Goal: Task Accomplishment & Management: Use online tool/utility

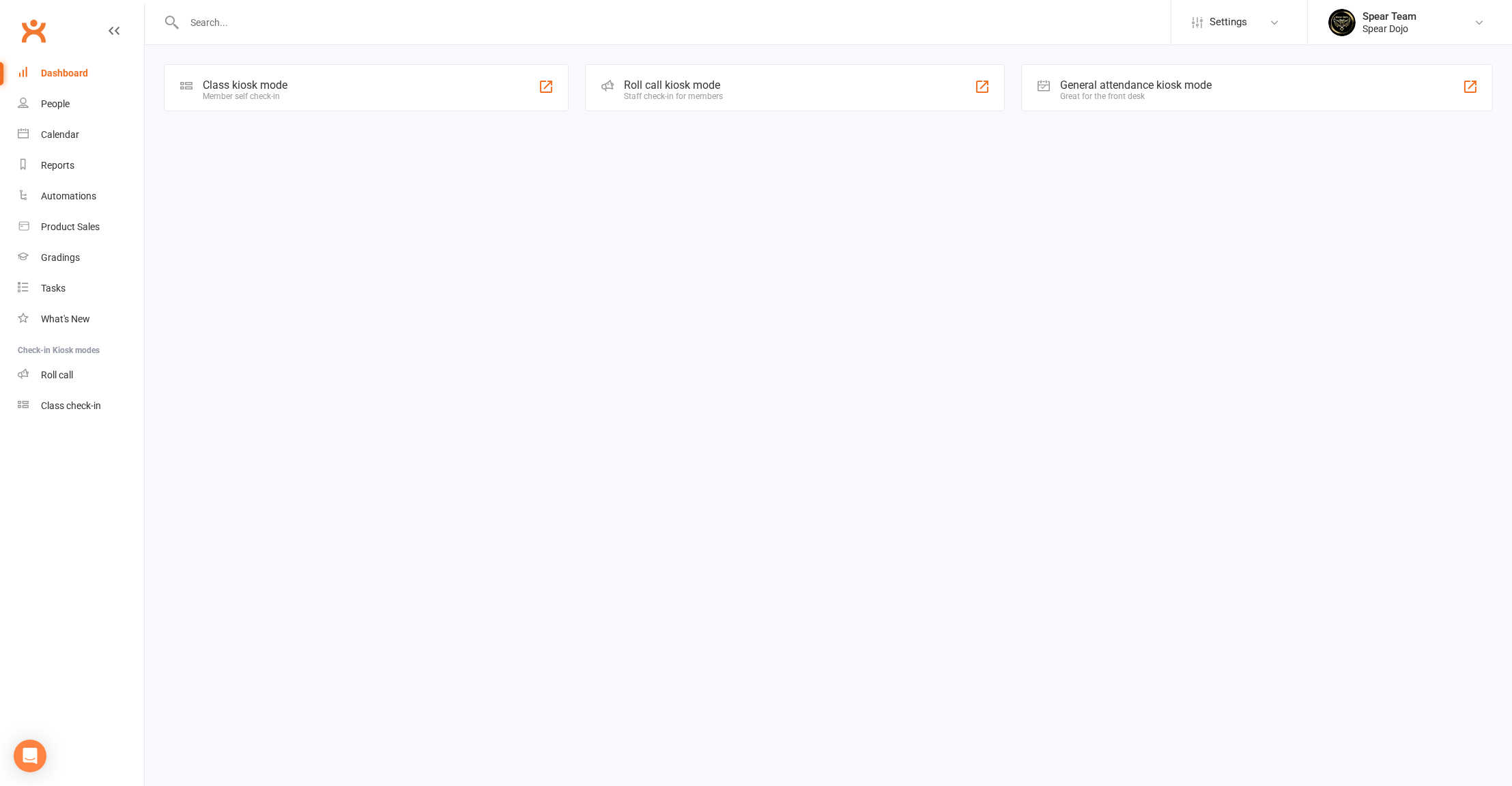
click at [317, 95] on div "Class kiosk mode Member self check-in" at bounding box center [366, 87] width 405 height 47
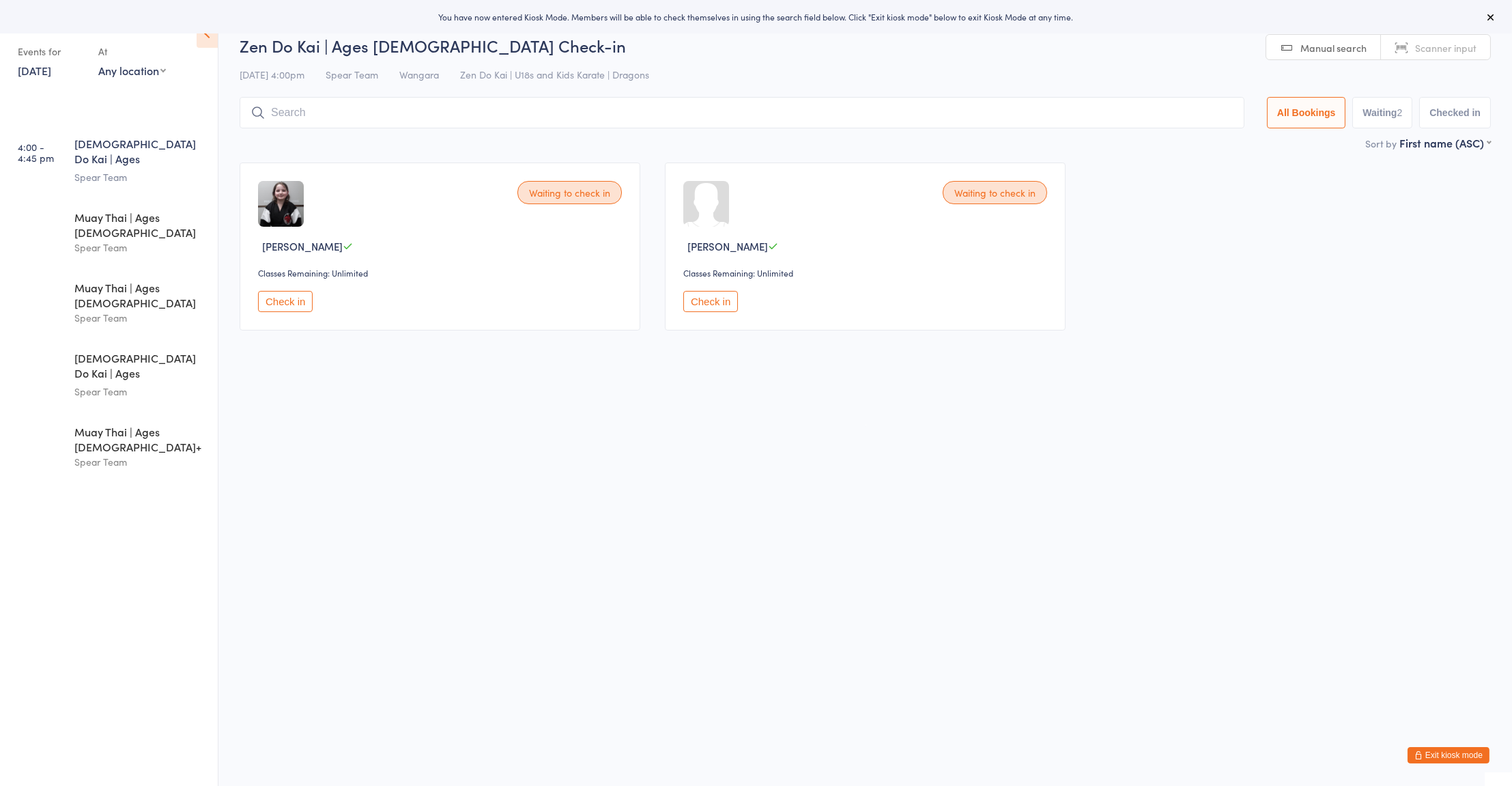
click at [1435, 150] on div "Waiting to check in [PERSON_NAME] Classes Remaining: Unlimited Check in Waiting…" at bounding box center [865, 246] width 1276 height 192
click at [1442, 144] on select "First name (ASC) First name (DESC) Last name (ASC) Last name (DESC) Check in ti…" at bounding box center [1445, 141] width 91 height 11
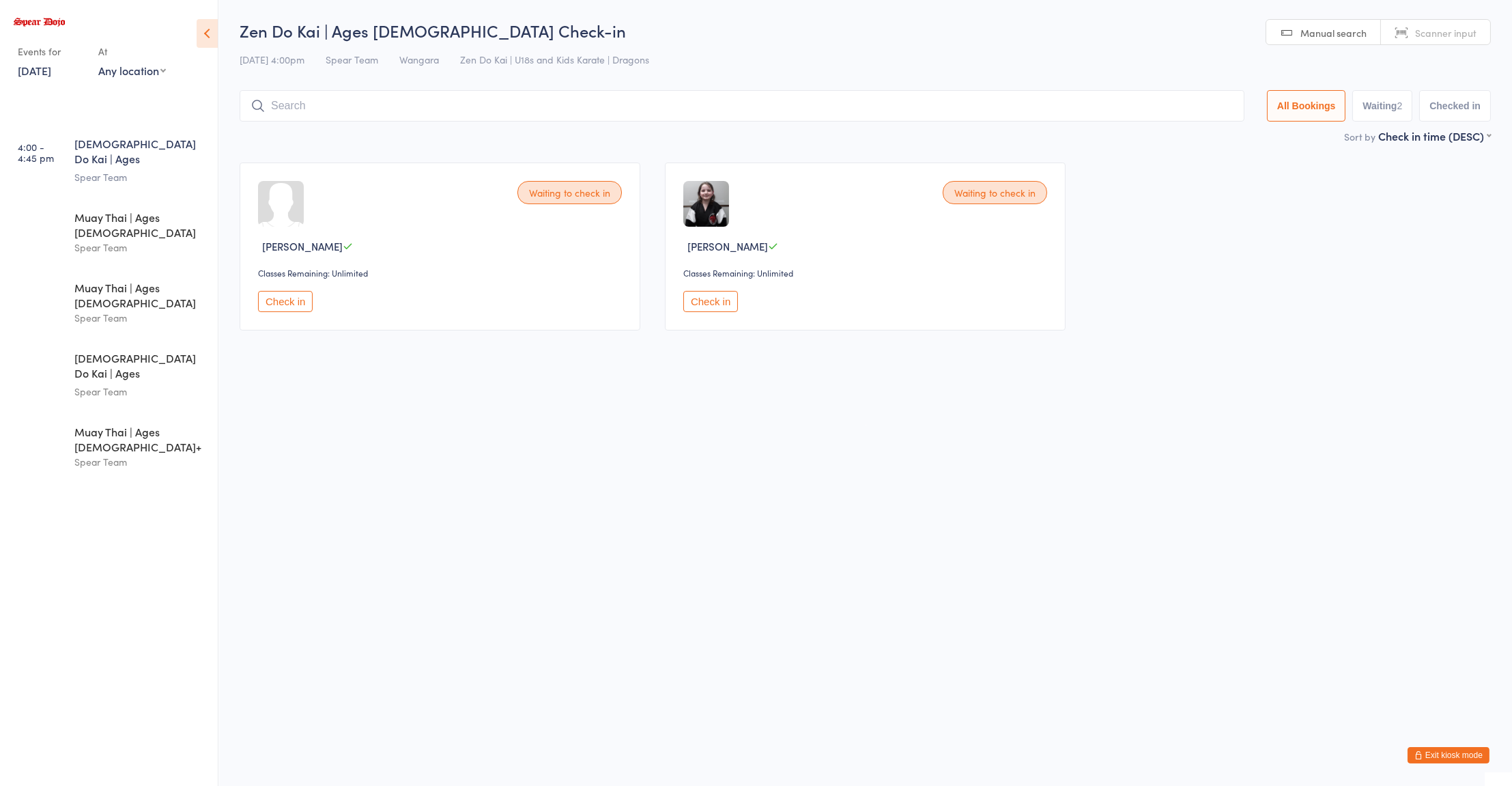
click at [1235, 377] on html "You have now entered Kiosk Mode. Members will be able to check themselves in us…" at bounding box center [756, 393] width 1512 height 786
click at [180, 209] on div "Muay Thai | Ages [DEMOGRAPHIC_DATA]" at bounding box center [140, 224] width 132 height 30
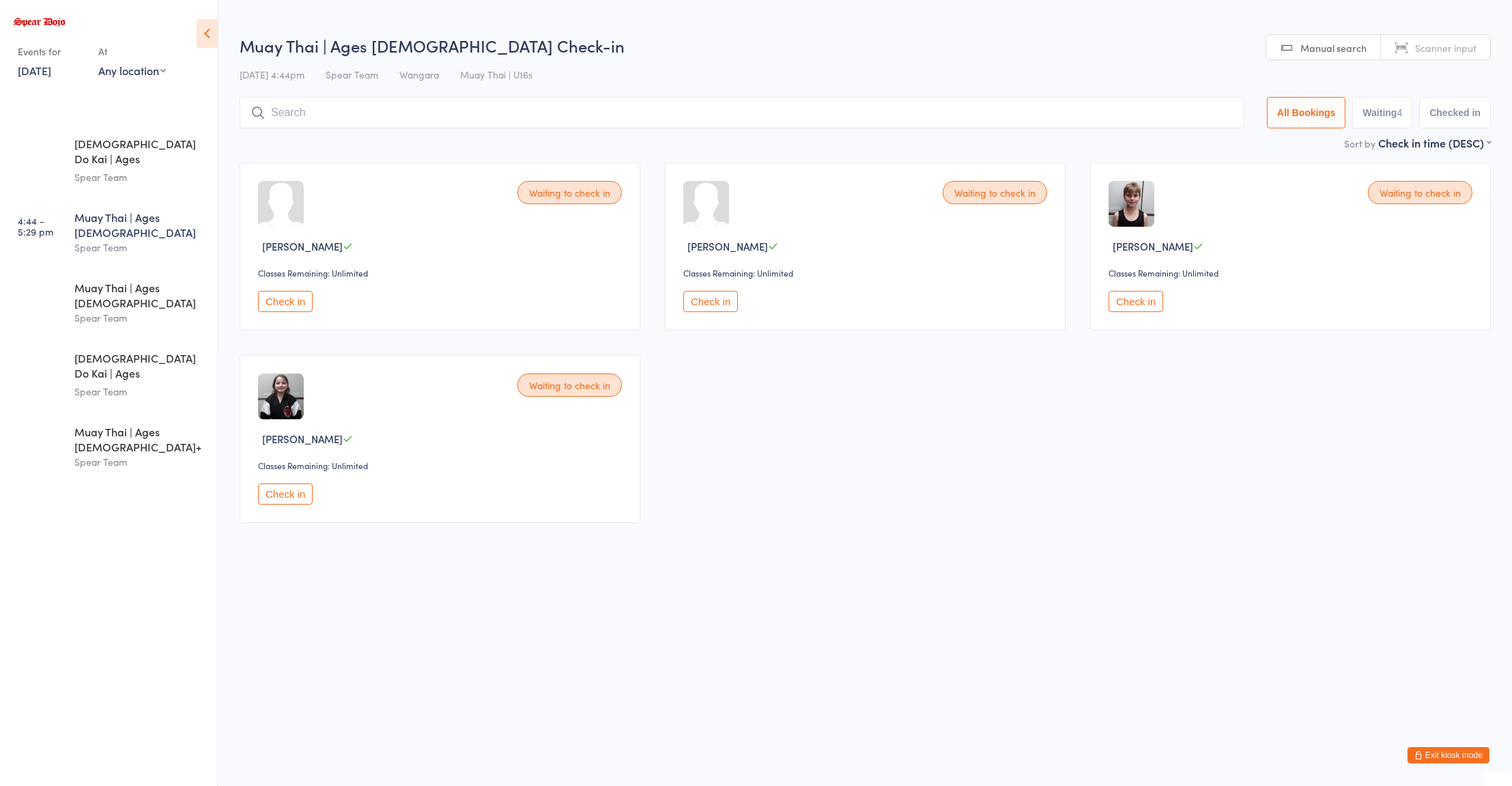
click at [450, 443] on div "[PERSON_NAME]" at bounding box center [442, 439] width 368 height 14
click at [79, 232] on div "Muay Thai | Ages [DEMOGRAPHIC_DATA] Spear Team" at bounding box center [146, 233] width 144 height 69
click at [90, 291] on div "Muay Thai | Ages [DEMOGRAPHIC_DATA] Spear Team" at bounding box center [146, 302] width 144 height 69
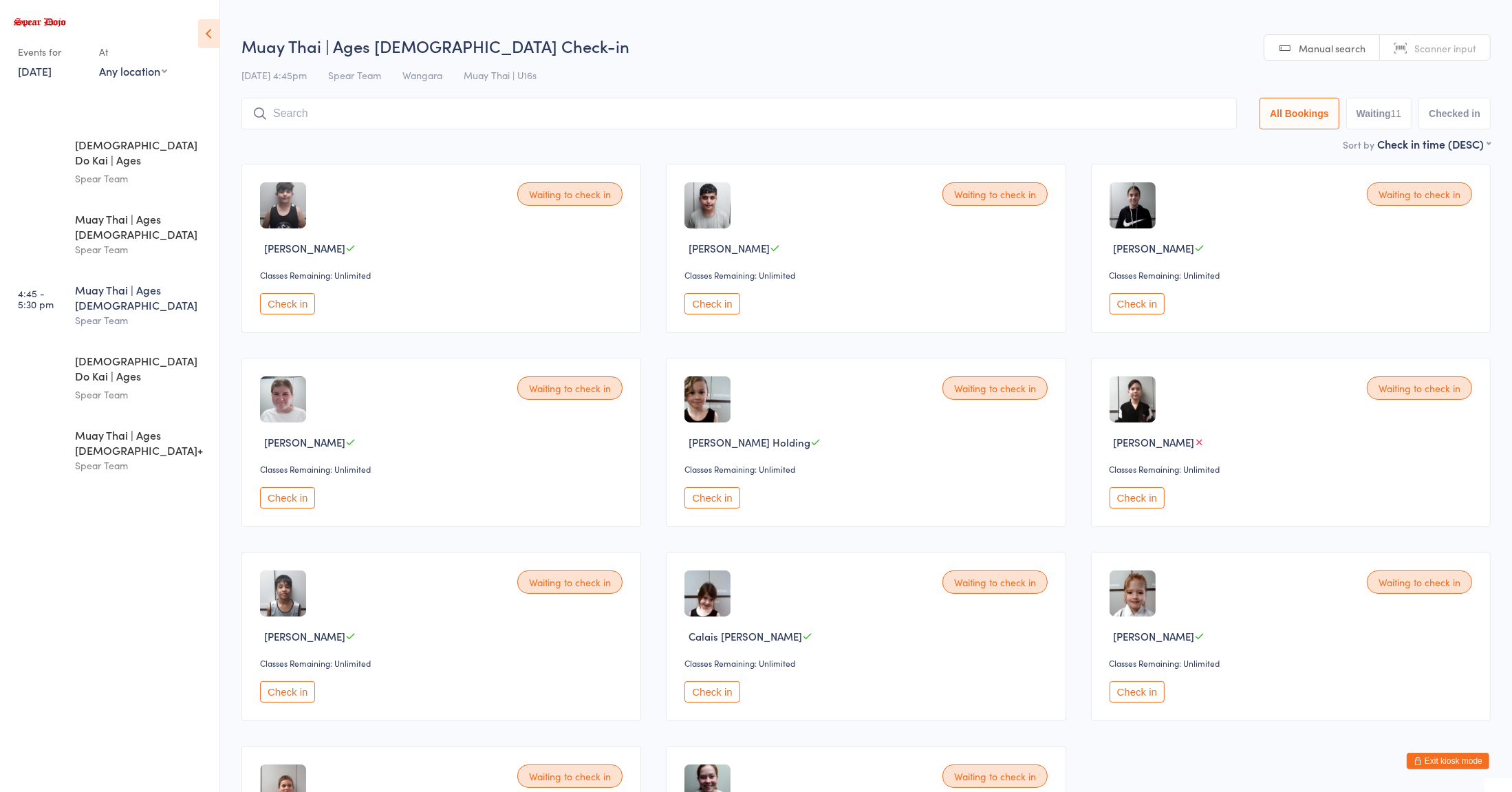
click at [390, 444] on div "[PERSON_NAME]" at bounding box center [444, 442] width 367 height 15
click at [97, 386] on div "Spear Team" at bounding box center [141, 394] width 133 height 16
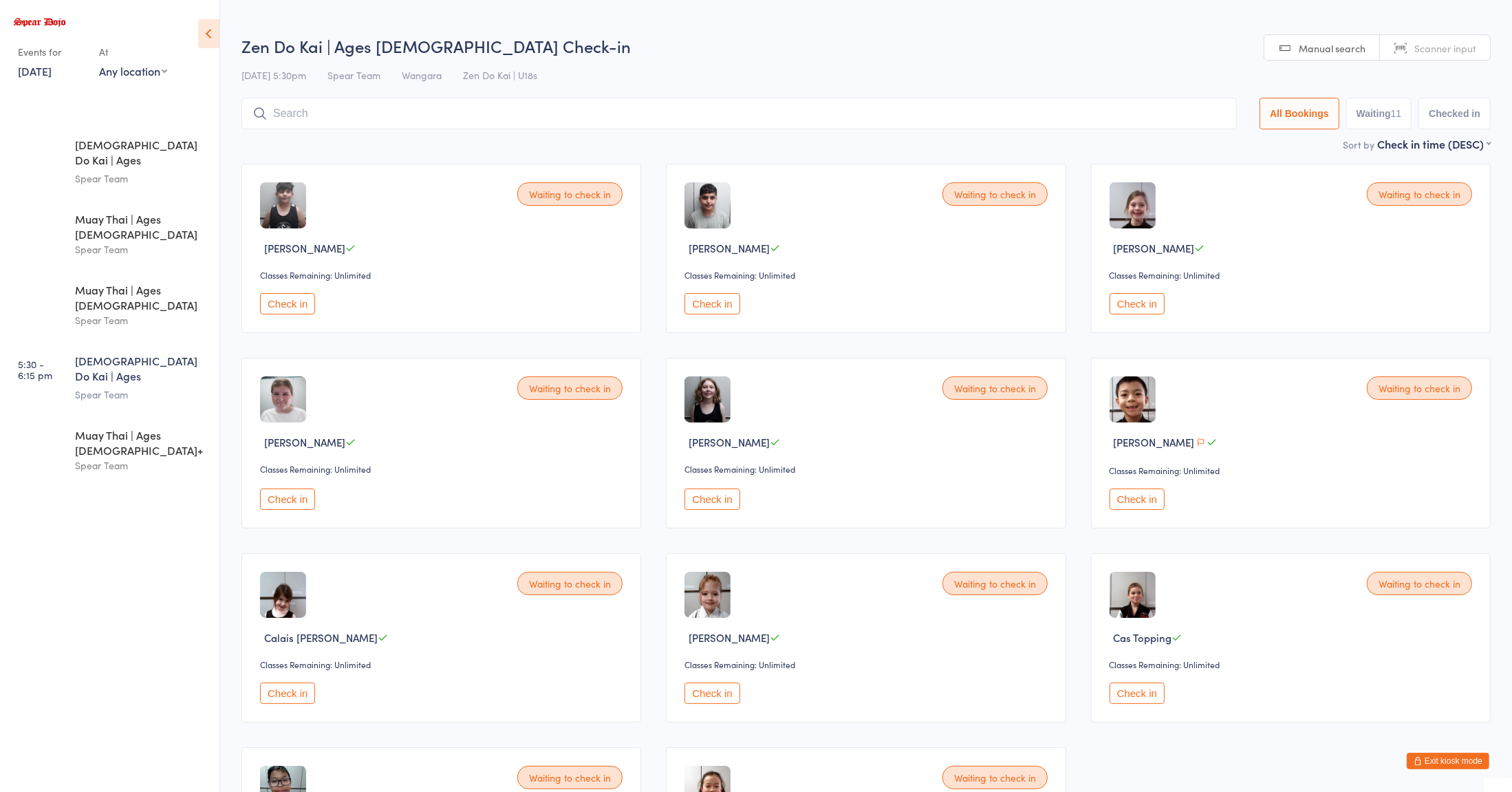
click at [415, 495] on div "Check in" at bounding box center [444, 499] width 367 height 23
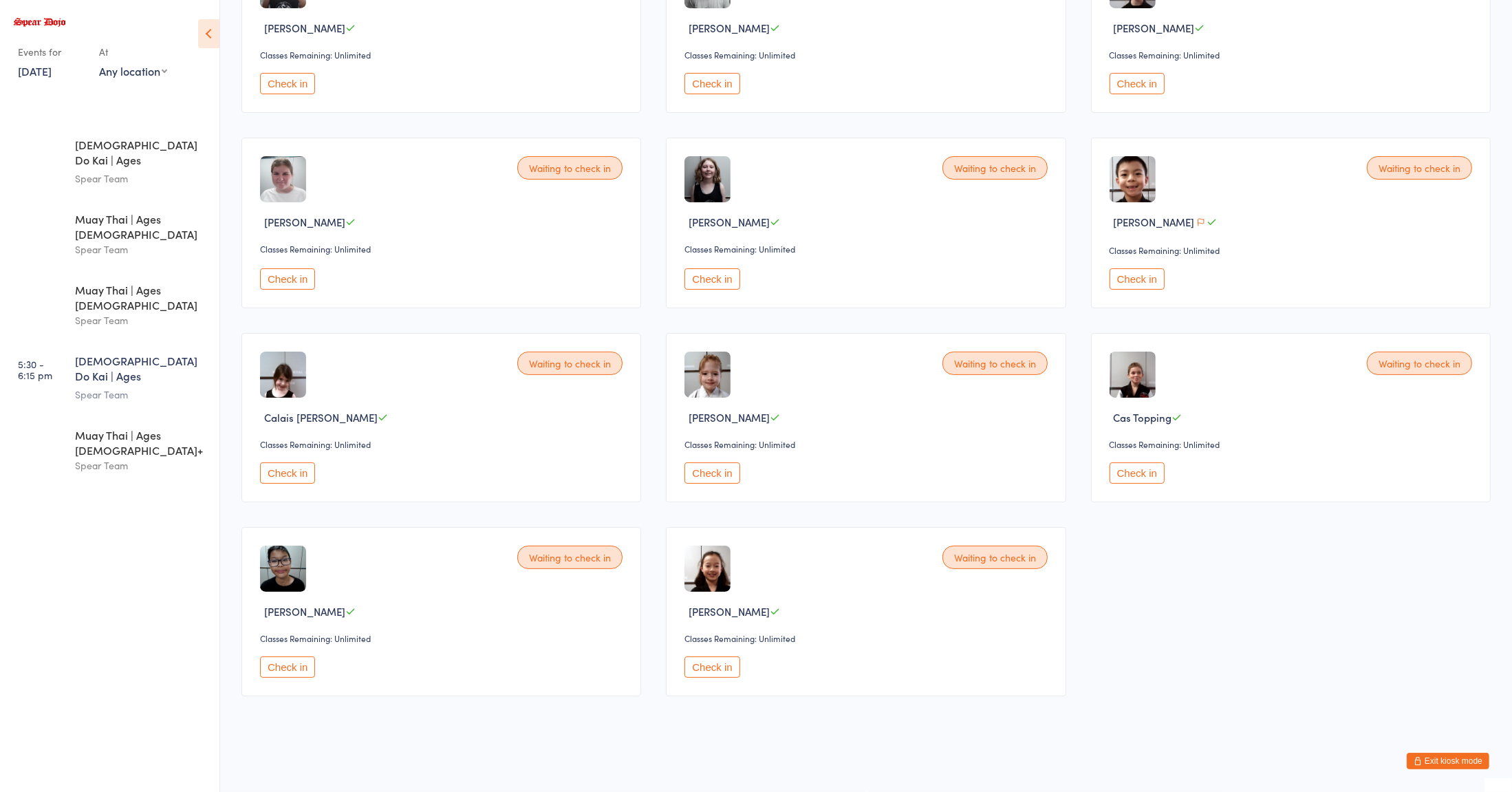
scroll to position [151, 0]
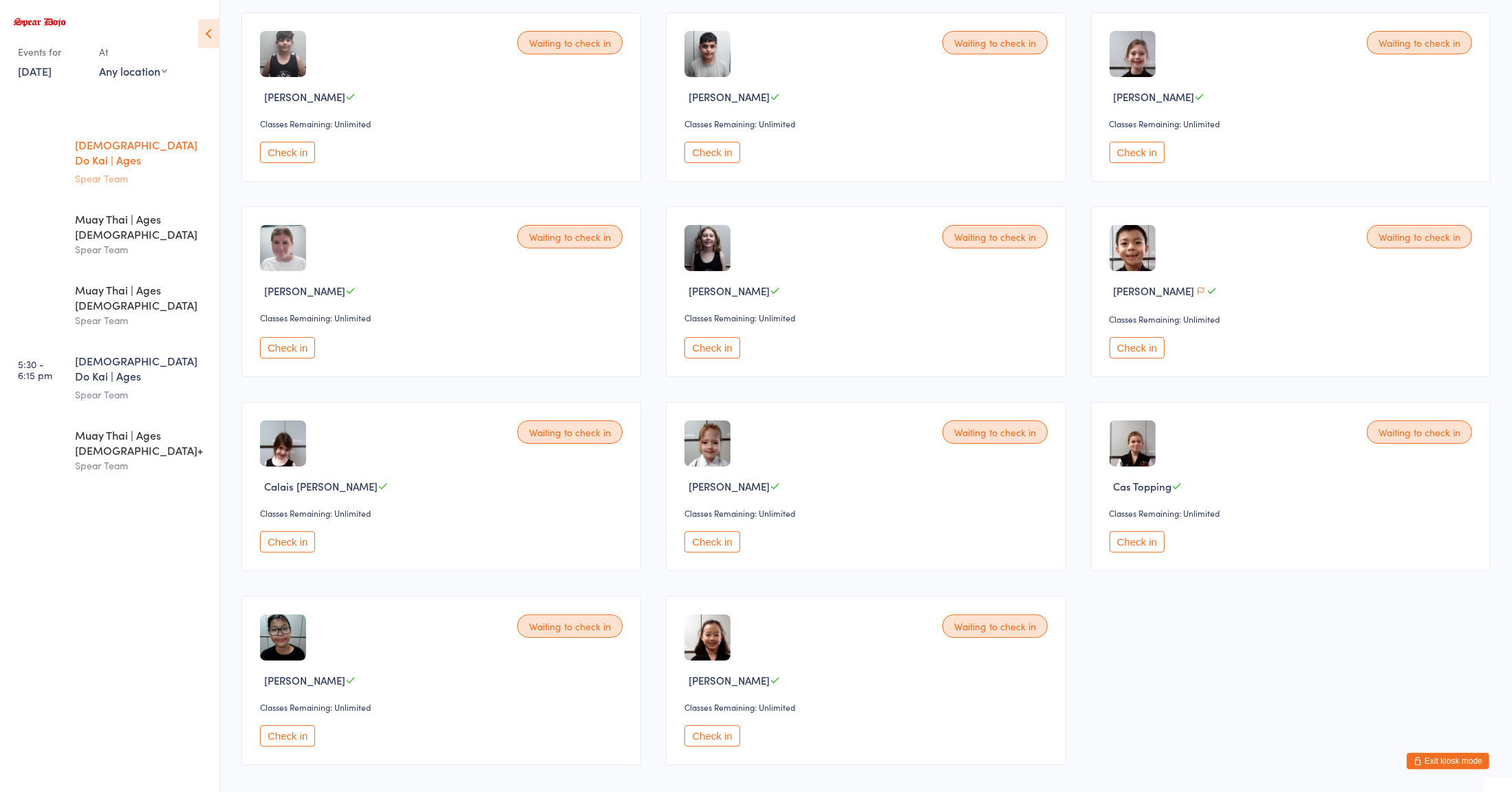
click at [44, 126] on link "4:00 - 4:45 pm Zen Do Kai | Ages [DEMOGRAPHIC_DATA] Spear Team" at bounding box center [112, 162] width 215 height 73
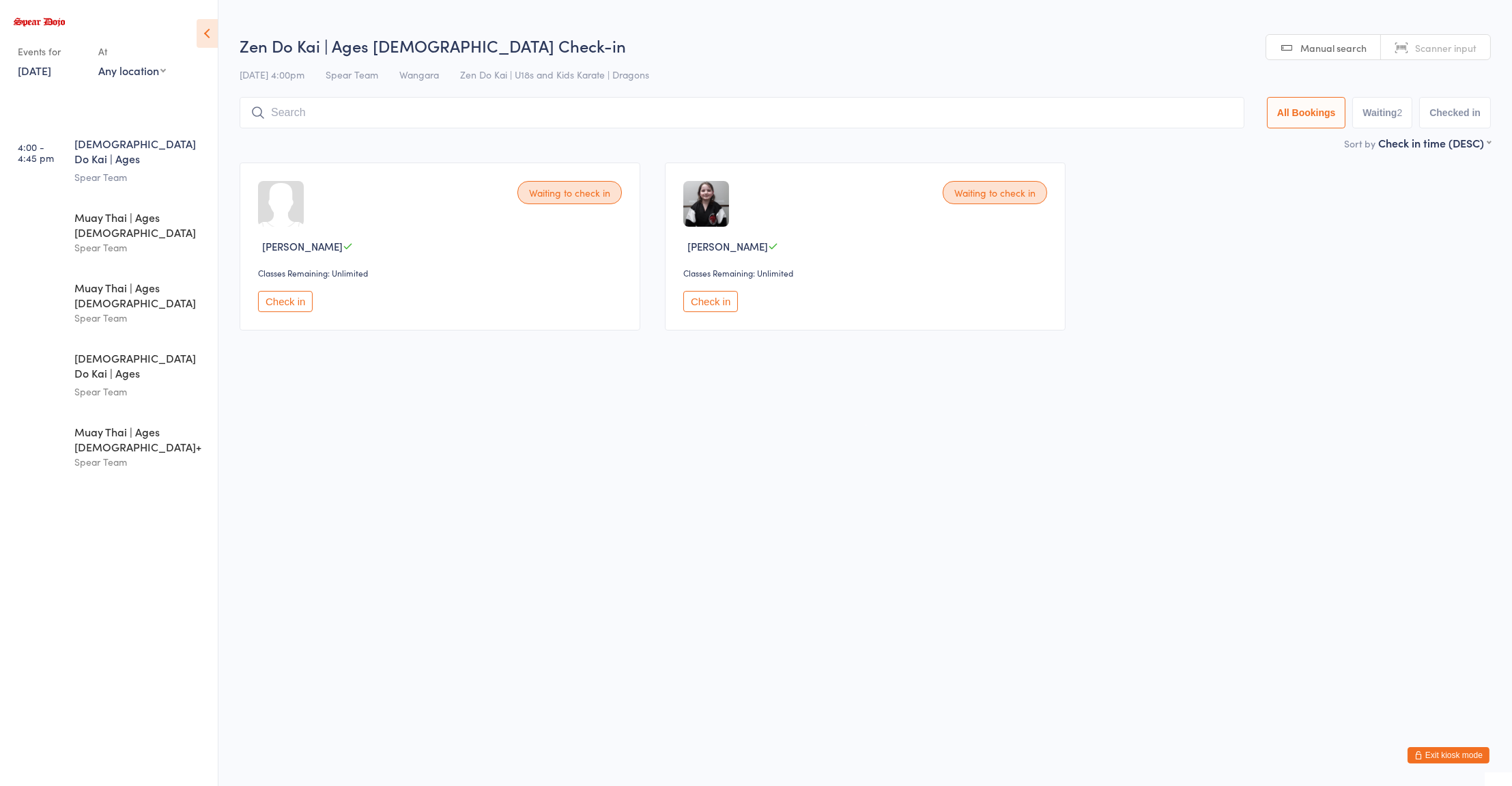
click at [402, 342] on div "Waiting to check in [PERSON_NAME] Classes Remaining: Unlimited Check in Waiting…" at bounding box center [865, 246] width 1276 height 192
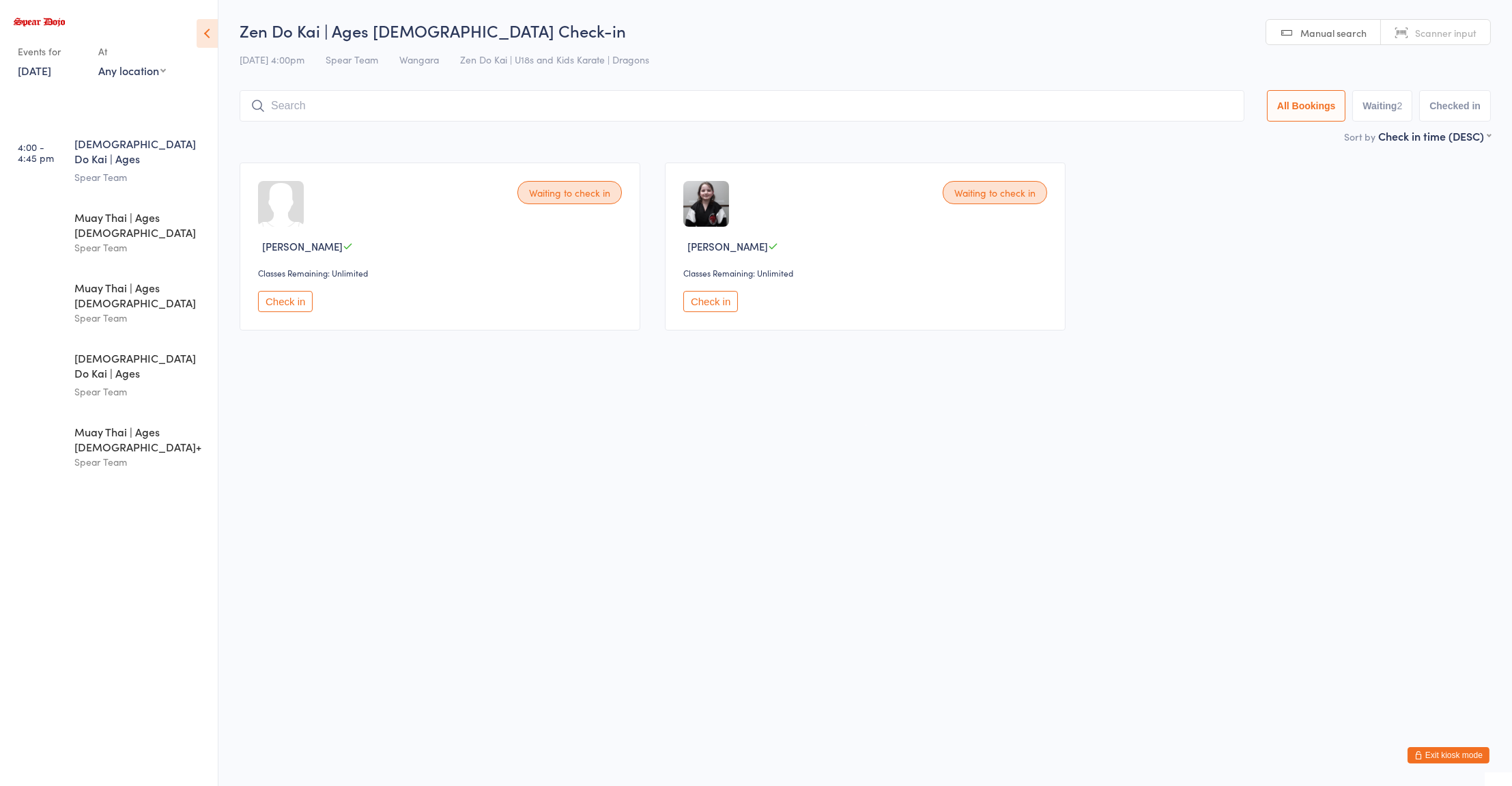
click at [721, 291] on button "Check in" at bounding box center [711, 302] width 55 height 21
click at [469, 111] on input "search" at bounding box center [740, 105] width 999 height 31
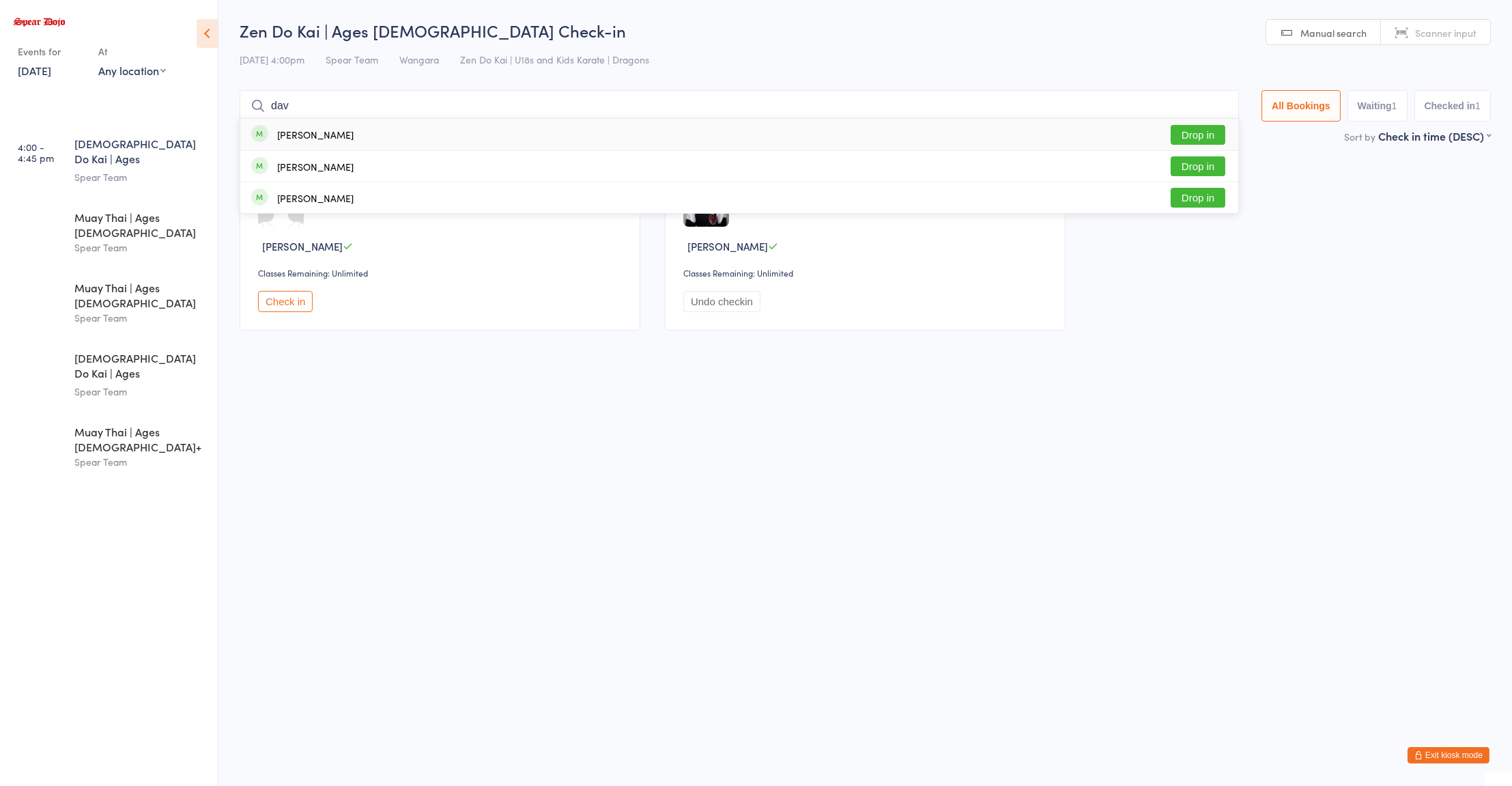
type input "dav"
click at [303, 139] on div "[PERSON_NAME]" at bounding box center [315, 135] width 76 height 11
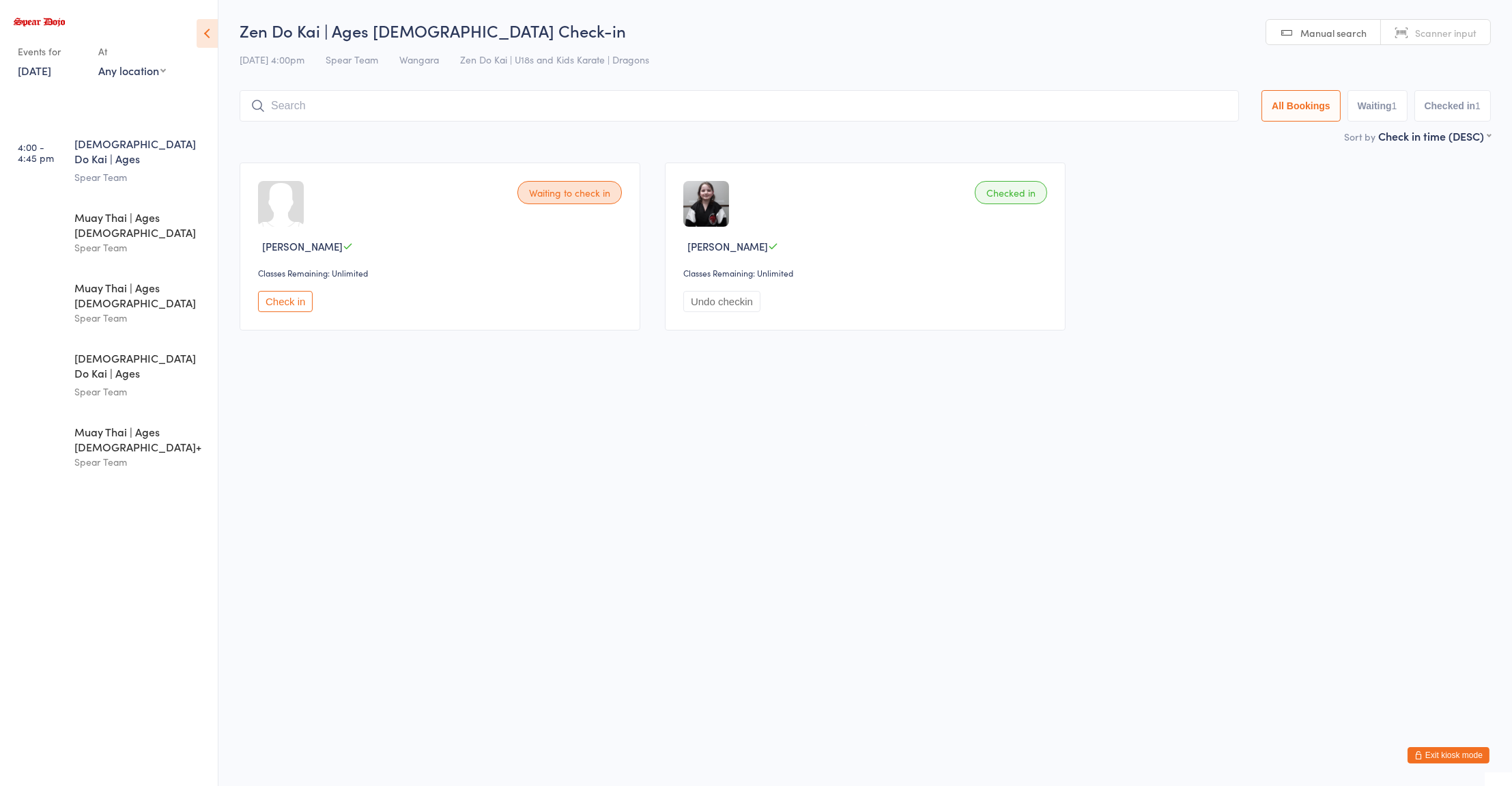
click at [305, 104] on input "search" at bounding box center [740, 105] width 999 height 31
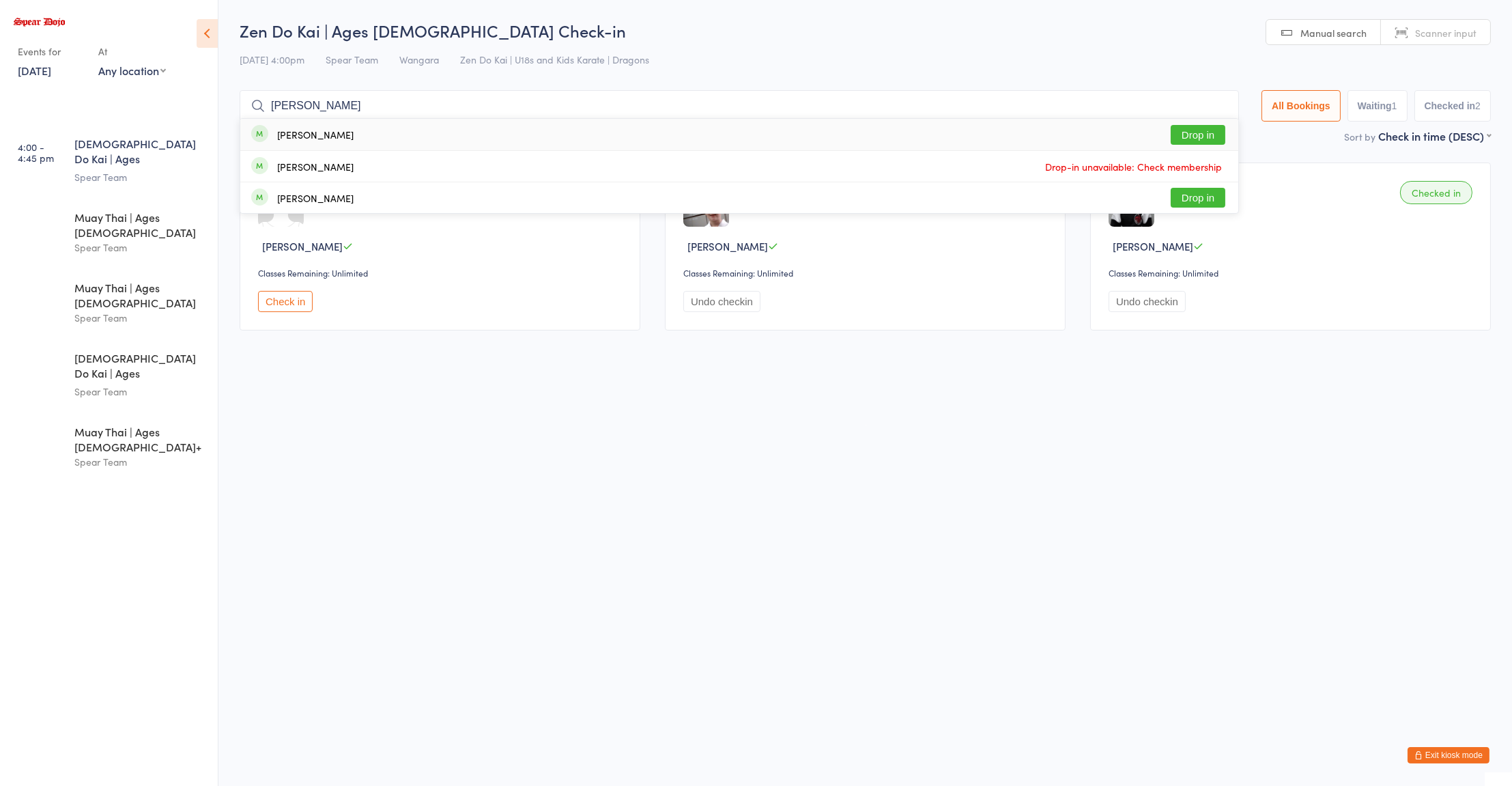
type input "[PERSON_NAME]"
click at [291, 203] on div "[PERSON_NAME]" at bounding box center [315, 198] width 76 height 11
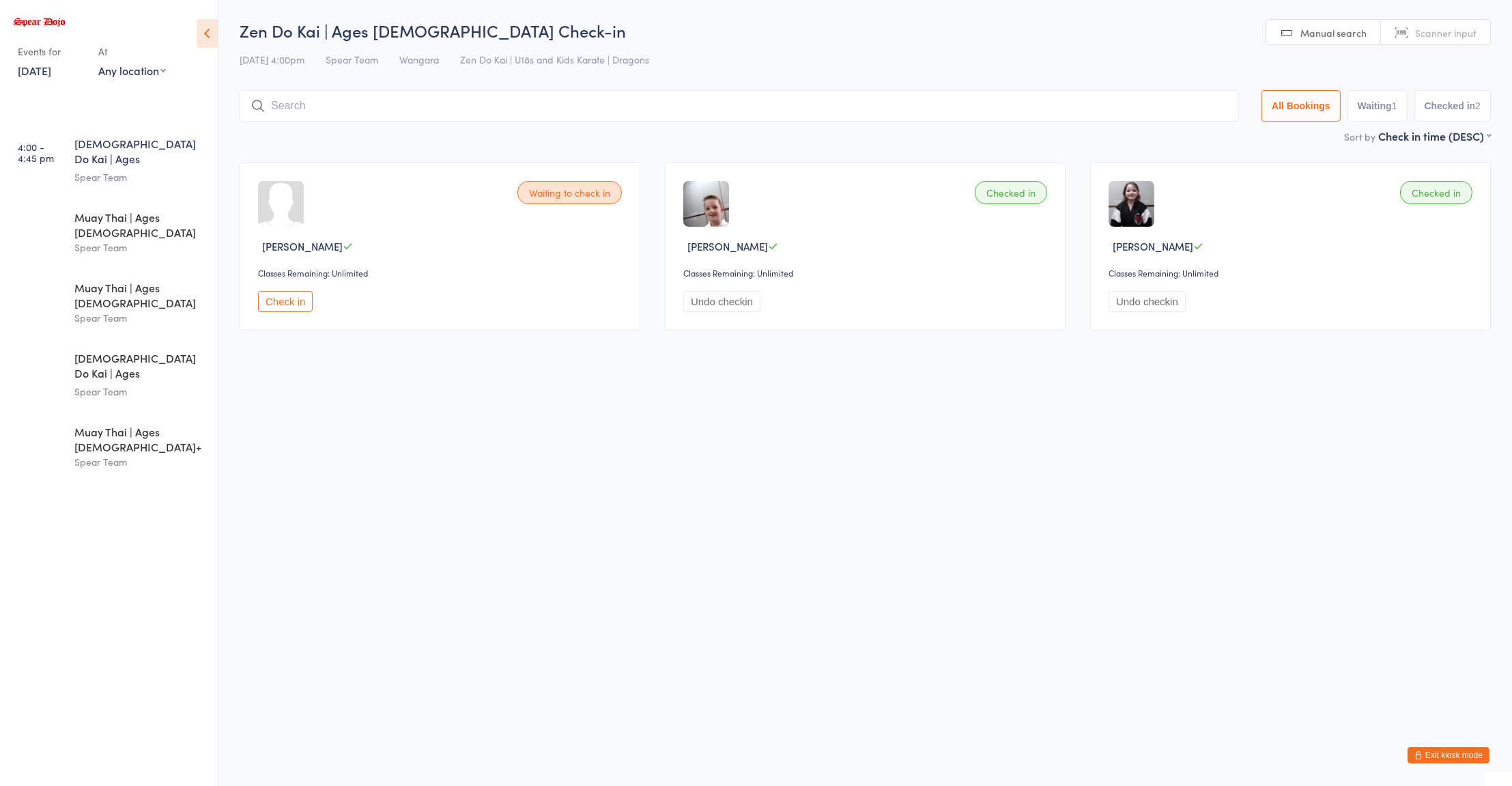
click at [302, 107] on input "search" at bounding box center [740, 105] width 999 height 31
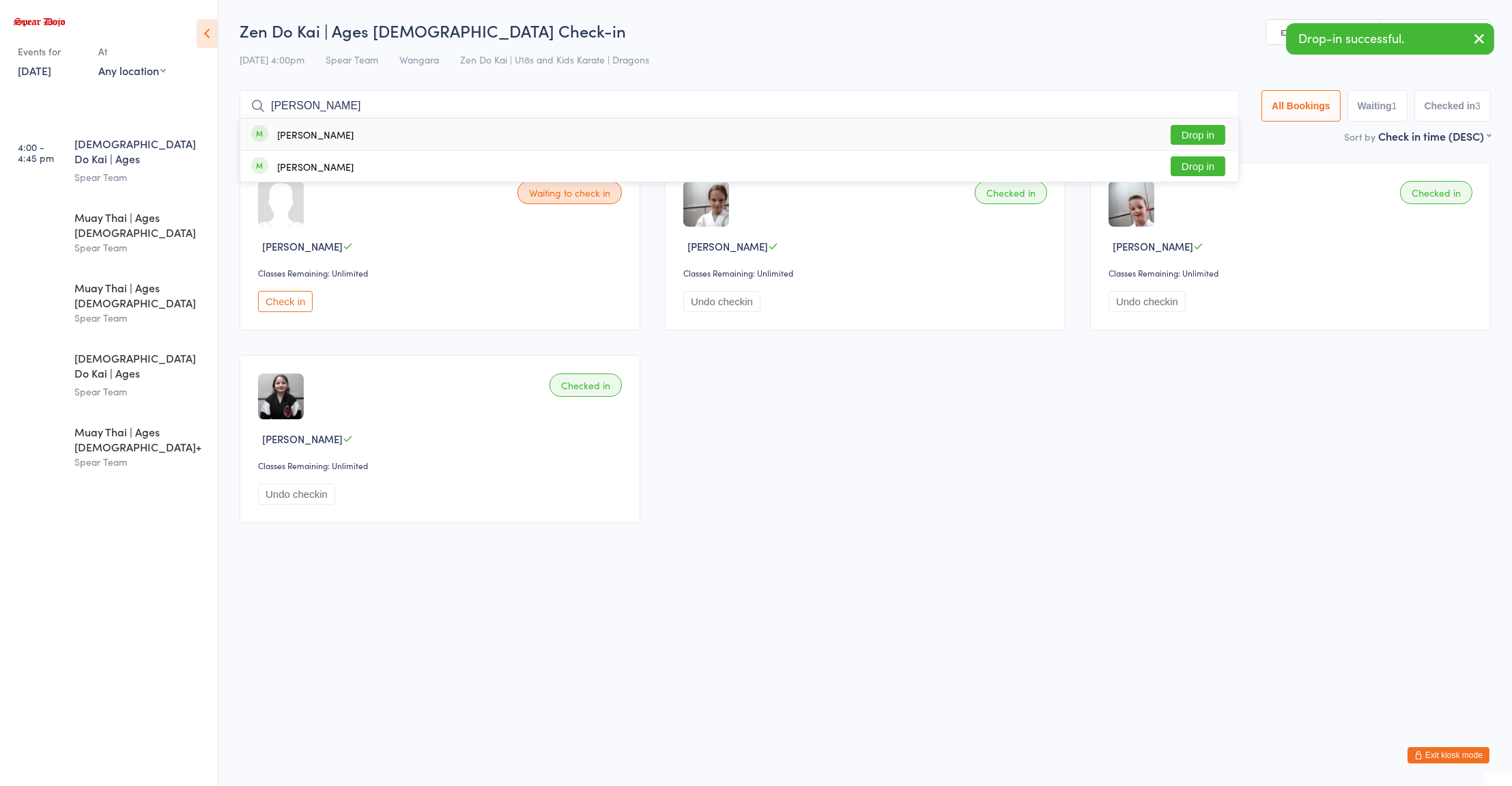
type input "[PERSON_NAME]"
click at [289, 131] on div "[PERSON_NAME]" at bounding box center [315, 135] width 76 height 11
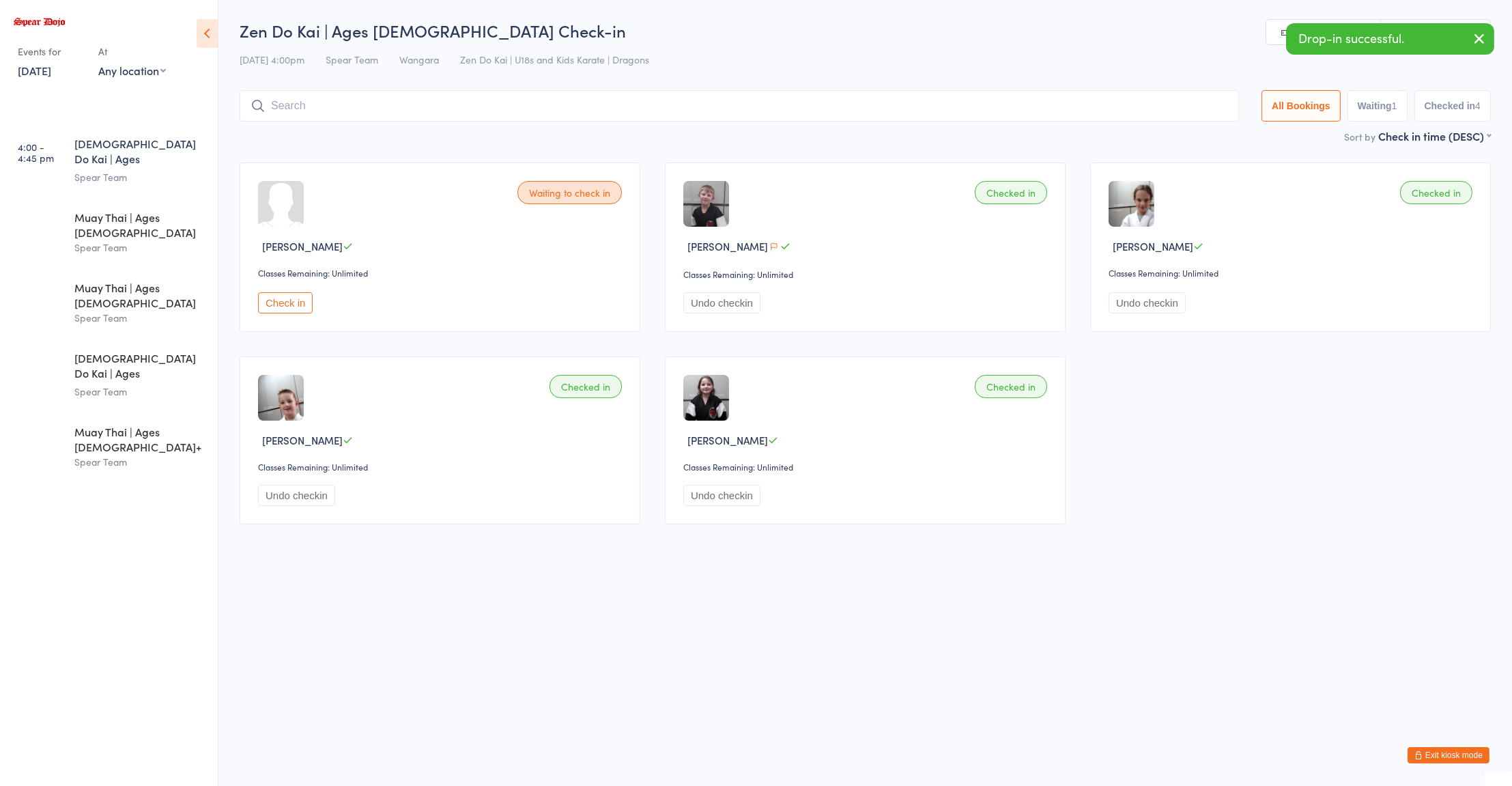
click at [270, 295] on button "Check in" at bounding box center [286, 302] width 55 height 21
click at [484, 264] on div "Waiting to check in [PERSON_NAME] Classes Remaining: Unlimited Check in" at bounding box center [440, 247] width 401 height 169
click at [585, 196] on div "Checked in" at bounding box center [586, 192] width 72 height 23
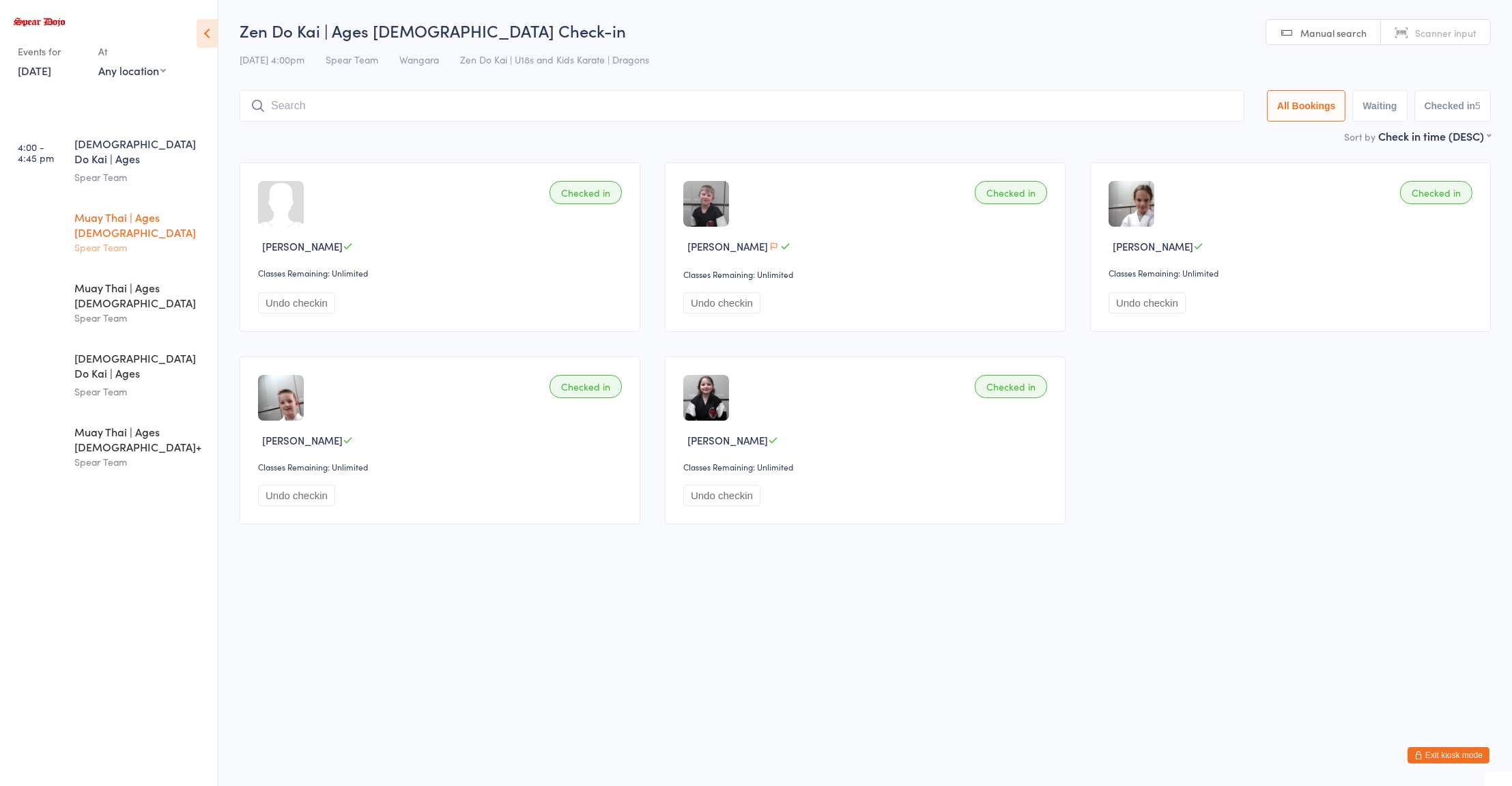
click at [112, 240] on div "Spear Team" at bounding box center [140, 248] width 132 height 16
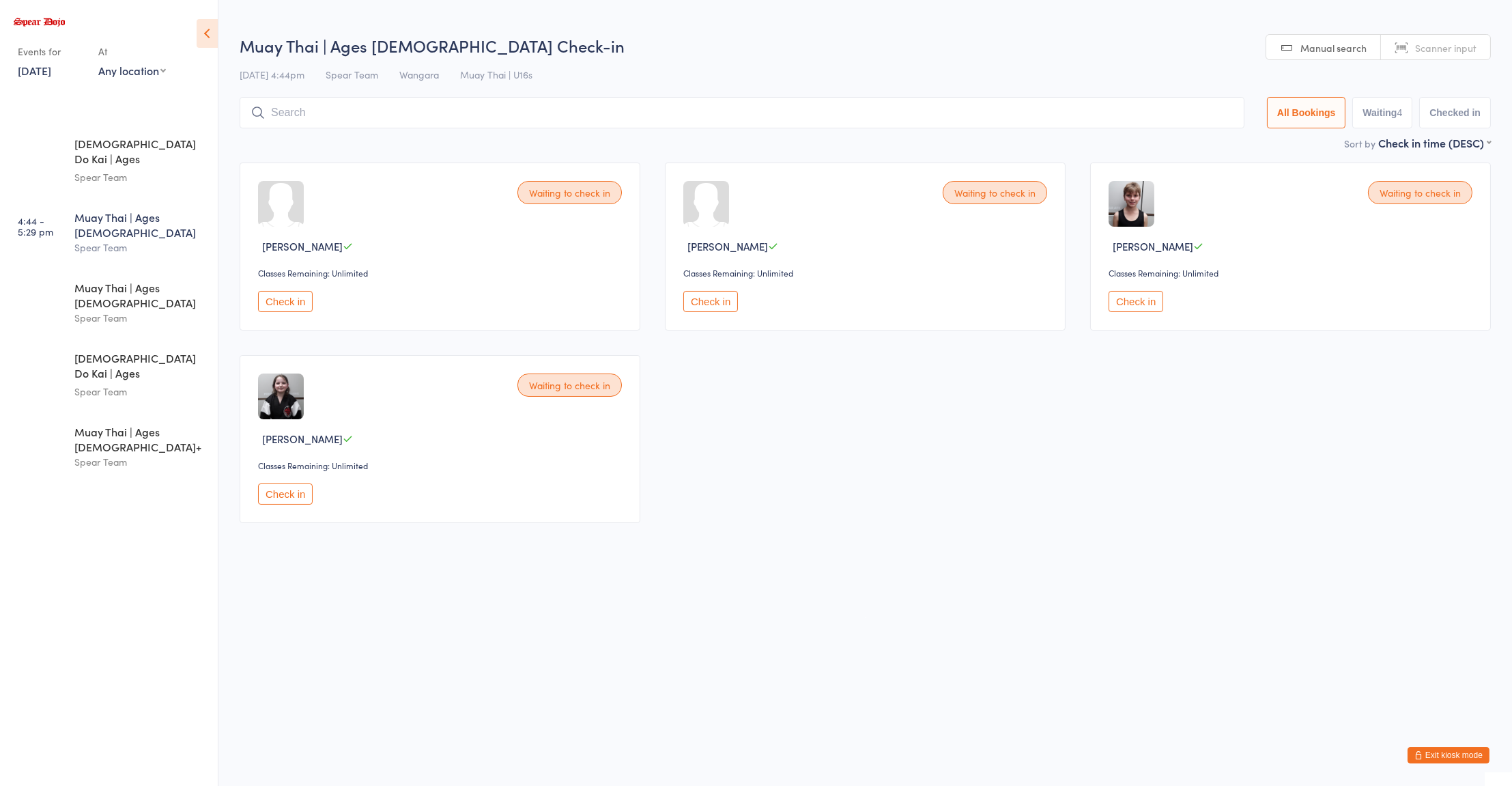
click at [1130, 307] on button "Check in" at bounding box center [1136, 302] width 55 height 21
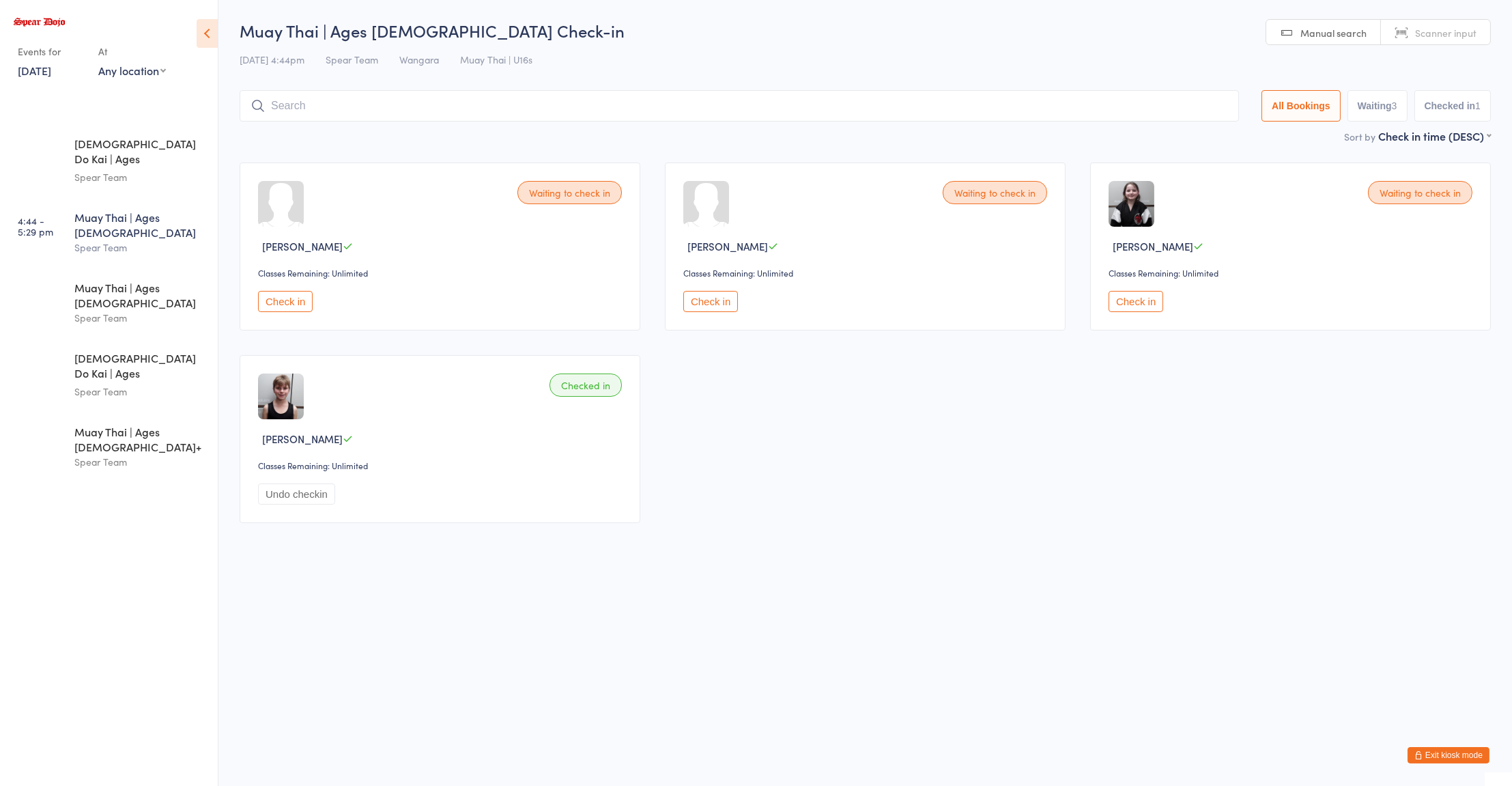
click at [1174, 414] on div "Waiting to check in [PERSON_NAME] Classes Remaining: Unlimited Check in Waiting…" at bounding box center [865, 342] width 1276 height 385
click at [1184, 478] on div "Waiting to check in [PERSON_NAME] Classes Remaining: Unlimited Check in Waiting…" at bounding box center [865, 342] width 1276 height 385
click at [131, 310] on div "Spear Team" at bounding box center [140, 318] width 132 height 16
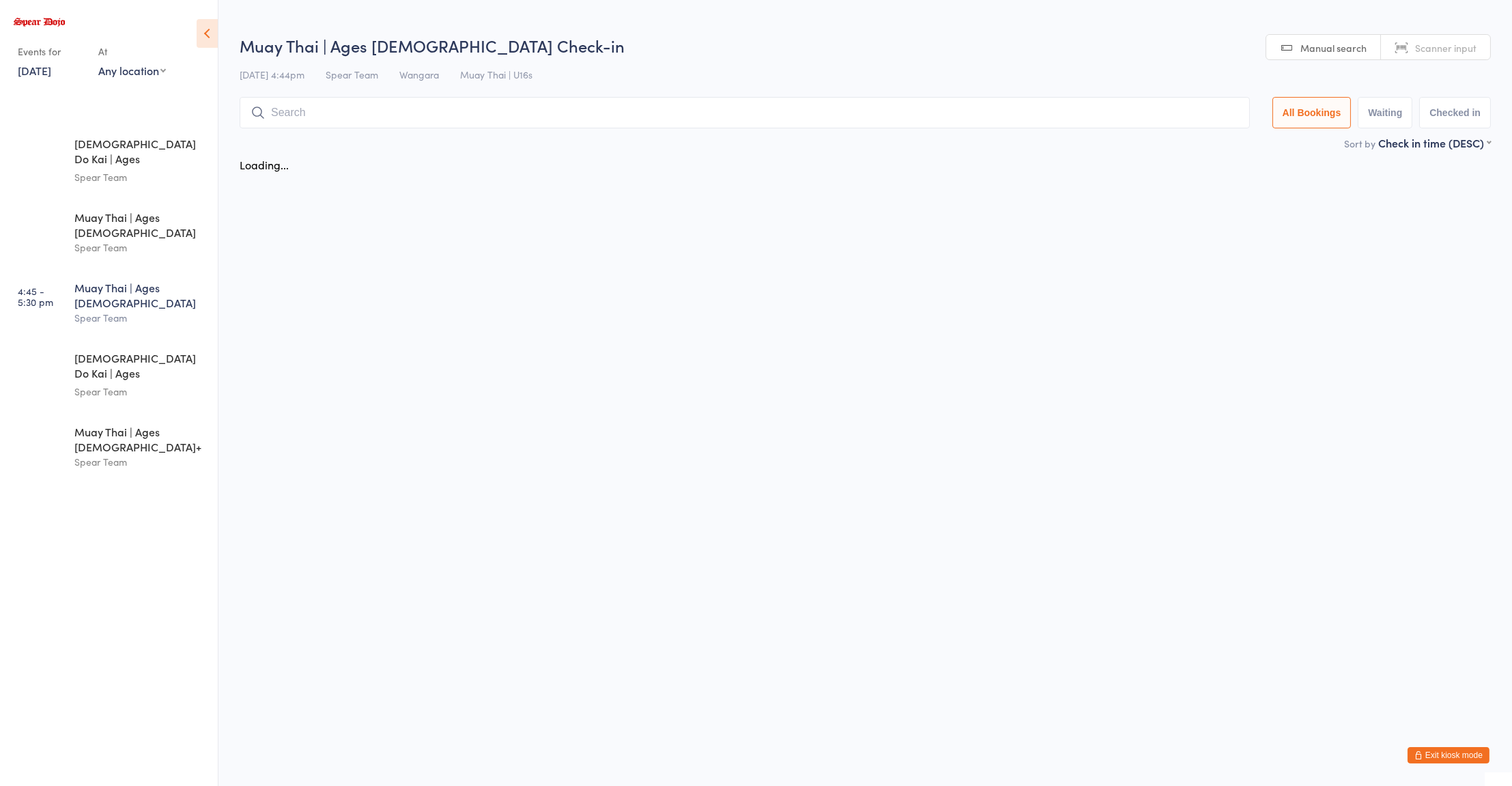
click at [138, 310] on div "Spear Team" at bounding box center [140, 318] width 132 height 16
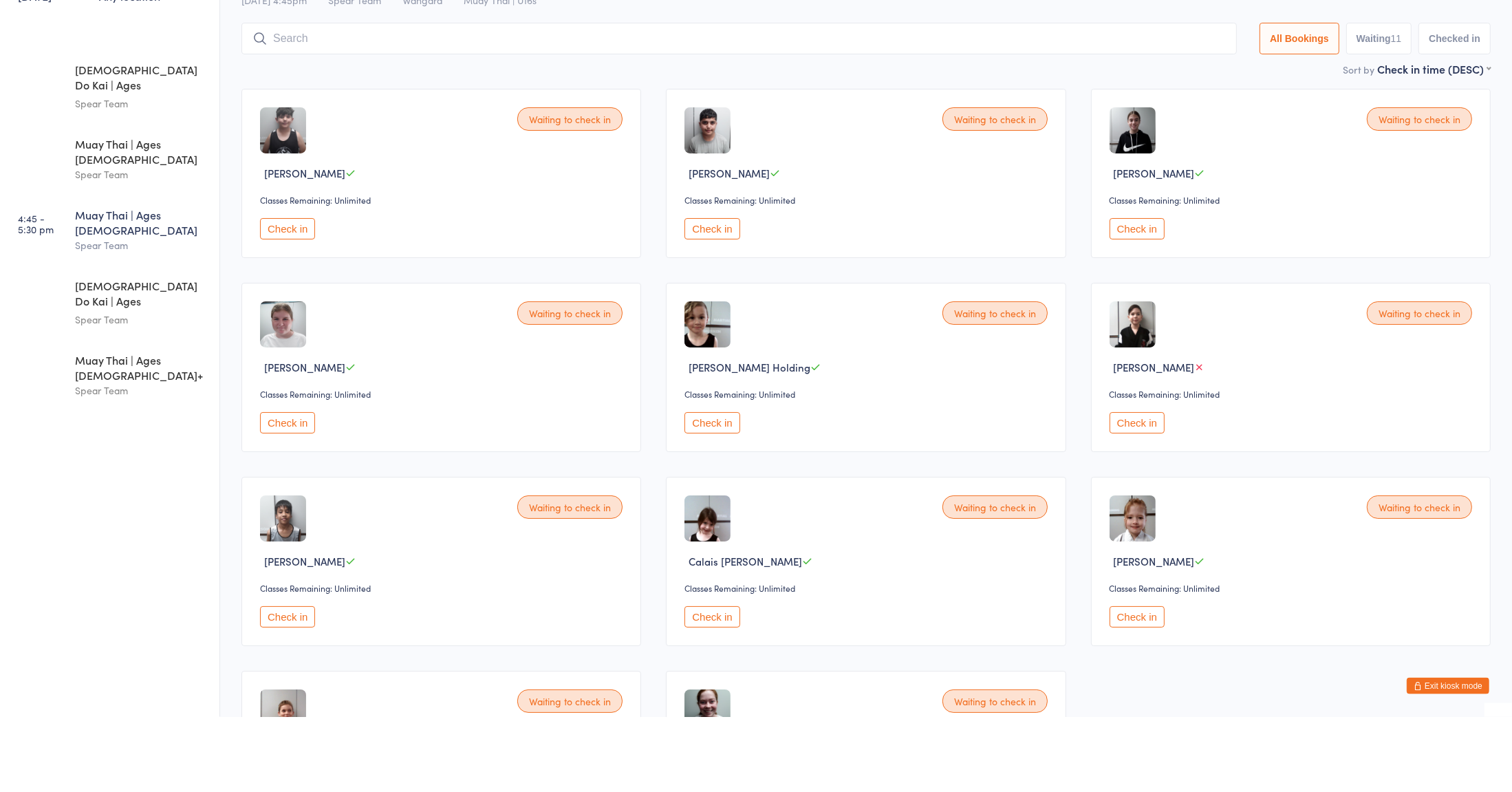
click at [399, 541] on div "Waiting to check in [PERSON_NAME] Classes Remaining: Unlimited Check in Waiting…" at bounding box center [866, 539] width 1274 height 776
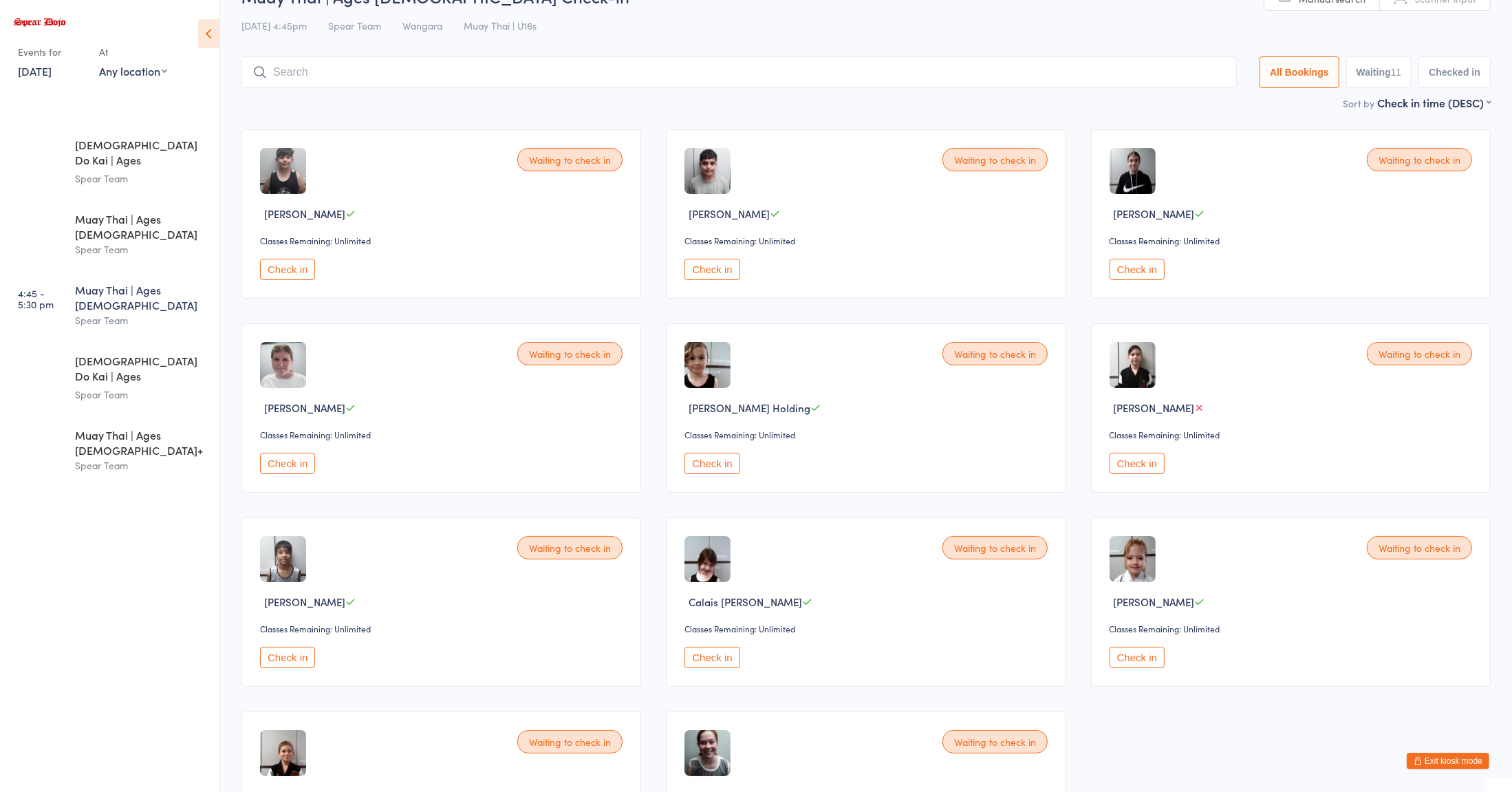
scroll to position [30, 0]
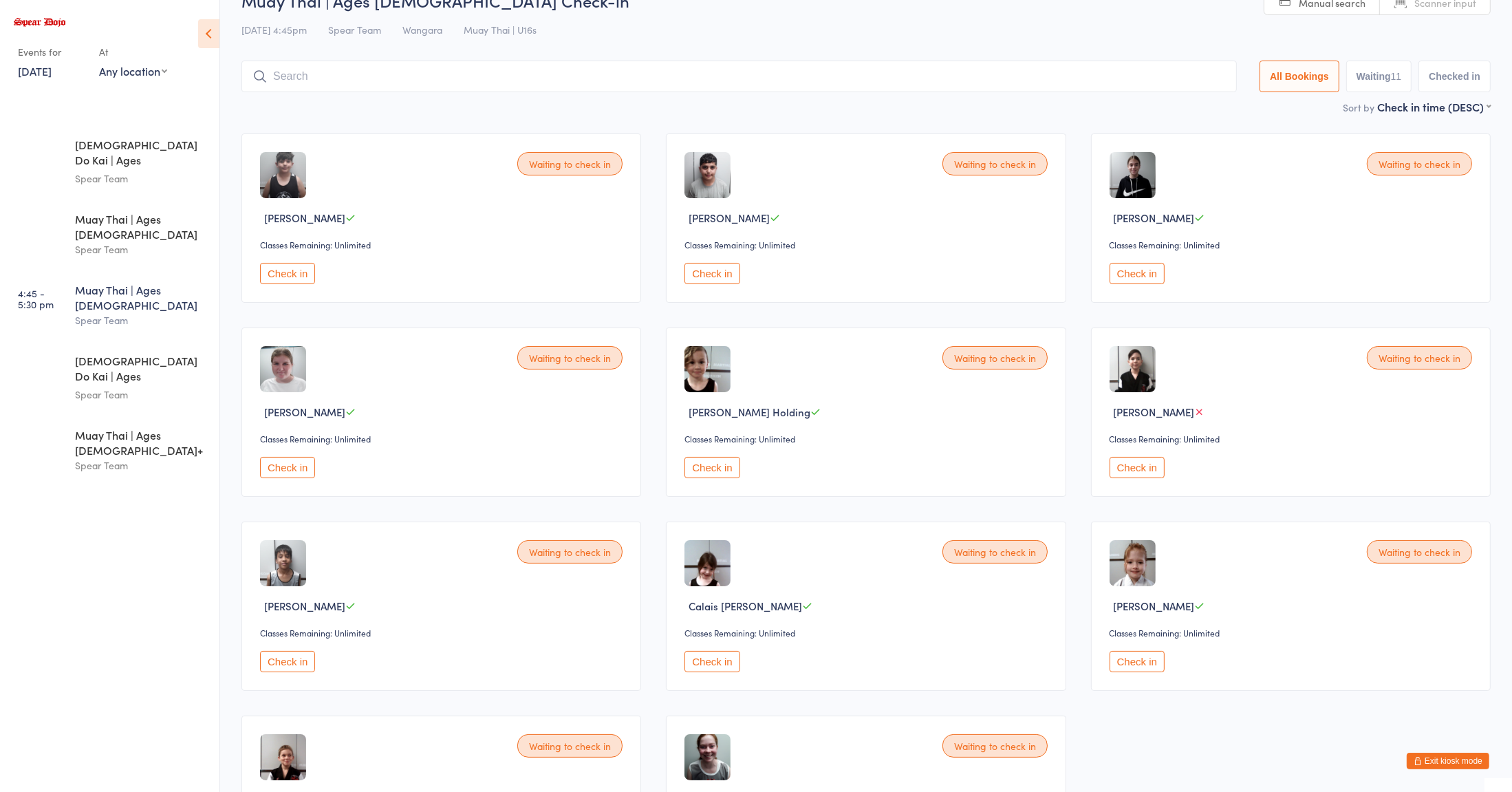
click at [381, 72] on input "search" at bounding box center [739, 76] width 996 height 32
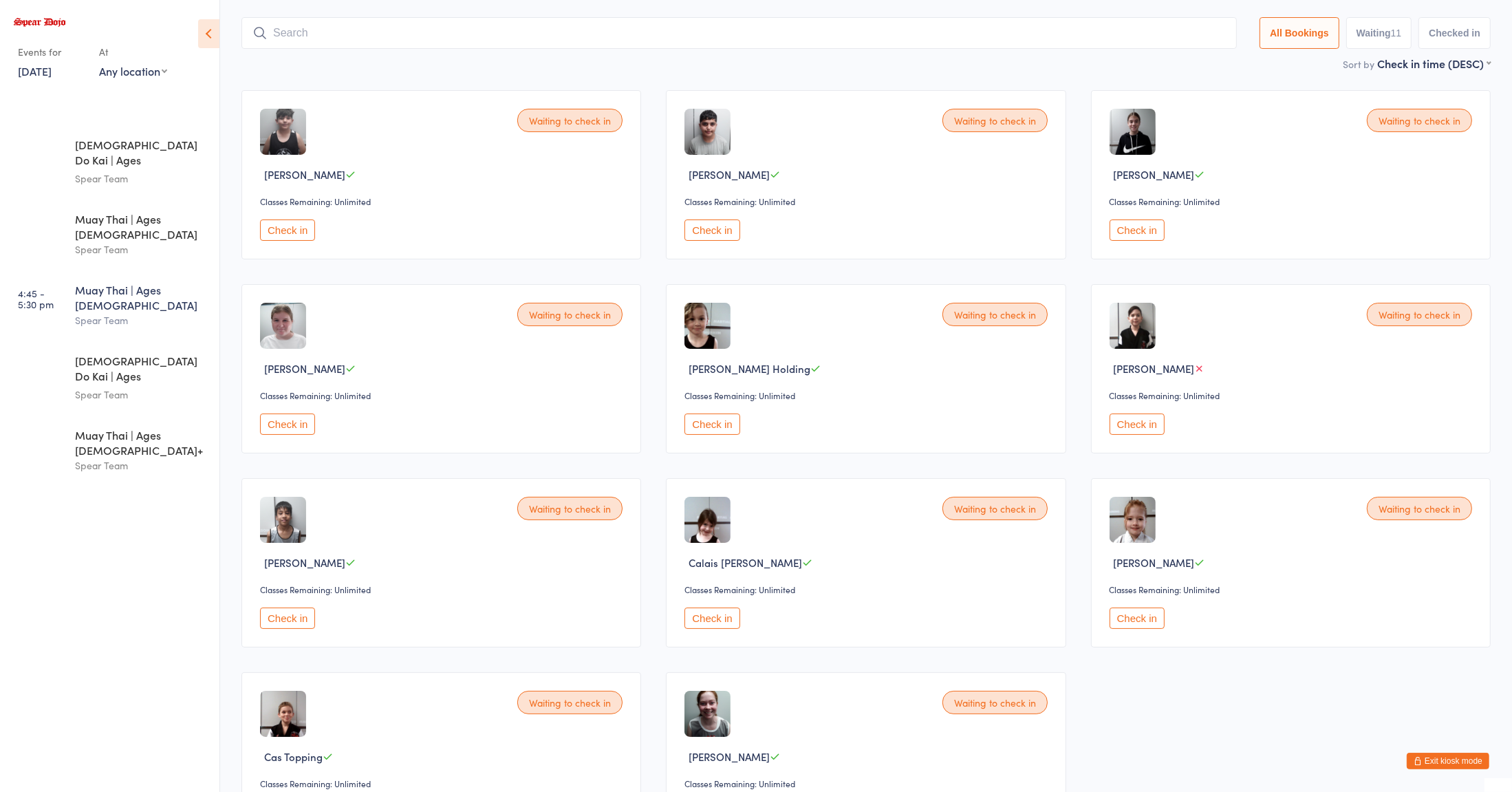
scroll to position [91, 0]
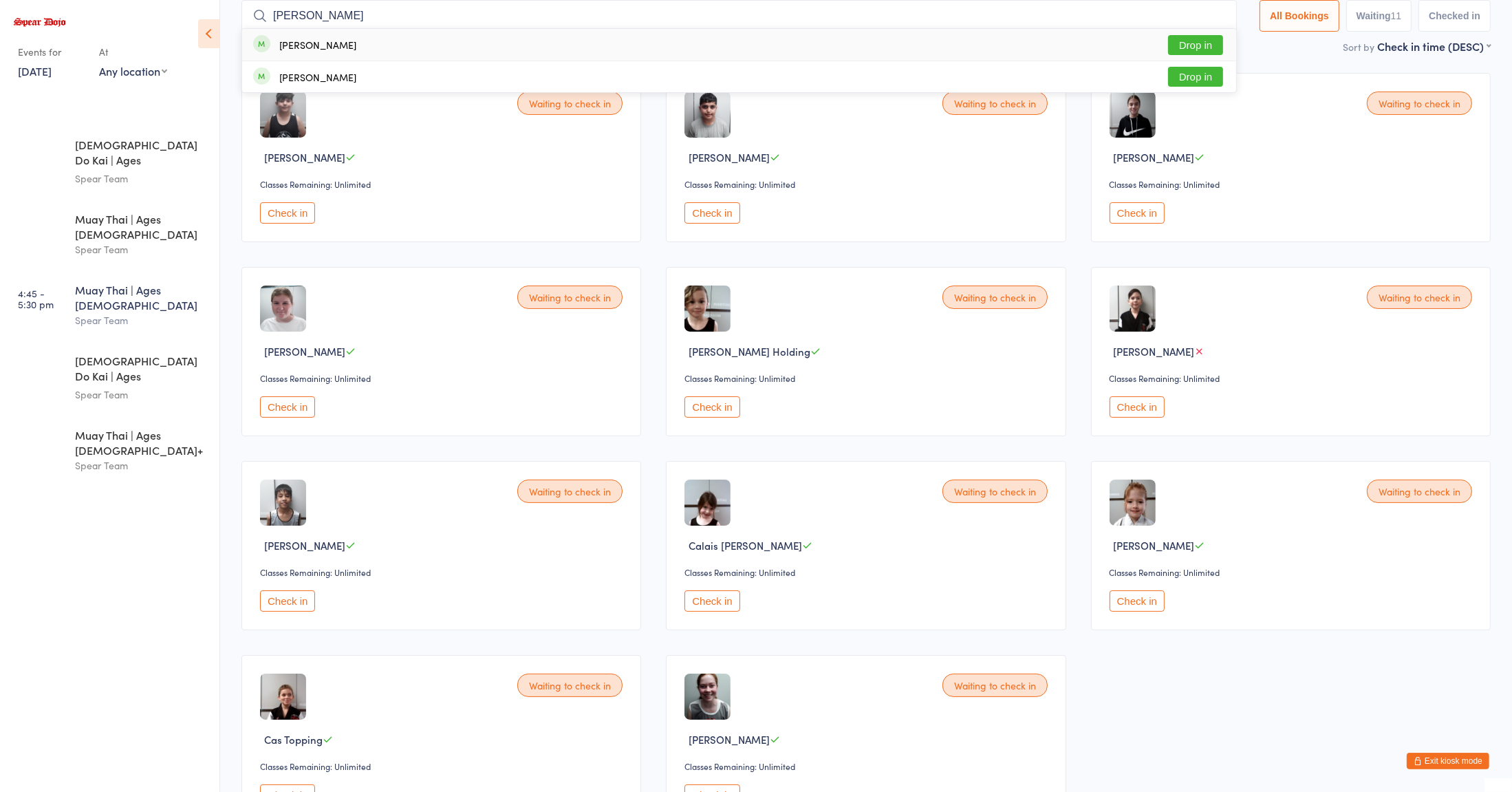
type input "[PERSON_NAME]"
click at [1186, 44] on button "Drop in" at bounding box center [1195, 44] width 55 height 20
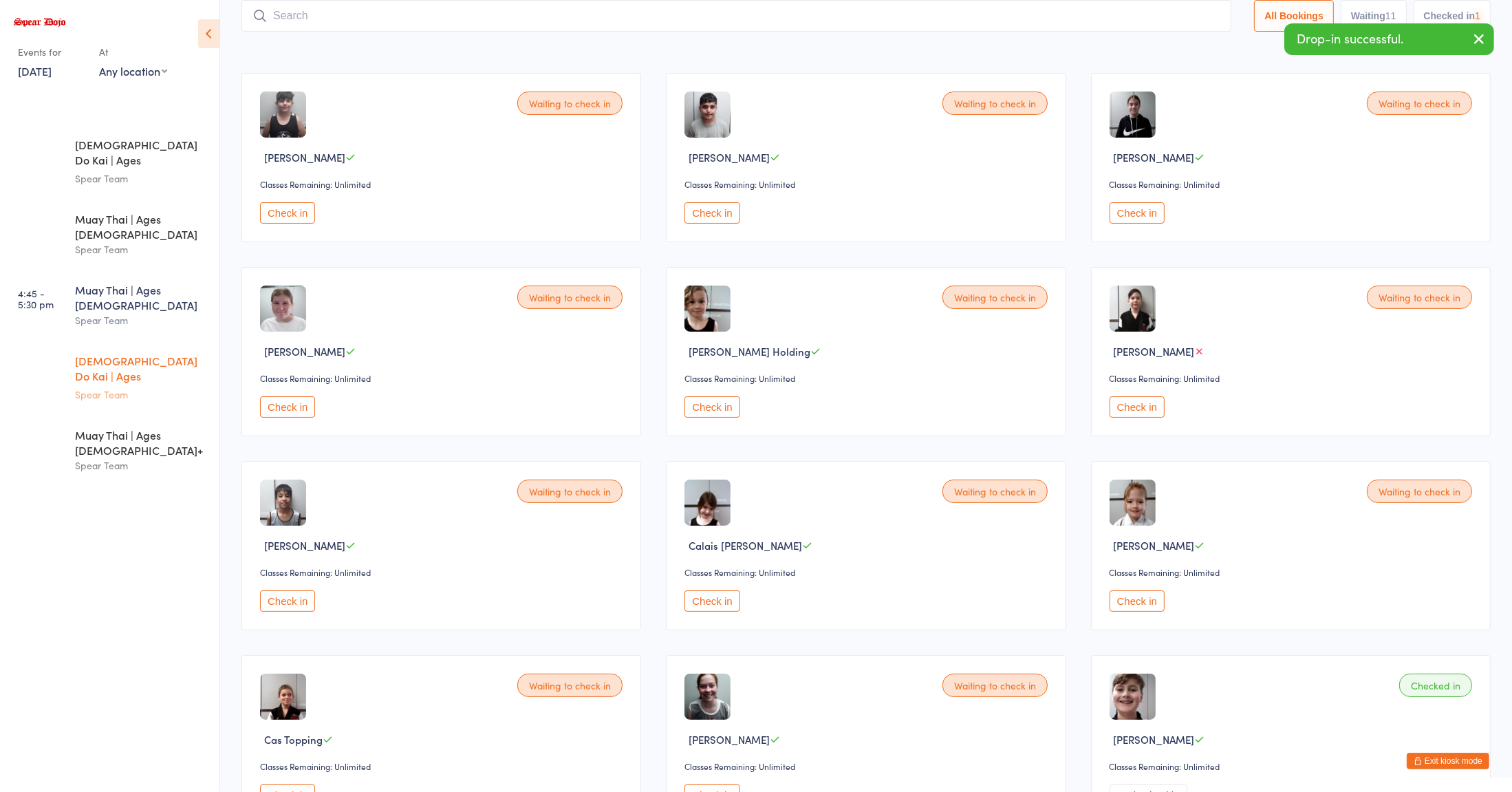
click at [106, 386] on div "Spear Team" at bounding box center [141, 394] width 133 height 16
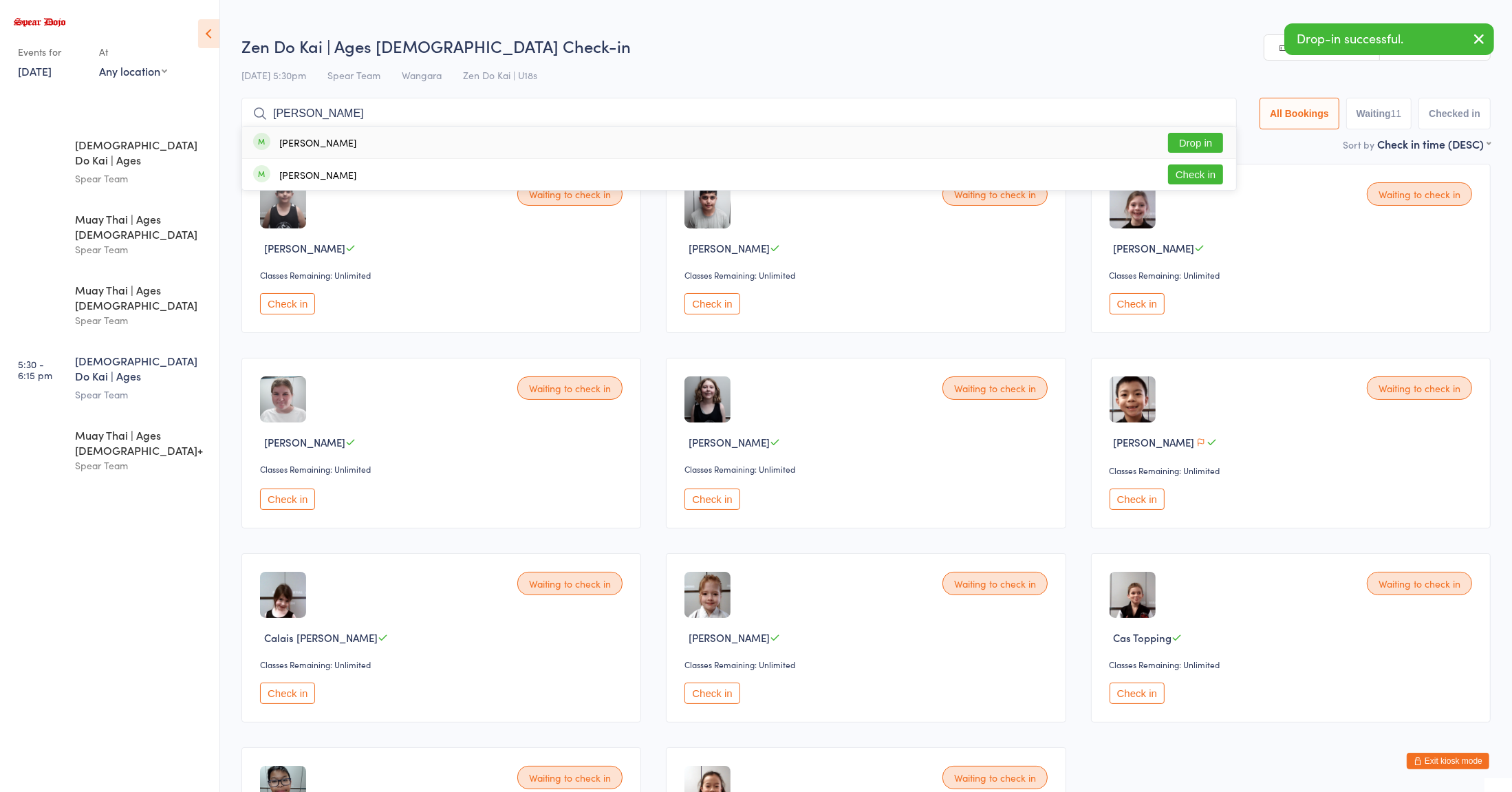
type input "[PERSON_NAME]"
click at [1194, 141] on button "Drop in" at bounding box center [1195, 142] width 55 height 20
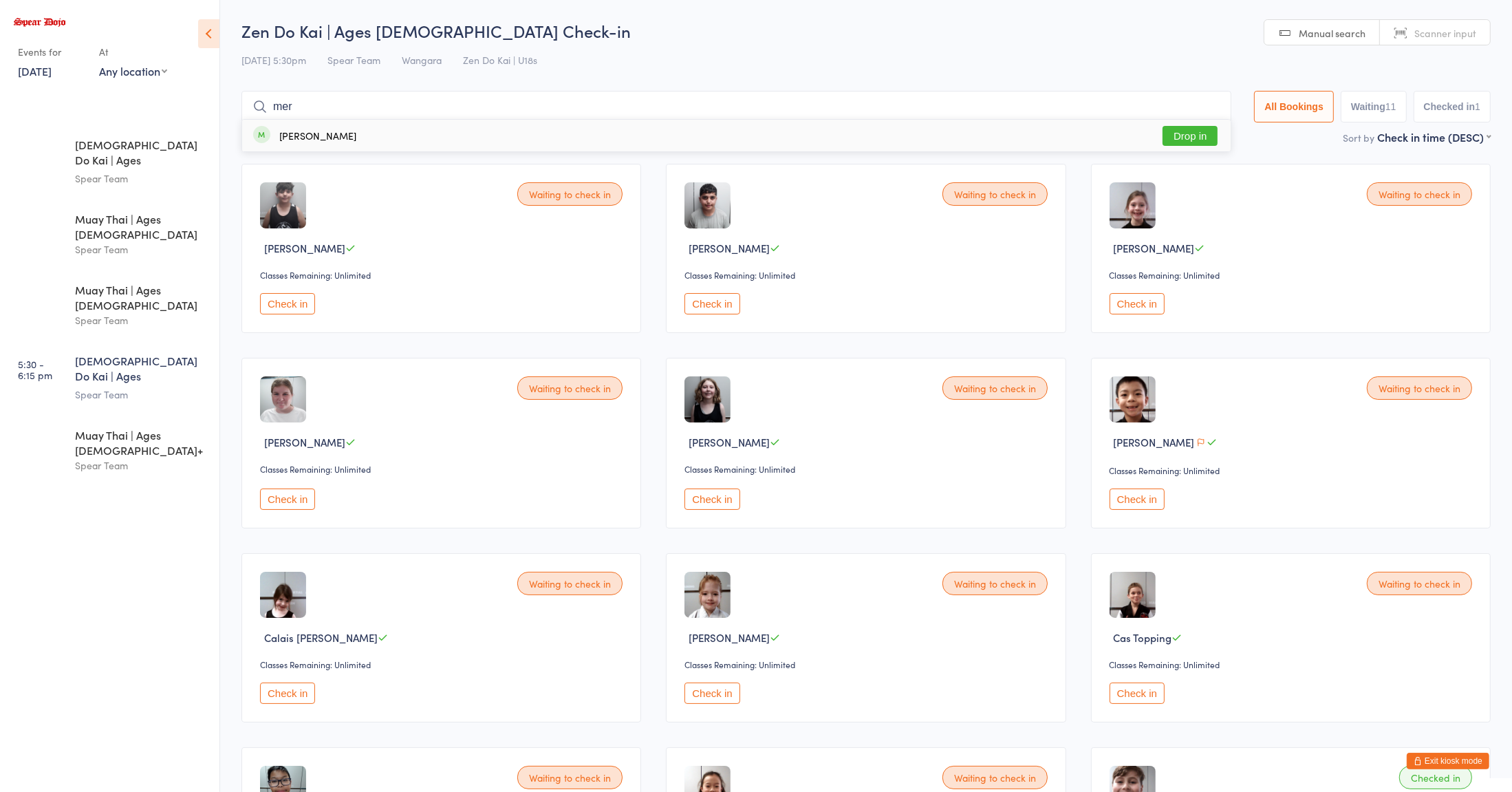
type input "mer"
click at [1183, 139] on button "Drop in" at bounding box center [1190, 136] width 55 height 20
click at [174, 282] on div "Muay Thai | Ages [DEMOGRAPHIC_DATA]" at bounding box center [141, 297] width 133 height 30
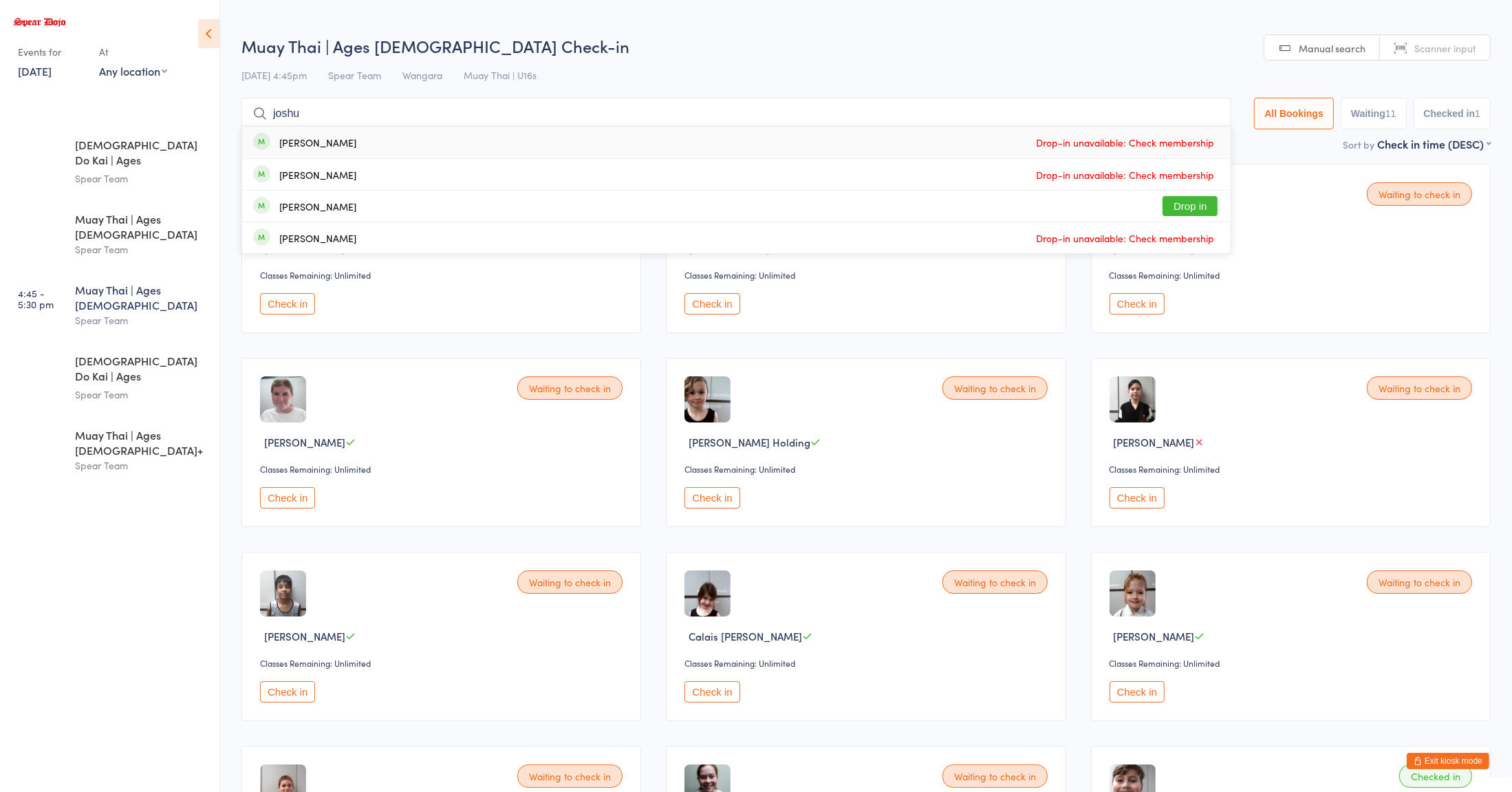
type input "joshu"
click at [391, 211] on div "[PERSON_NAME] Drop in" at bounding box center [736, 206] width 988 height 31
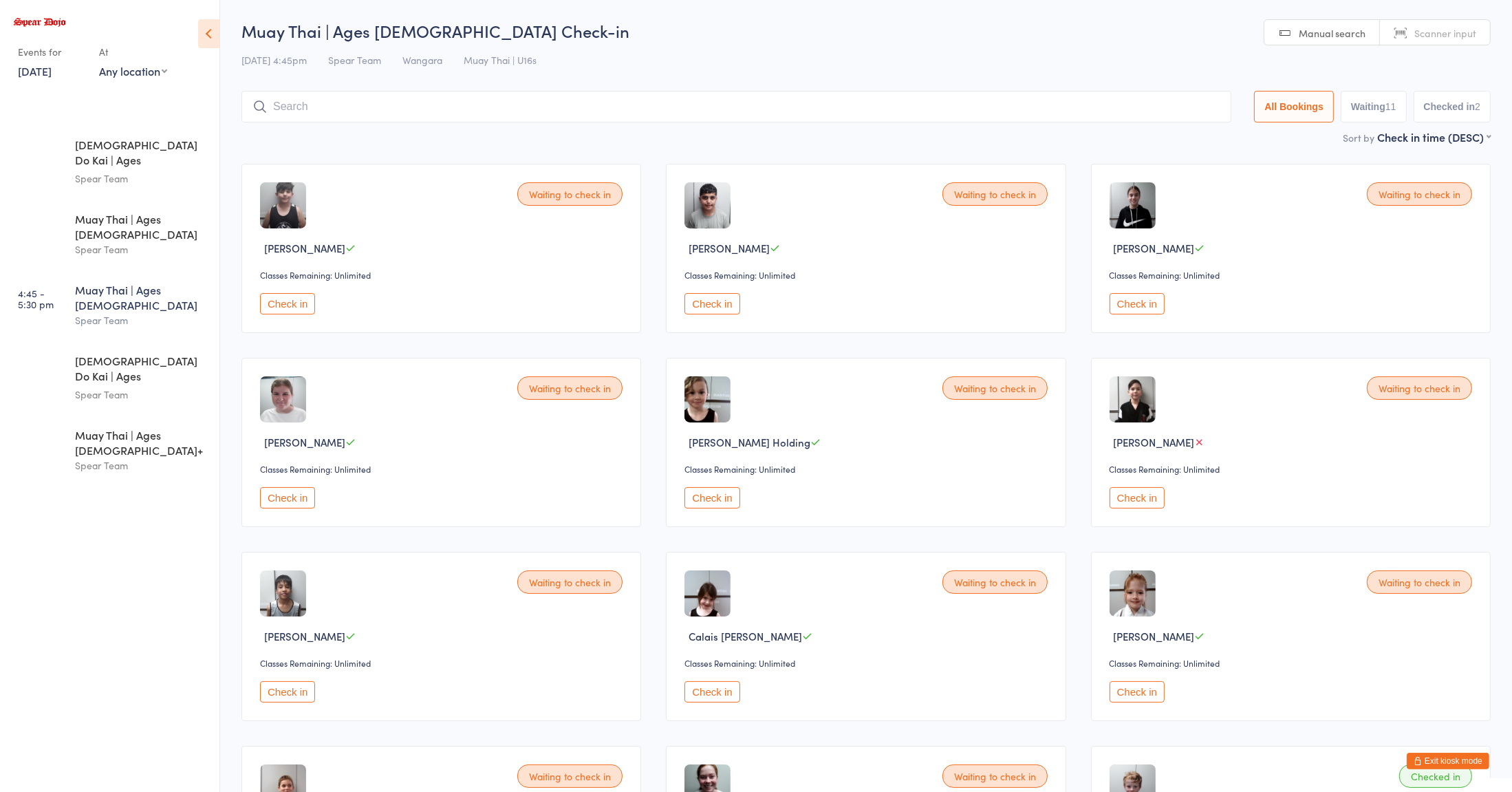
click at [302, 104] on input "search" at bounding box center [736, 106] width 990 height 32
type input "[PERSON_NAME]"
click at [1190, 140] on button "Drop in" at bounding box center [1190, 136] width 55 height 20
click at [94, 386] on div "Spear Team" at bounding box center [141, 394] width 133 height 16
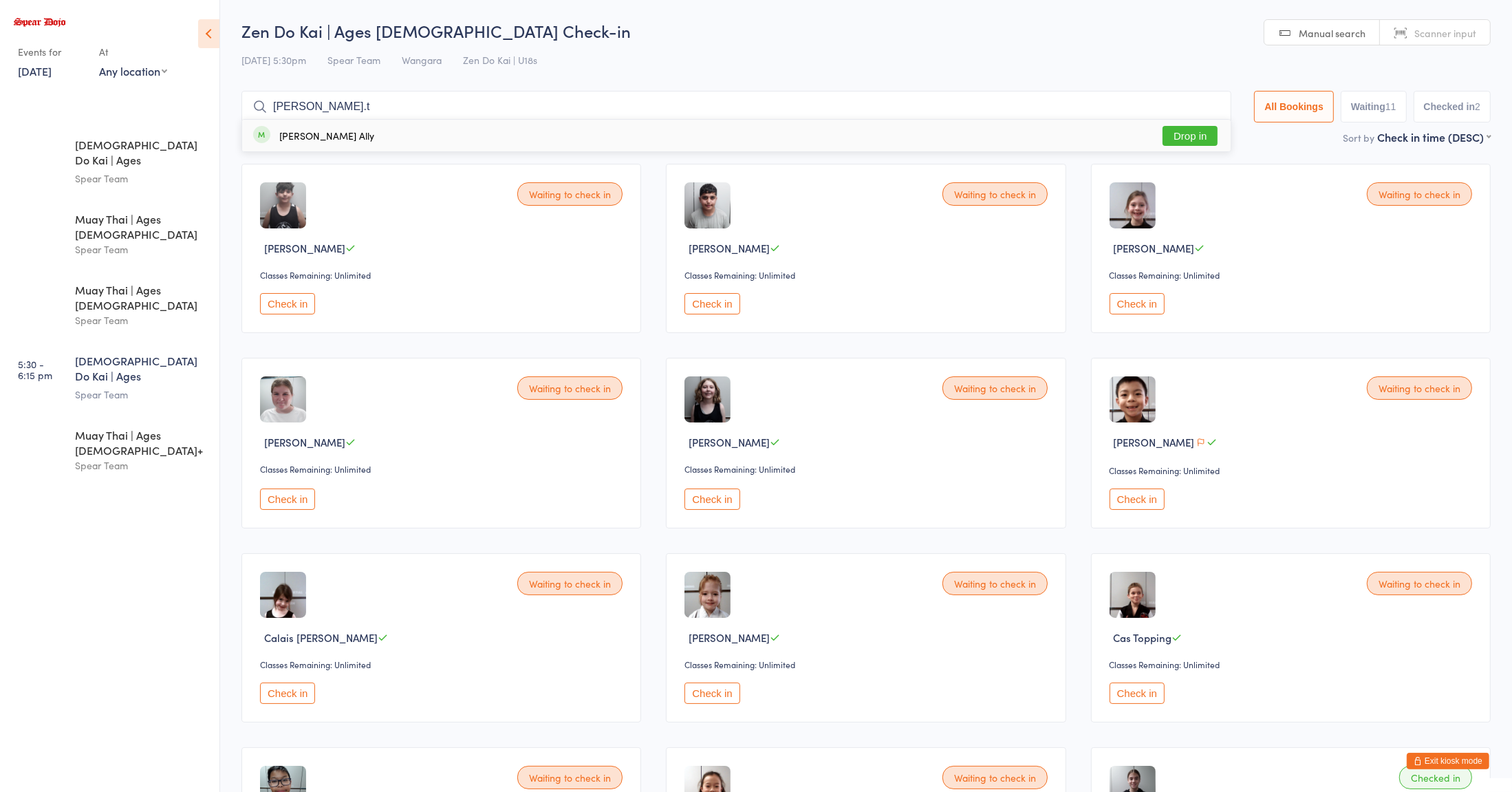
type input "[PERSON_NAME].t"
click at [1173, 144] on button "Drop in" at bounding box center [1190, 136] width 55 height 20
click at [143, 457] on div "Spear Team" at bounding box center [141, 466] width 133 height 16
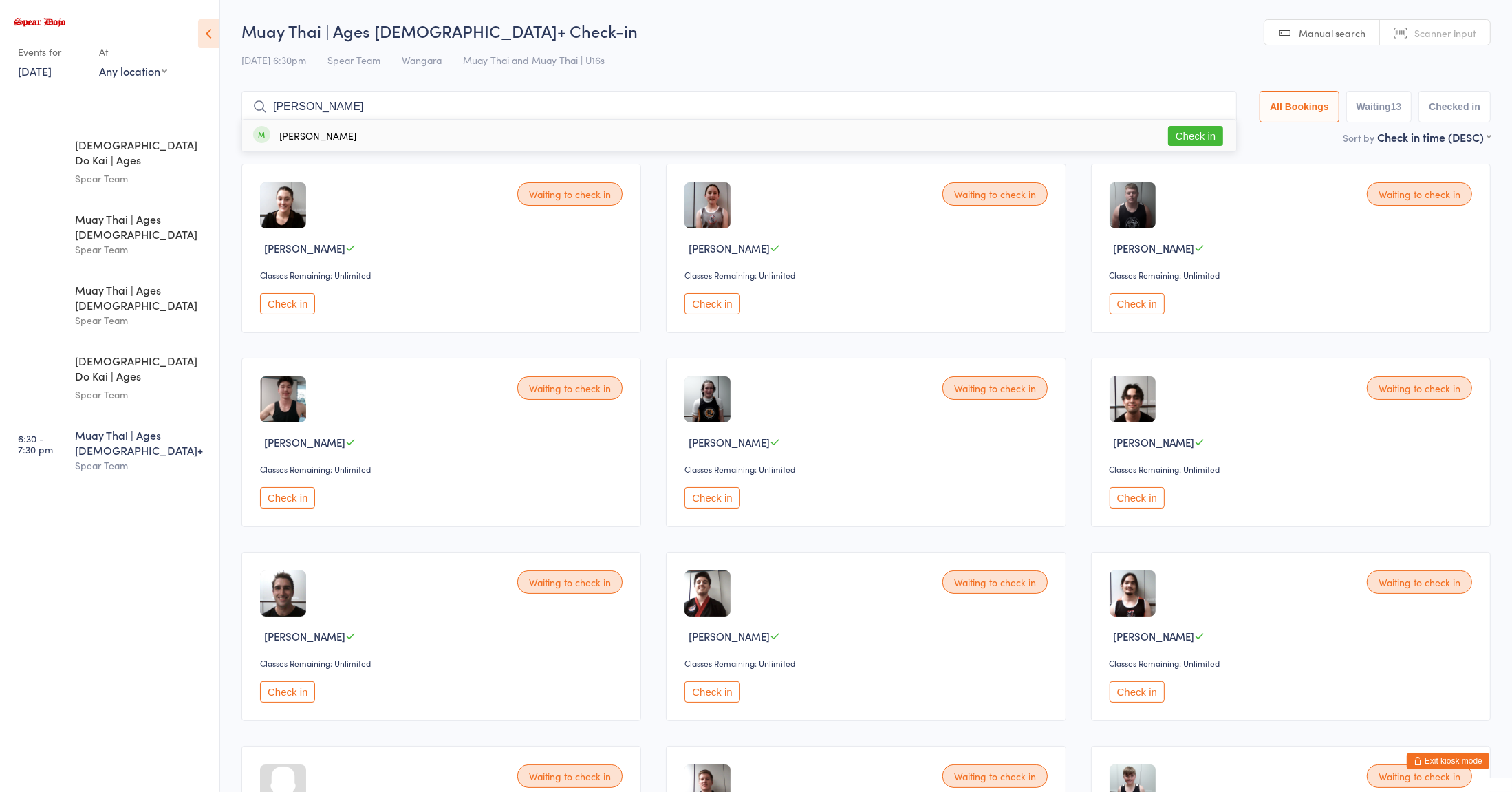
type input "[PERSON_NAME]"
click at [1211, 141] on button "Check in" at bounding box center [1195, 136] width 55 height 20
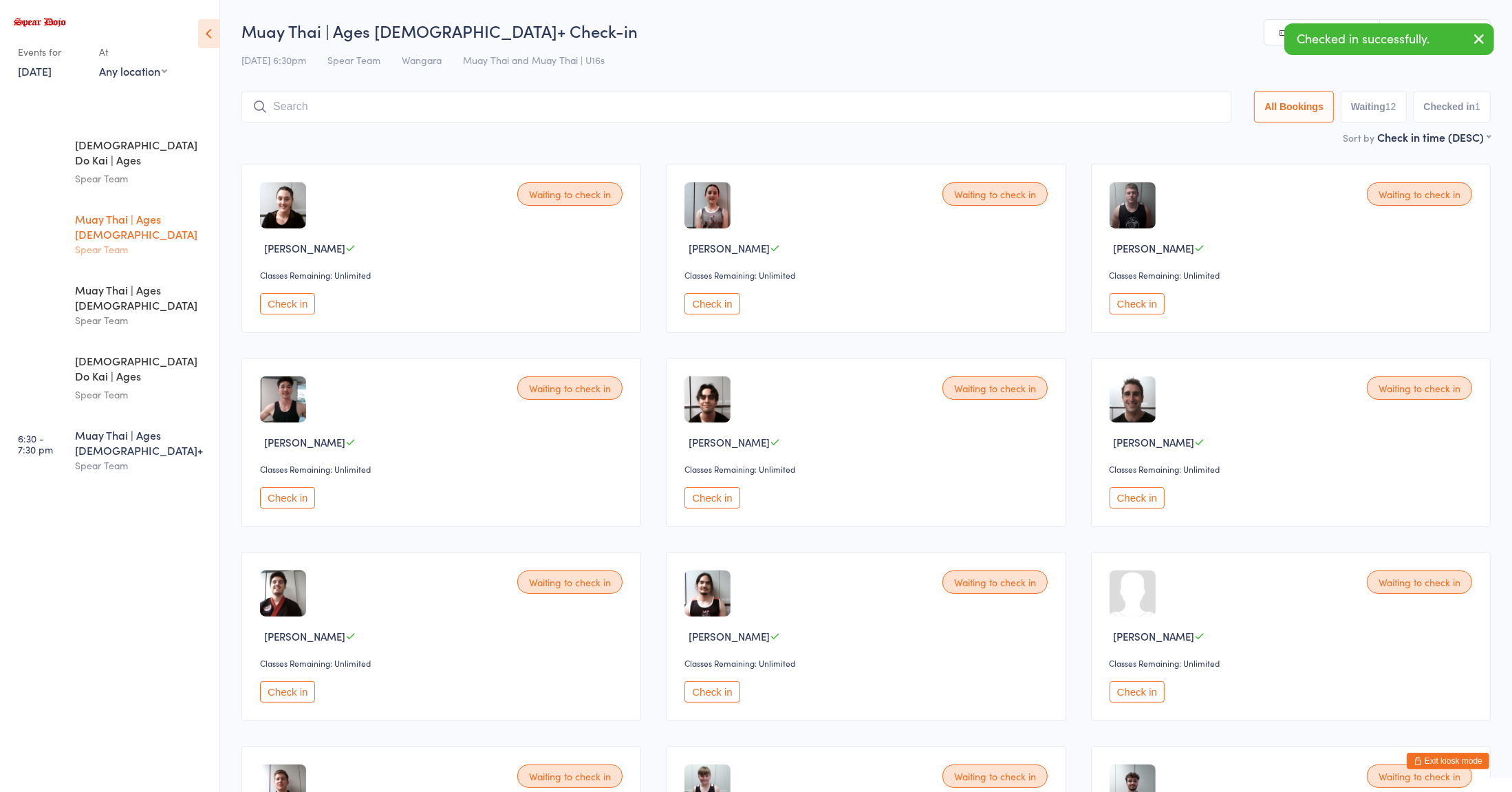
click at [164, 211] on div "Muay Thai | Ages [DEMOGRAPHIC_DATA]" at bounding box center [141, 225] width 133 height 30
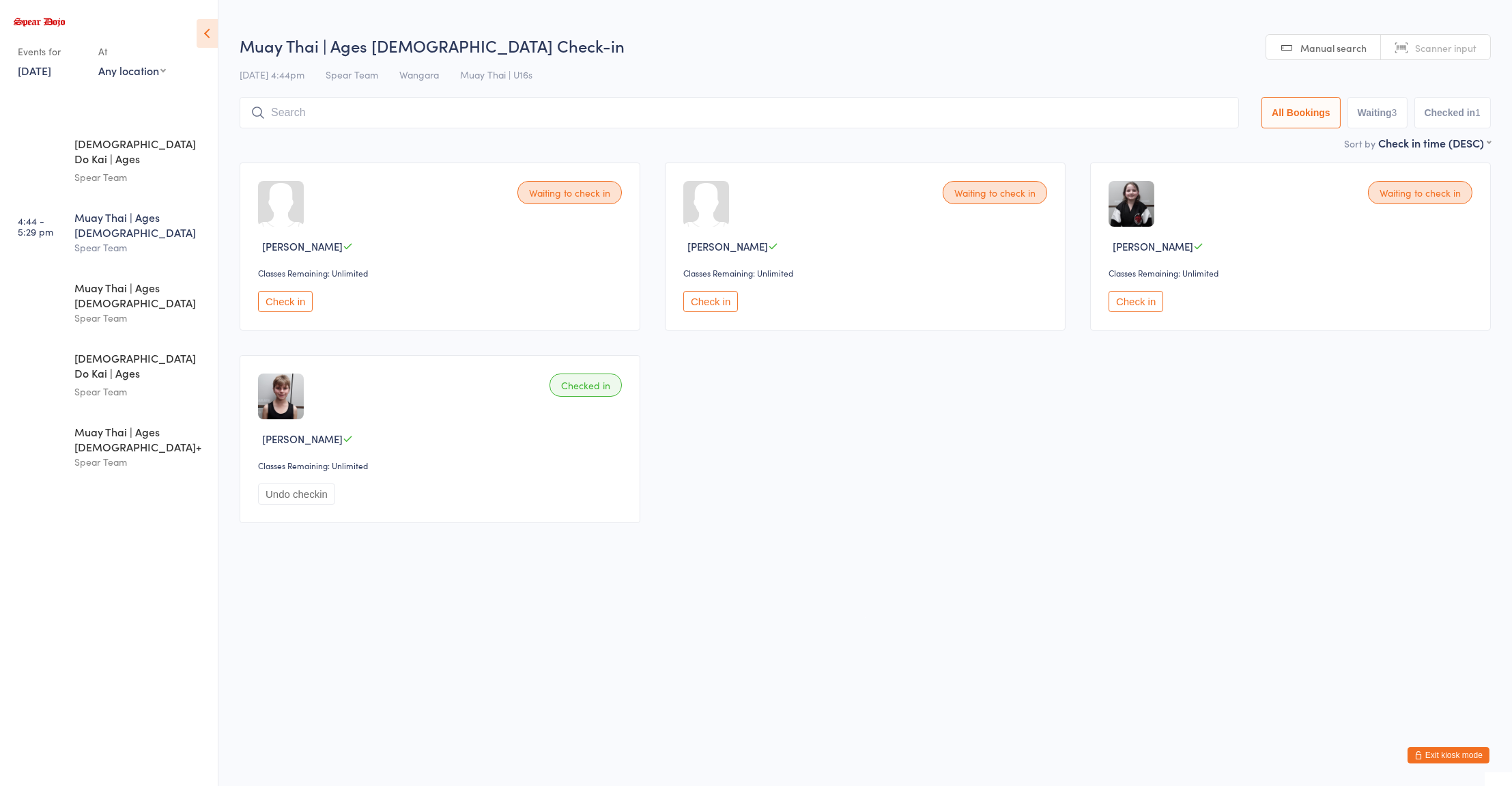
click at [1449, 115] on button "Checked in 1" at bounding box center [1453, 112] width 77 height 31
select select "0"
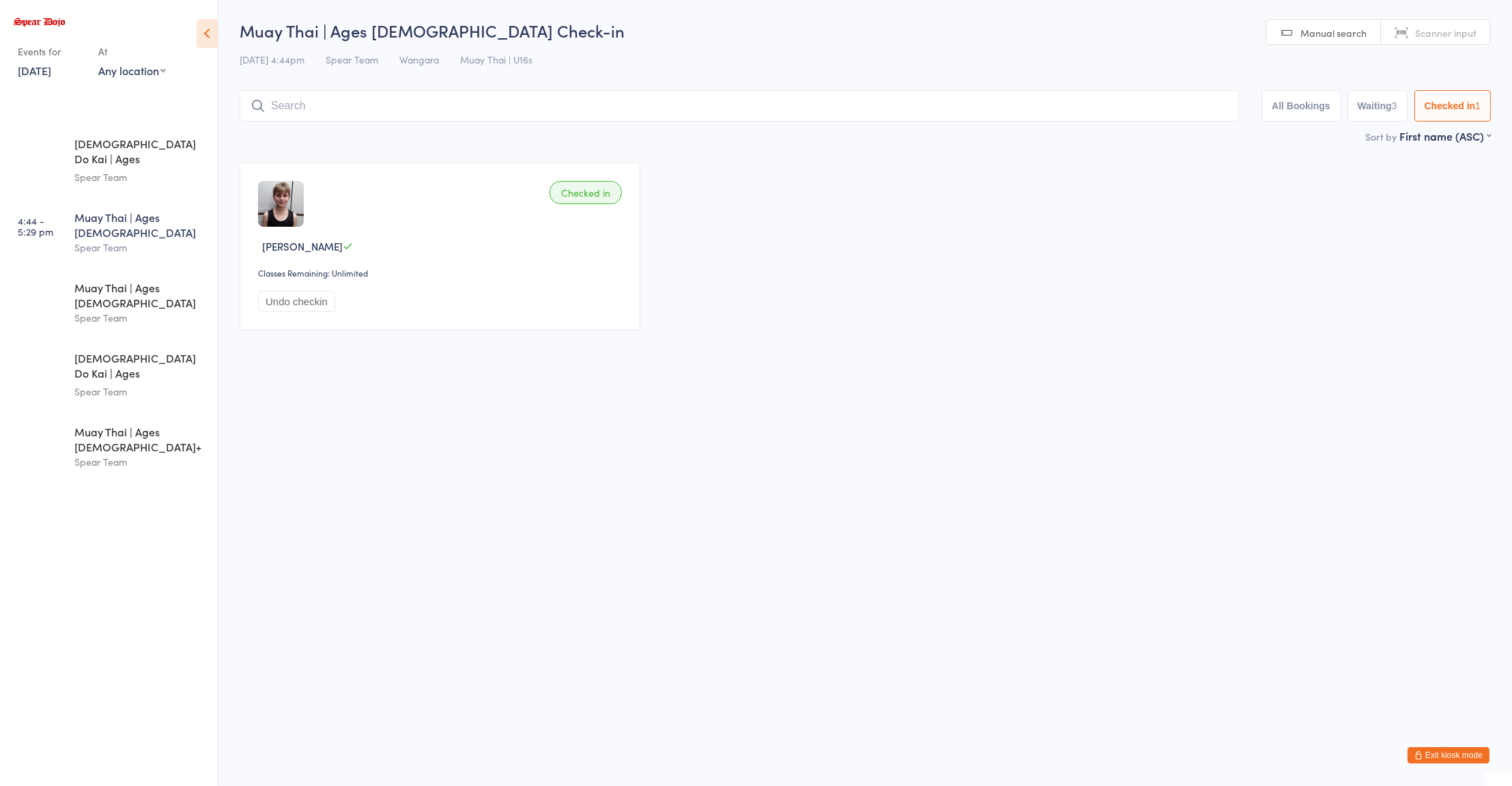
click at [799, 140] on div "Sort by First name (ASC) First name (ASC) First name (DESC) Last name (ASC) Las…" at bounding box center [865, 136] width 1251 height 15
click at [841, 107] on input "search" at bounding box center [740, 105] width 999 height 31
type input "kynan"
click at [360, 142] on div "[PERSON_NAME] Drop in" at bounding box center [740, 134] width 998 height 31
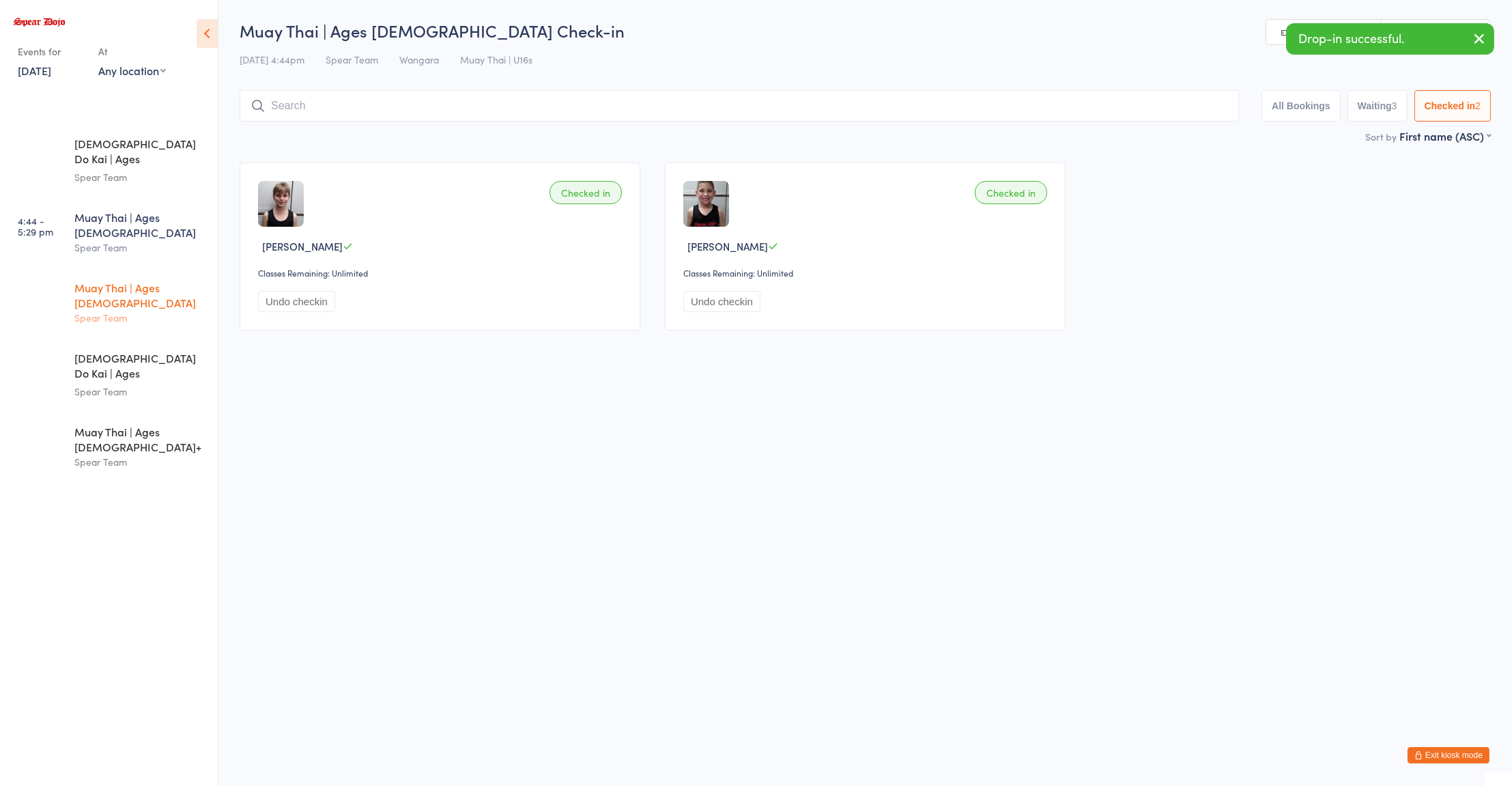
click at [148, 280] on div "Muay Thai | Ages [DEMOGRAPHIC_DATA]" at bounding box center [140, 294] width 132 height 30
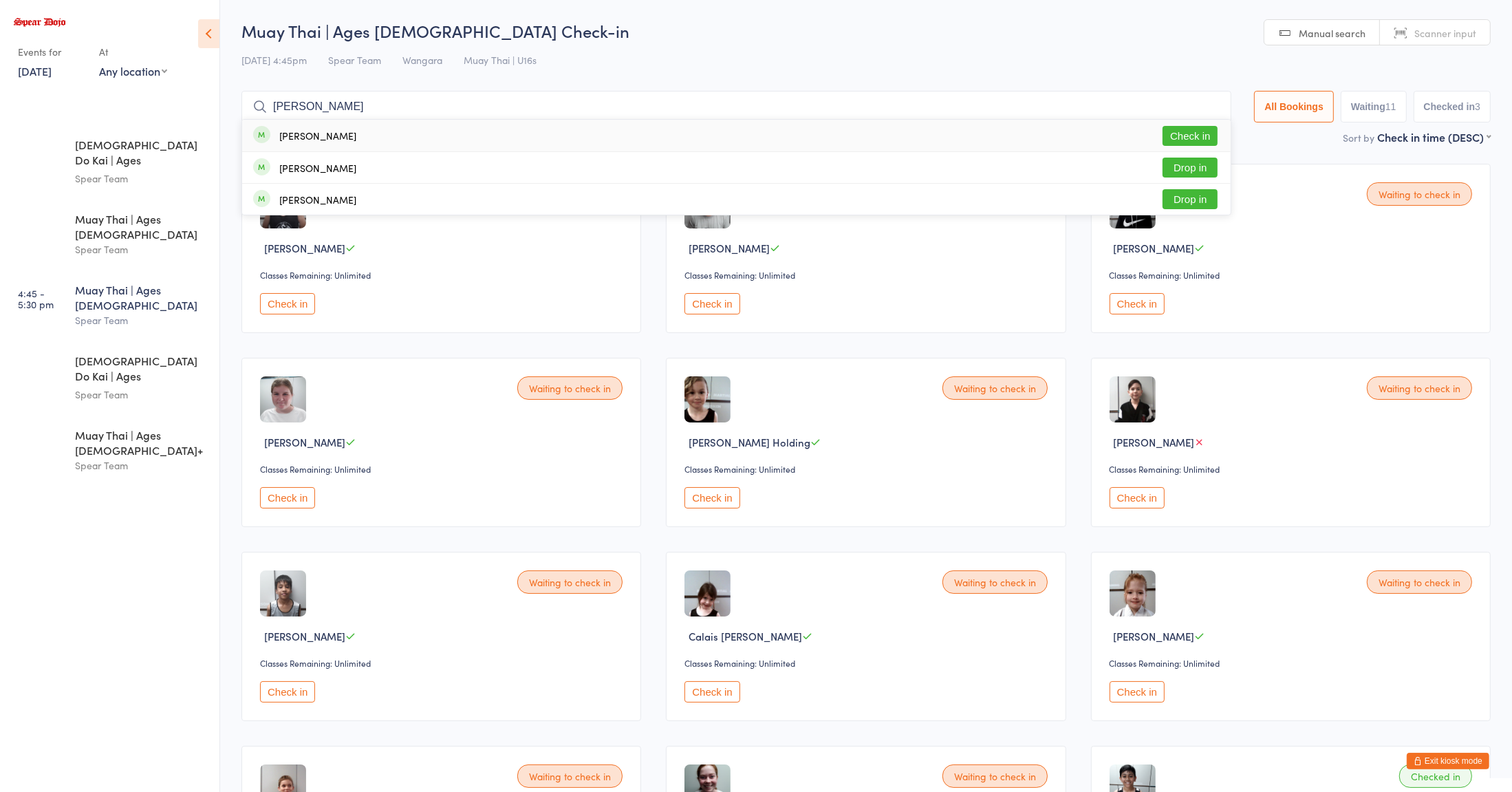
type input "[PERSON_NAME]"
click at [1181, 138] on button "Check in" at bounding box center [1190, 136] width 55 height 20
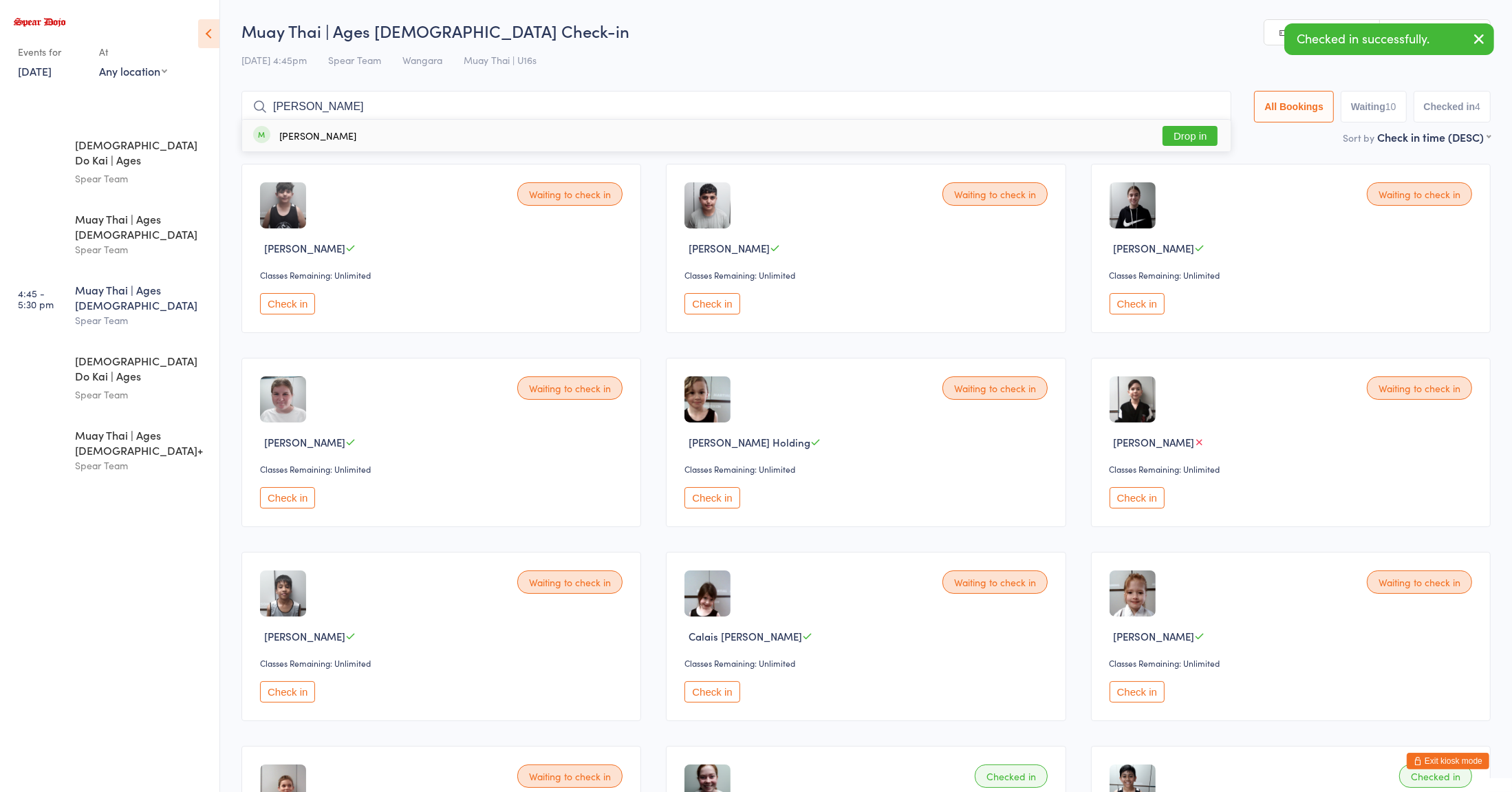
type input "[PERSON_NAME]"
click at [1188, 141] on button "Drop in" at bounding box center [1190, 136] width 55 height 20
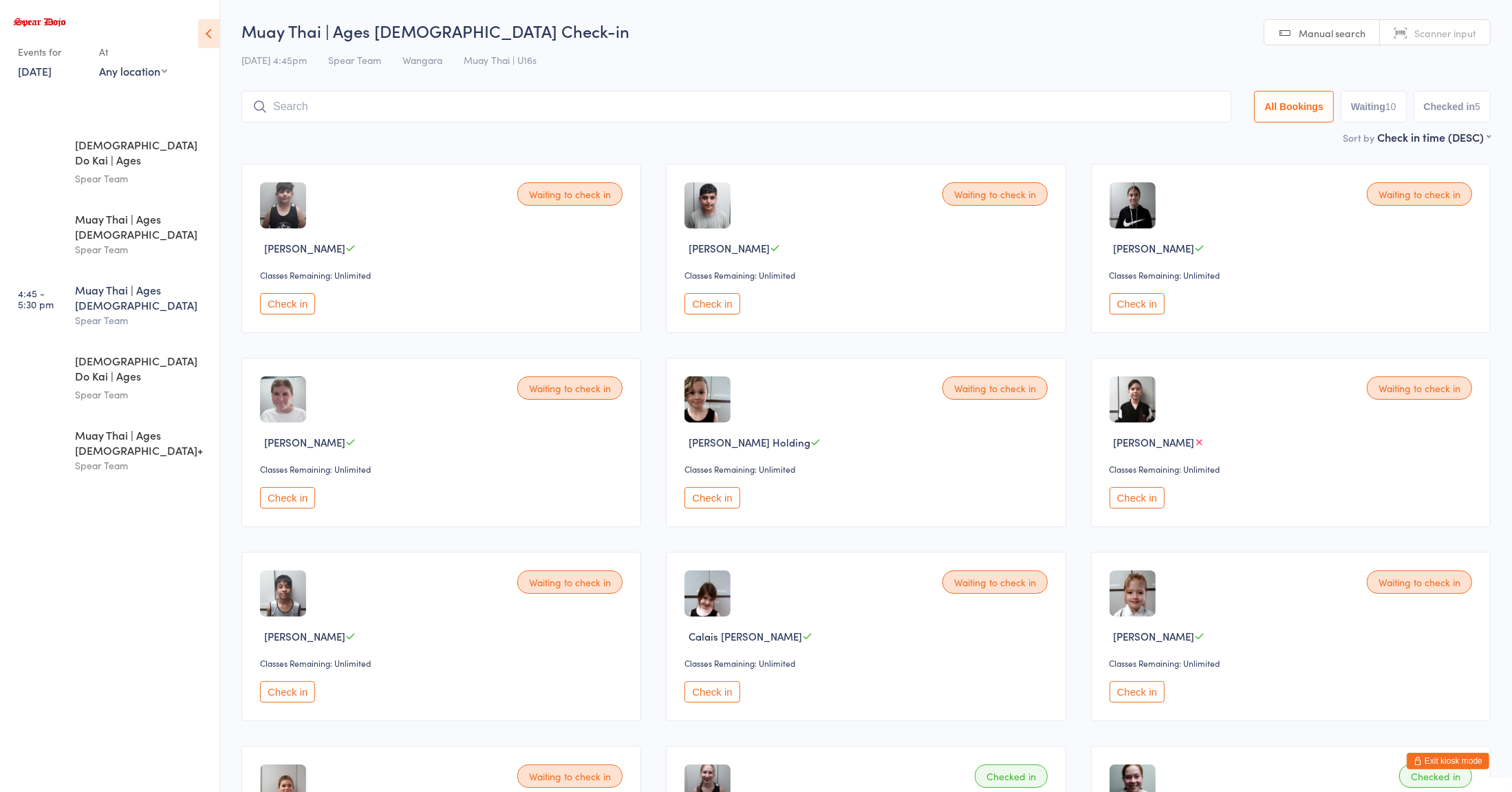
click at [660, 349] on div "Waiting to check in [PERSON_NAME] Classes Remaining: Unlimited Check in Waiting…" at bounding box center [866, 636] width 1274 height 970
click at [1131, 305] on button "Check in" at bounding box center [1137, 304] width 55 height 21
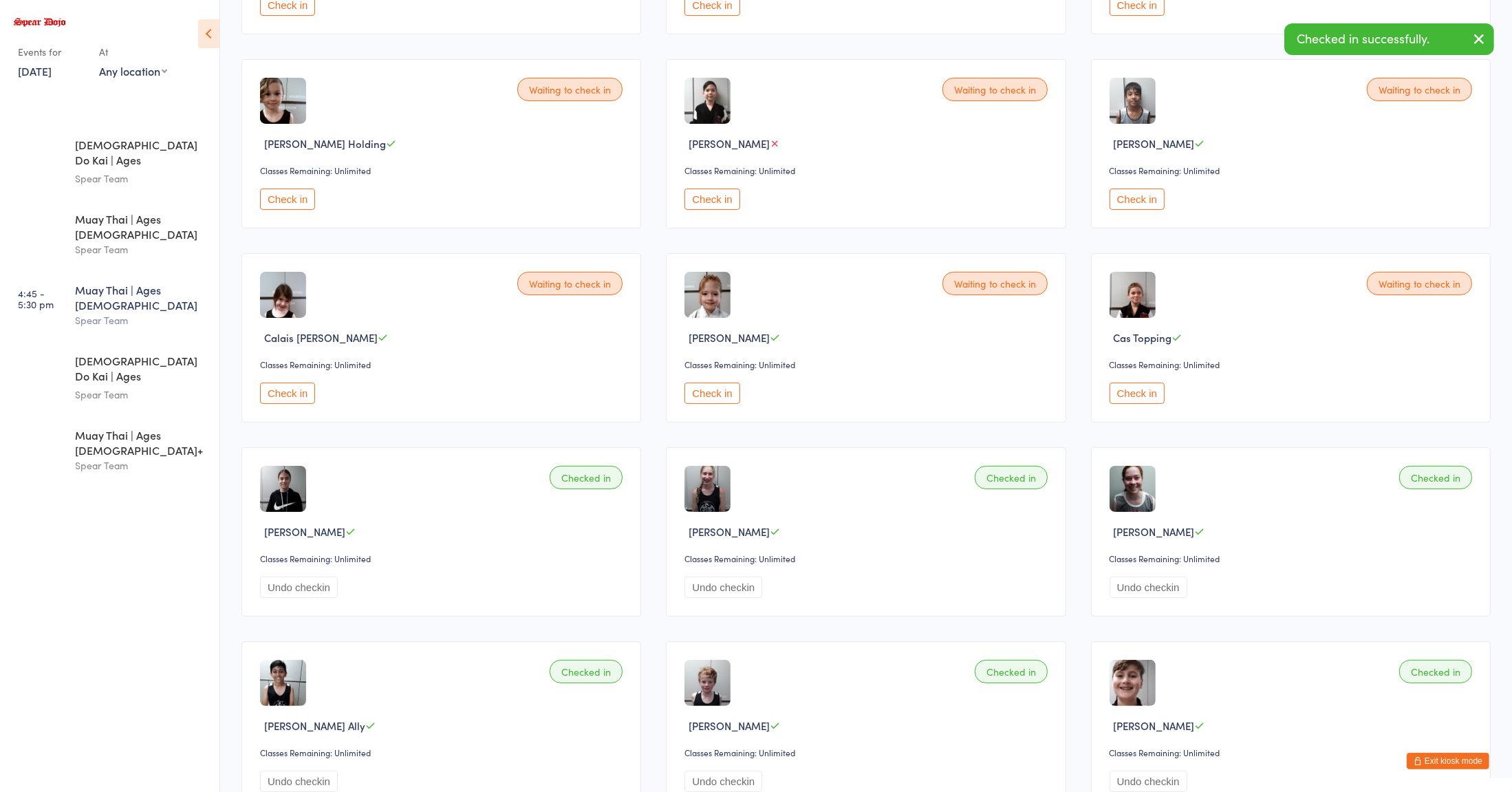
scroll to position [299, 0]
click at [1146, 393] on button "Check in" at bounding box center [1137, 392] width 55 height 21
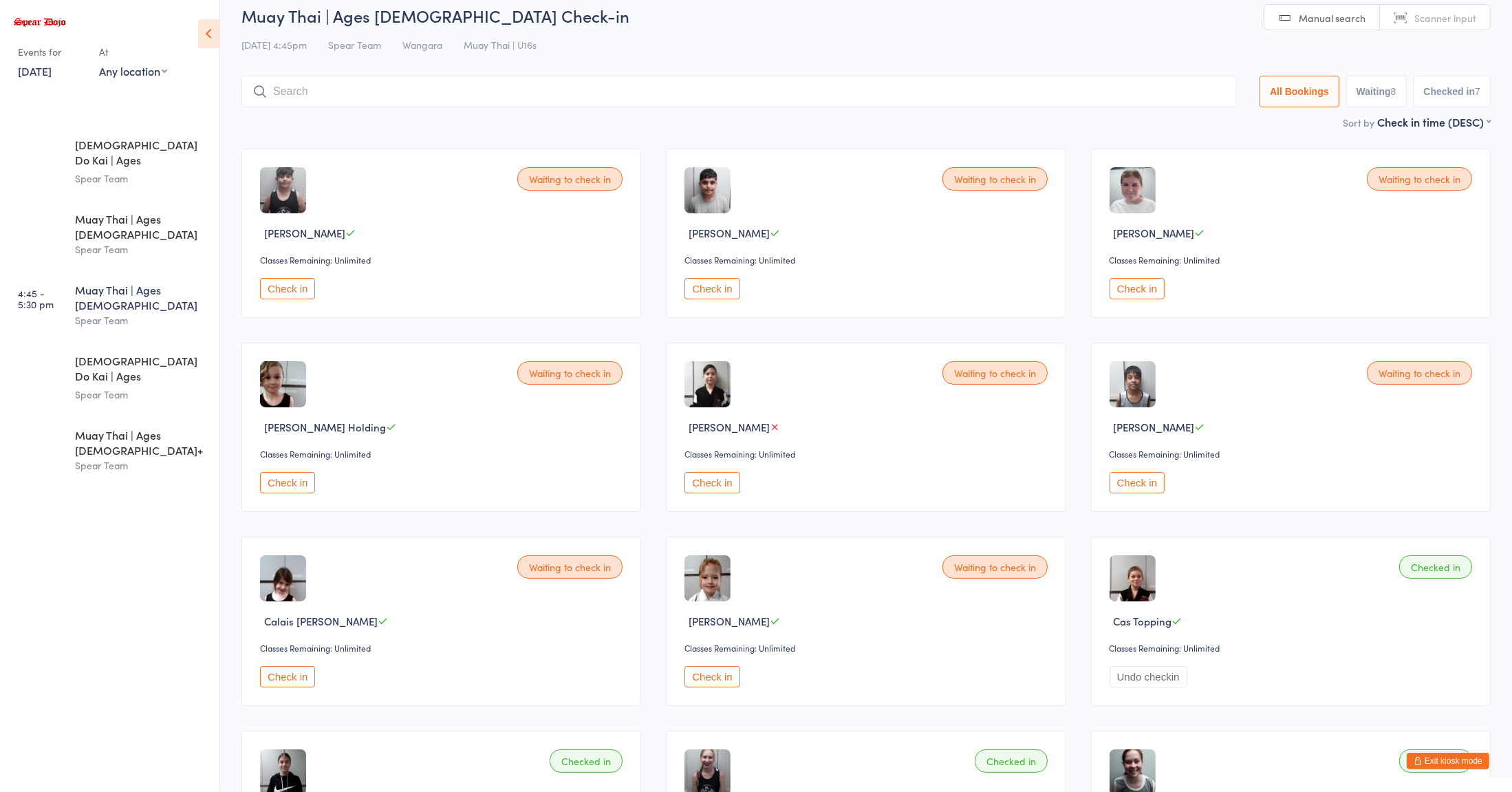
scroll to position [13, 0]
click at [809, 99] on input "search" at bounding box center [739, 93] width 996 height 32
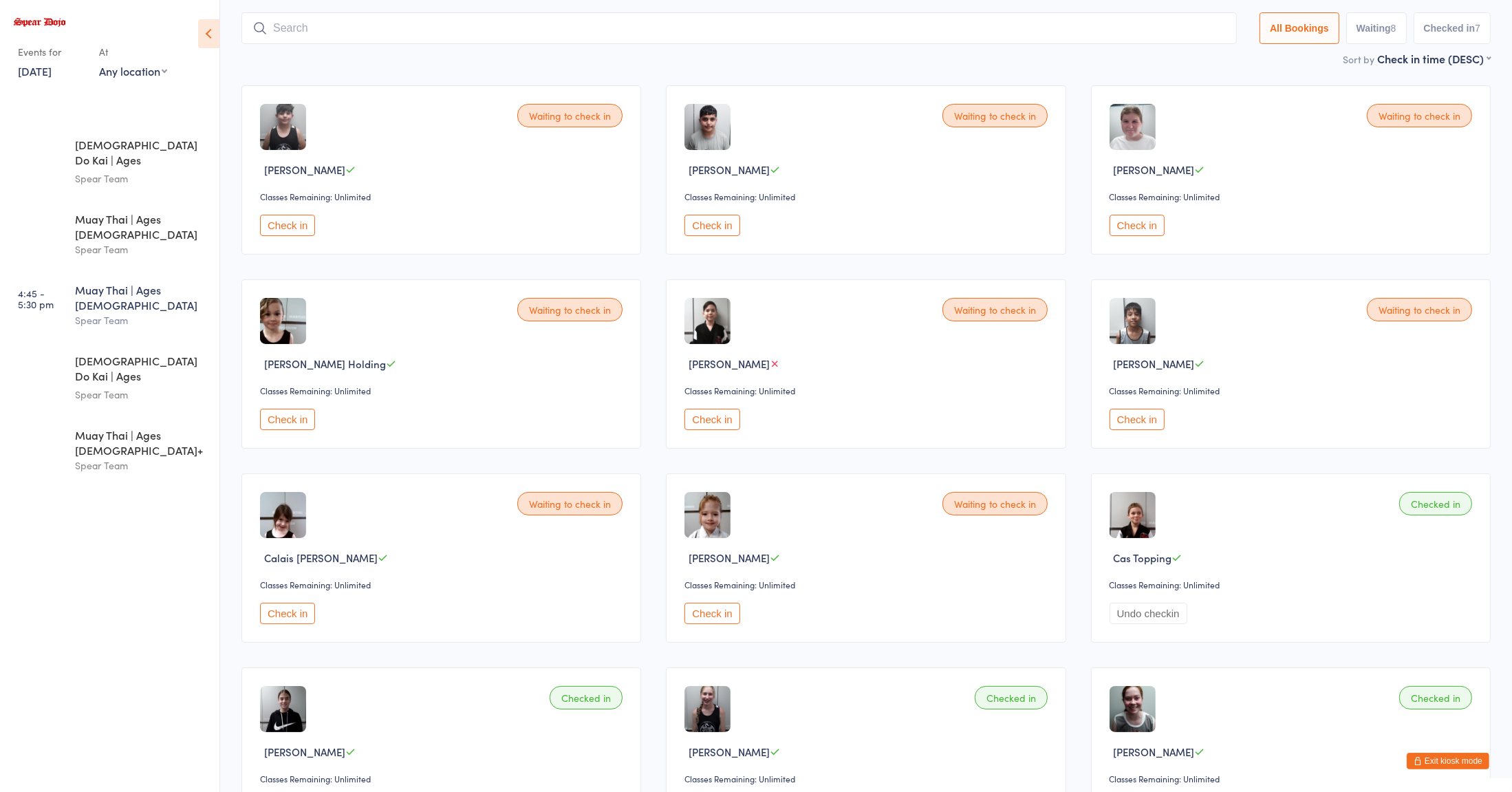
scroll to position [91, 0]
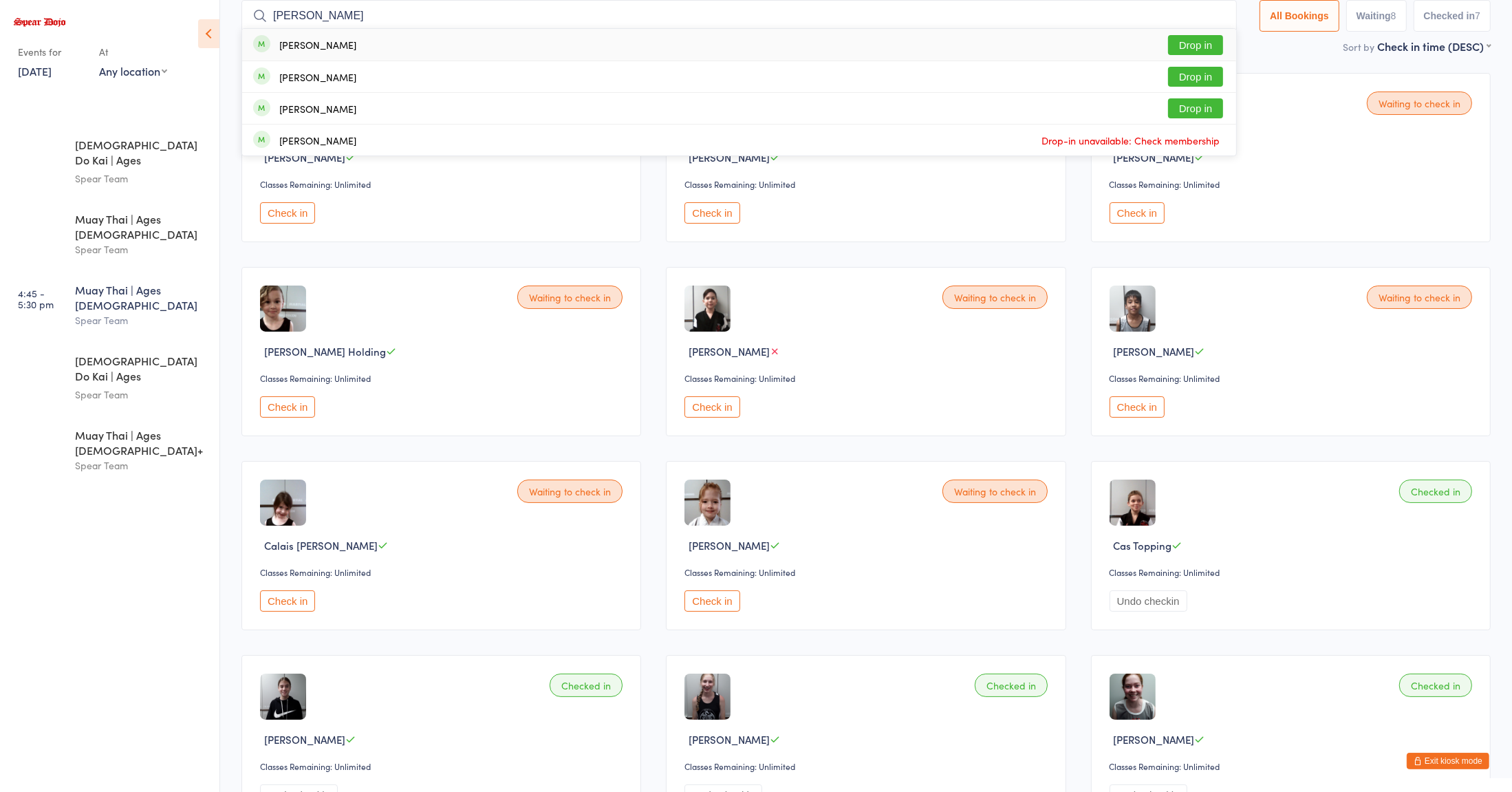
type input "[PERSON_NAME]"
click at [1187, 48] on button "Drop in" at bounding box center [1195, 44] width 55 height 20
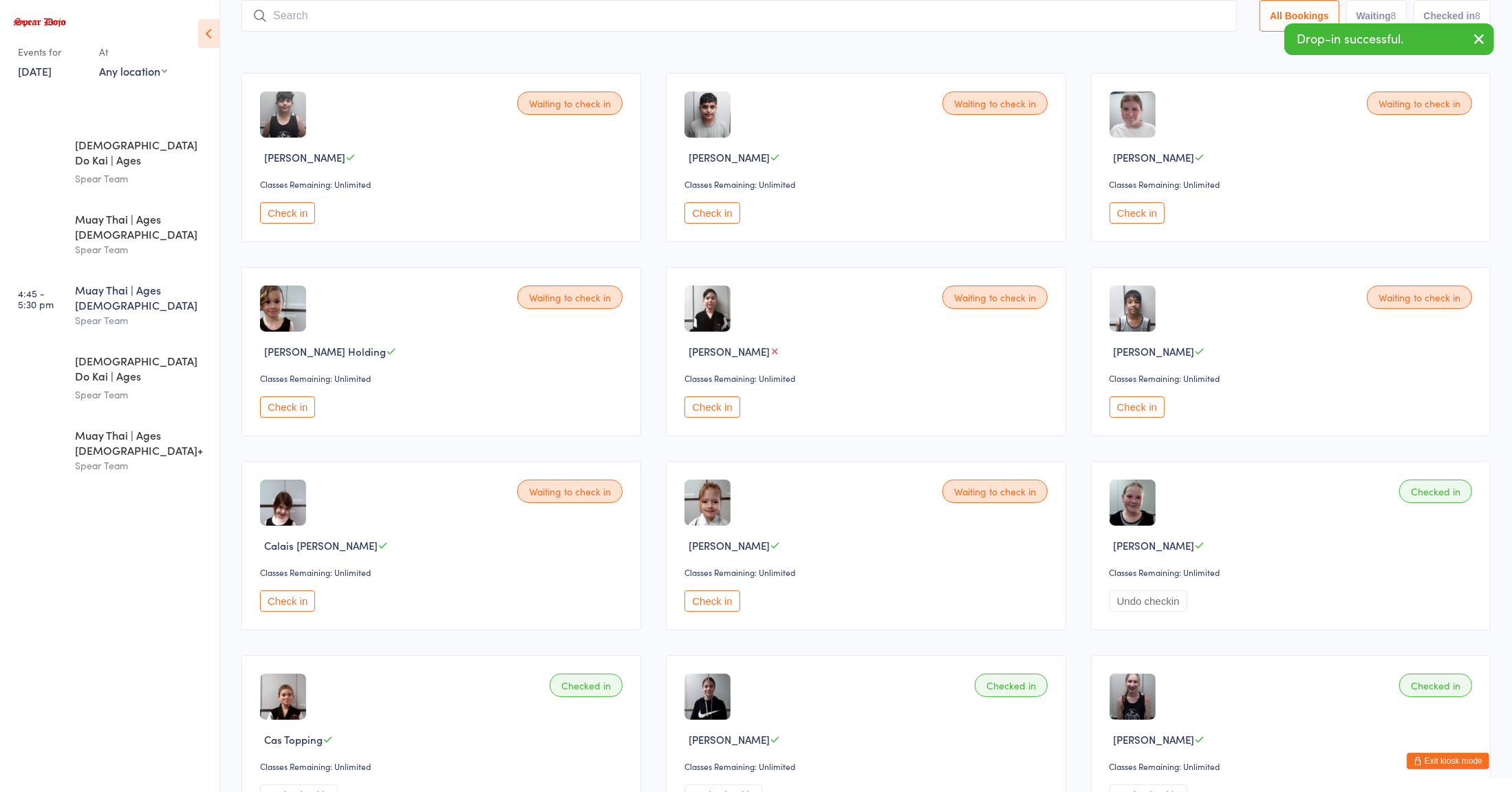
click at [1070, 445] on div "Waiting to check in [PERSON_NAME] Classes Remaining: Unlimited Check in Waiting…" at bounding box center [866, 642] width 1274 height 1164
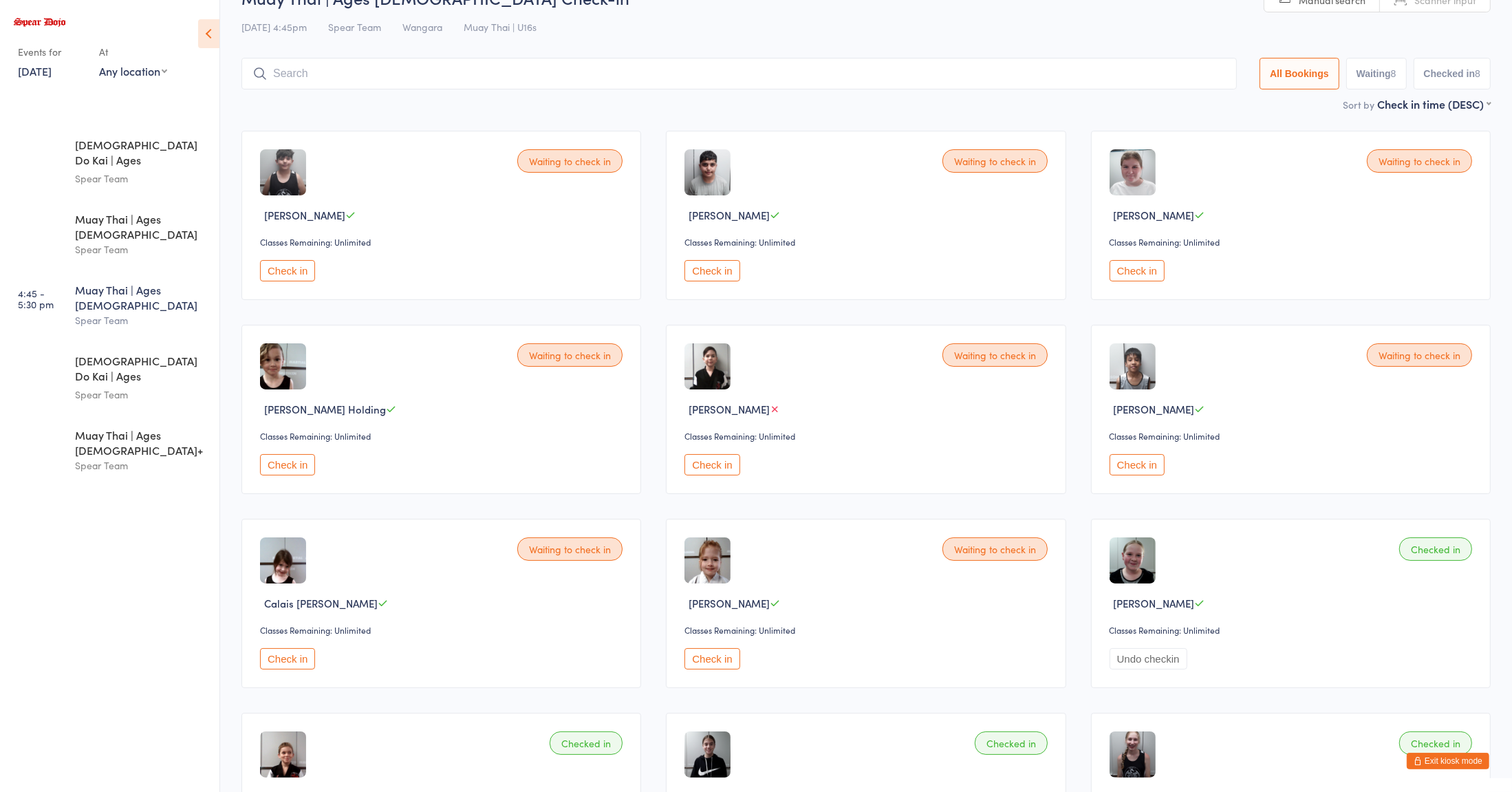
scroll to position [0, 0]
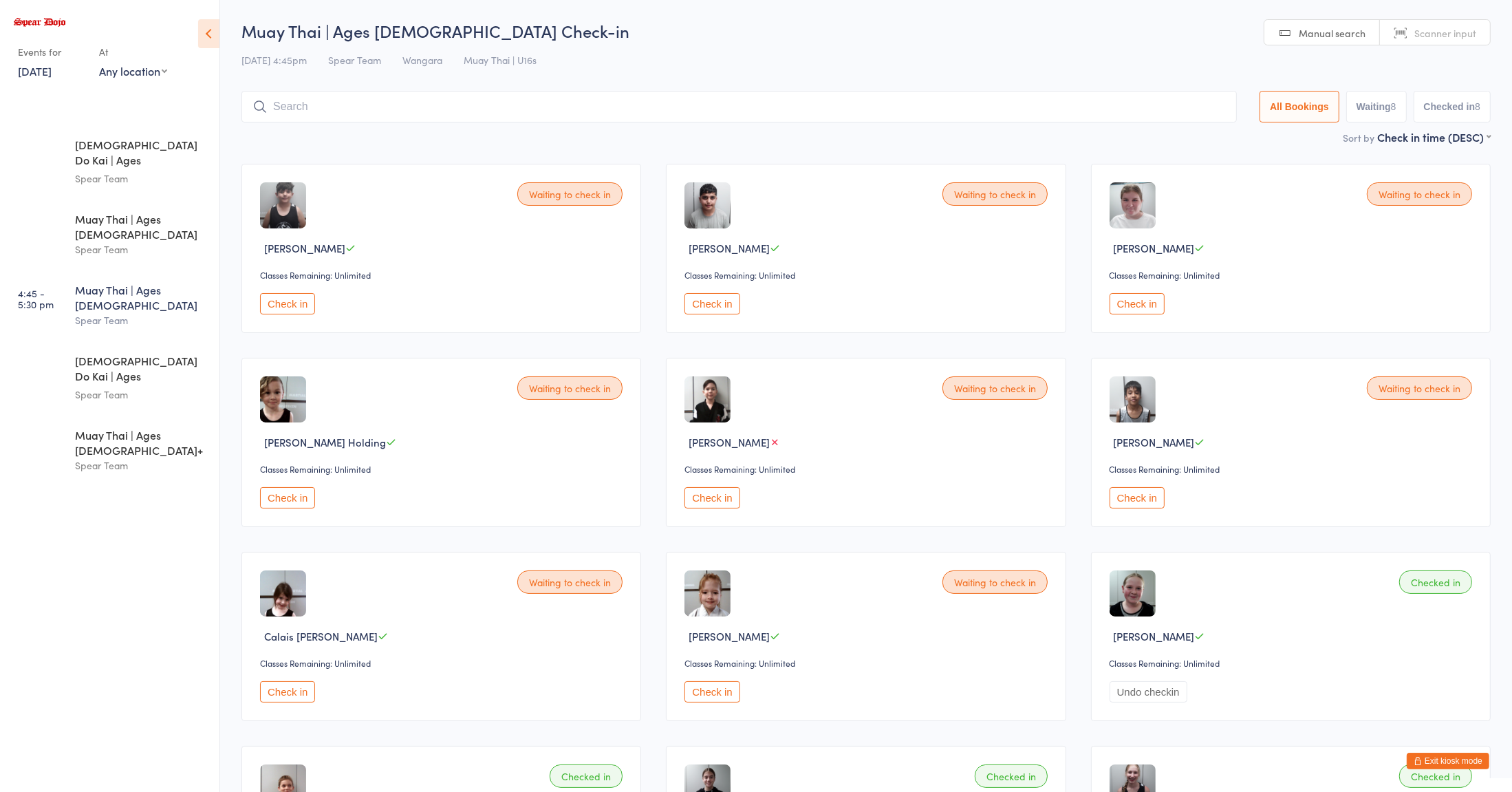
click at [963, 107] on input "search" at bounding box center [739, 106] width 996 height 32
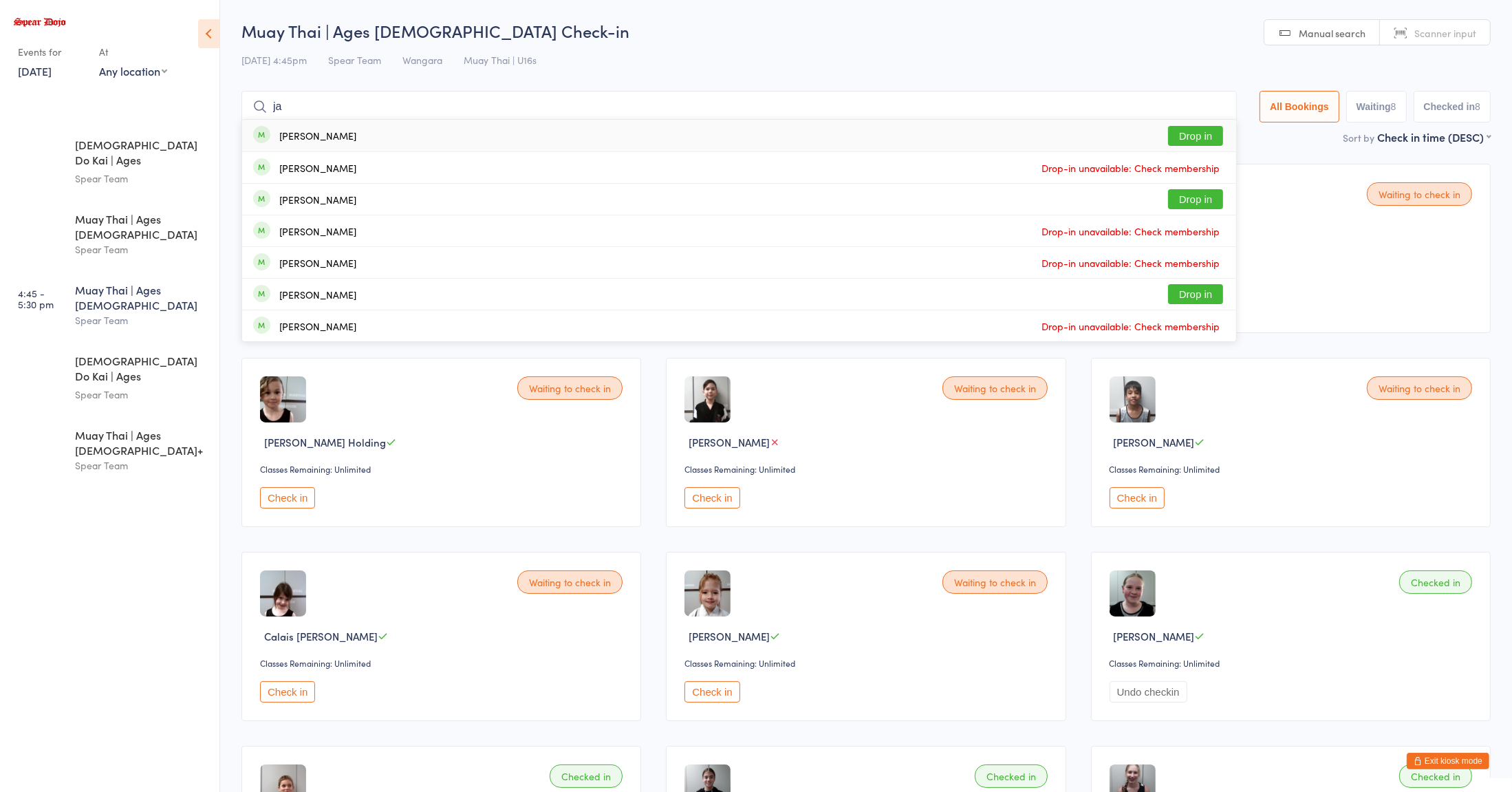
type input "ja"
click at [1193, 297] on button "Drop in" at bounding box center [1195, 294] width 55 height 20
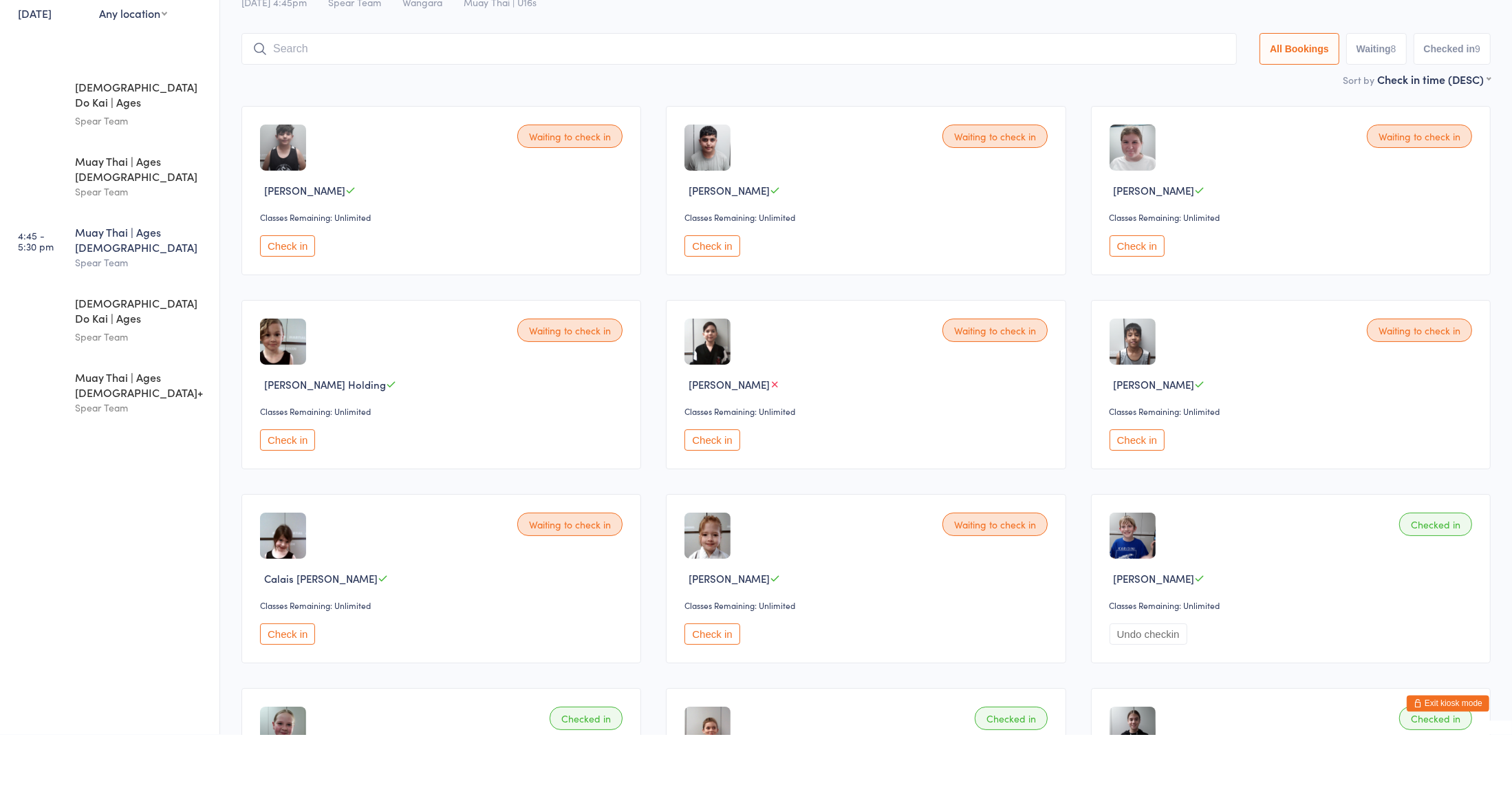
click at [1088, 537] on div "Waiting to check in [PERSON_NAME] Classes Remaining: Unlimited Check in Waiting…" at bounding box center [866, 733] width 1274 height 1164
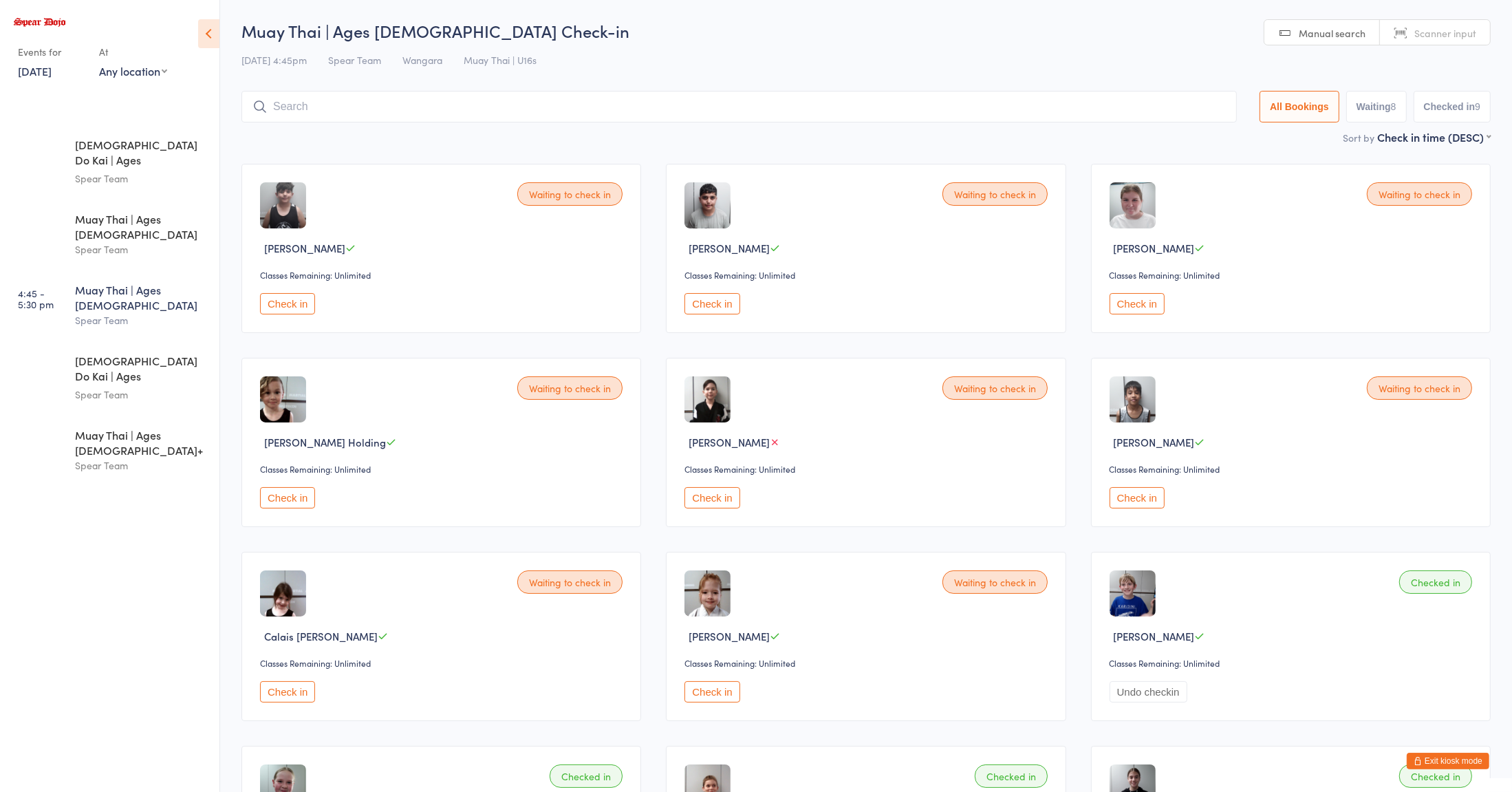
click at [158, 386] on div "Spear Team" at bounding box center [141, 394] width 133 height 16
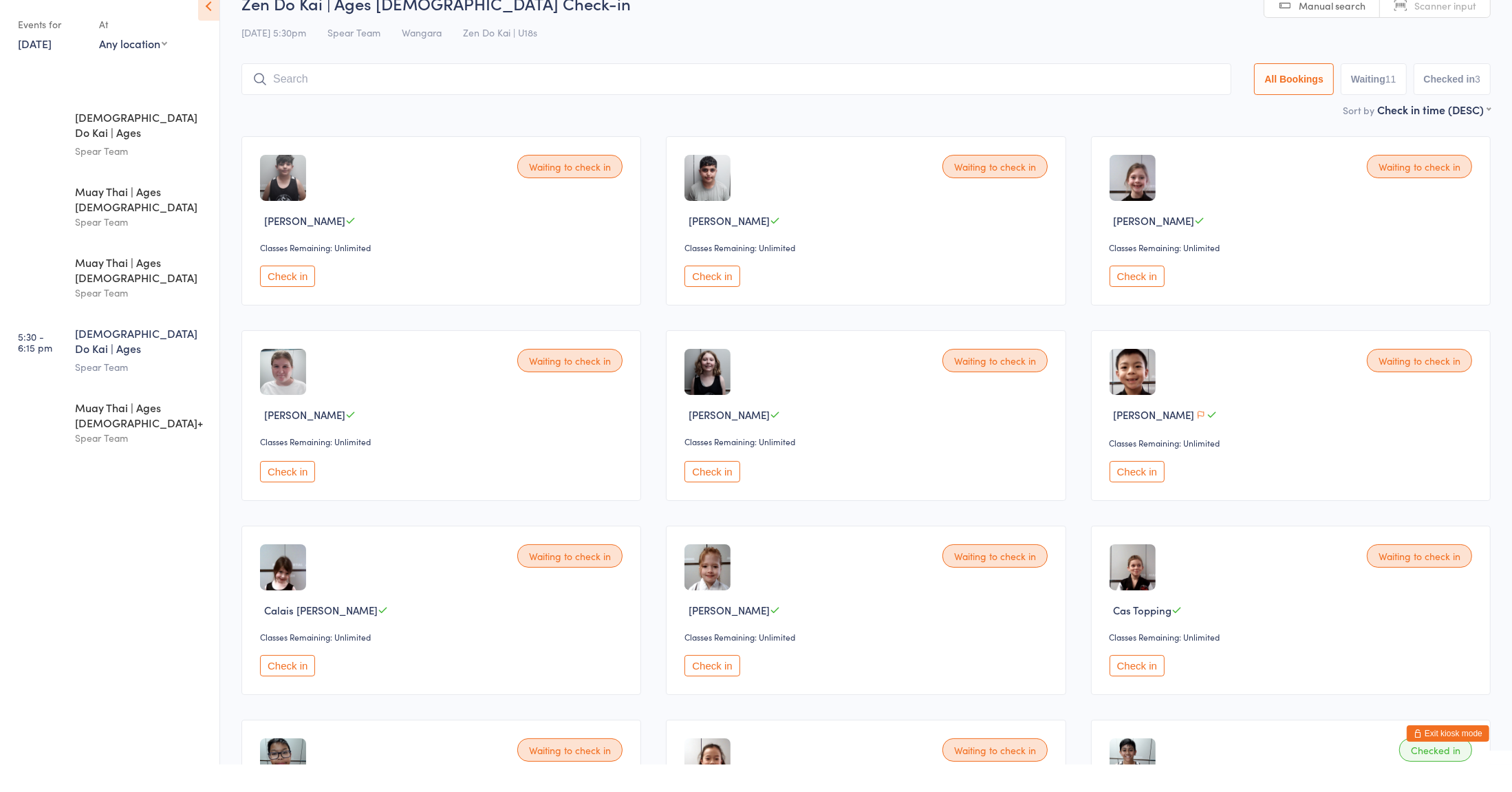
click at [722, 502] on button "Check in" at bounding box center [712, 499] width 55 height 21
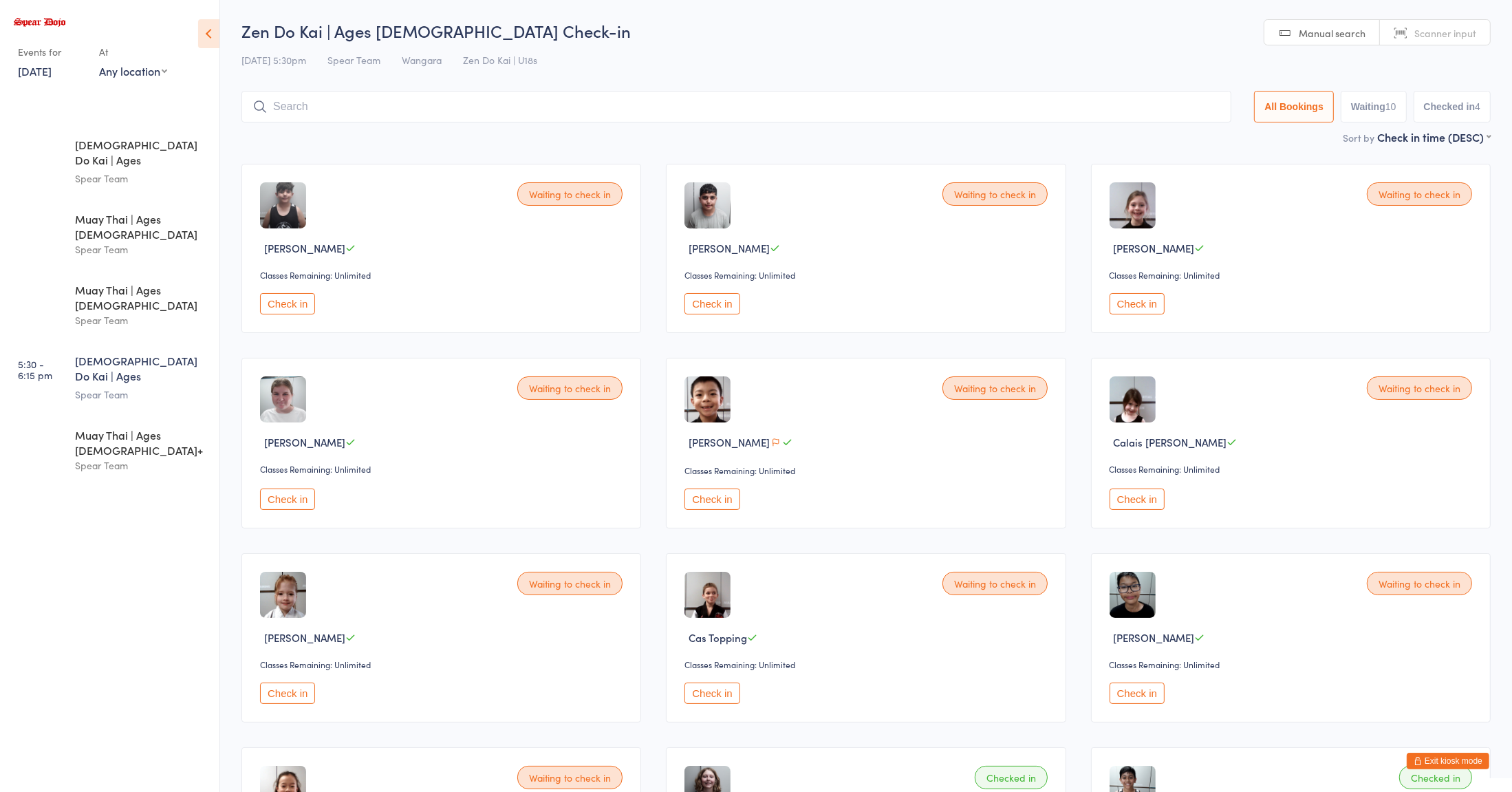
click at [115, 386] on div "Spear Team" at bounding box center [141, 394] width 133 height 16
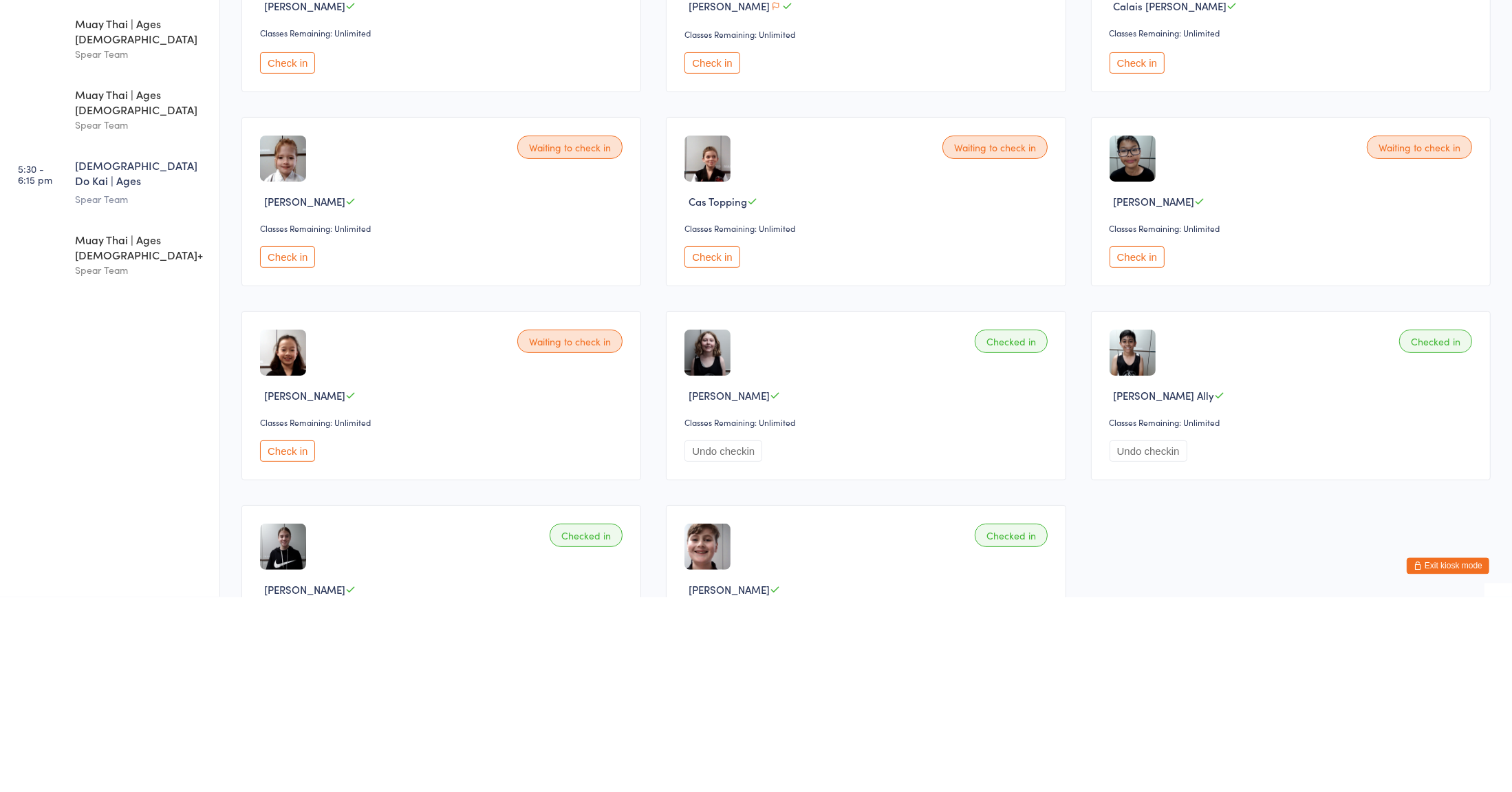
click at [291, 651] on button "Check in" at bounding box center [288, 646] width 55 height 21
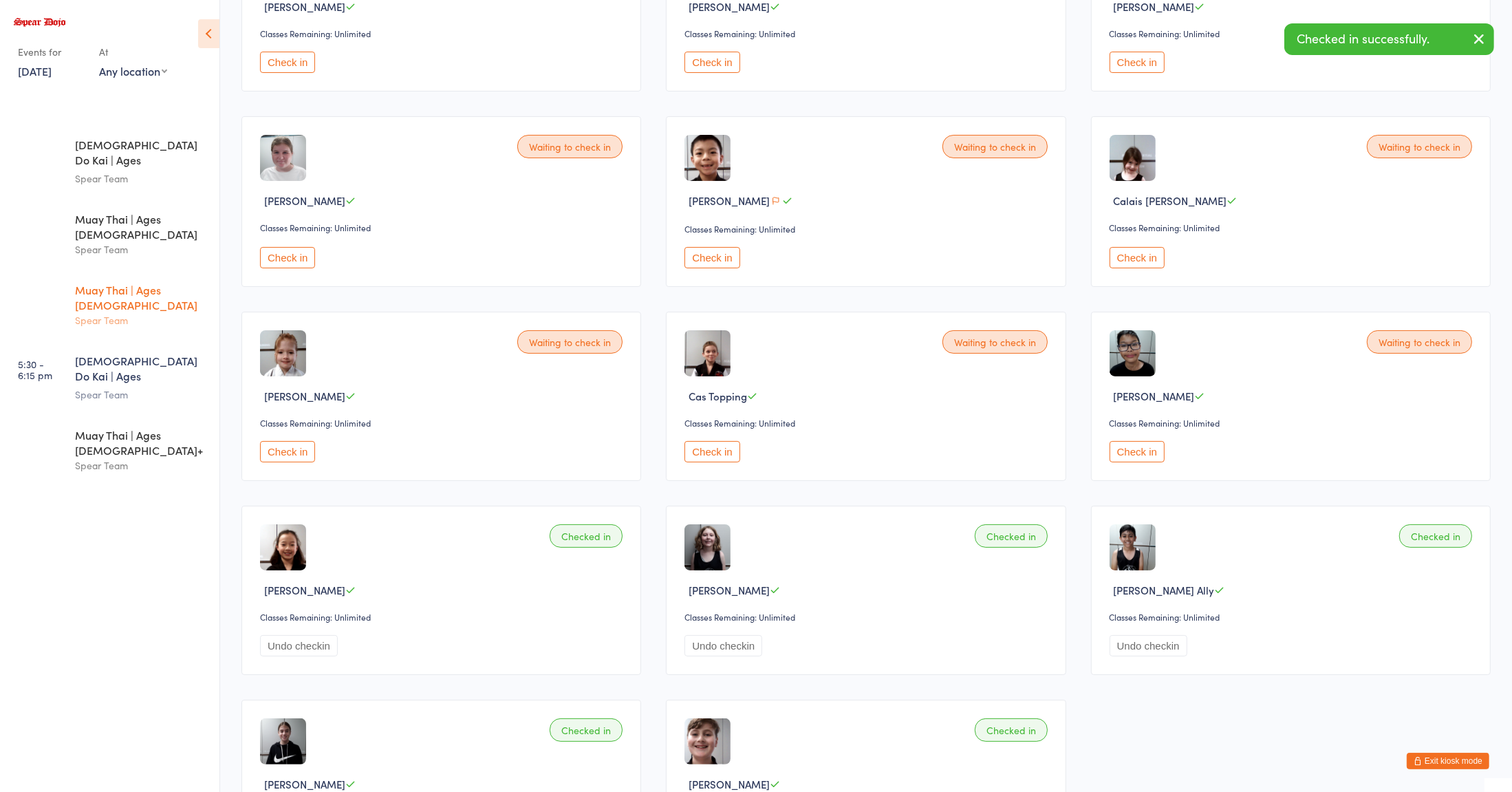
click at [122, 312] on div "Spear Team" at bounding box center [141, 320] width 133 height 16
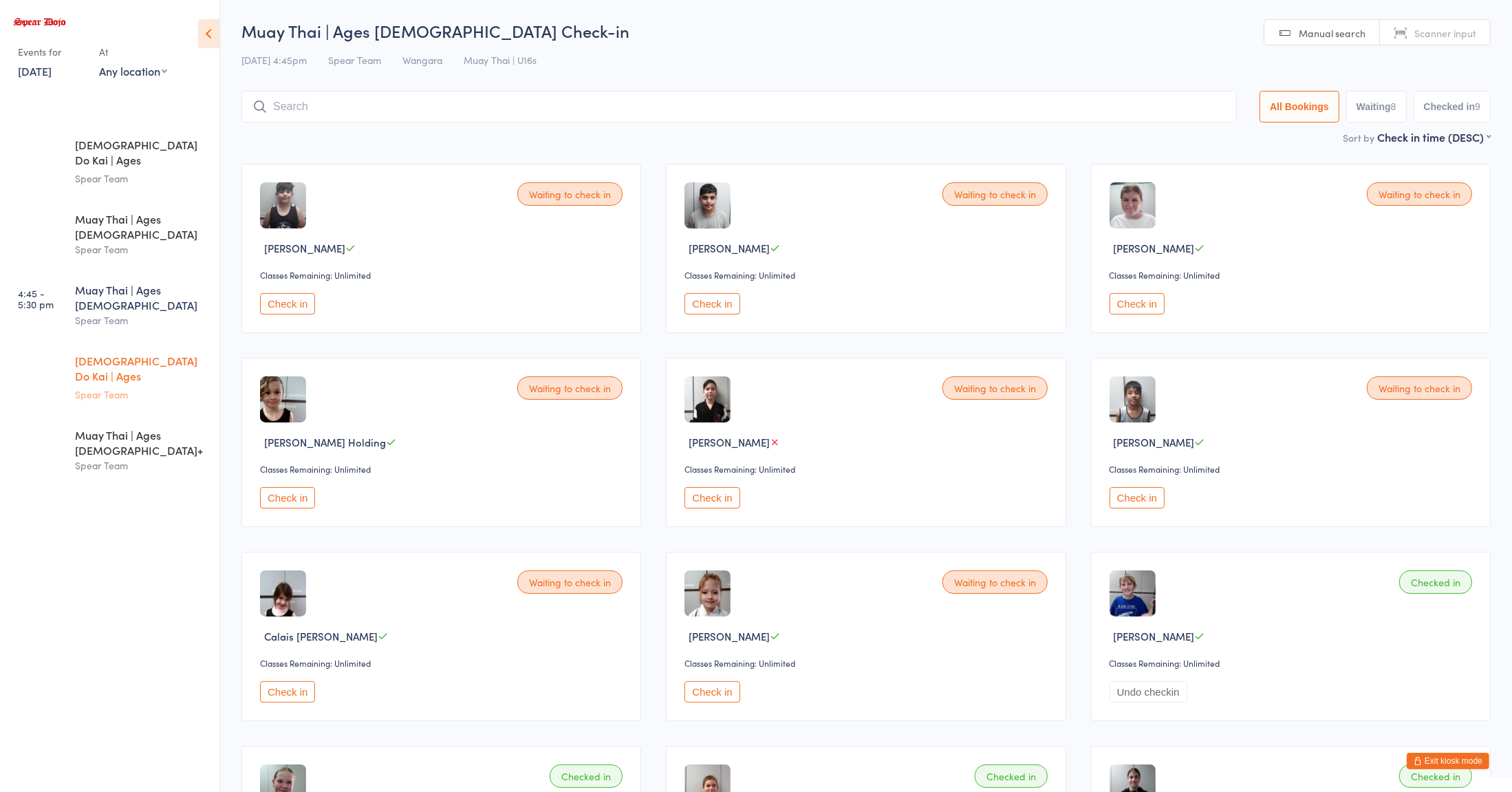
click at [137, 386] on div "Spear Team" at bounding box center [141, 394] width 133 height 16
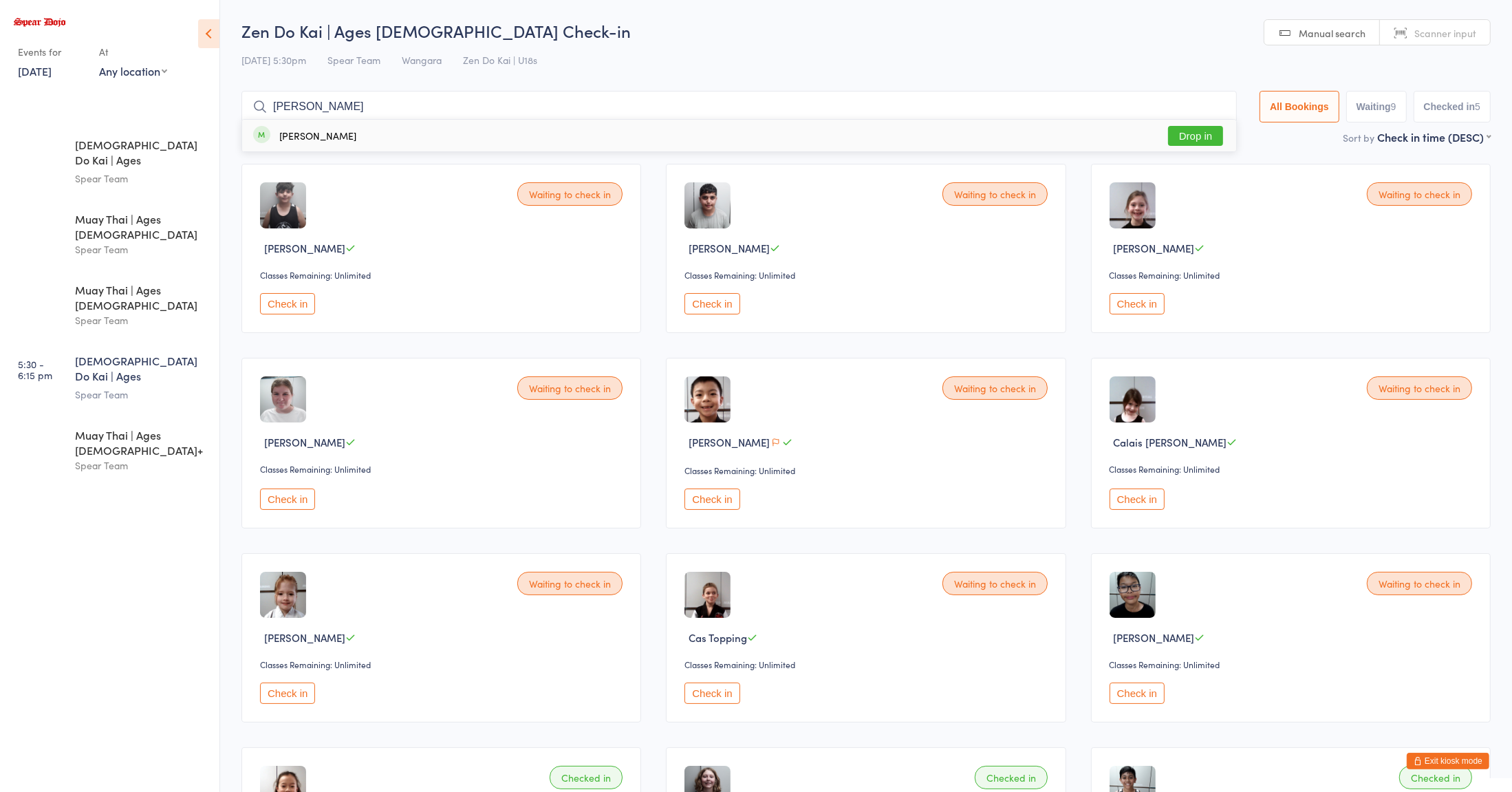
type input "[PERSON_NAME]"
click at [1204, 131] on button "Drop in" at bounding box center [1195, 136] width 55 height 20
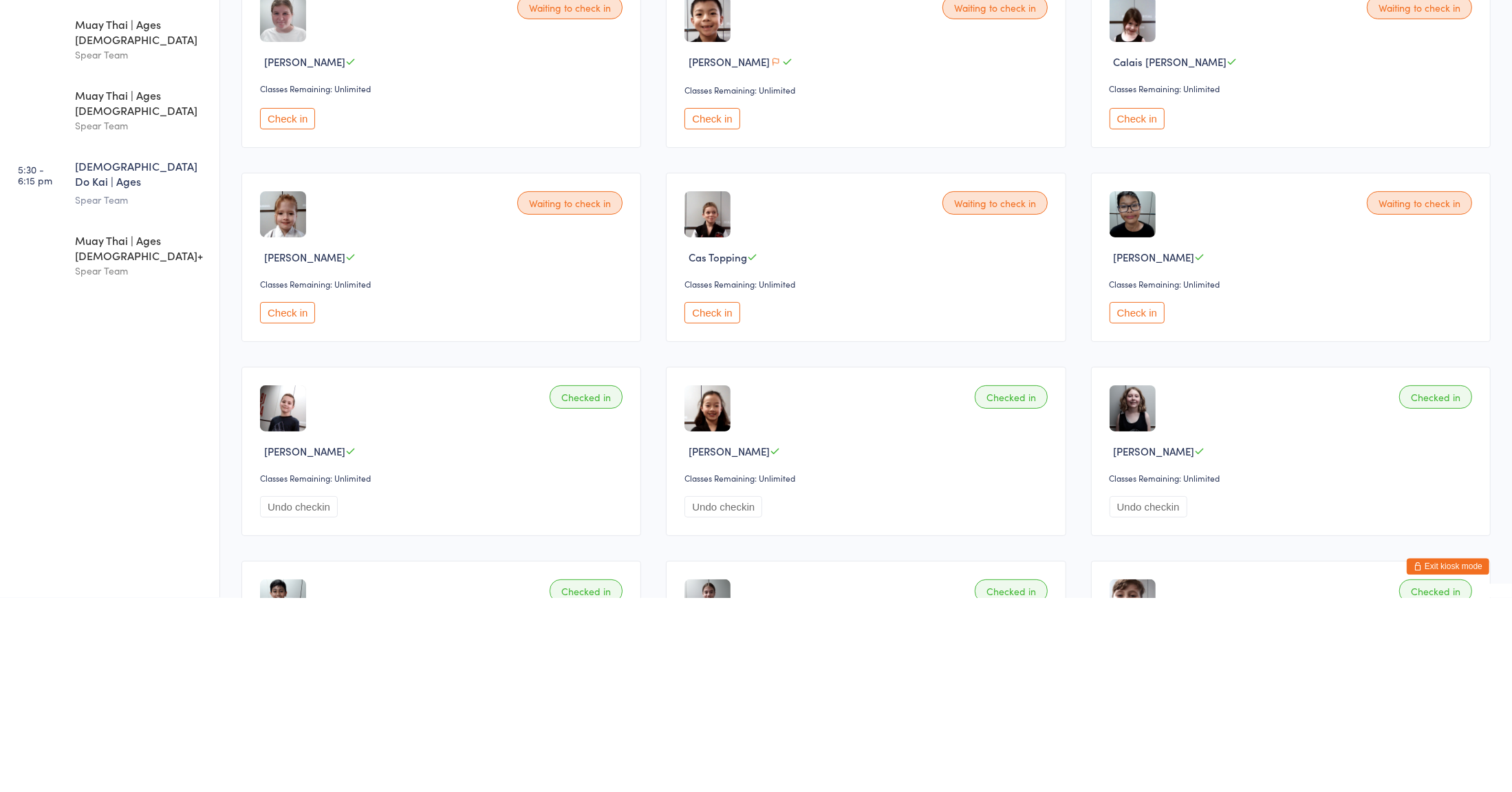
scroll to position [190, 0]
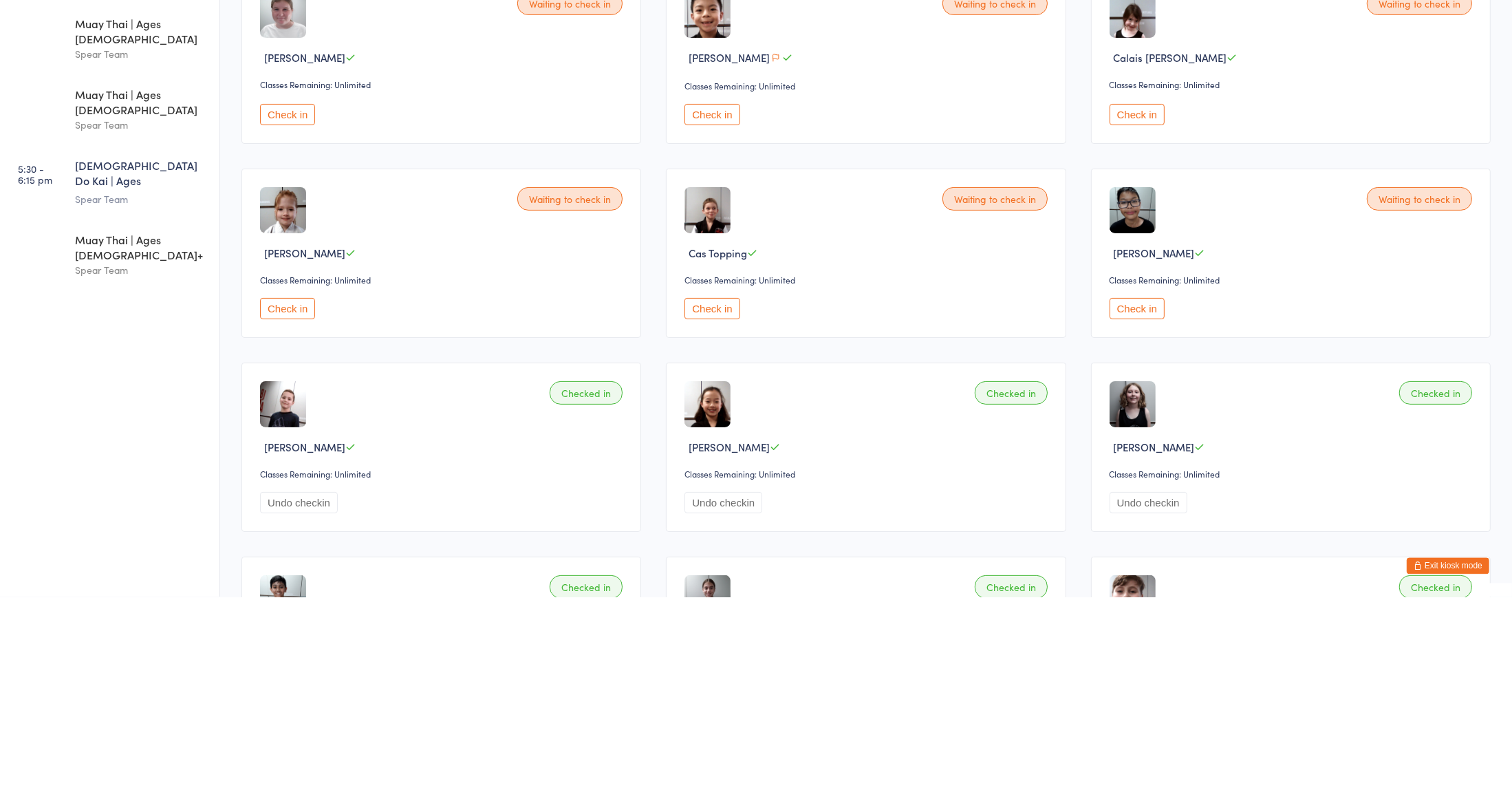
click at [1137, 503] on button "Check in" at bounding box center [1137, 503] width 55 height 21
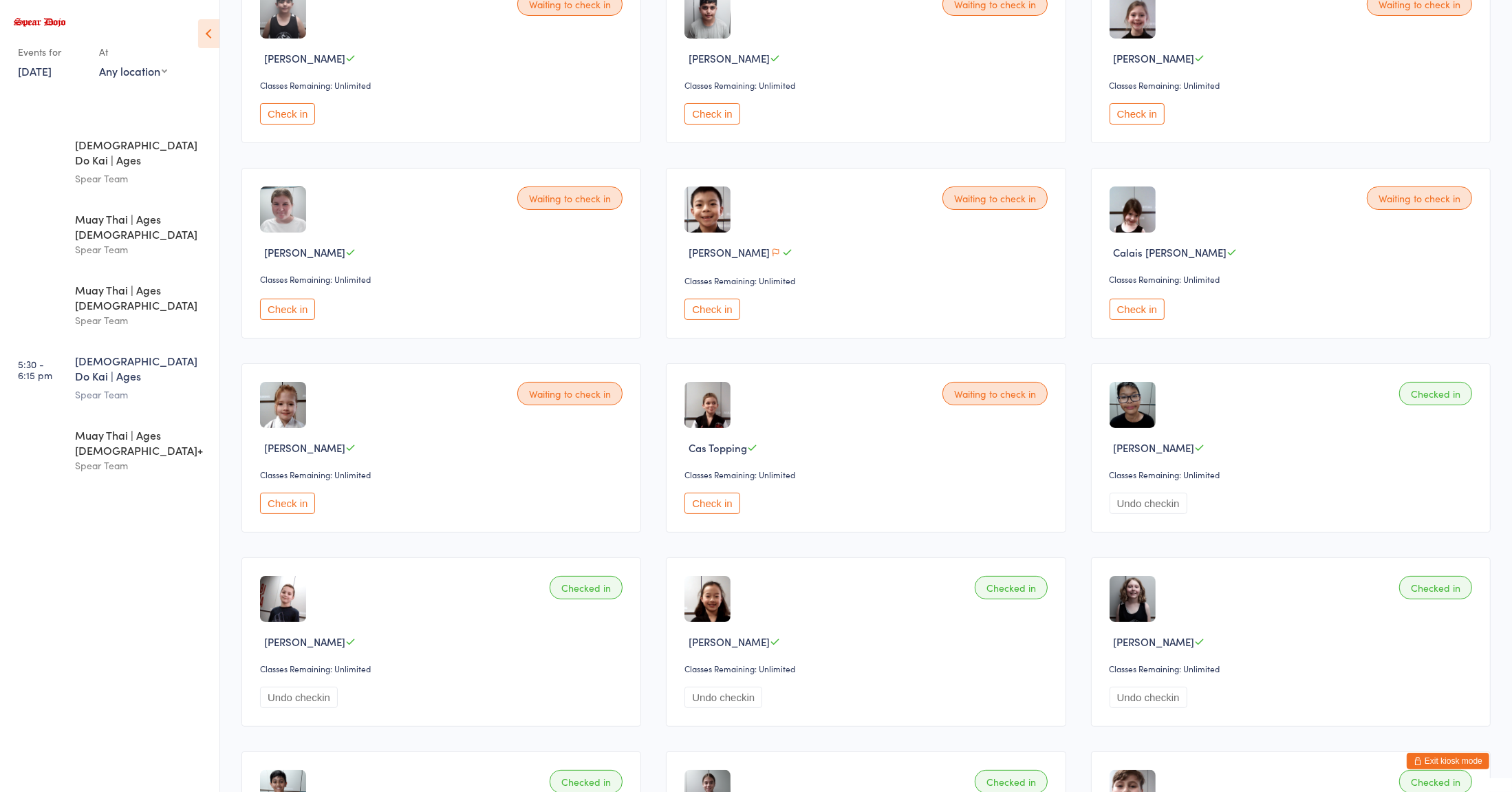
click at [722, 310] on button "Check in" at bounding box center [712, 309] width 55 height 21
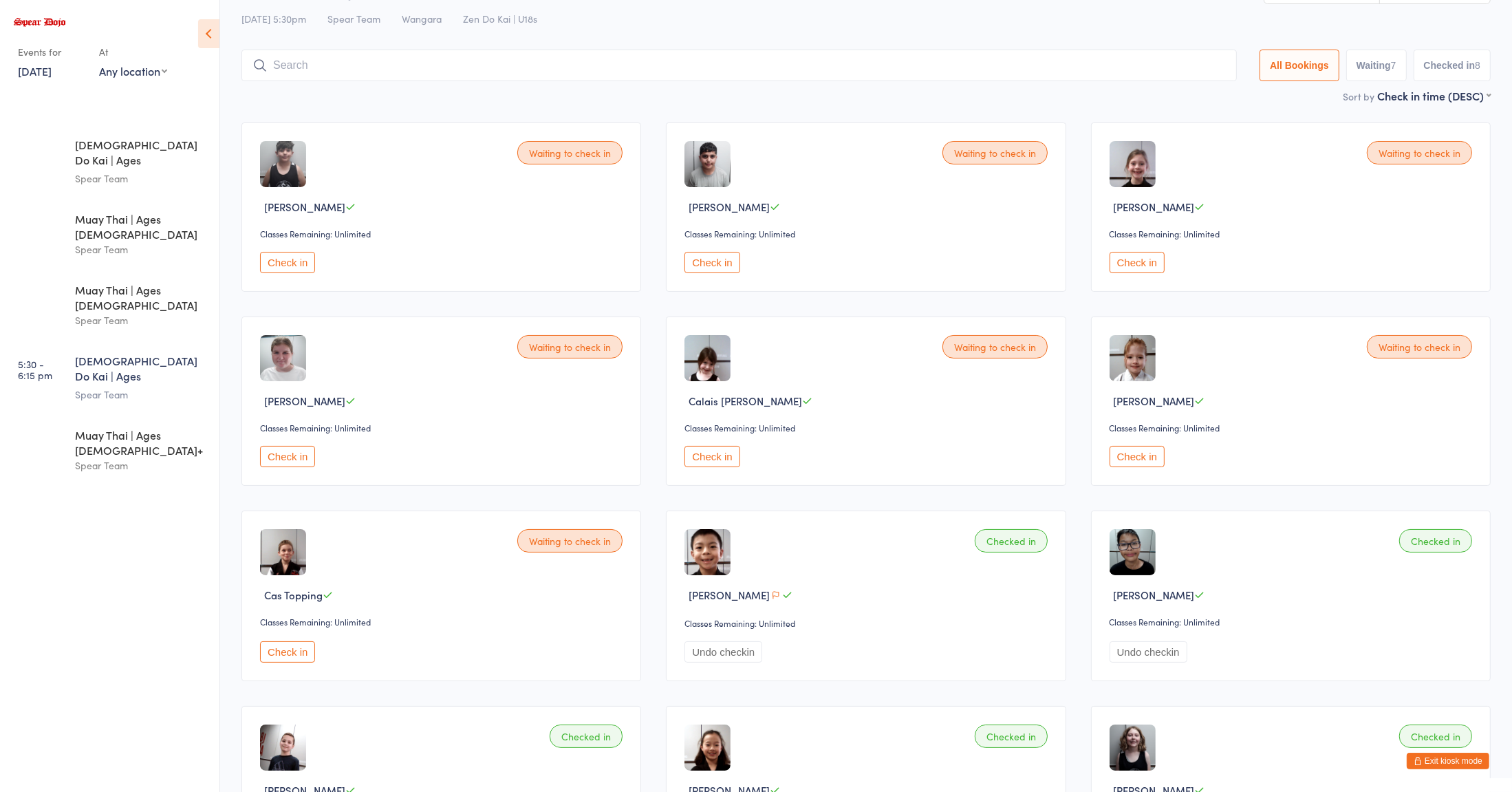
scroll to position [0, 0]
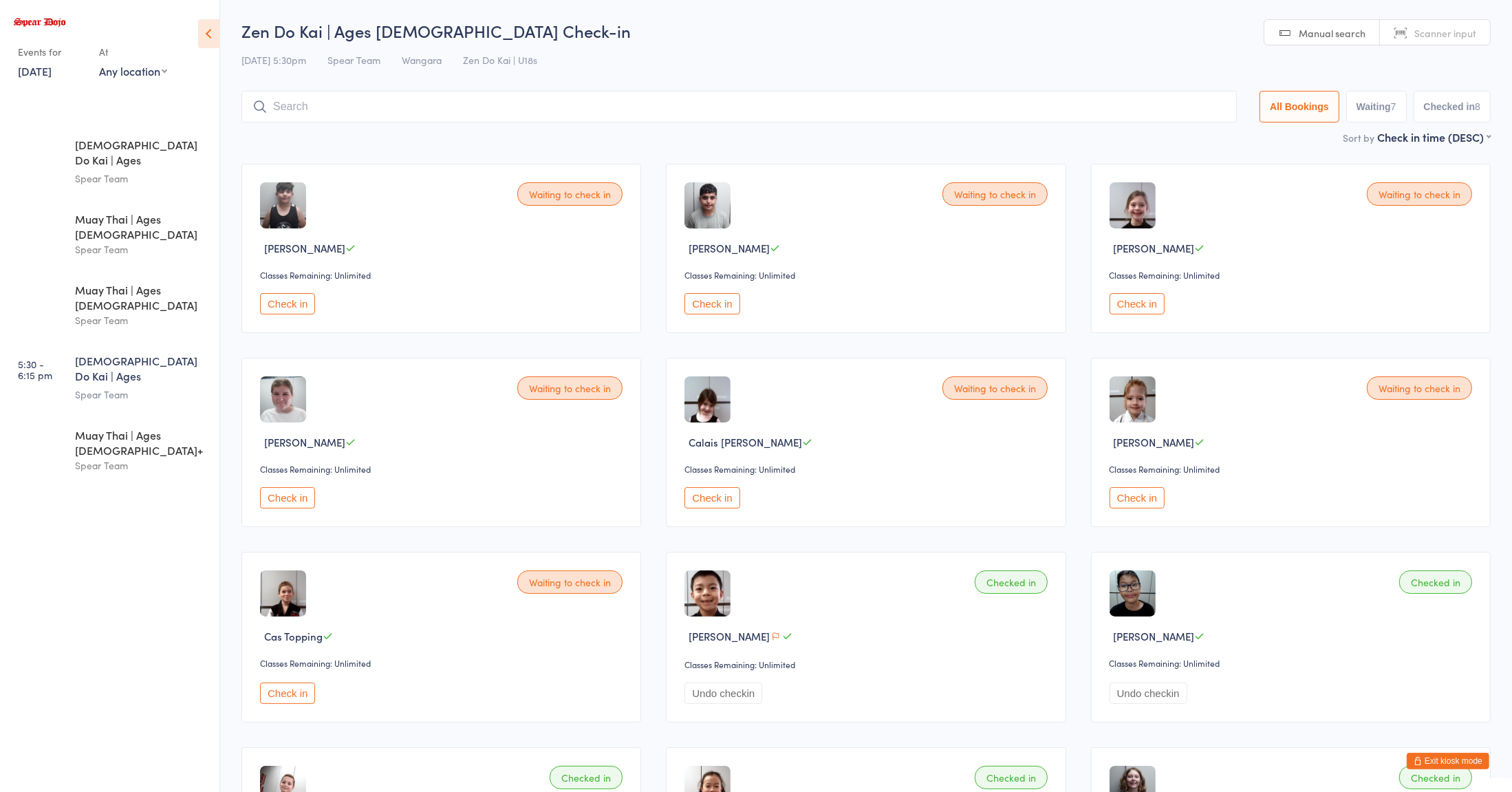
click at [633, 108] on input "search" at bounding box center [739, 106] width 996 height 32
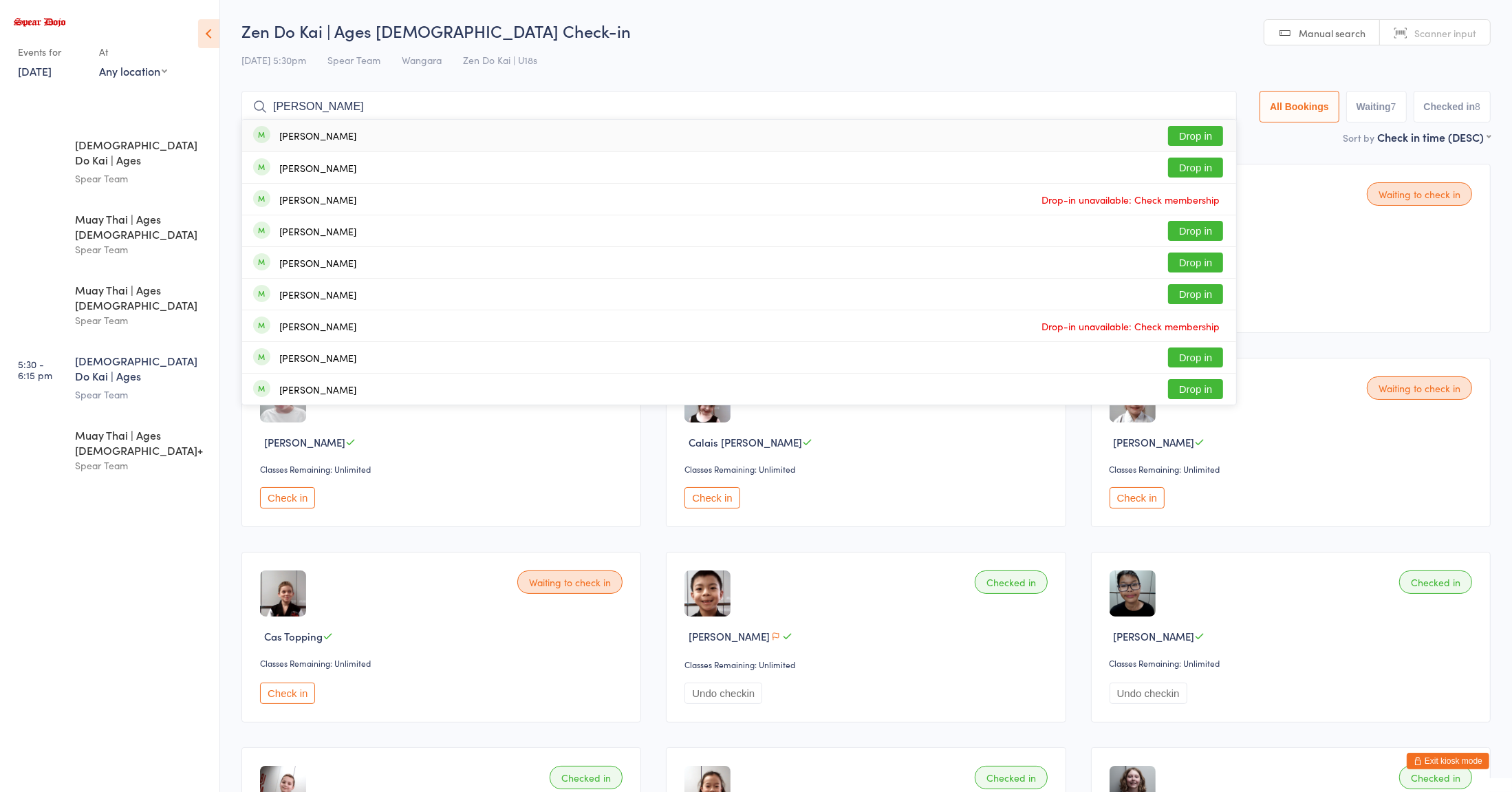
type input "[PERSON_NAME]"
click at [1182, 133] on button "Drop in" at bounding box center [1195, 136] width 55 height 20
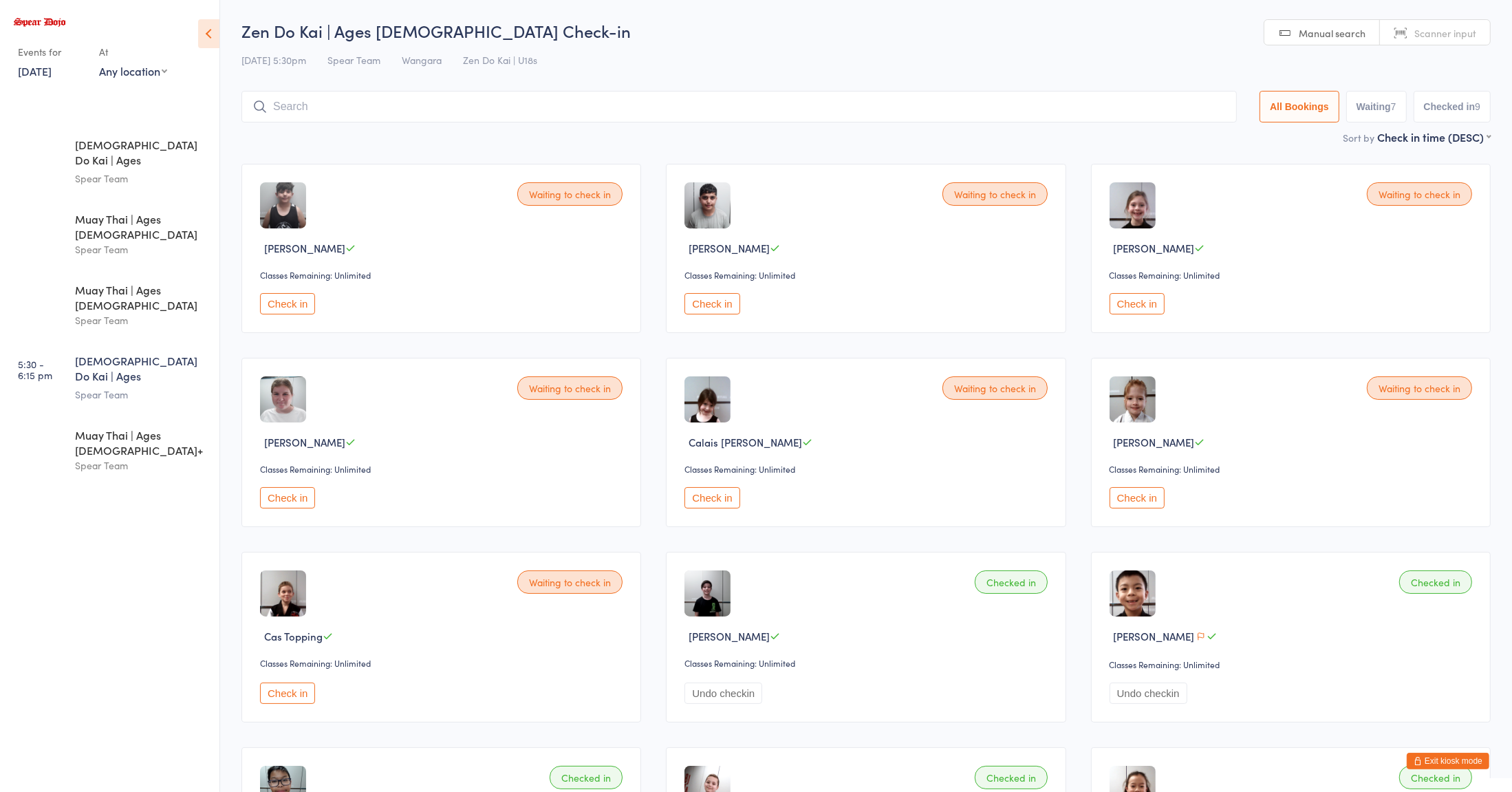
click at [446, 444] on div "[PERSON_NAME]" at bounding box center [444, 442] width 367 height 15
click at [299, 684] on button "Check in" at bounding box center [288, 693] width 55 height 21
click at [1009, 104] on input "search" at bounding box center [736, 106] width 990 height 32
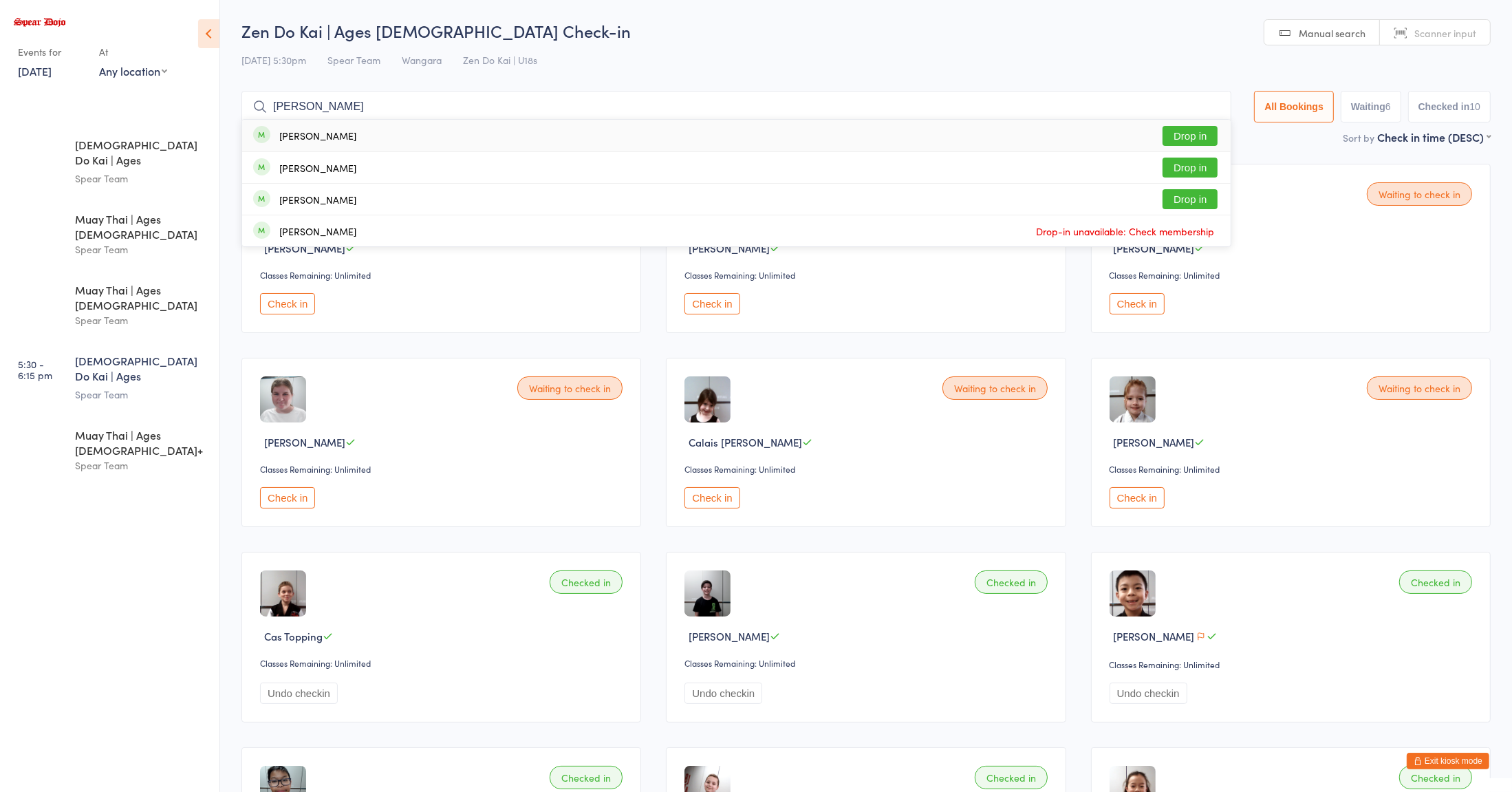
type input "[PERSON_NAME]"
click at [313, 132] on div "[PERSON_NAME]" at bounding box center [318, 136] width 77 height 11
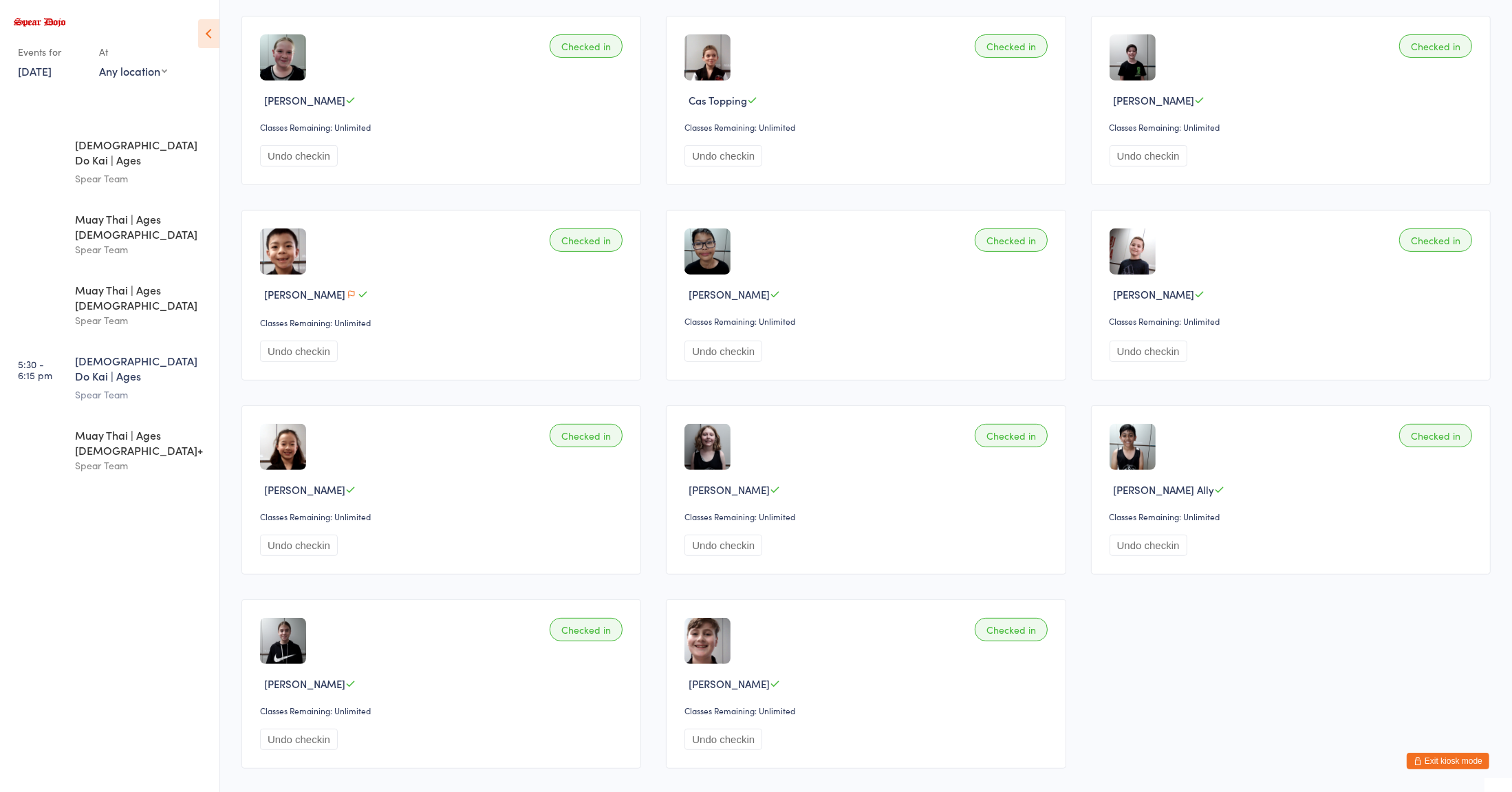
scroll to position [537, 0]
click at [312, 741] on button "Undo checkin" at bounding box center [299, 738] width 78 height 21
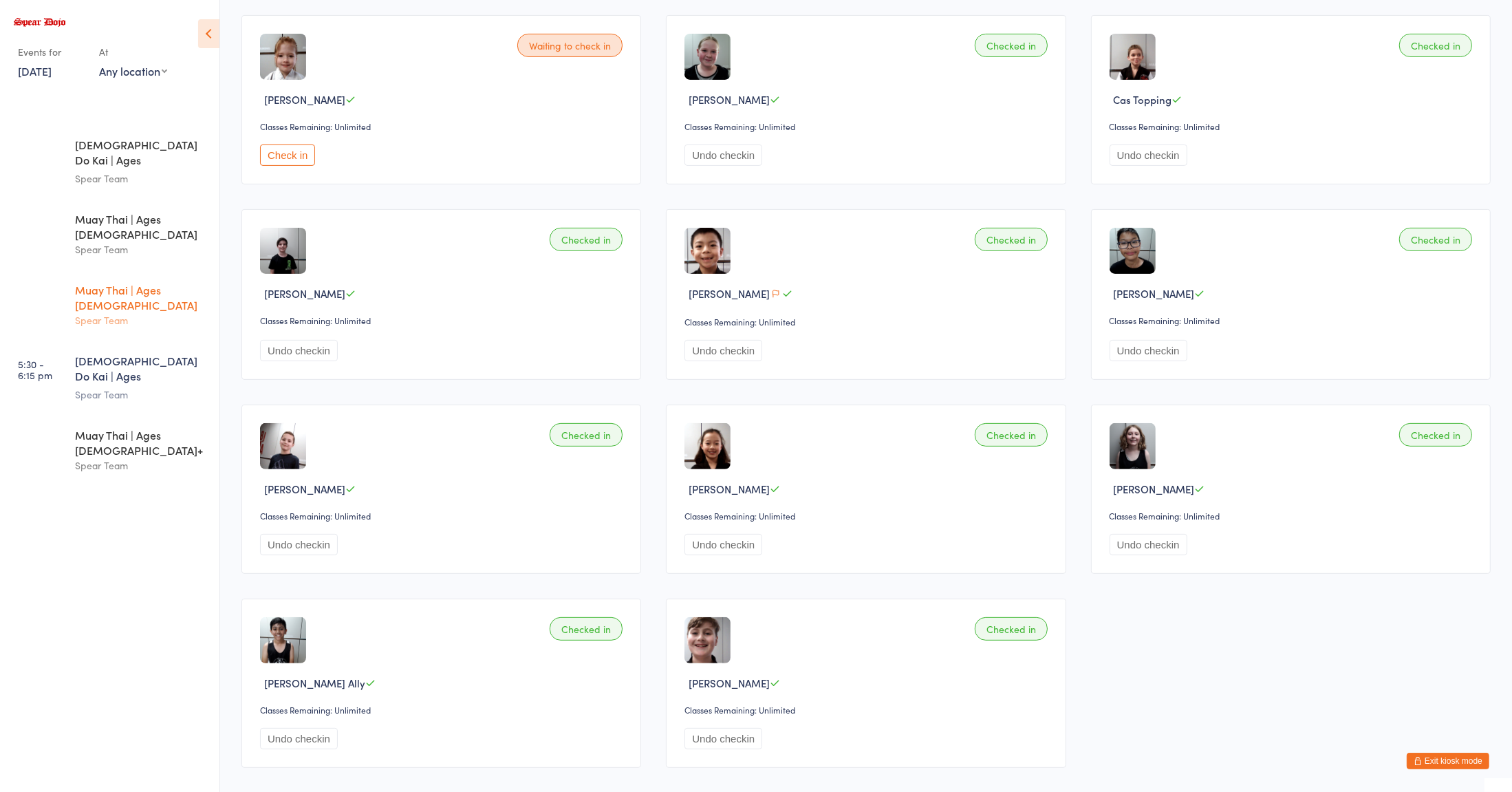
click at [116, 312] on div "Spear Team" at bounding box center [141, 320] width 133 height 16
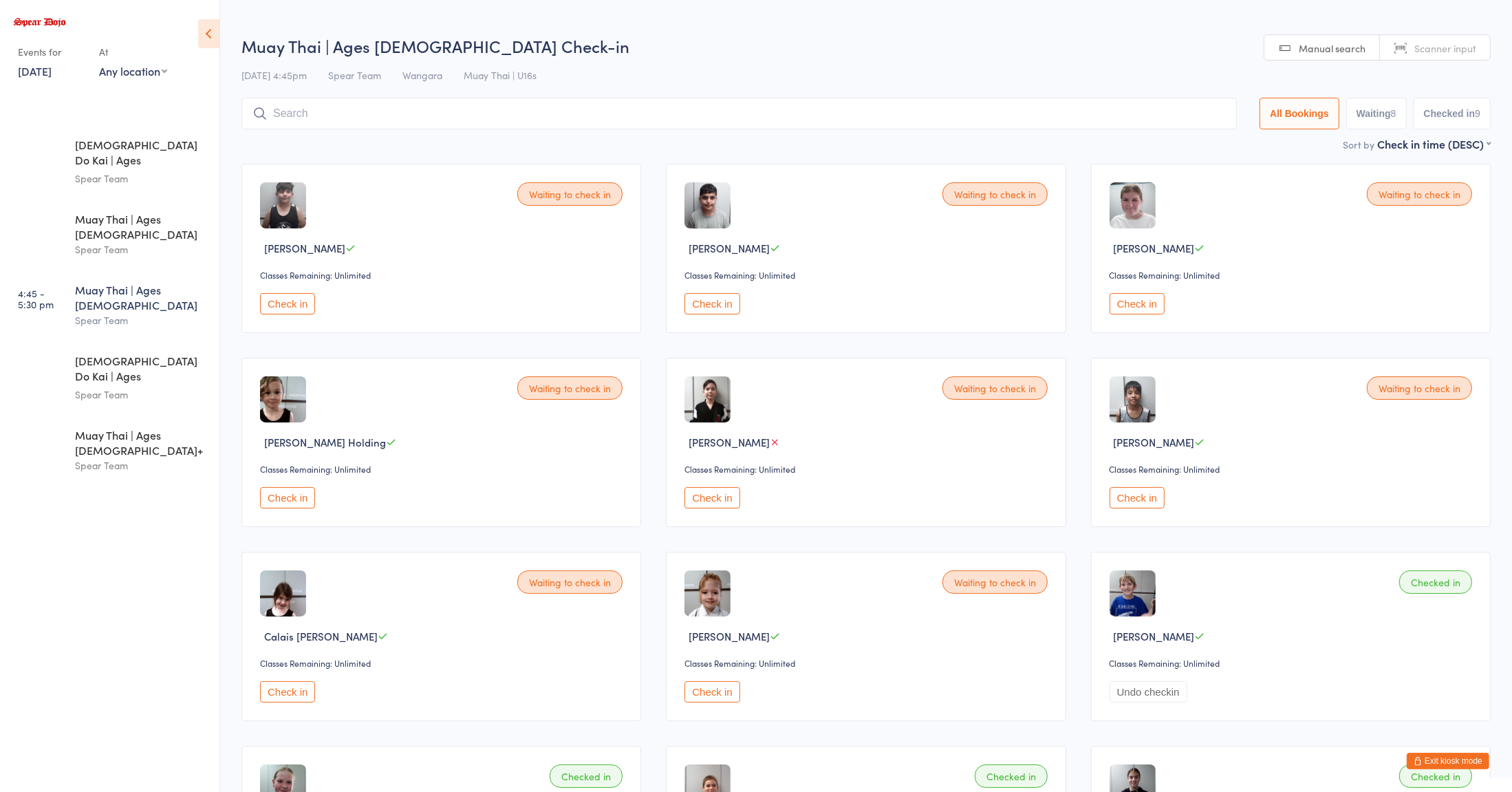
click at [421, 508] on div "Check in" at bounding box center [444, 498] width 367 height 21
click at [343, 114] on input "search" at bounding box center [739, 113] width 996 height 32
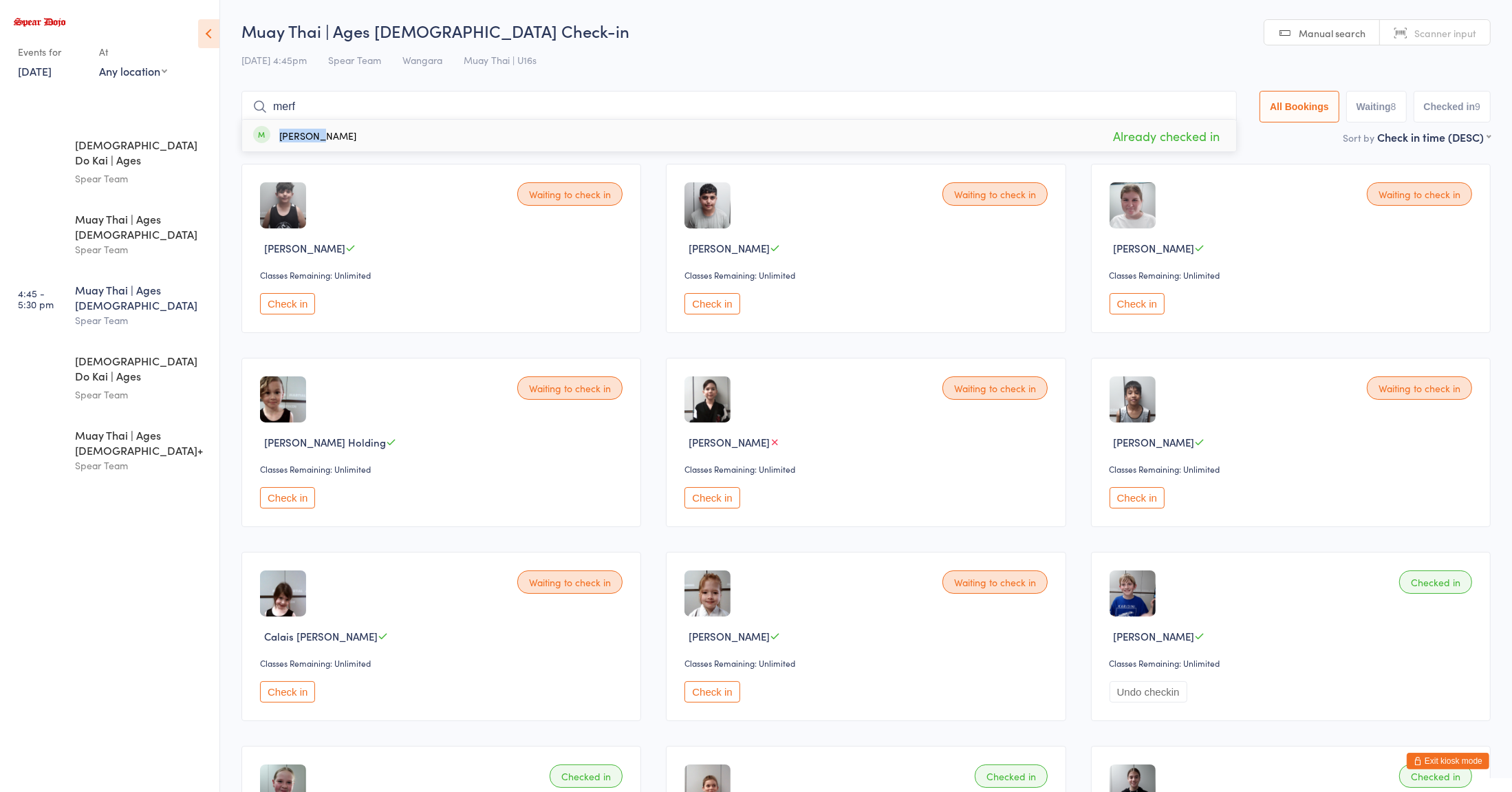
click at [394, 312] on div "Check in" at bounding box center [444, 304] width 367 height 21
click at [341, 111] on input "merf" at bounding box center [739, 106] width 996 height 32
click at [1198, 23] on h2 "Muay Thai | Ages [DEMOGRAPHIC_DATA] Check-in" at bounding box center [866, 31] width 1249 height 23
click at [1202, 107] on input "merf" at bounding box center [739, 106] width 996 height 32
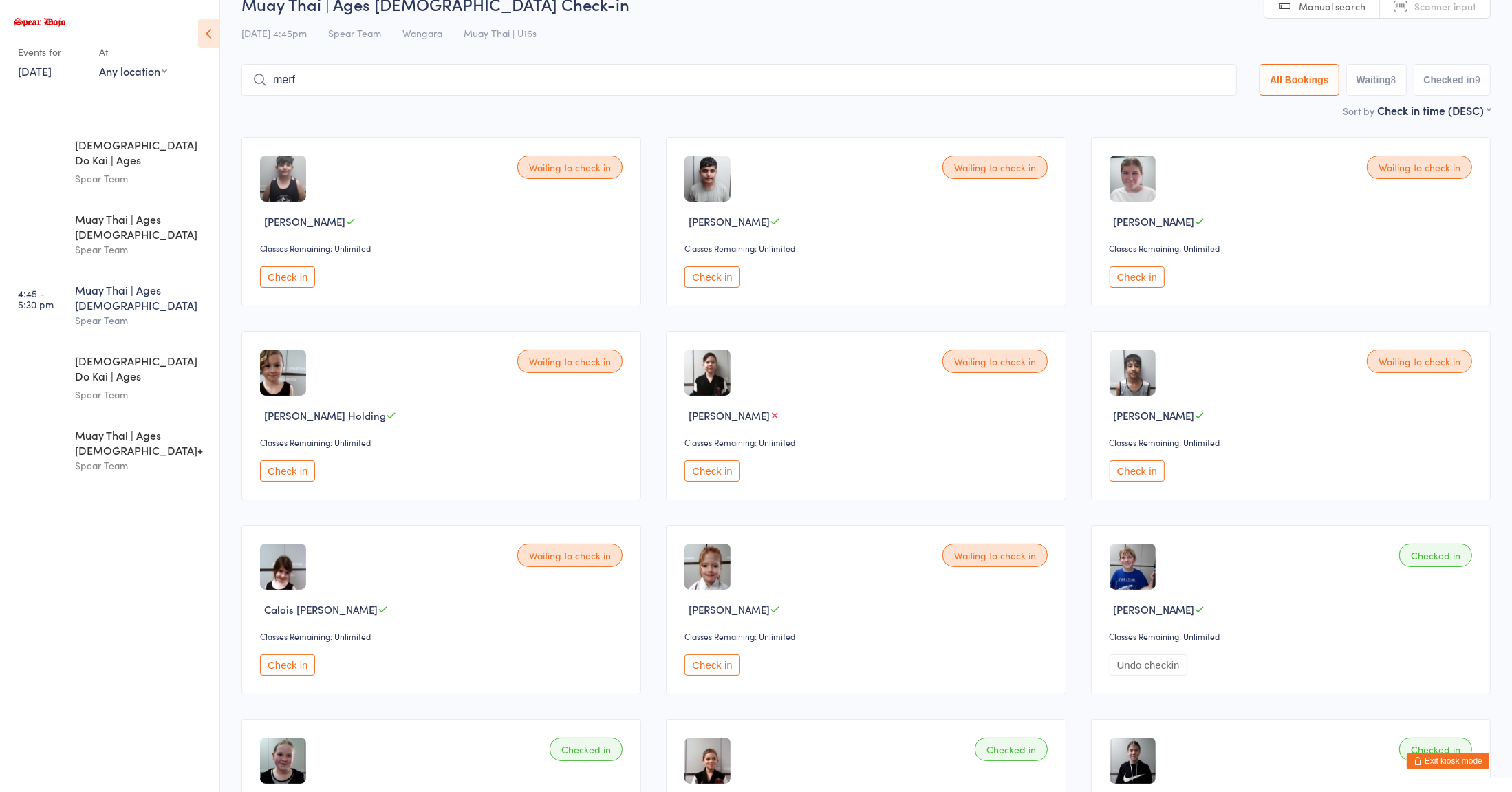
click at [1202, 124] on div "Waiting to check in [PERSON_NAME] Classes Remaining: Unlimited Check in Waiting…" at bounding box center [866, 706] width 1274 height 1164
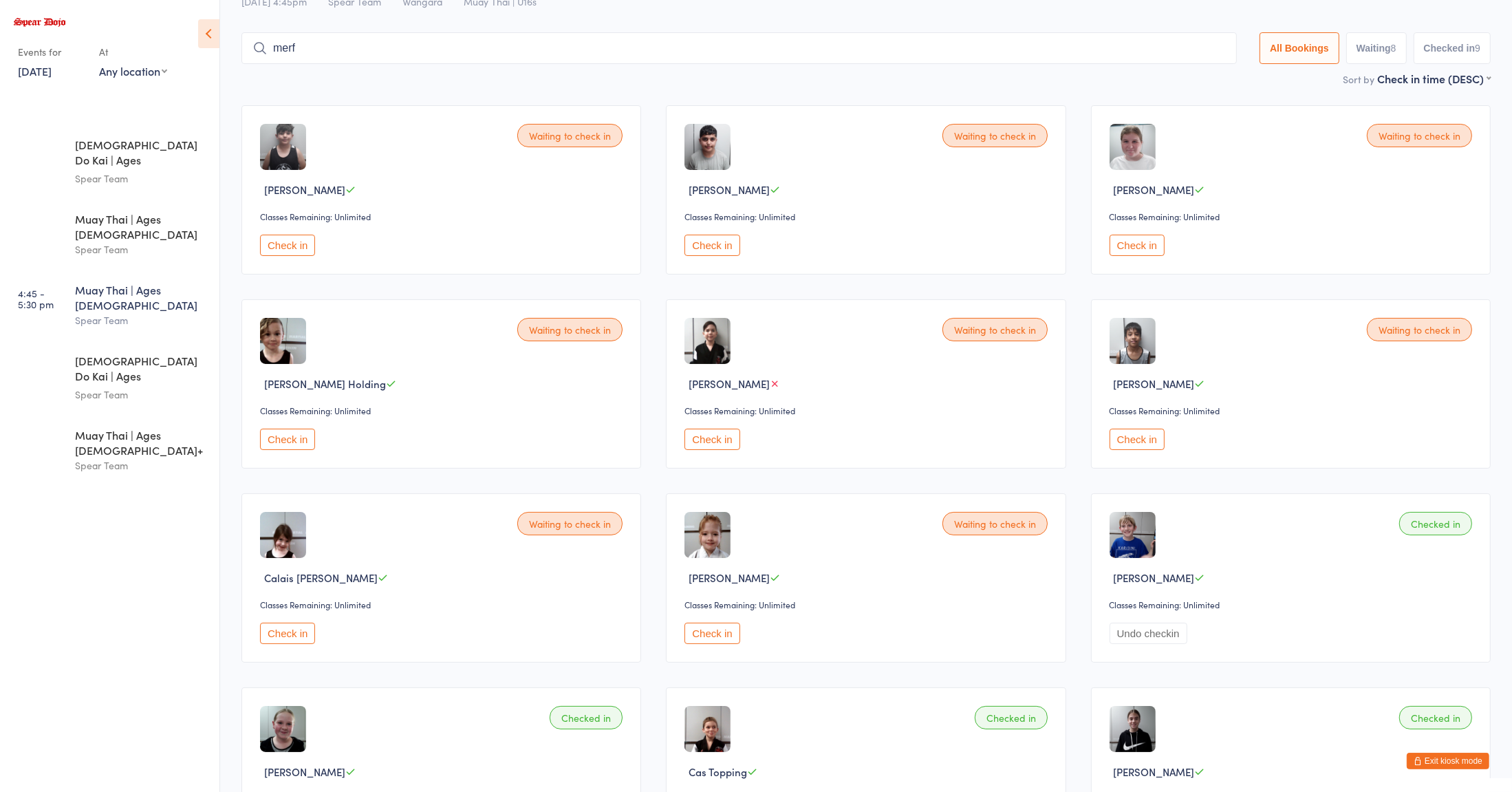
click at [1199, 49] on input "merf" at bounding box center [739, 48] width 996 height 32
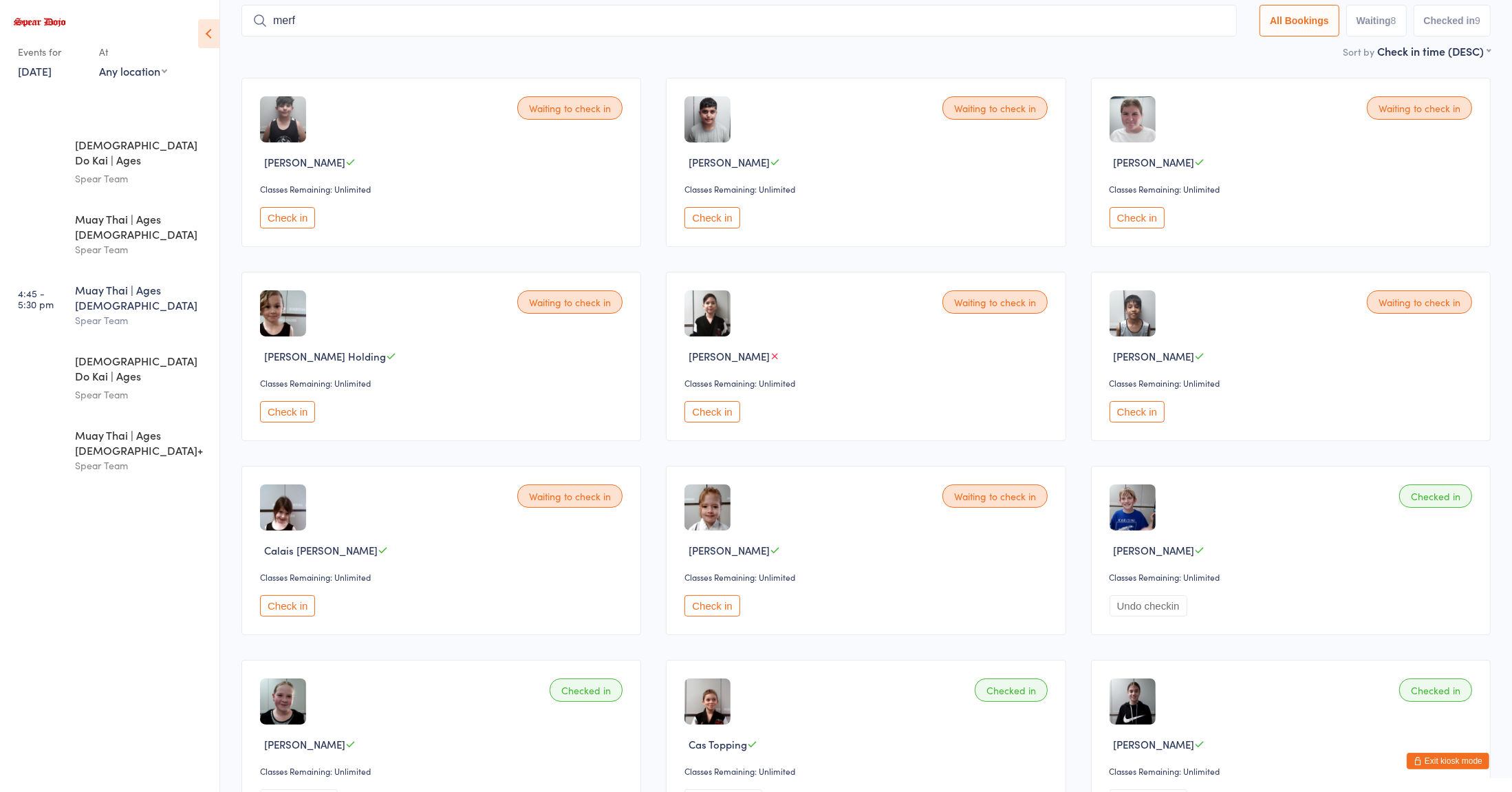
scroll to position [91, 0]
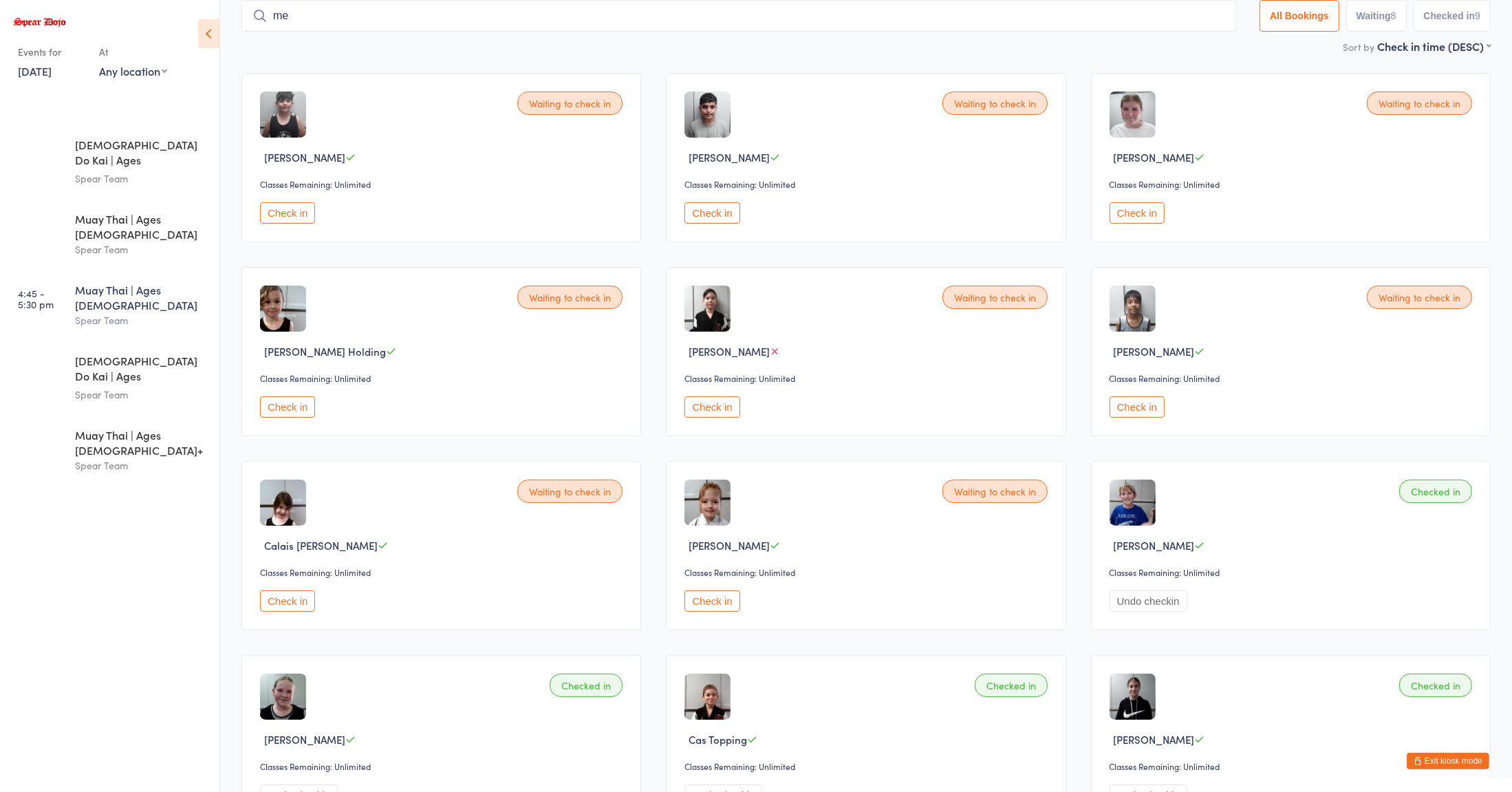
type input "m"
click at [75, 457] on div "Spear Team" at bounding box center [141, 466] width 133 height 16
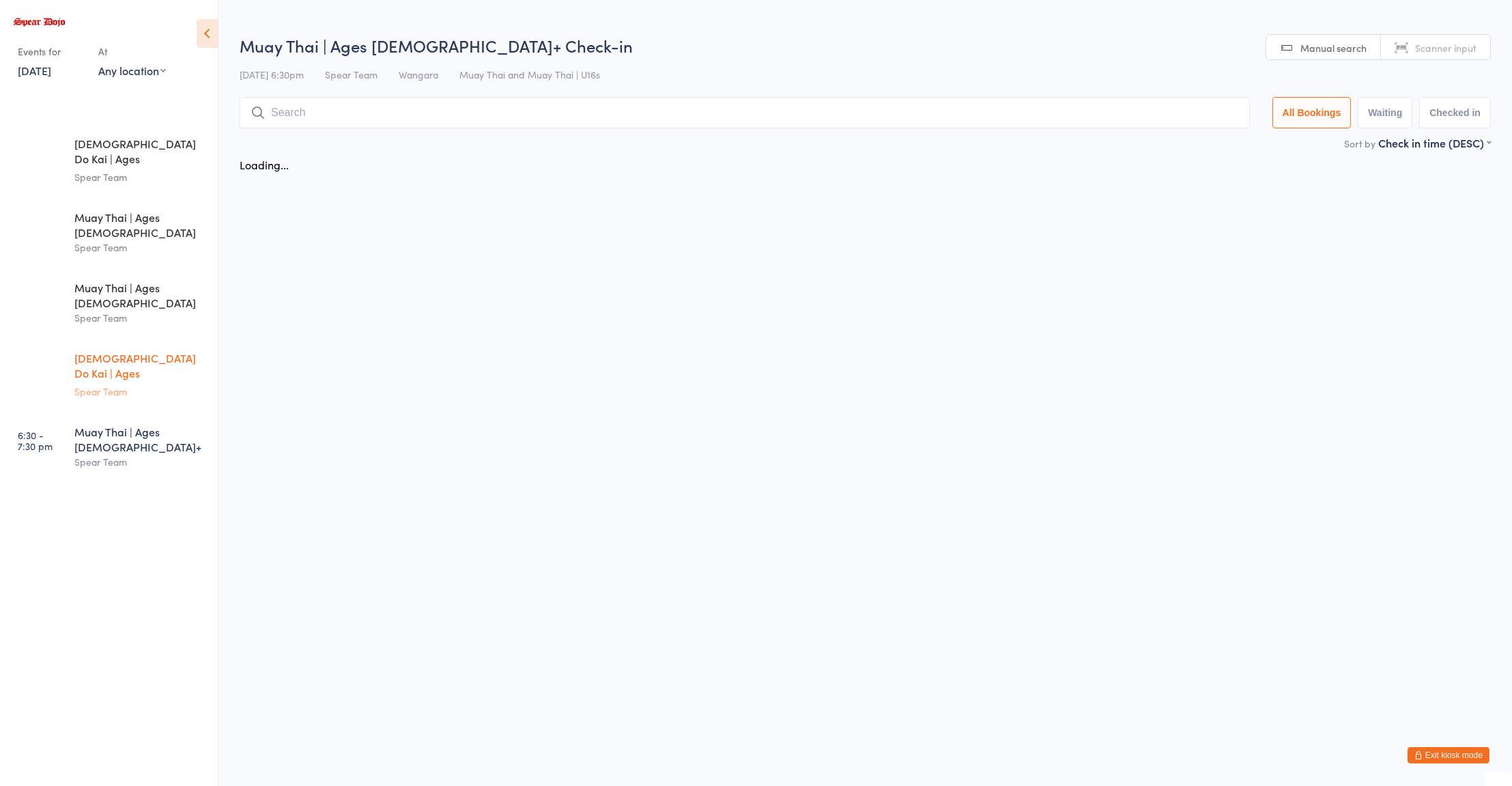
click at [57, 338] on link "5:30 - 6:15 pm Zen Do Kai | Ages [DEMOGRAPHIC_DATA] Spear Team" at bounding box center [111, 375] width 213 height 72
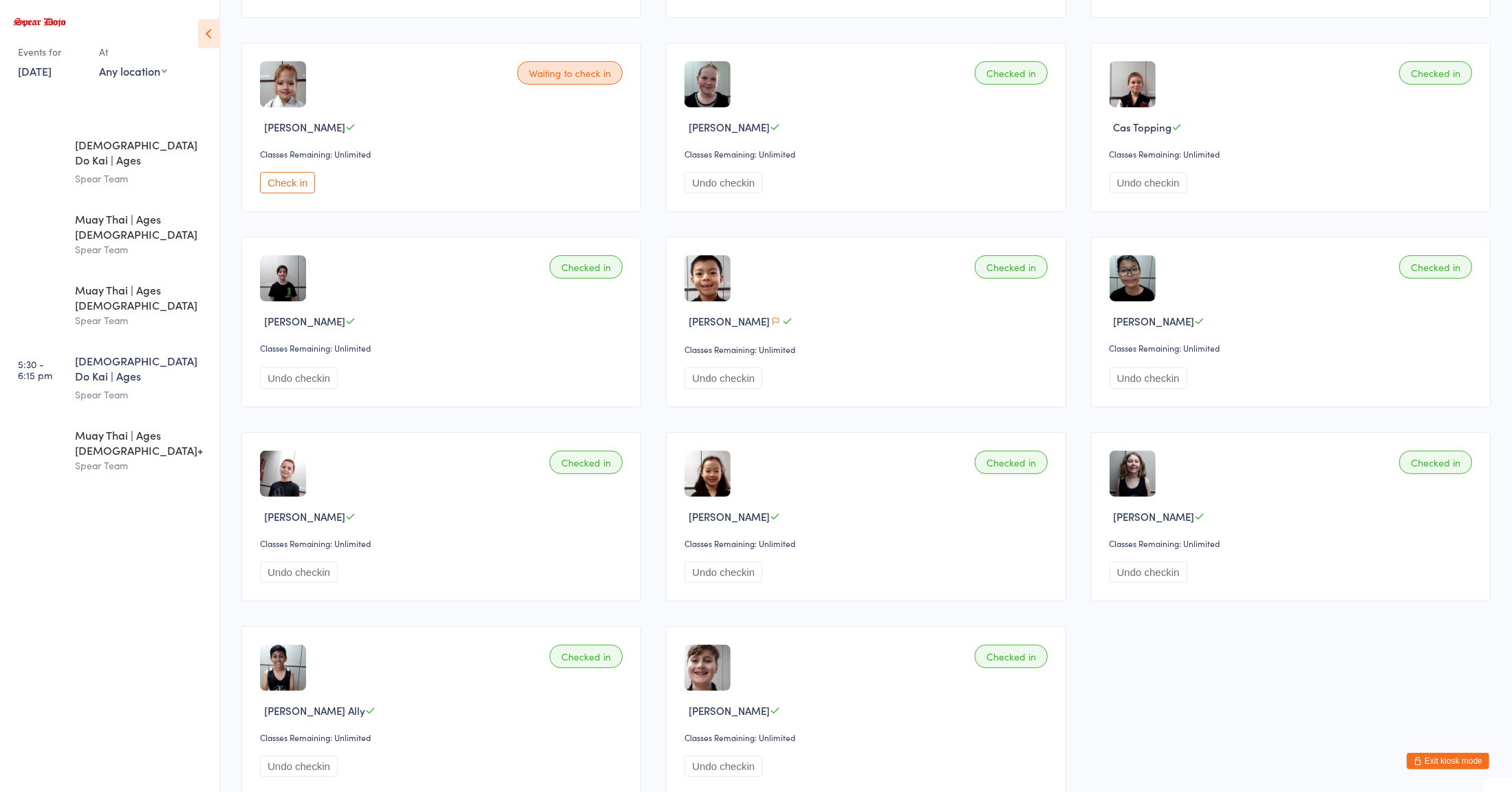
scroll to position [523, 0]
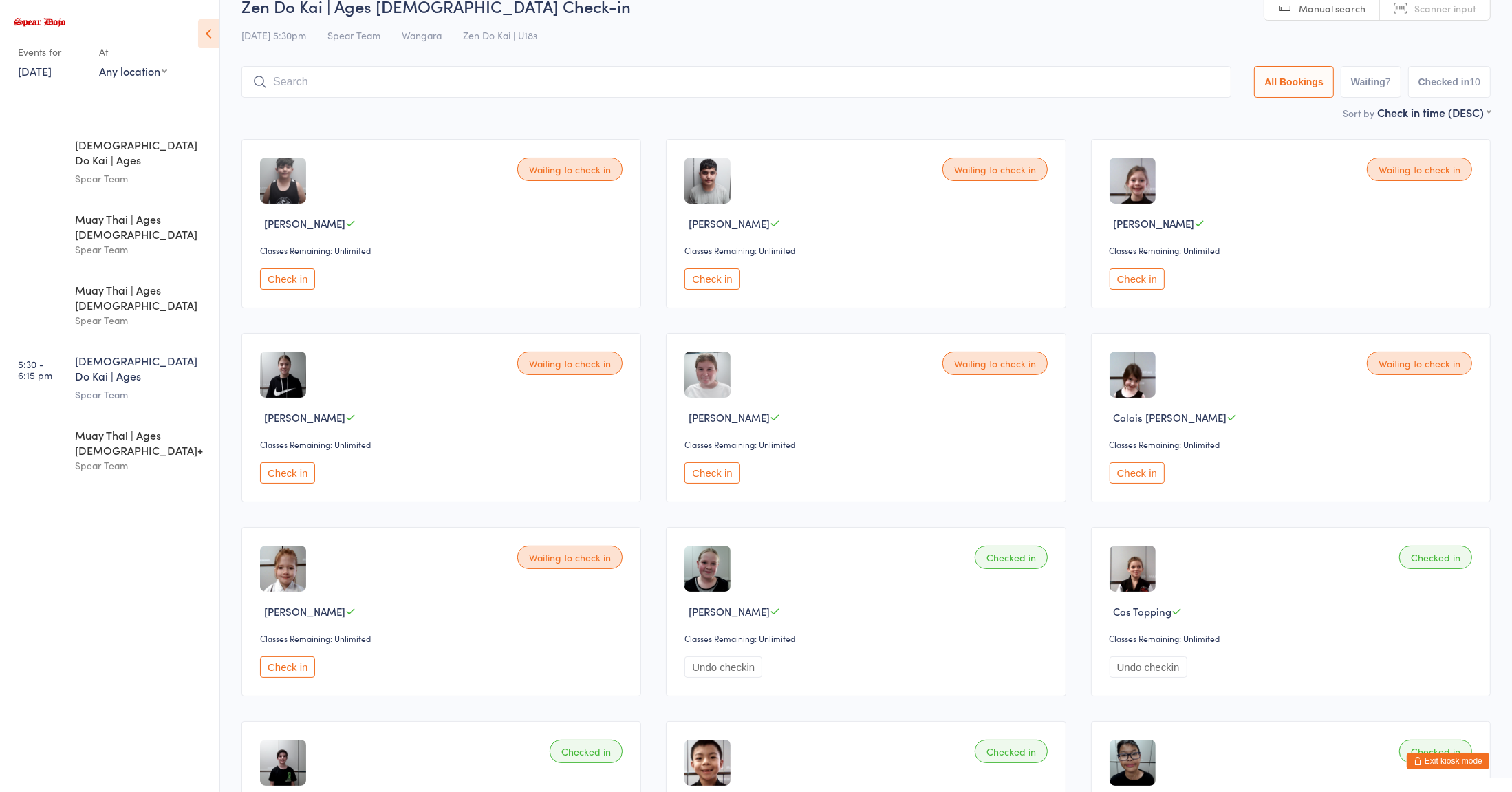
click at [427, 95] on input "search" at bounding box center [736, 82] width 990 height 32
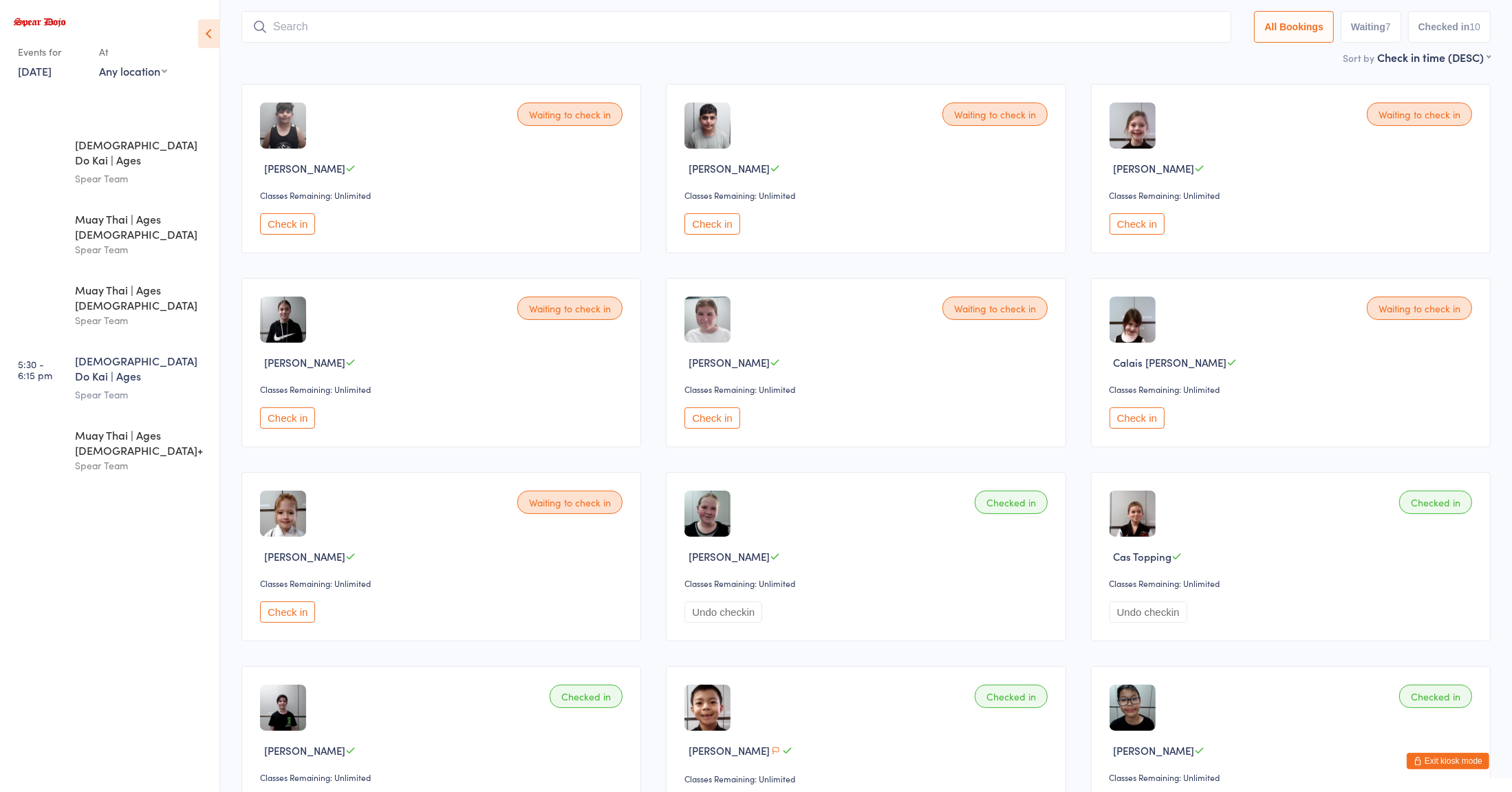
scroll to position [91, 0]
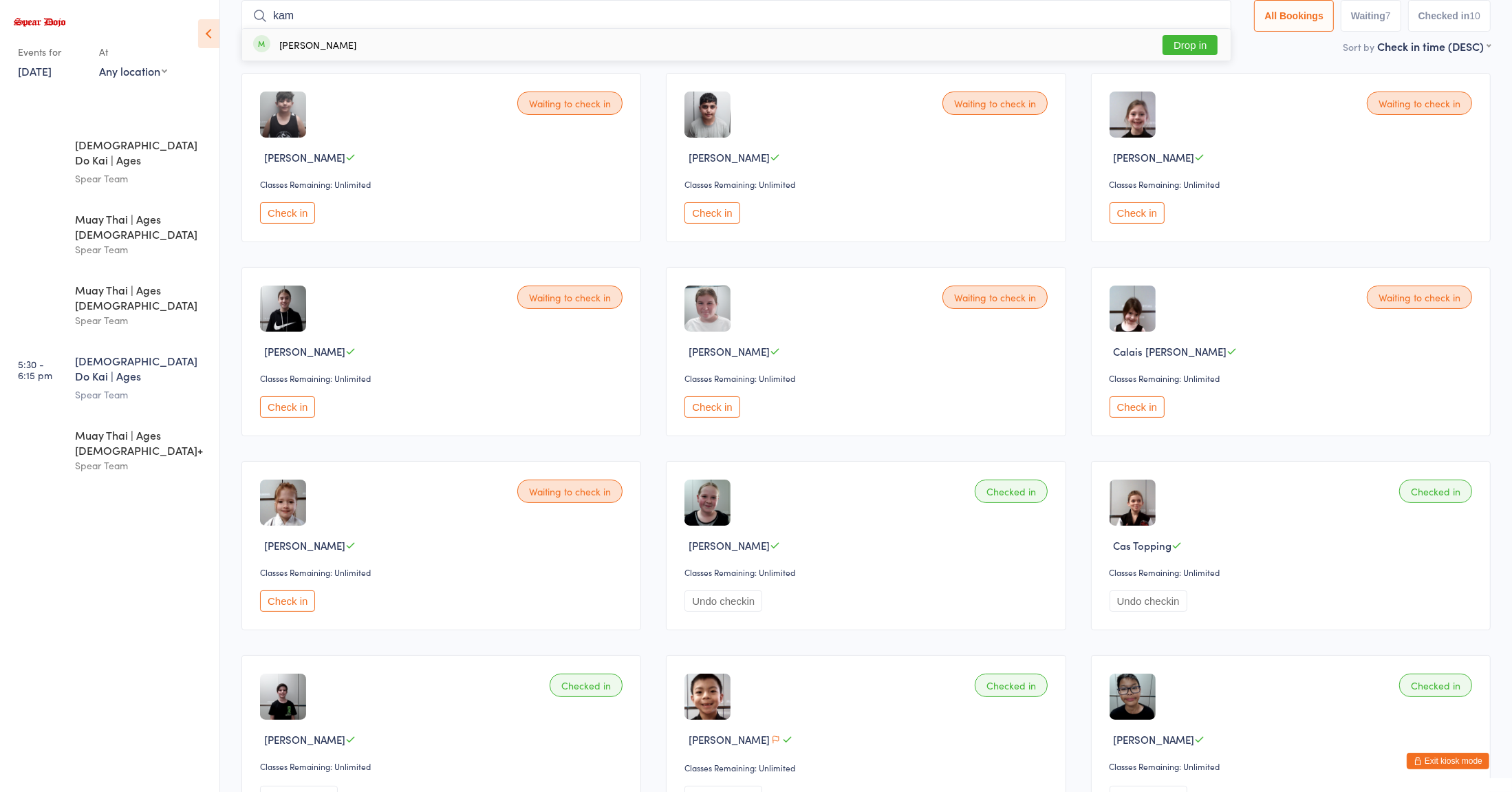
type input "kam"
click at [294, 43] on div "[PERSON_NAME]" at bounding box center [318, 45] width 77 height 11
click at [277, 16] on input "search" at bounding box center [736, 15] width 990 height 32
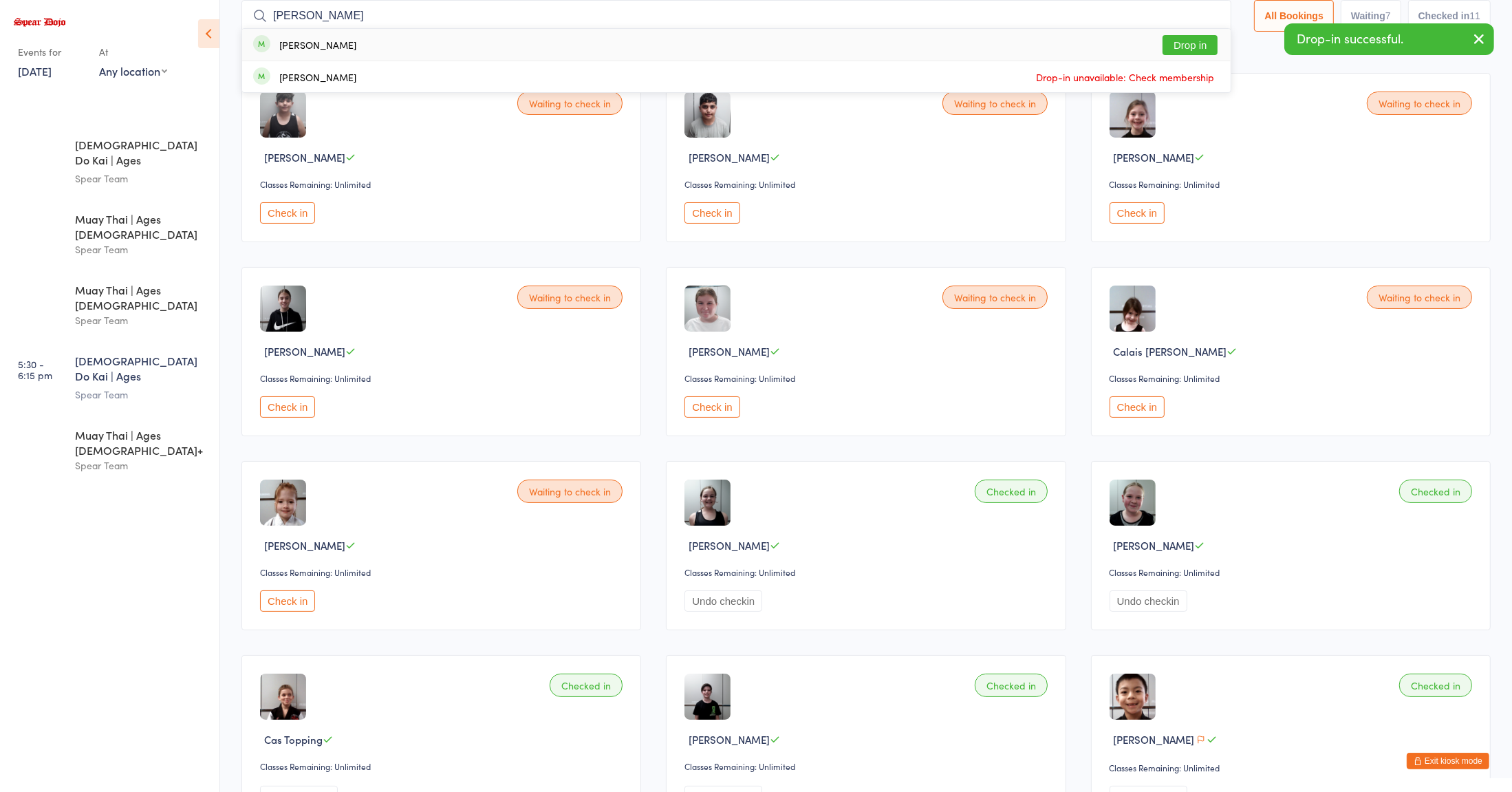
type input "[PERSON_NAME]"
click at [297, 41] on div "[PERSON_NAME]" at bounding box center [318, 45] width 77 height 11
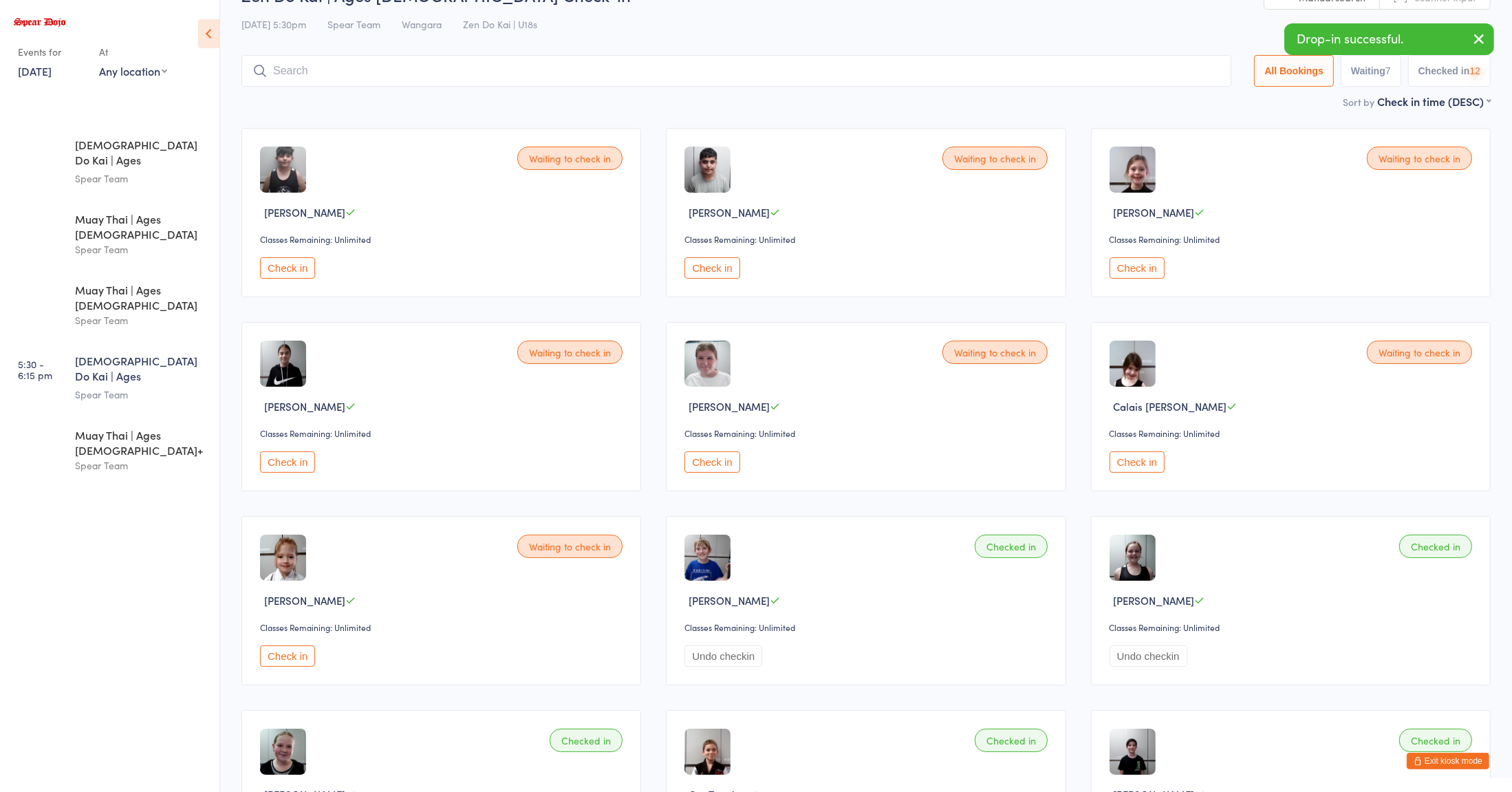
scroll to position [0, 0]
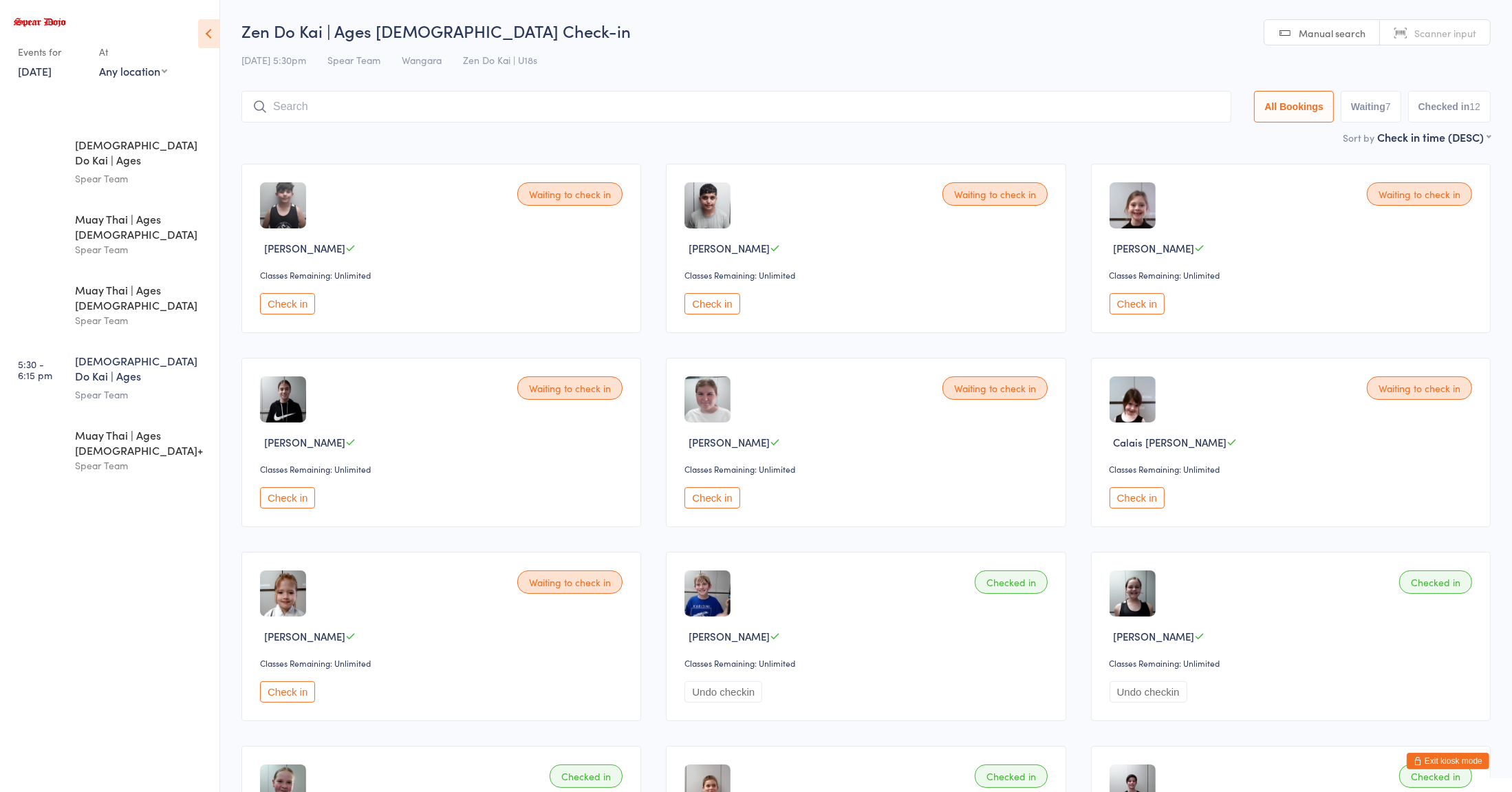
click at [339, 93] on input "search" at bounding box center [736, 106] width 990 height 32
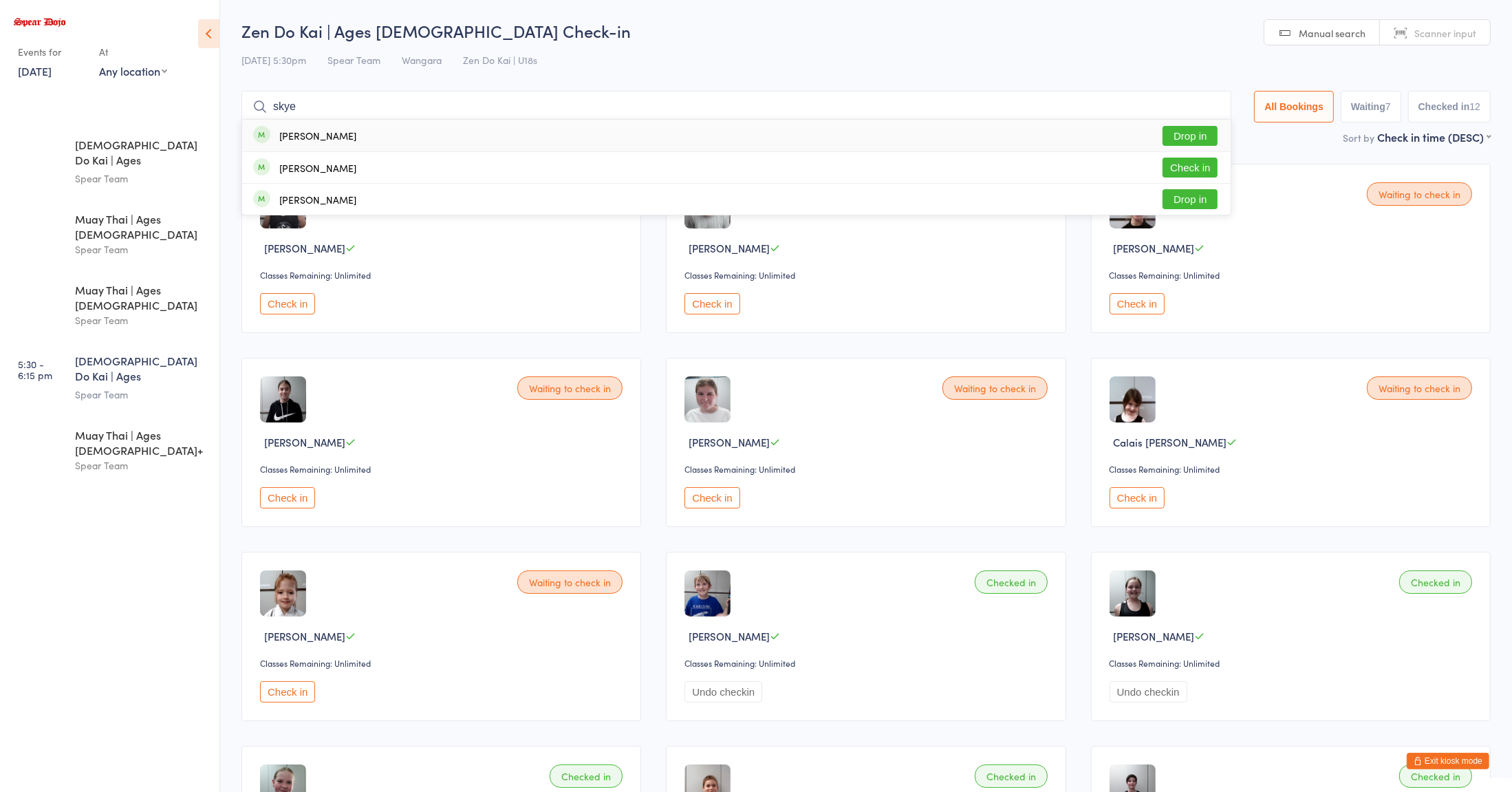
type input "skye"
click at [289, 141] on div "[PERSON_NAME]" at bounding box center [318, 136] width 77 height 11
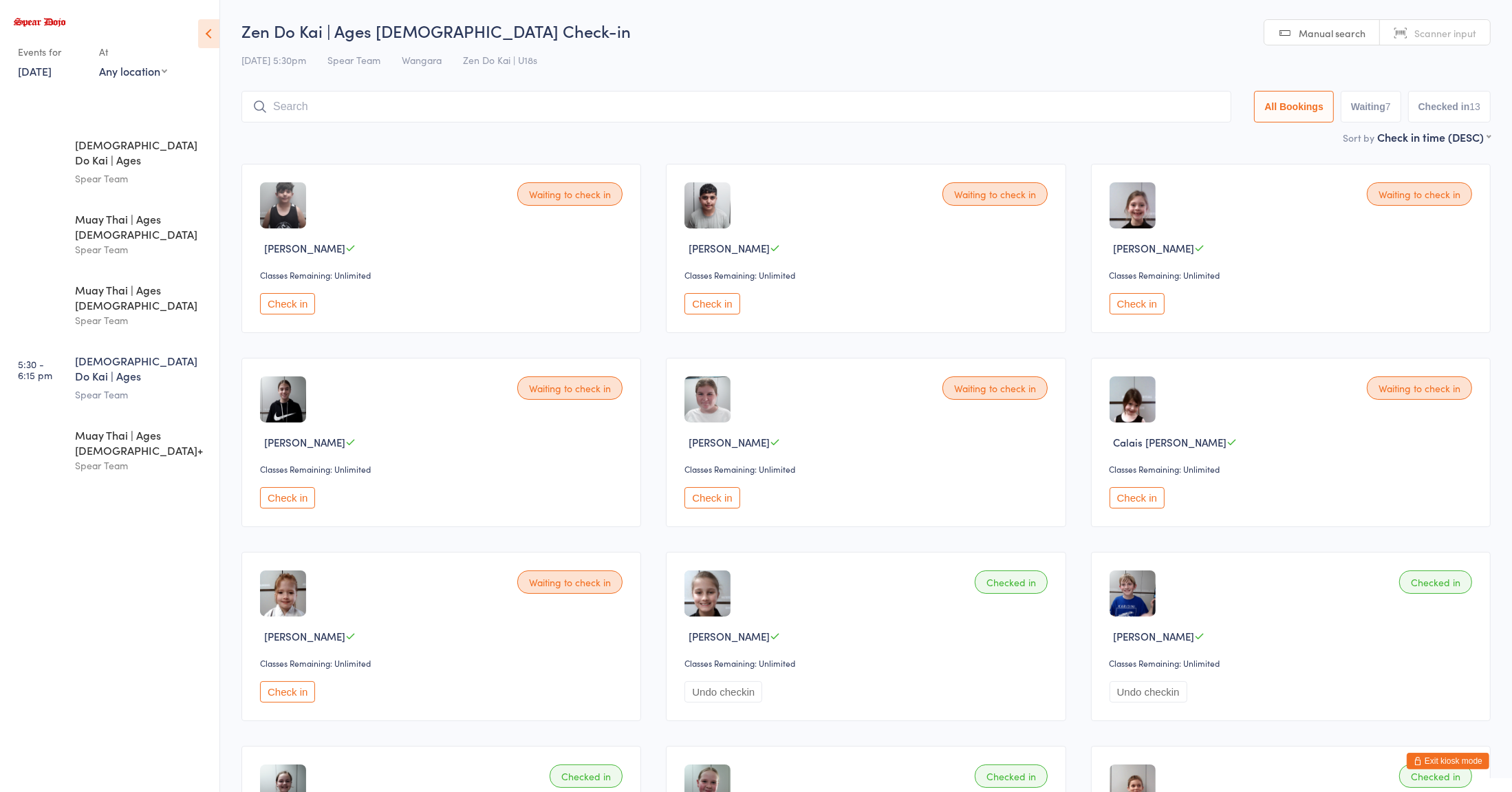
click at [404, 72] on div "Zen Do Kai | Ages [DEMOGRAPHIC_DATA] Check-in [DATE] 5:30pm Spear Team Wangara …" at bounding box center [866, 74] width 1249 height 110
click at [325, 111] on input "search" at bounding box center [736, 106] width 990 height 32
type input "rey"
click at [291, 136] on div "[PERSON_NAME]" at bounding box center [318, 136] width 77 height 11
click at [505, 280] on div "Classes Remaining: Unlimited" at bounding box center [444, 275] width 367 height 11
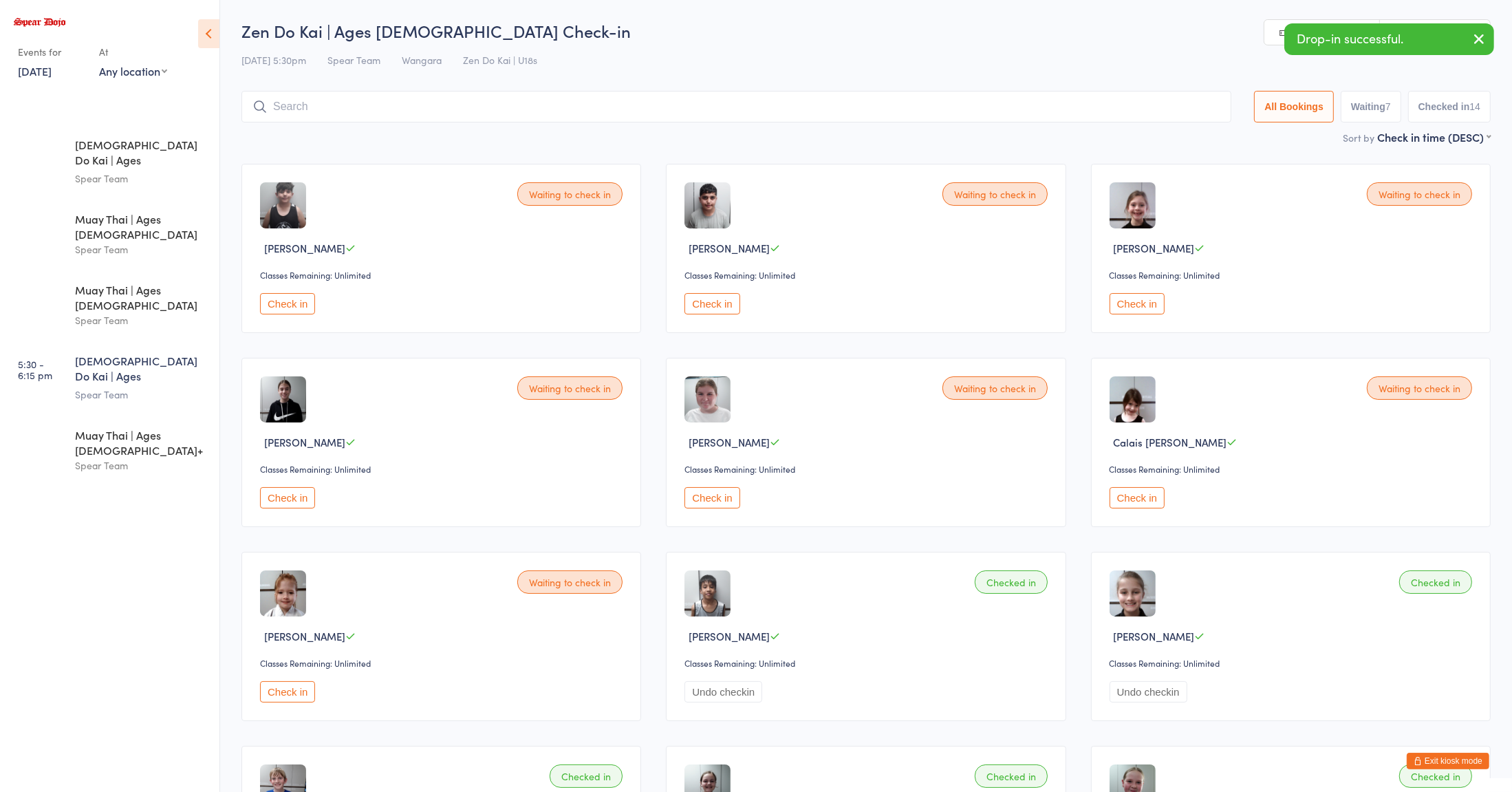
click at [115, 312] on div "Spear Team" at bounding box center [141, 320] width 133 height 16
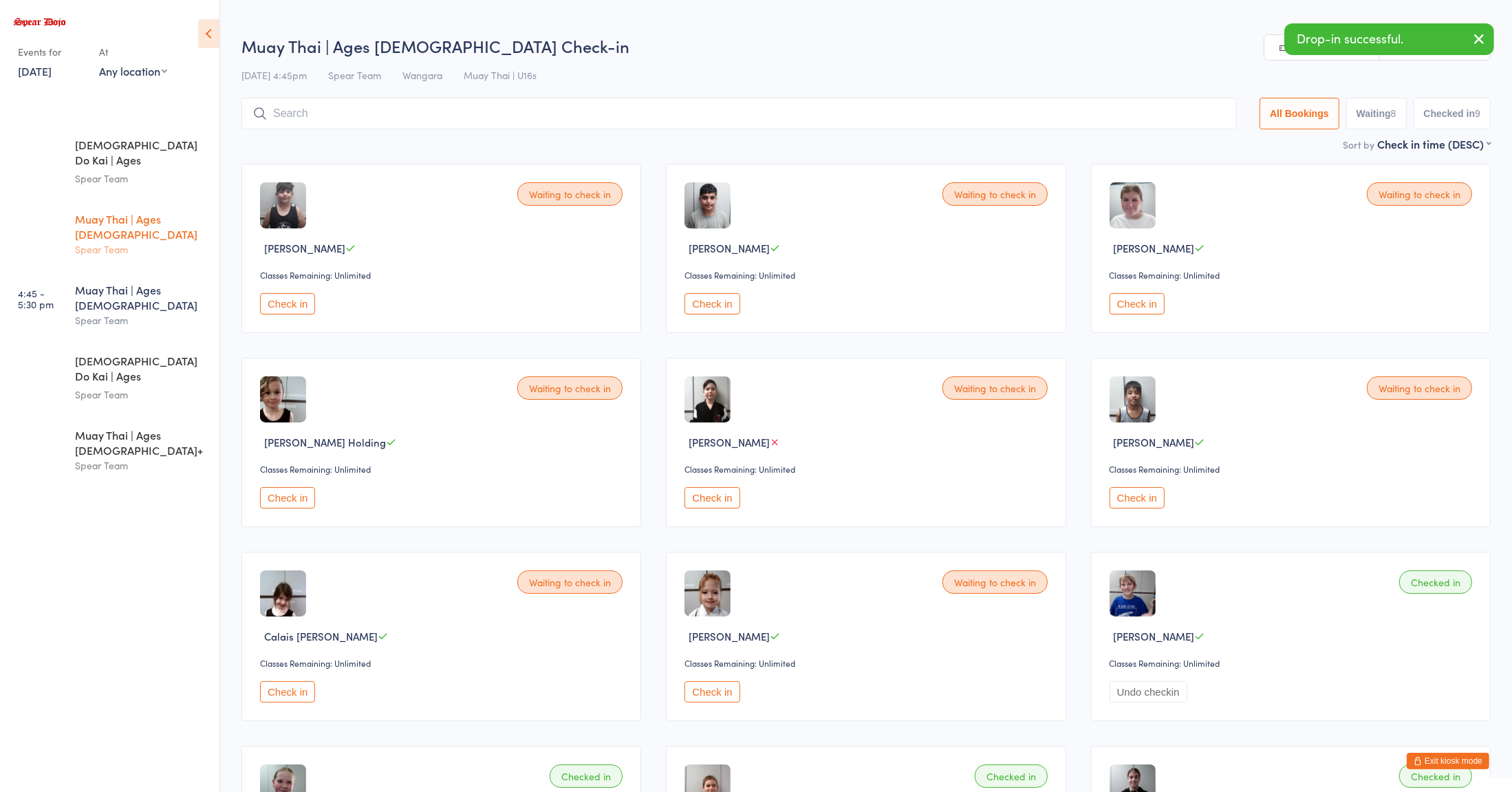
click at [141, 242] on div "Spear Team" at bounding box center [141, 250] width 133 height 16
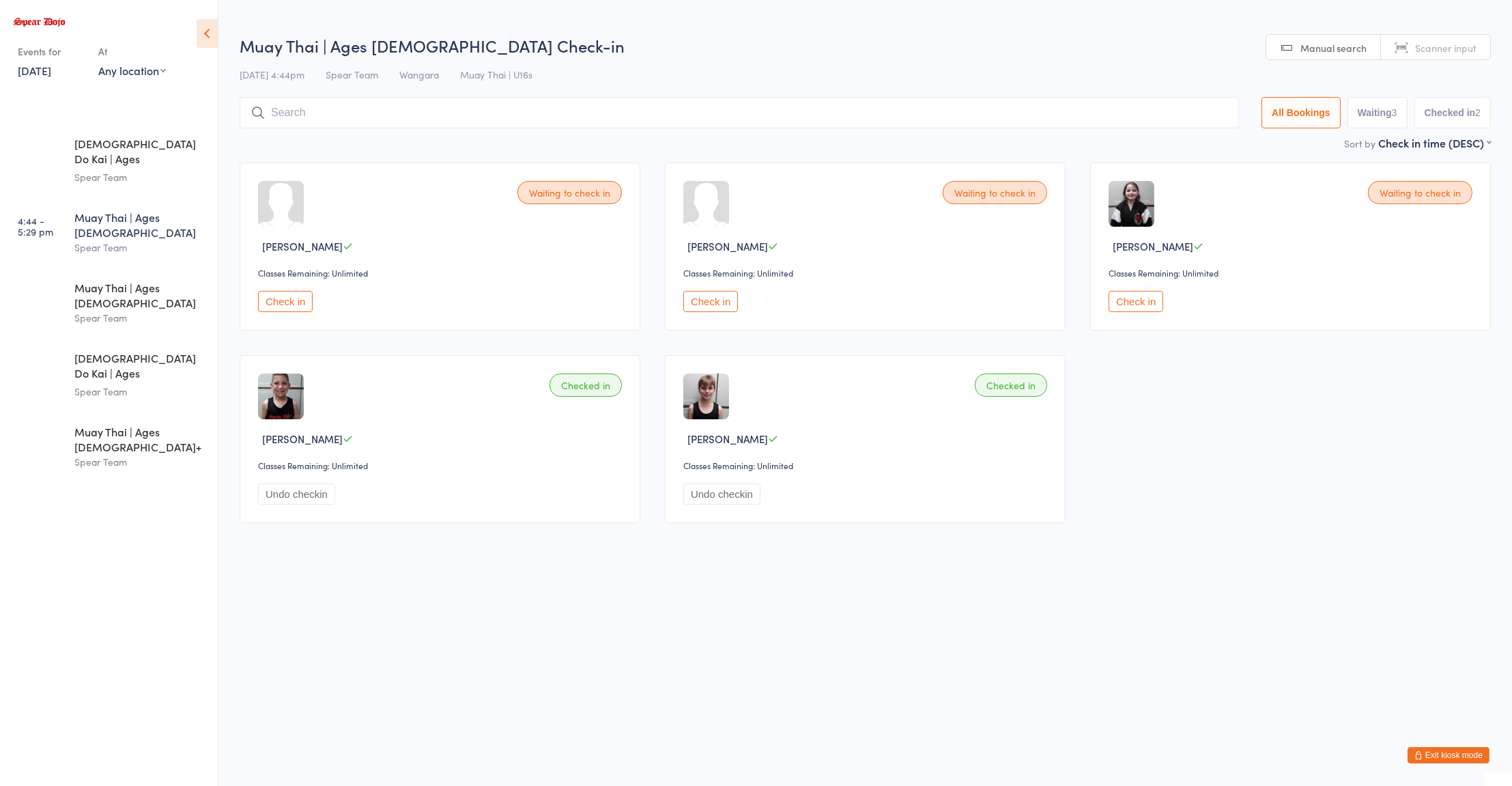
click at [452, 407] on div "Checked in [PERSON_NAME] Classes Remaining: Unlimited Undo checkin" at bounding box center [440, 439] width 401 height 168
click at [359, 108] on input "search" at bounding box center [740, 112] width 999 height 31
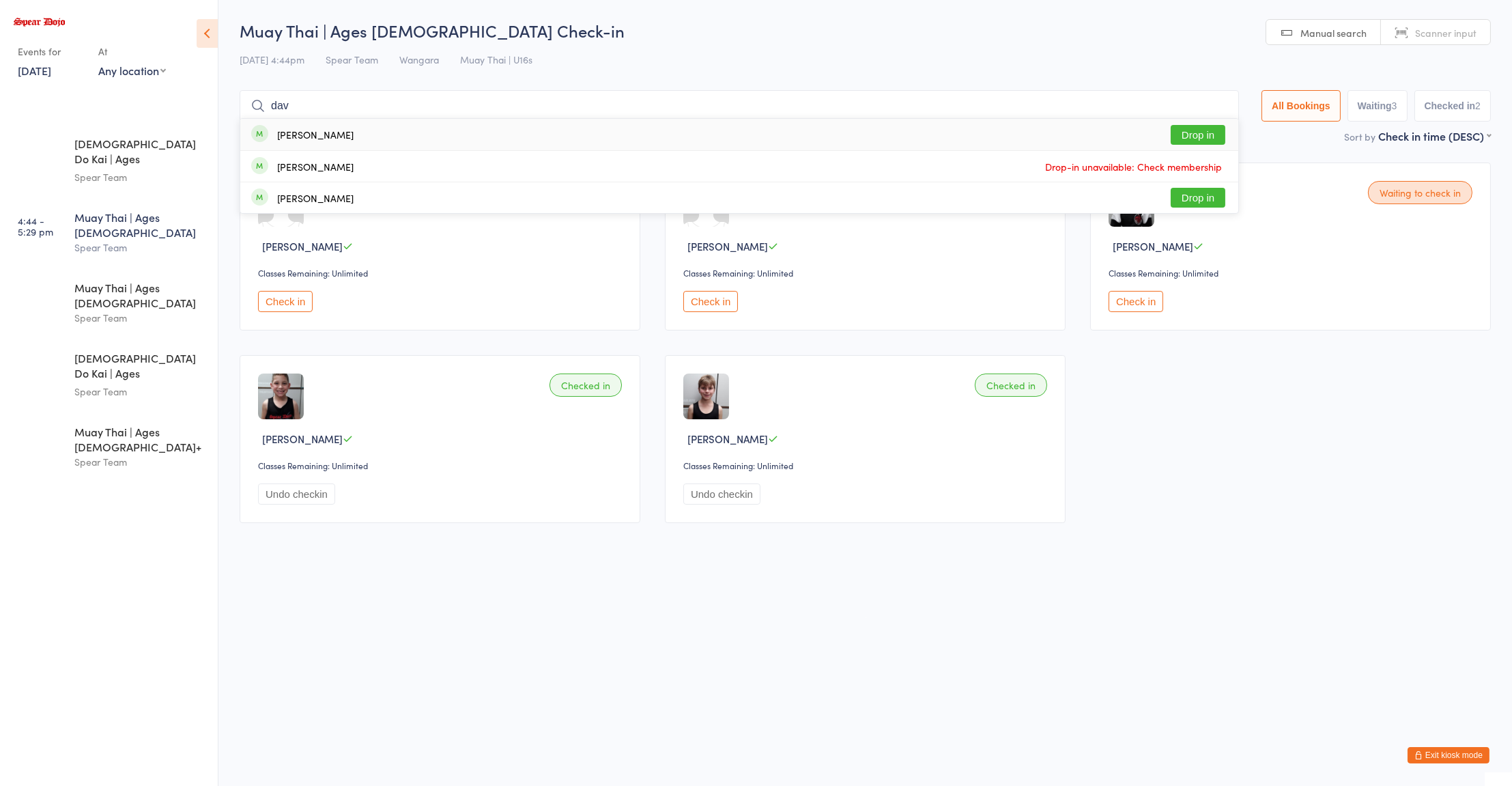
type input "dav"
click at [290, 131] on div "[PERSON_NAME]" at bounding box center [315, 135] width 76 height 11
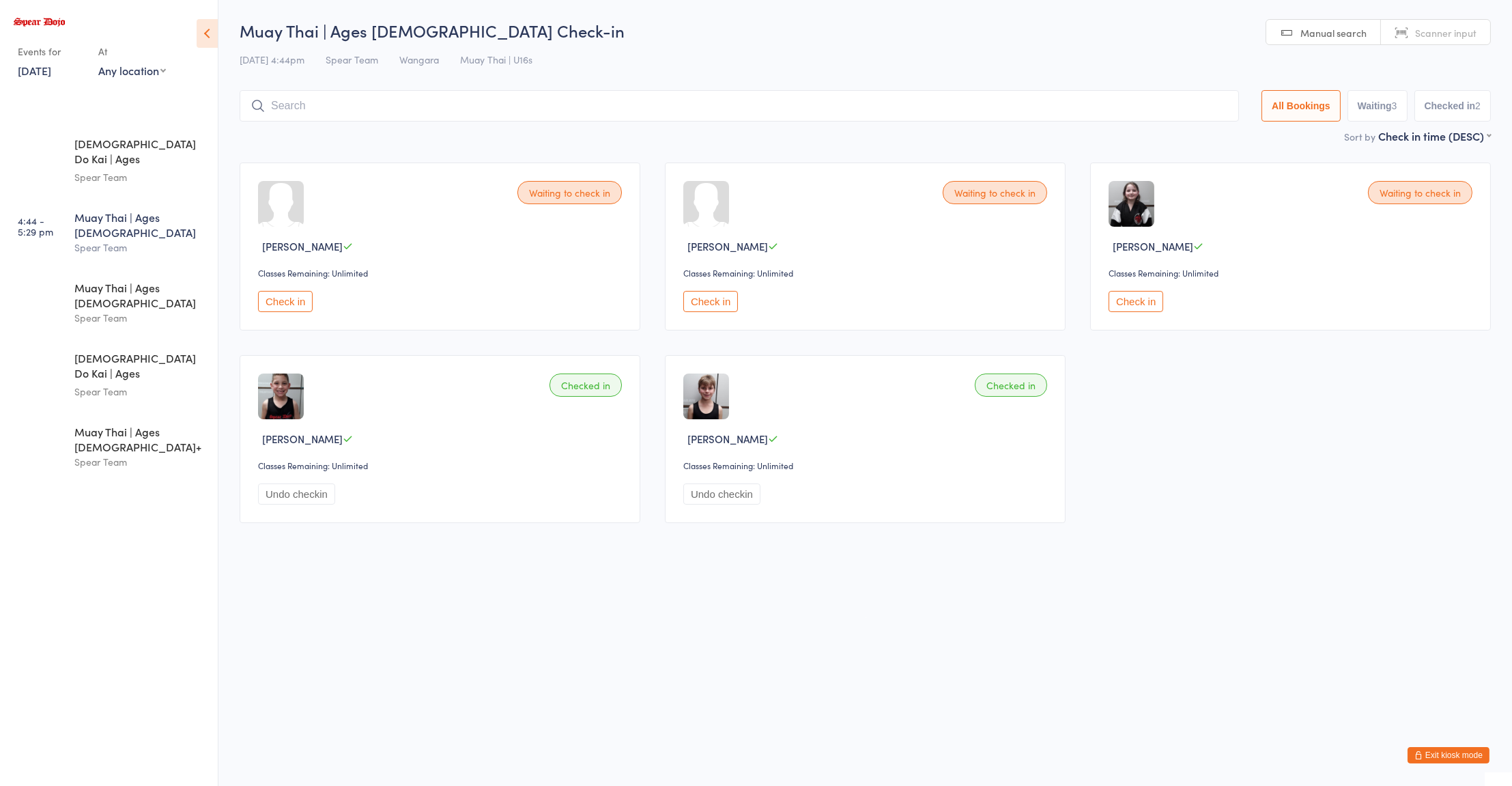
click at [296, 102] on input "search" at bounding box center [740, 105] width 999 height 31
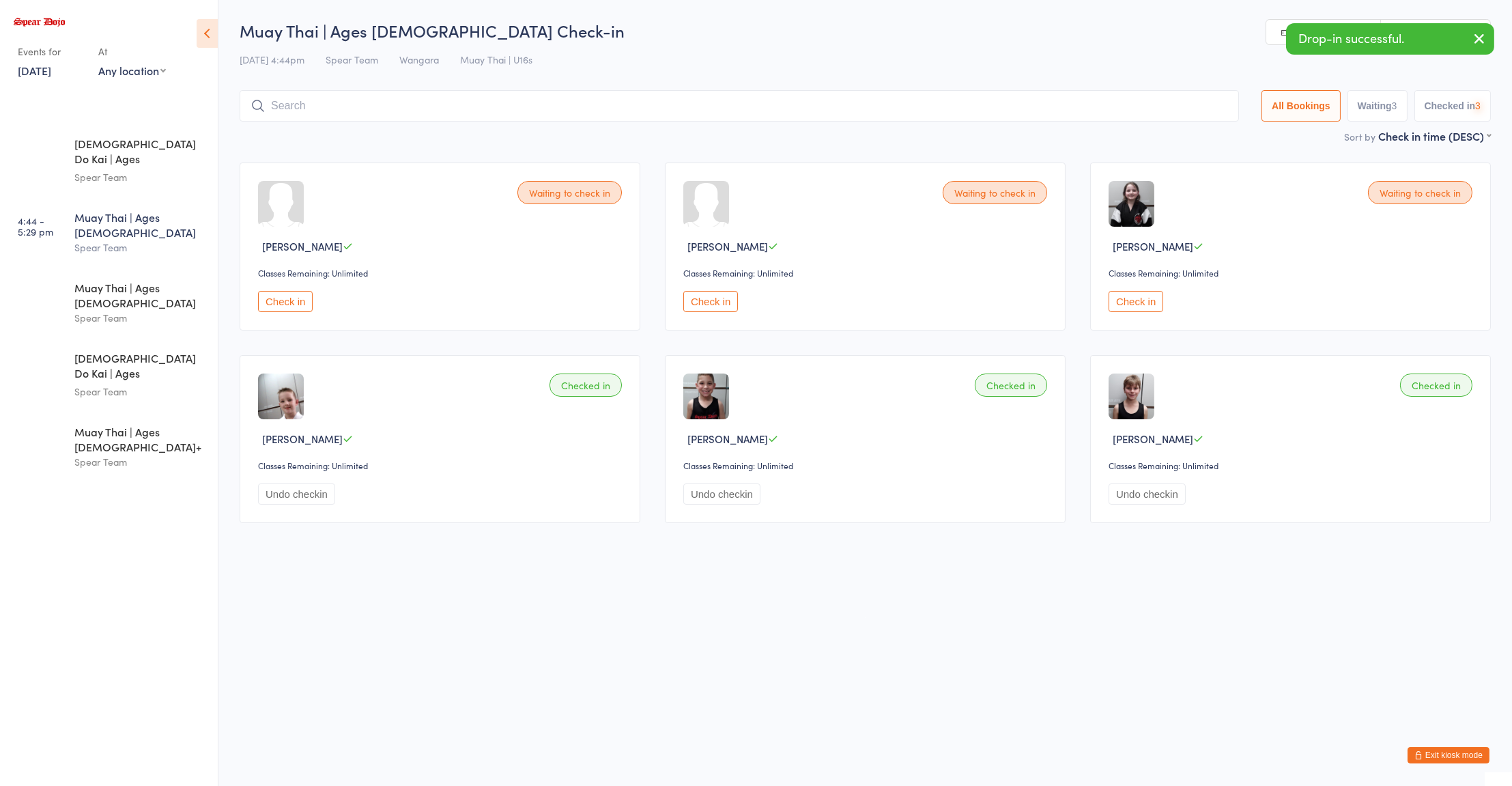
click at [1149, 296] on button "Check in" at bounding box center [1136, 302] width 55 height 21
click at [308, 107] on input "search" at bounding box center [740, 105] width 999 height 31
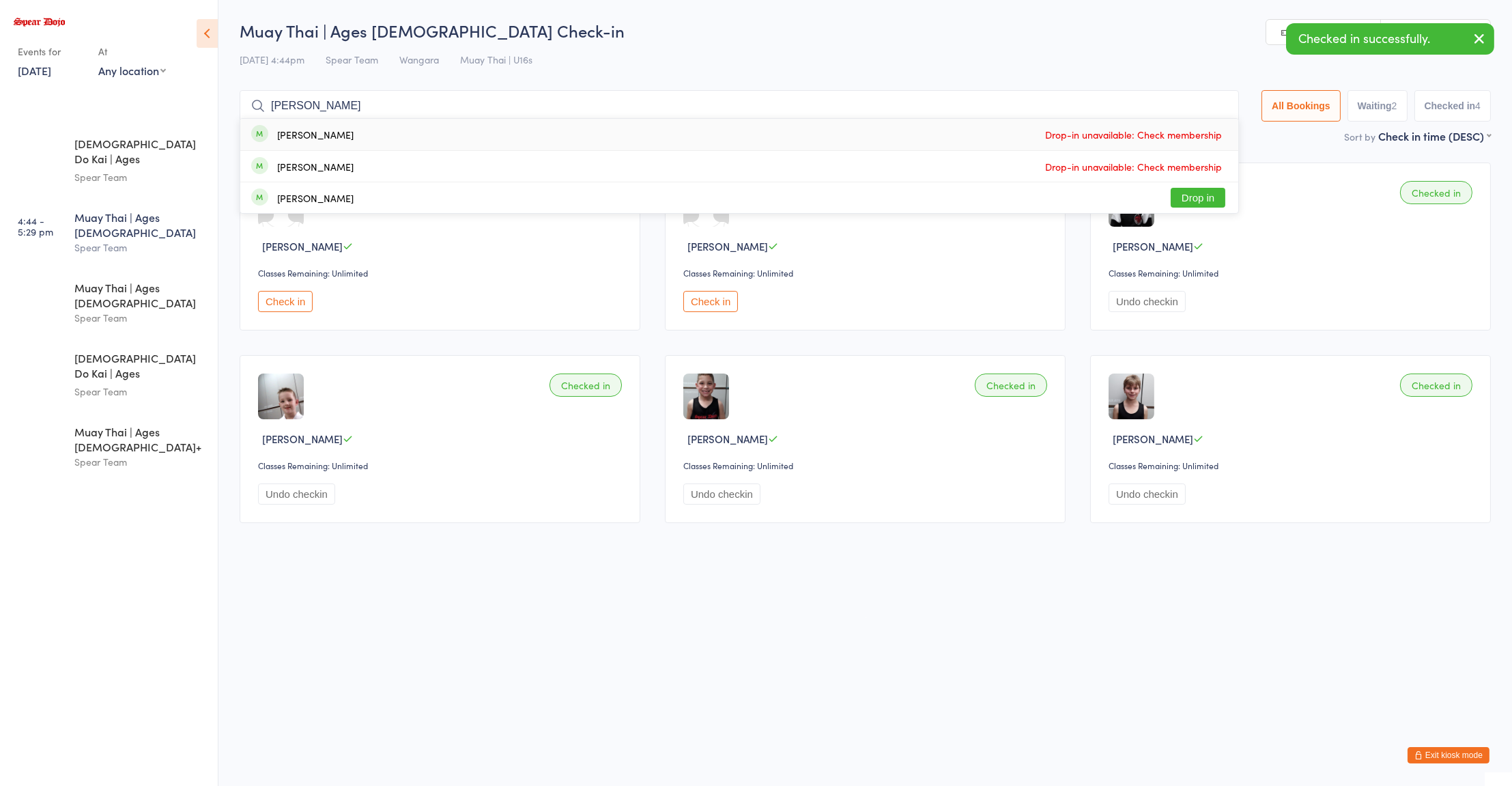
type input "[PERSON_NAME]"
click at [279, 204] on div "[PERSON_NAME]" at bounding box center [302, 197] width 103 height 15
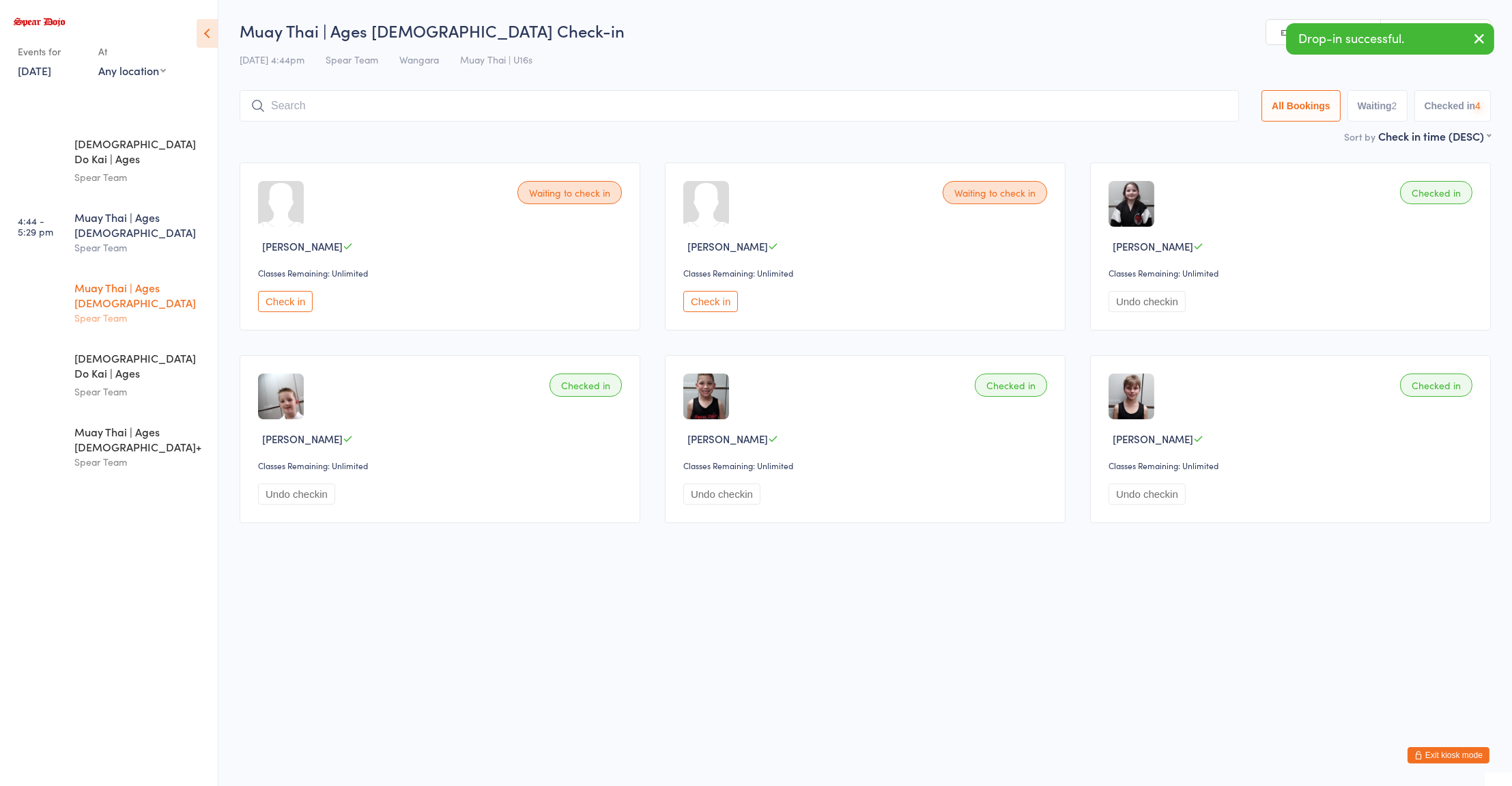
click at [111, 280] on div "Muay Thai | Ages [DEMOGRAPHIC_DATA]" at bounding box center [140, 294] width 132 height 30
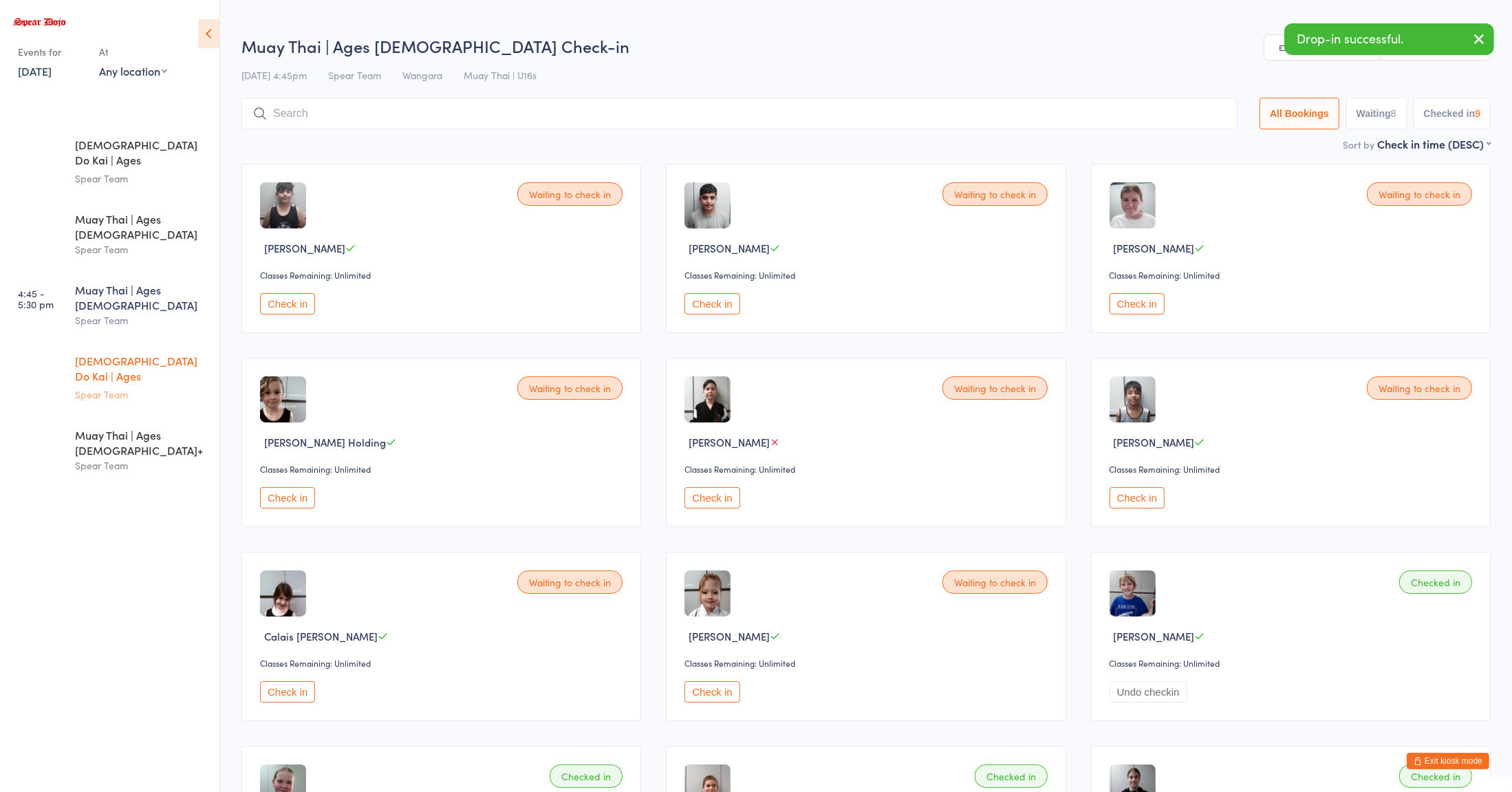
click at [95, 353] on div "[DEMOGRAPHIC_DATA] Do Kai | Ages [DEMOGRAPHIC_DATA]" at bounding box center [141, 370] width 133 height 34
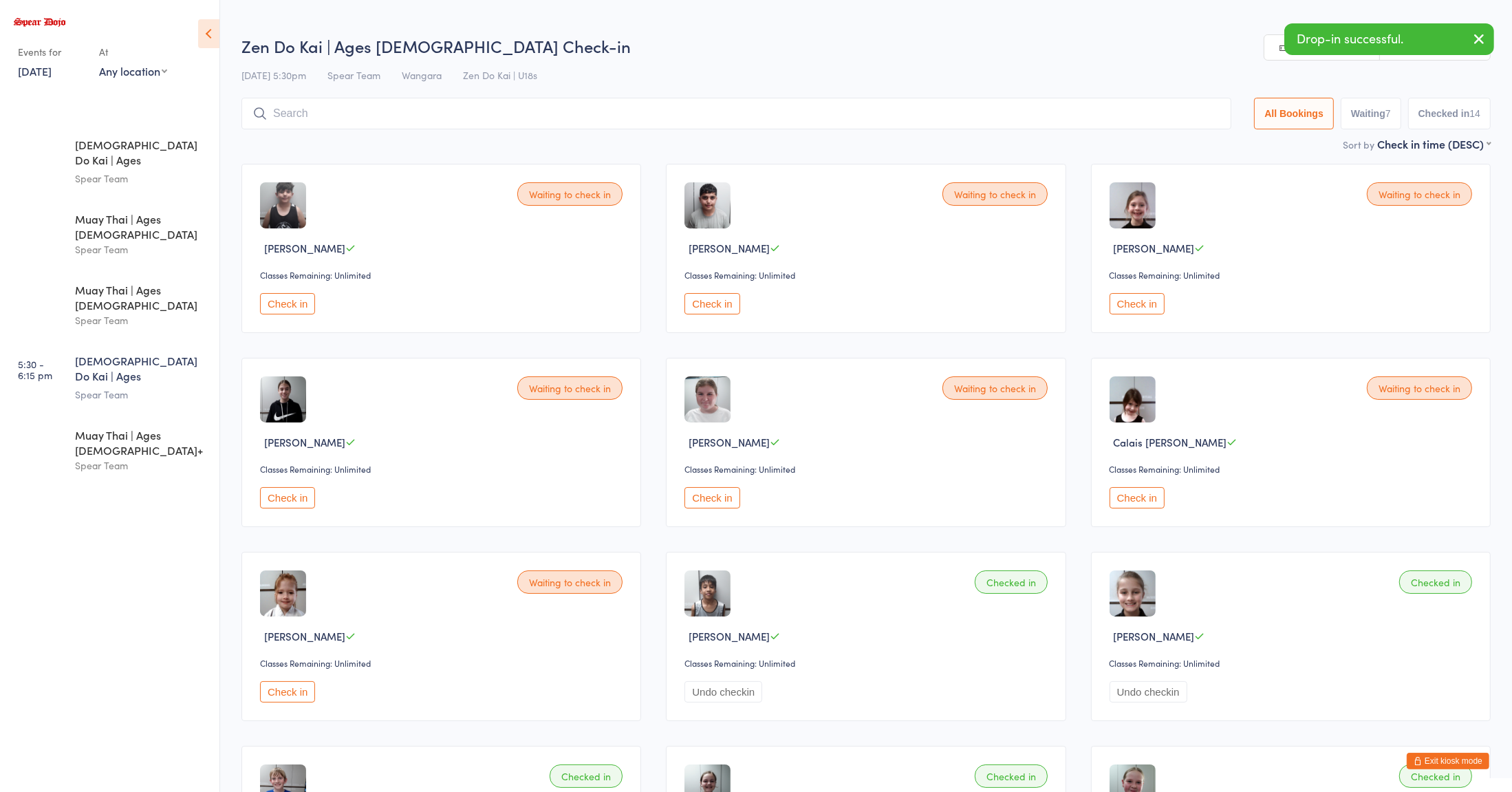
click at [395, 251] on div "[PERSON_NAME]" at bounding box center [444, 248] width 367 height 15
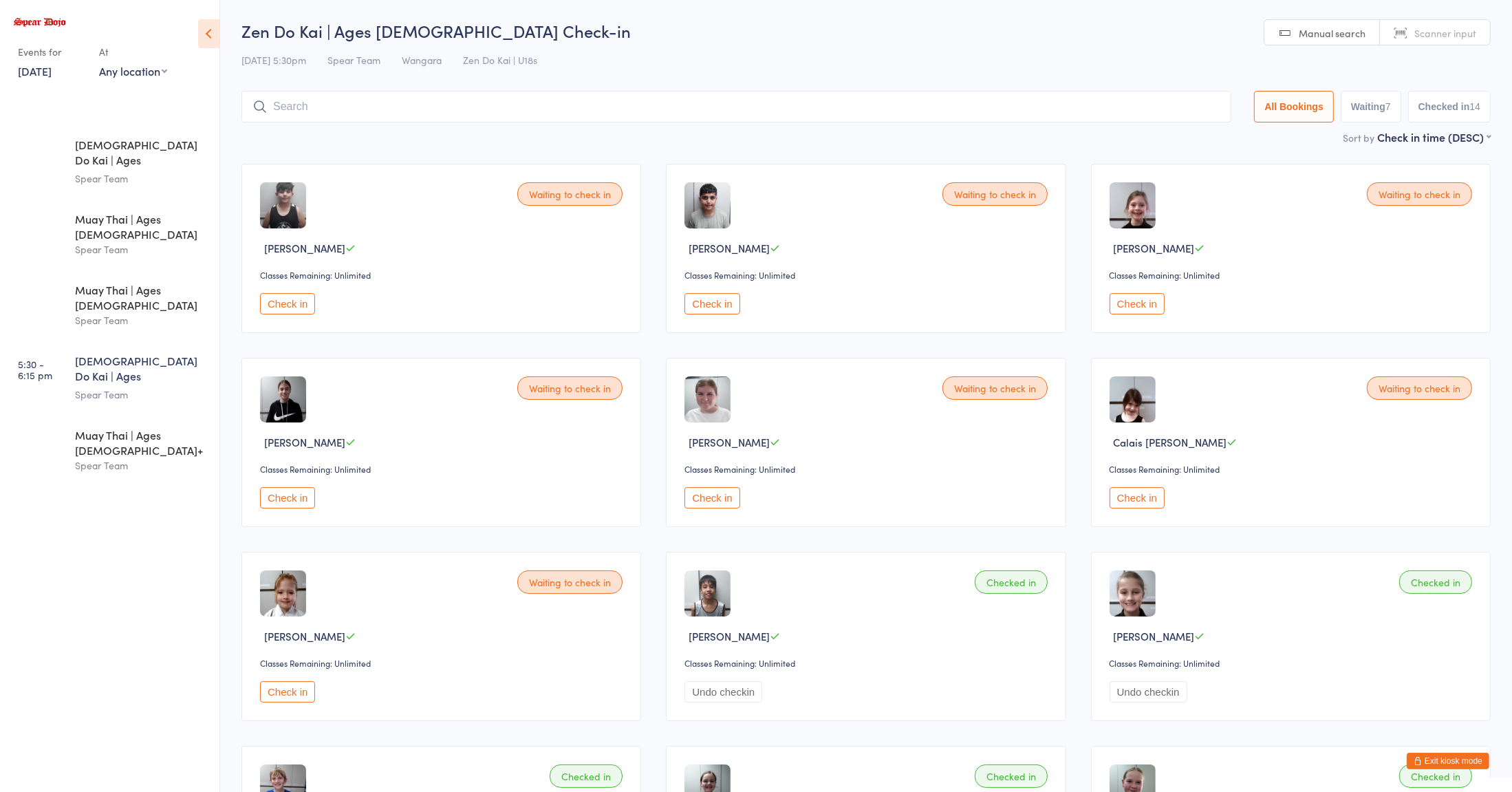
click at [147, 428] on div "Muay Thai | Ages [DEMOGRAPHIC_DATA]+" at bounding box center [141, 442] width 133 height 30
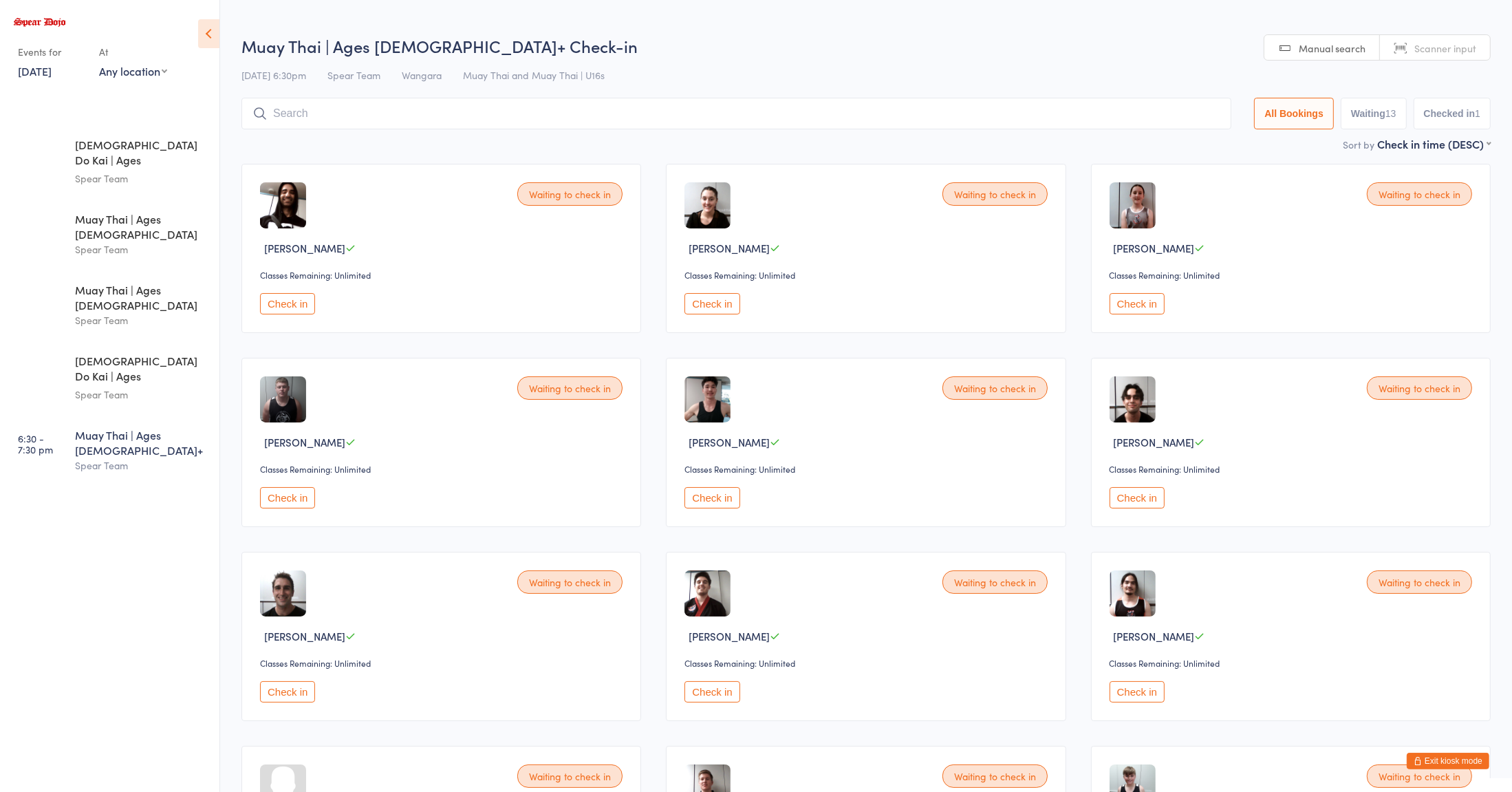
click at [1139, 496] on button "Check in" at bounding box center [1137, 498] width 55 height 21
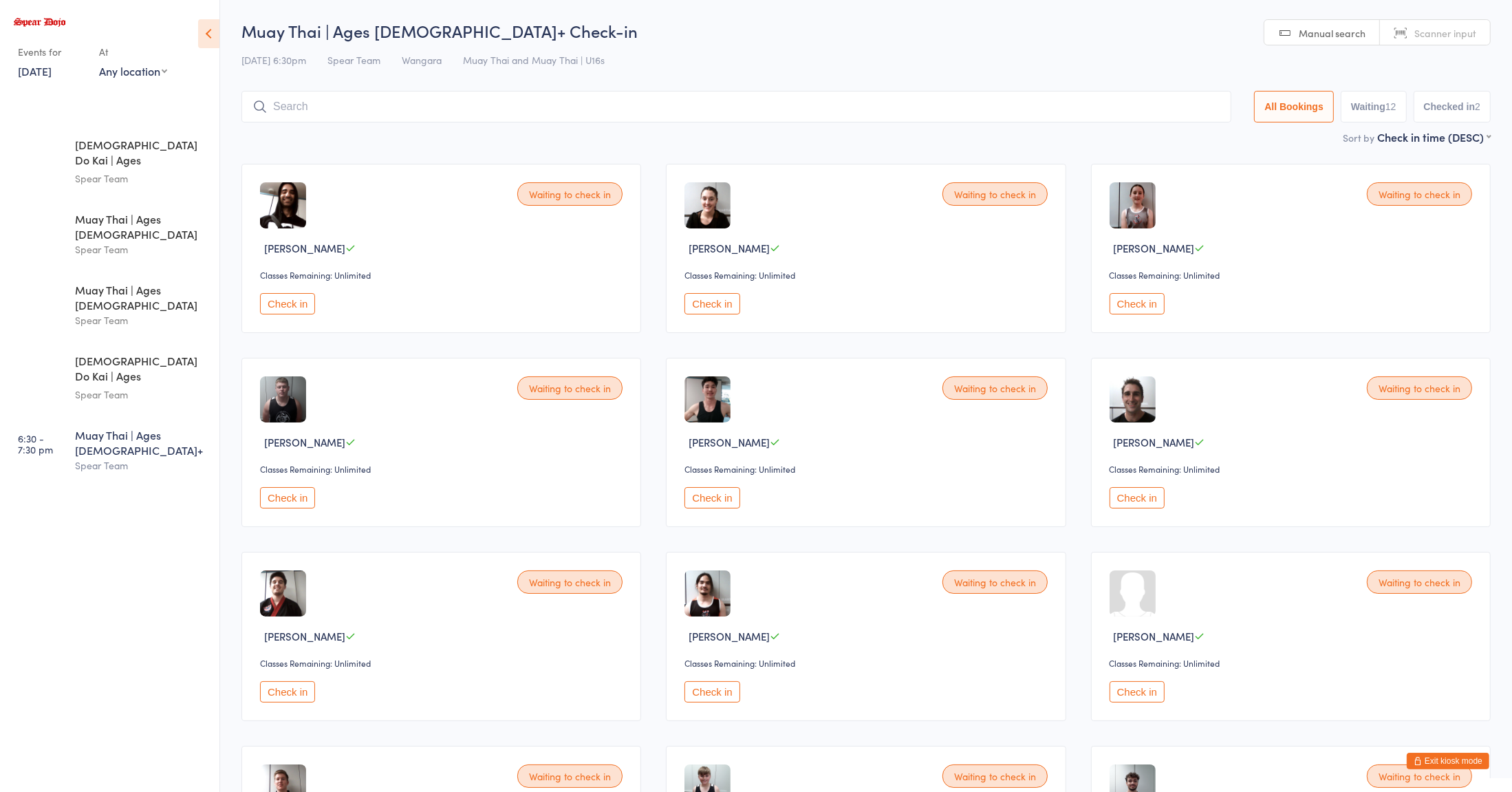
click at [1114, 693] on button "Check in" at bounding box center [1137, 692] width 55 height 21
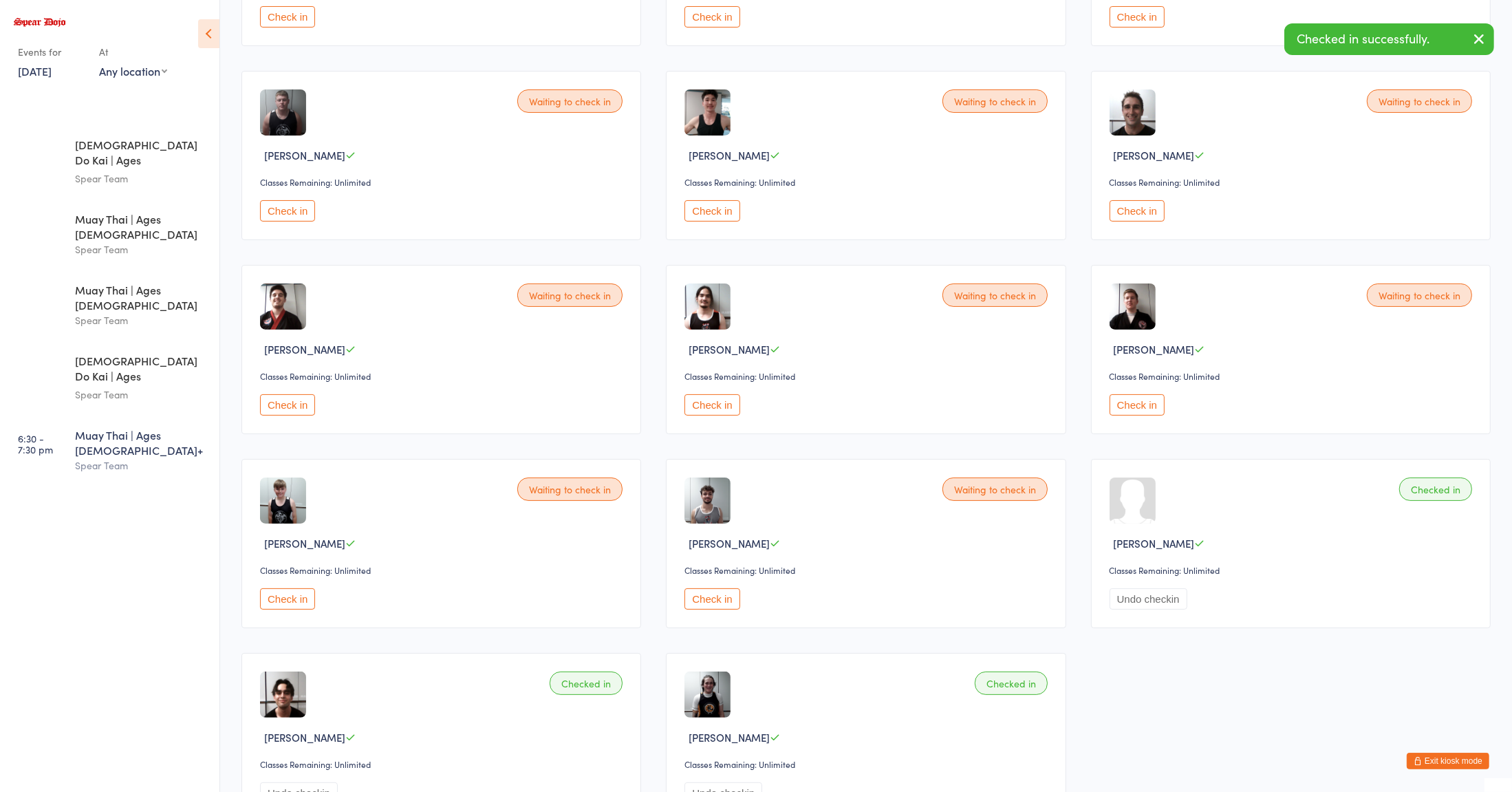
scroll to position [415, 0]
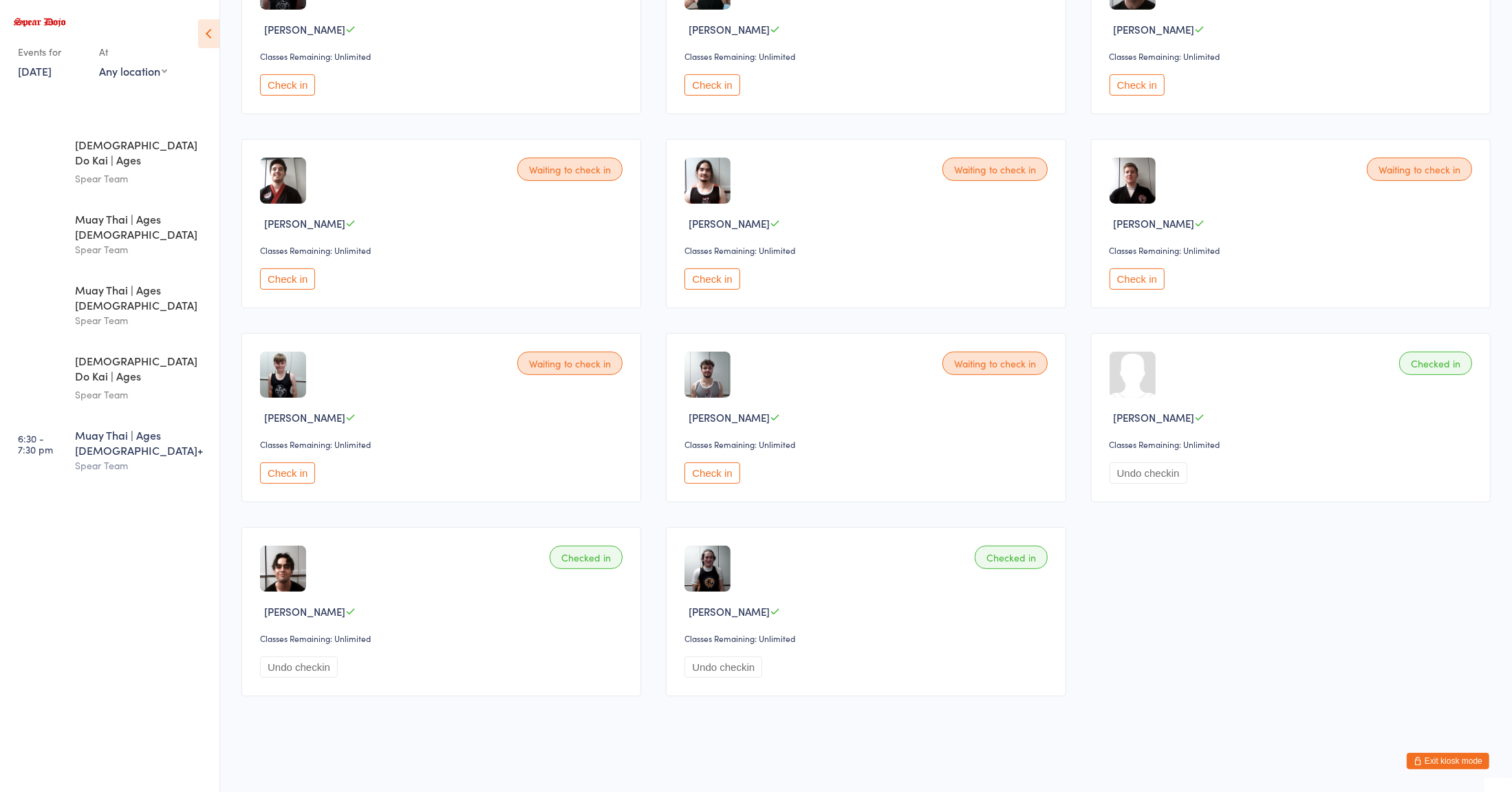
click at [691, 572] on img at bounding box center [707, 568] width 46 height 46
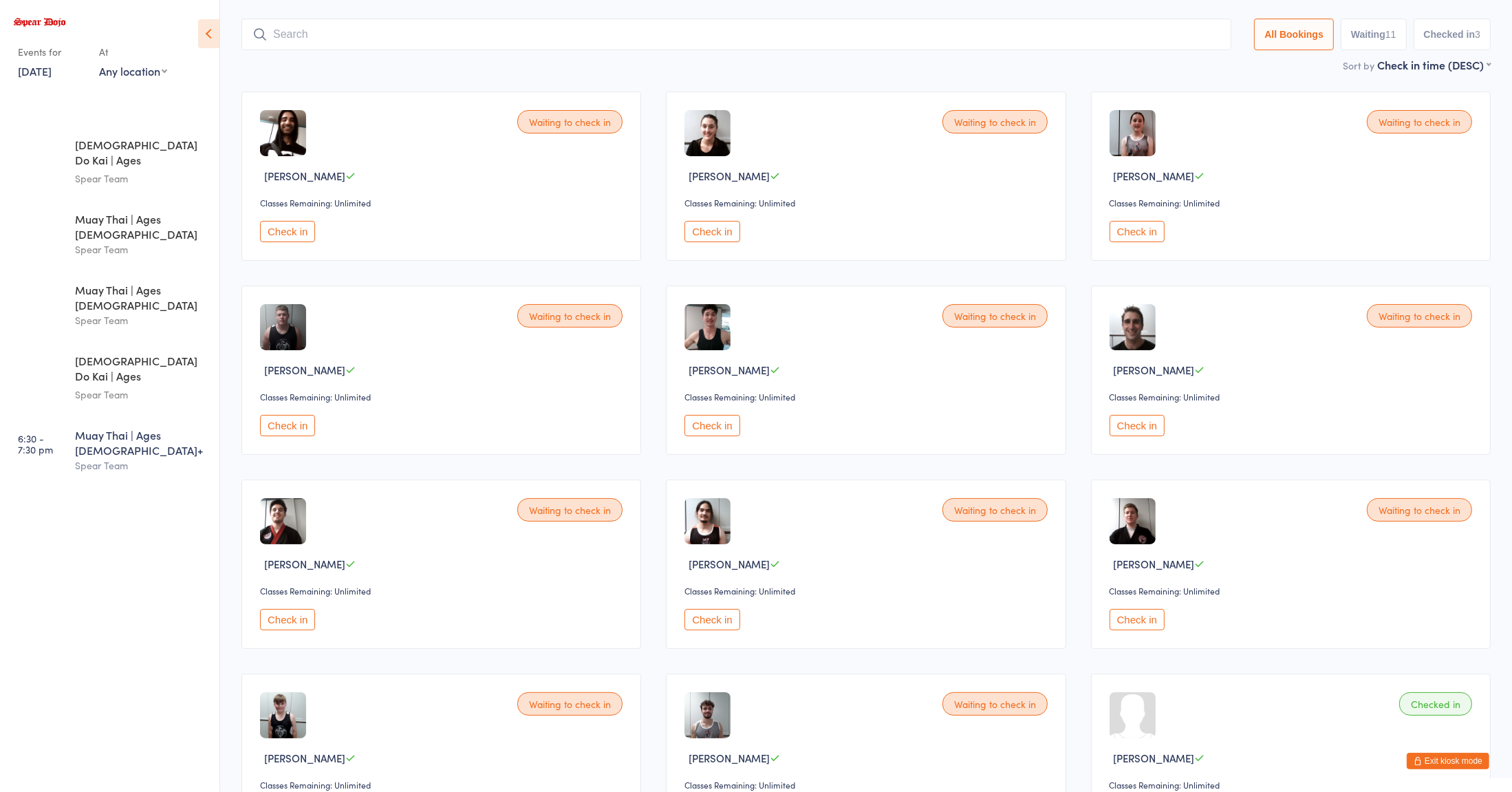
scroll to position [0, 0]
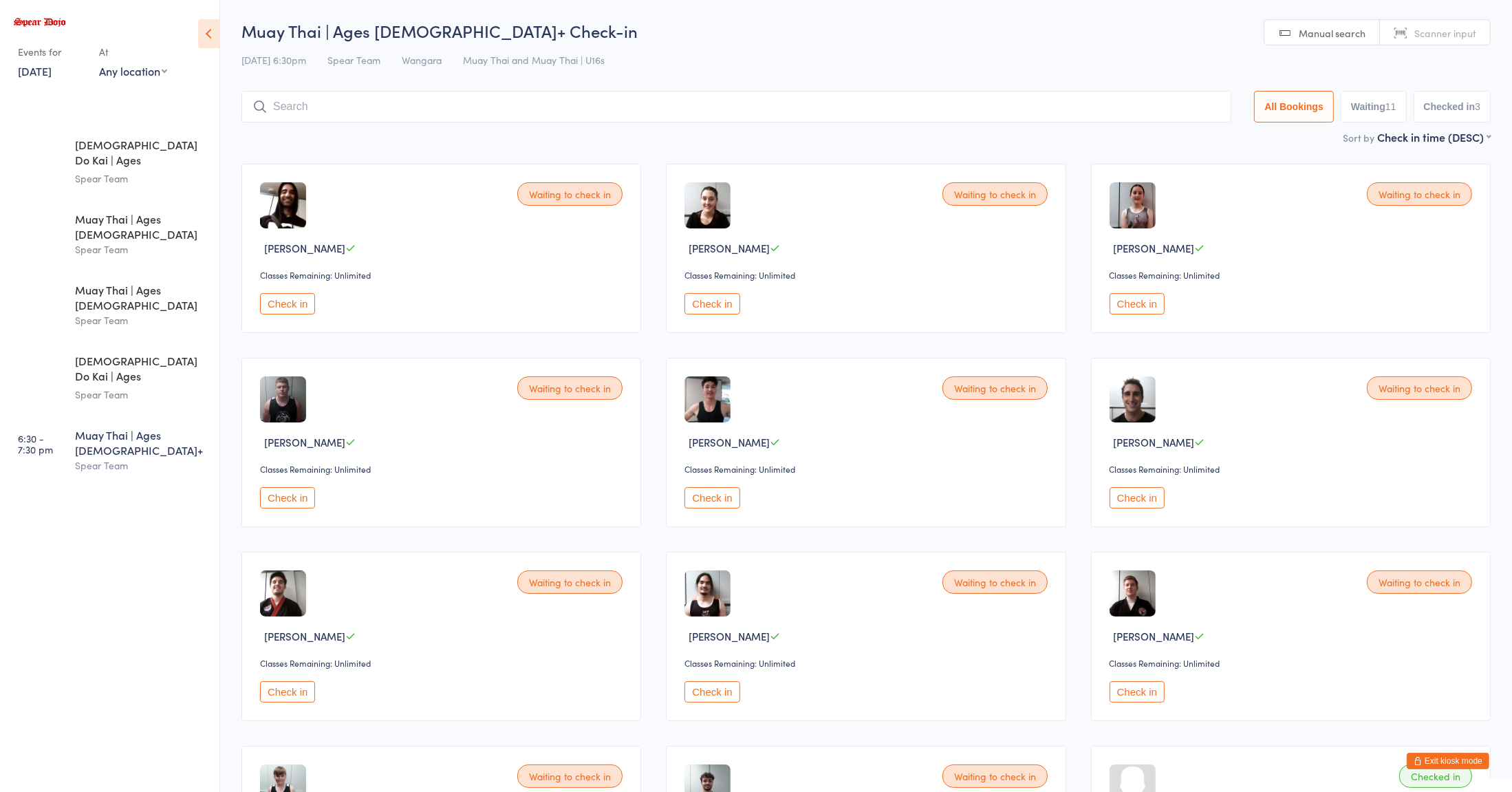
click at [121, 457] on div "Spear Team" at bounding box center [141, 466] width 133 height 16
type input "trev"
click at [1186, 137] on button "Drop in" at bounding box center [1190, 136] width 55 height 20
click at [312, 107] on input "search" at bounding box center [736, 106] width 990 height 32
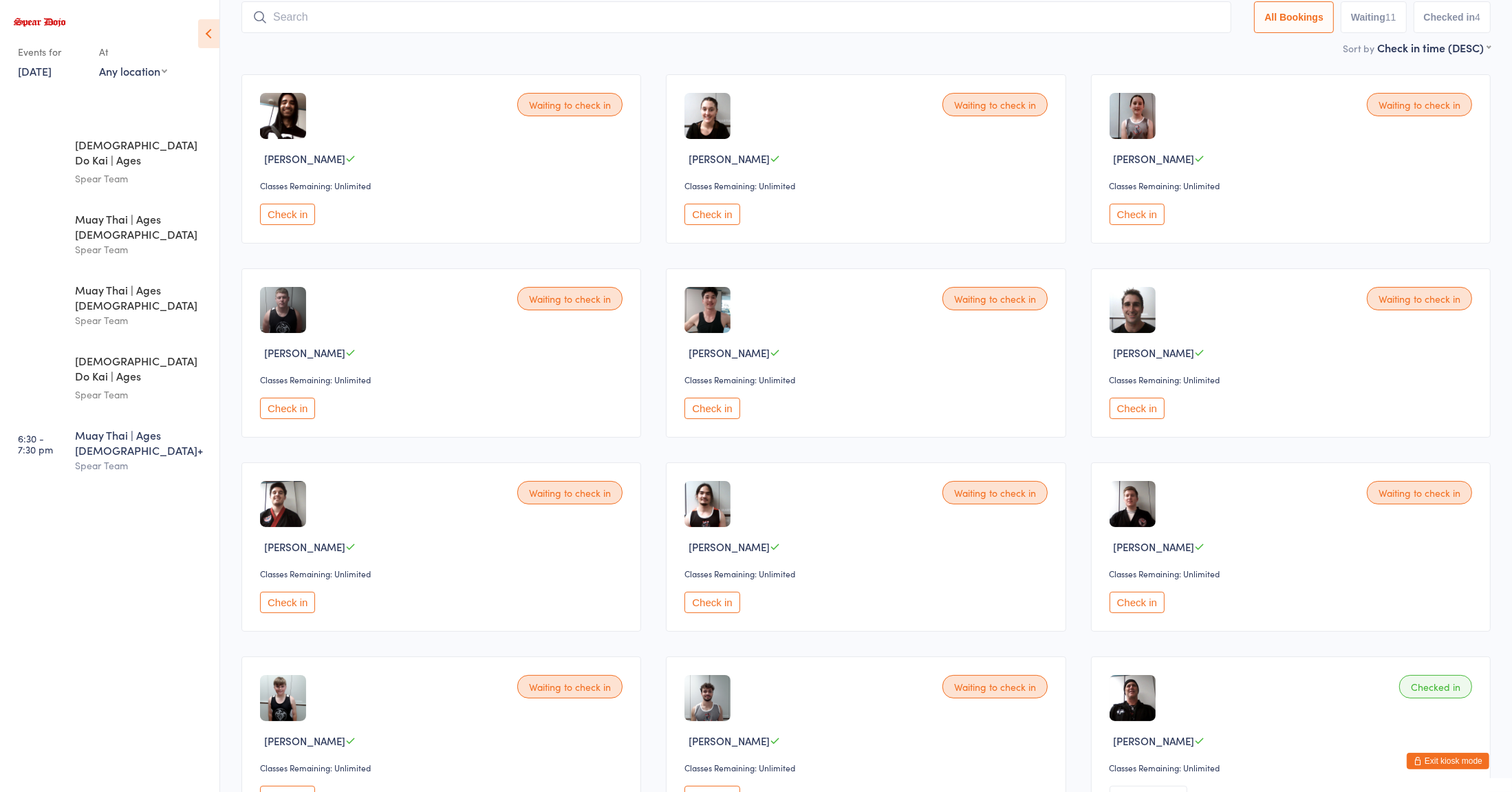
scroll to position [91, 0]
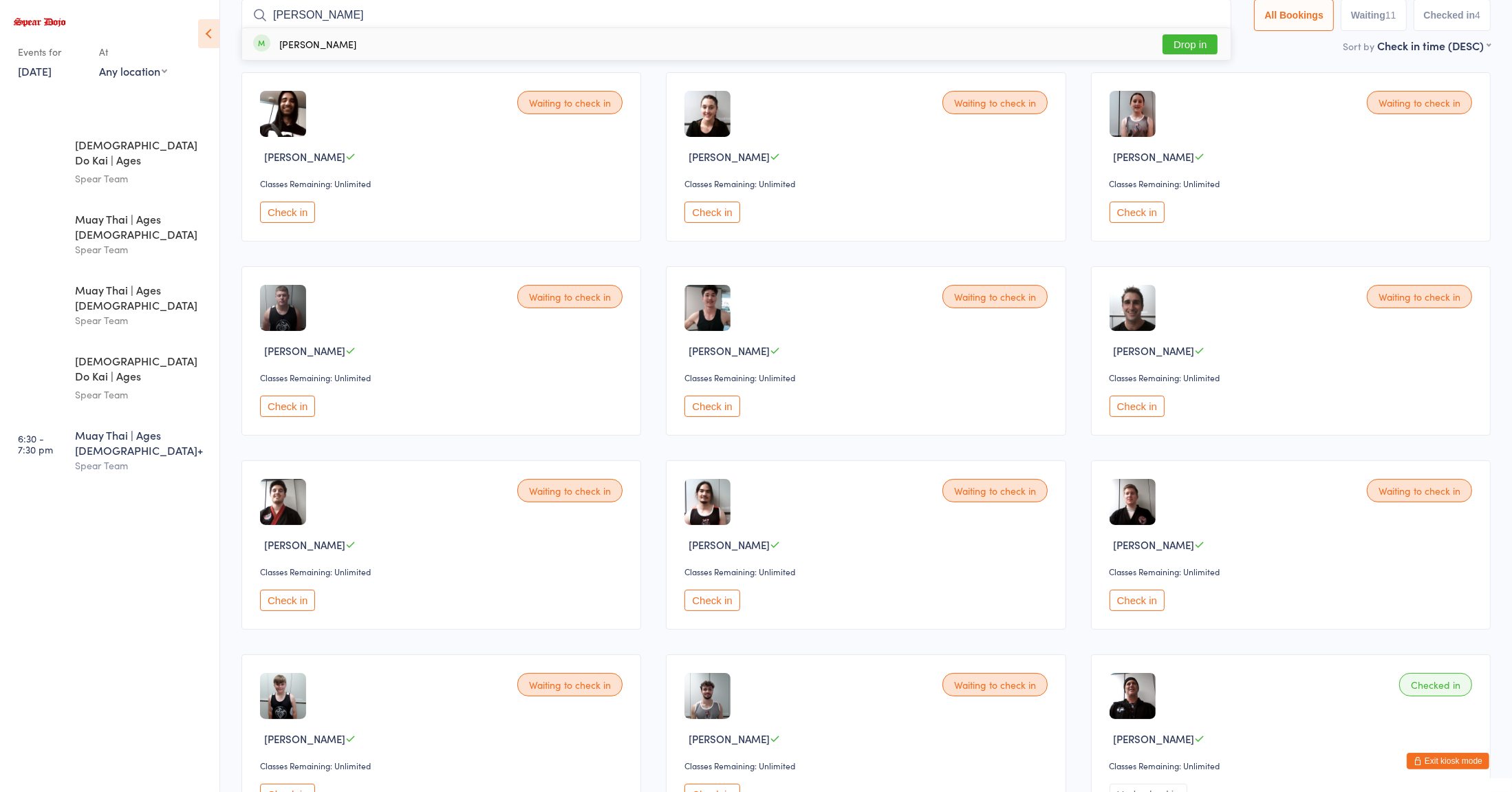
type input "[PERSON_NAME]"
click at [312, 44] on div "[PERSON_NAME]" at bounding box center [318, 44] width 77 height 11
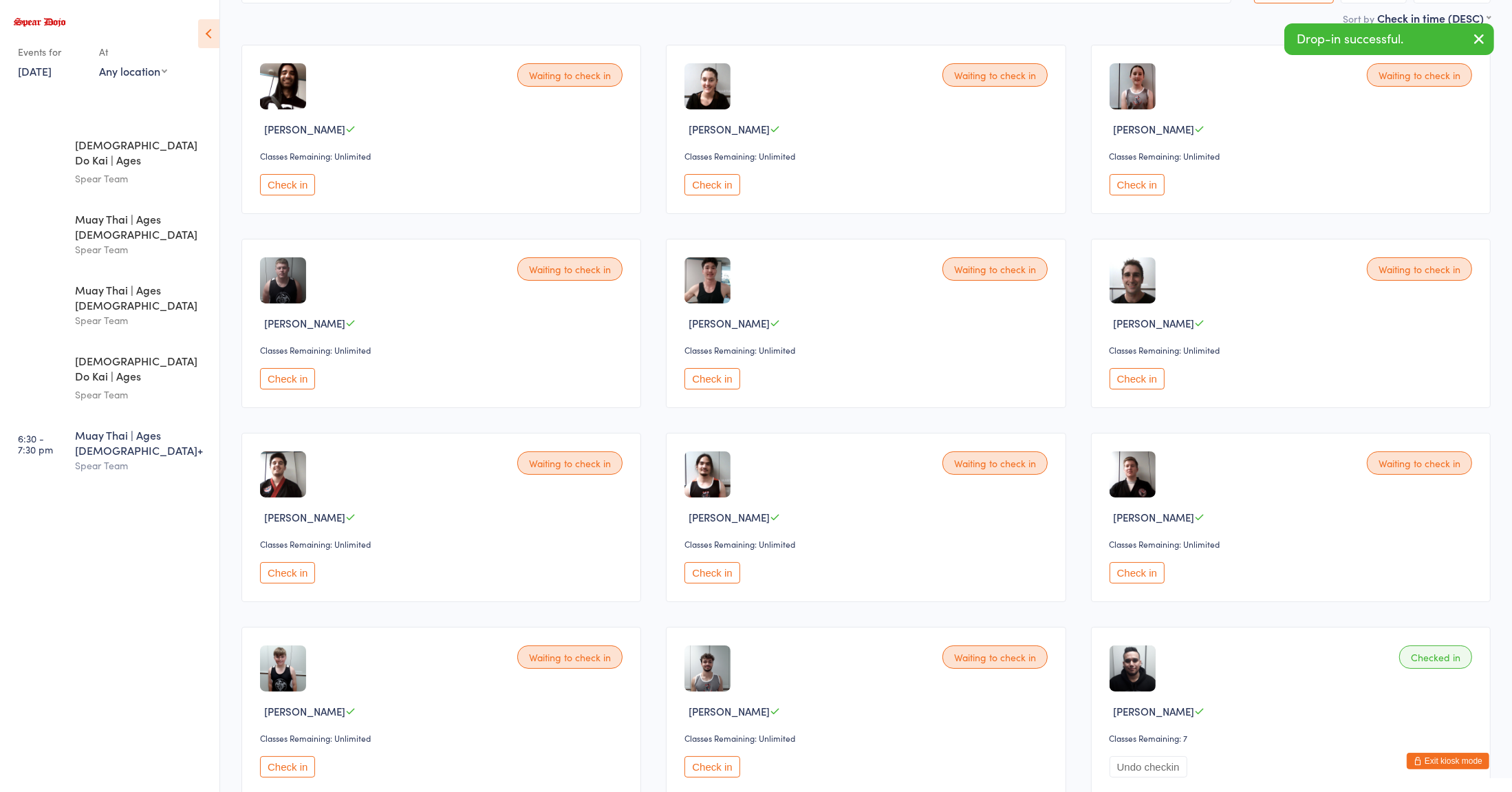
click at [346, 515] on icon at bounding box center [350, 516] width 11 height 11
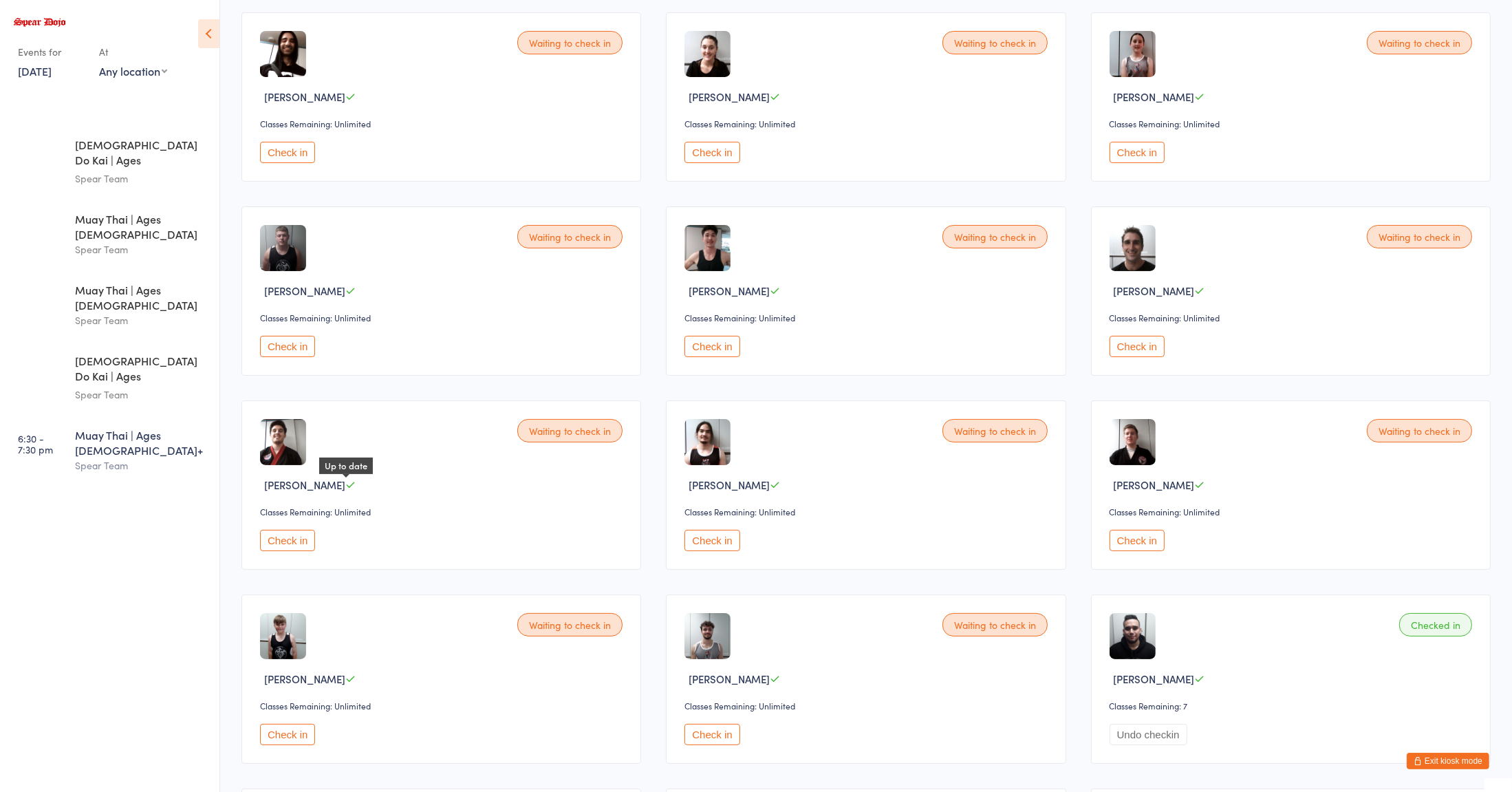
scroll to position [125, 0]
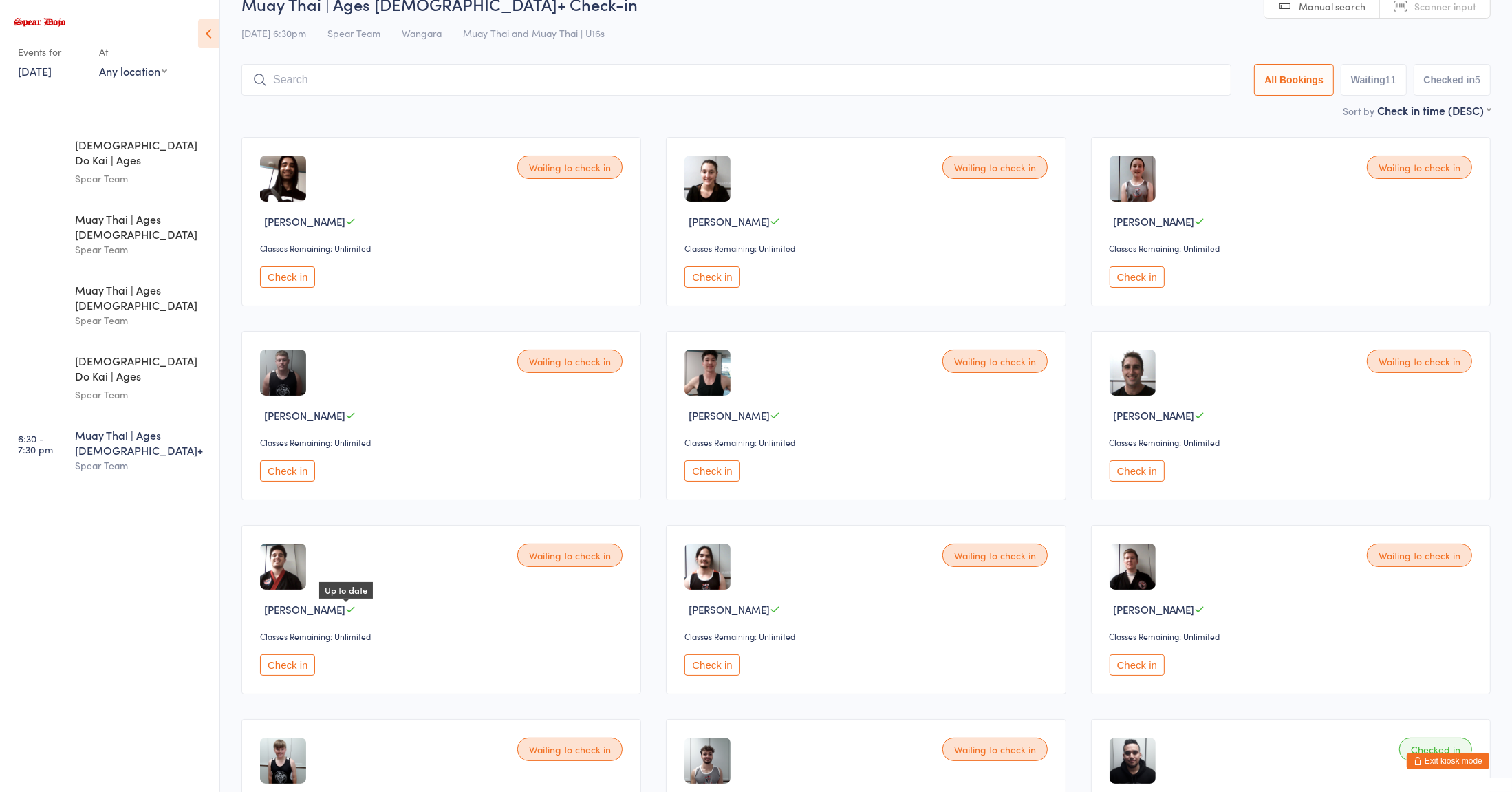
click at [454, 95] on input "search" at bounding box center [736, 79] width 990 height 32
click at [442, 84] on input "search" at bounding box center [736, 79] width 990 height 32
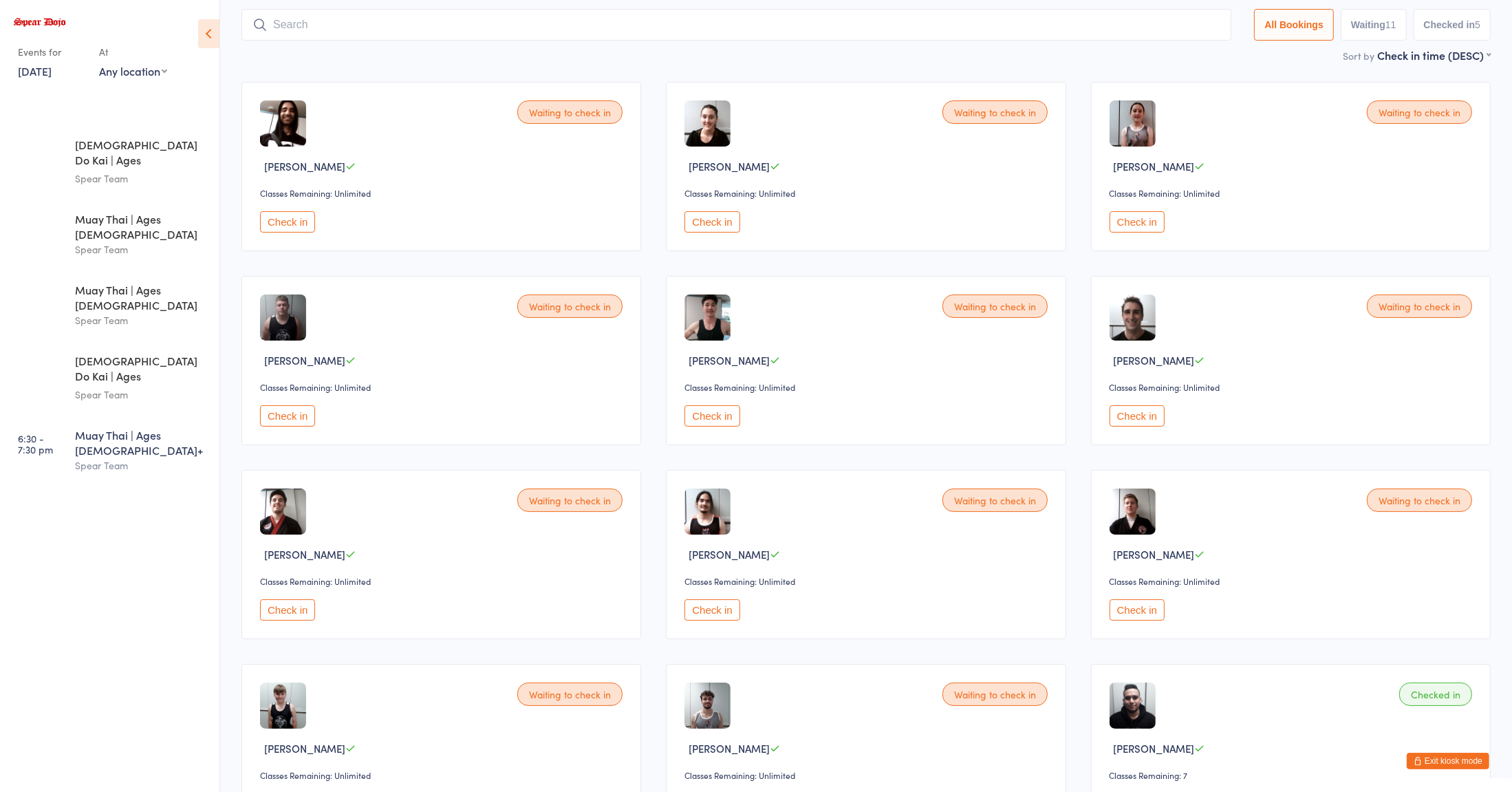
scroll to position [91, 0]
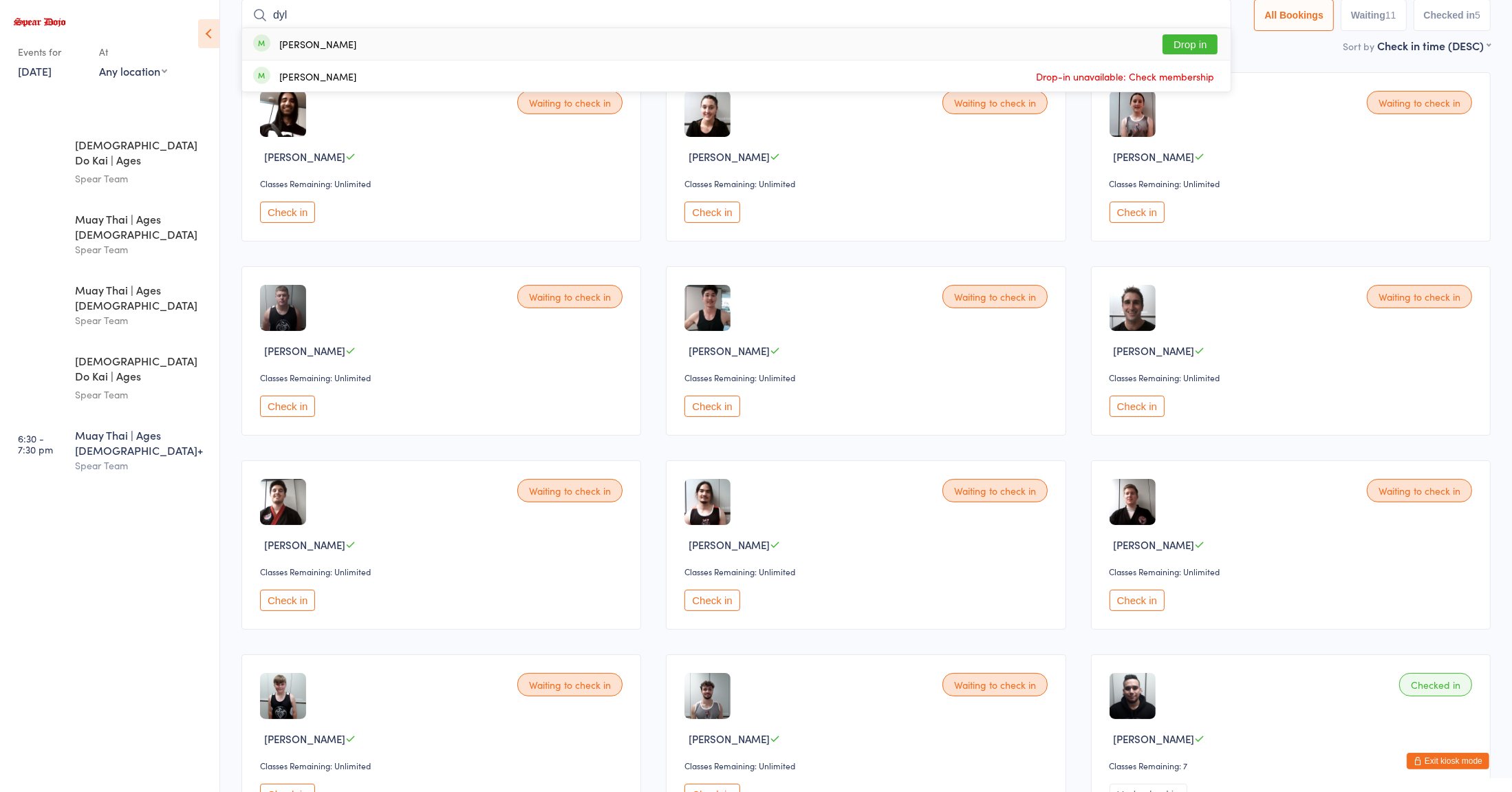
type input "dyl"
click at [1177, 46] on button "Drop in" at bounding box center [1190, 44] width 55 height 20
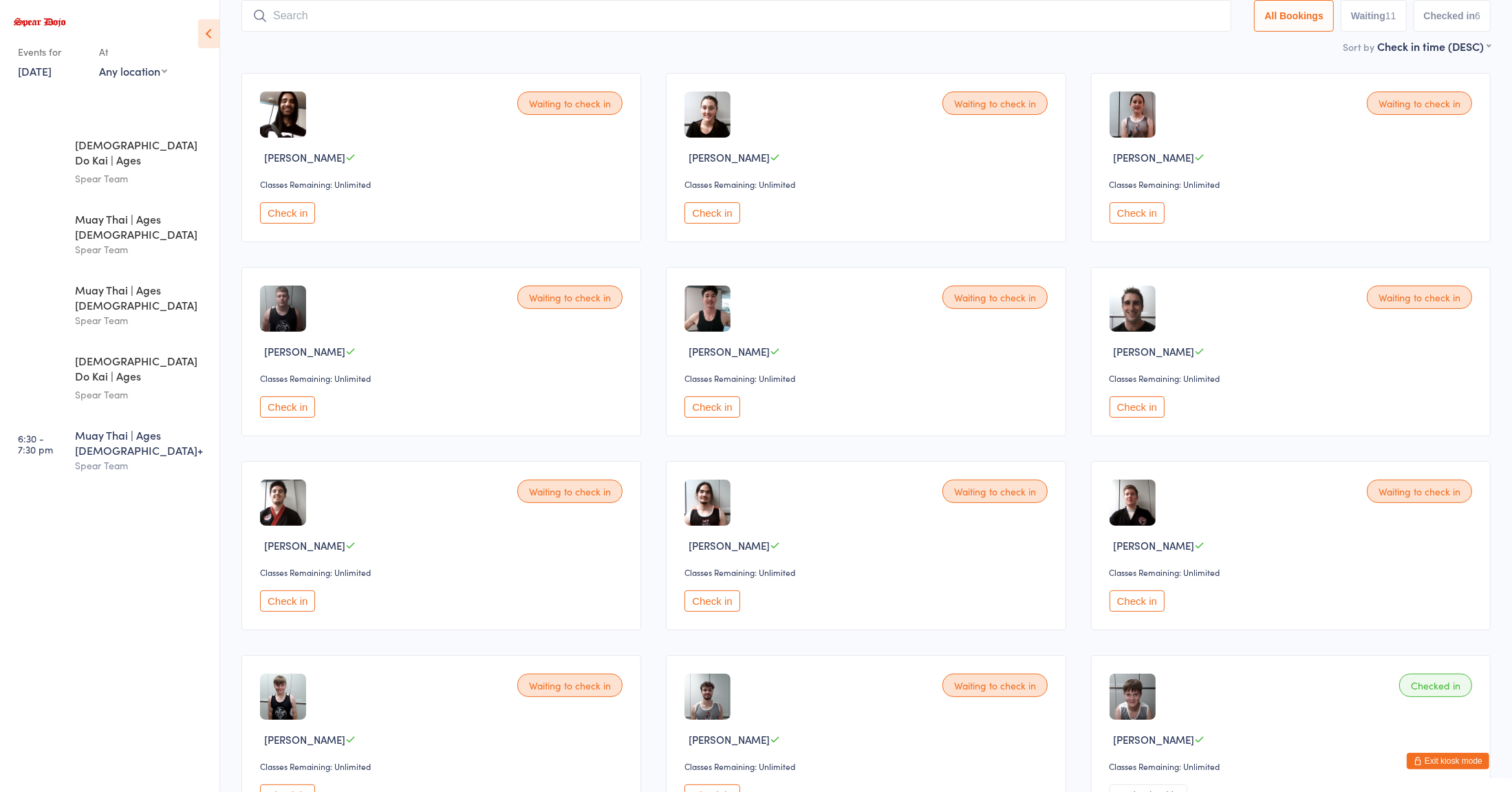
click at [122, 457] on div "Spear Team" at bounding box center [141, 466] width 133 height 16
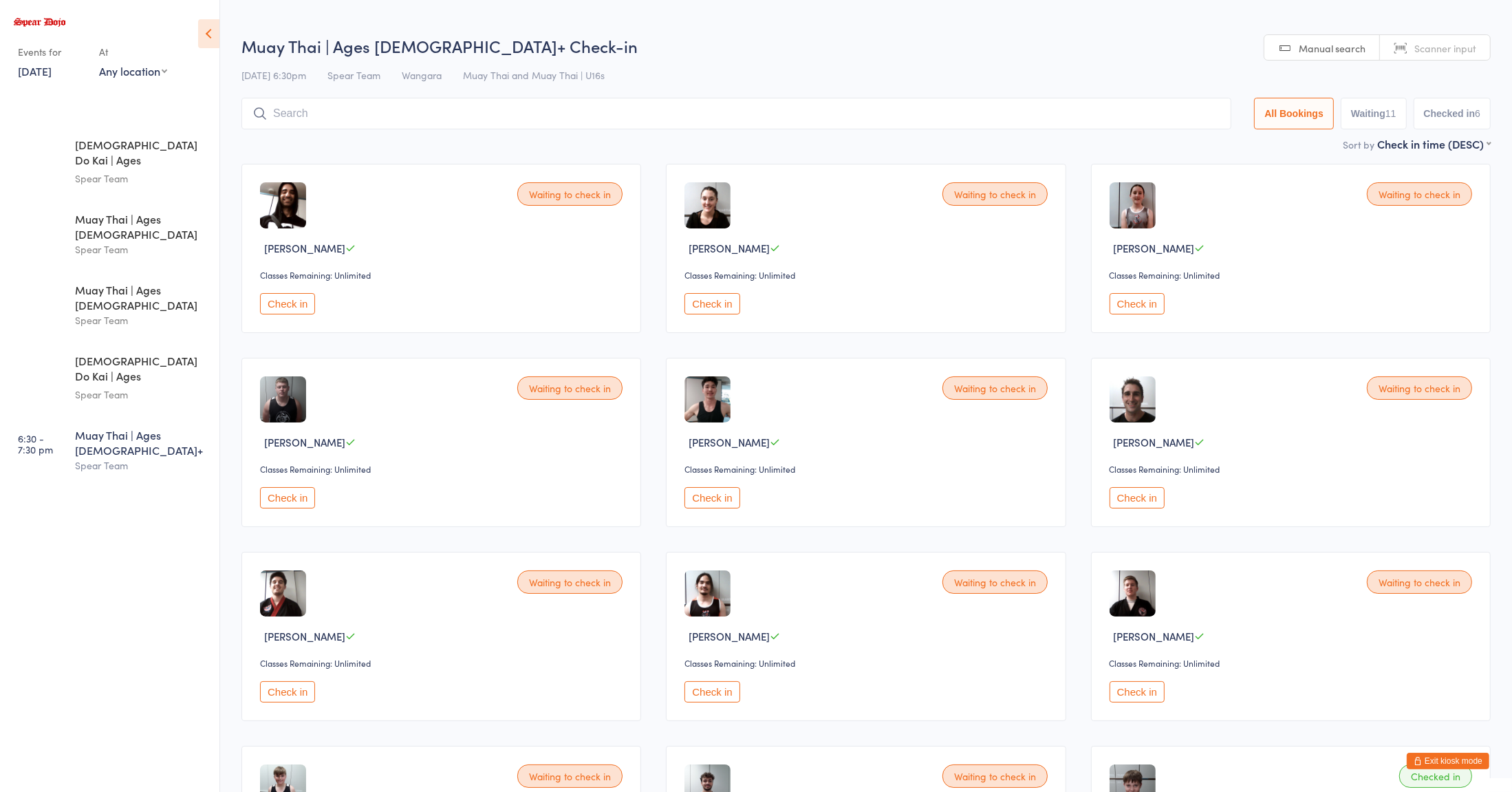
click at [347, 113] on input "search" at bounding box center [736, 113] width 990 height 32
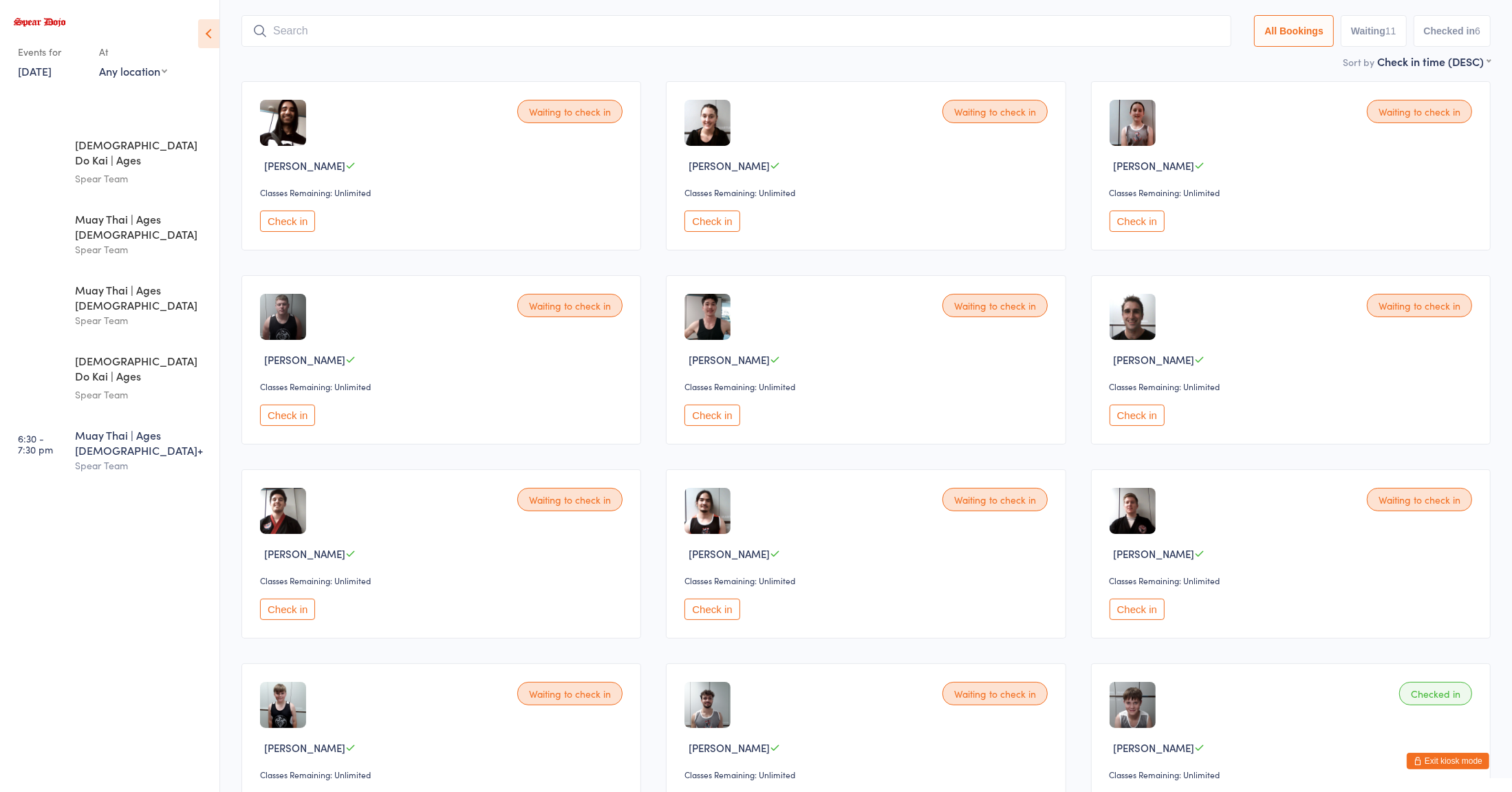
scroll to position [99, 0]
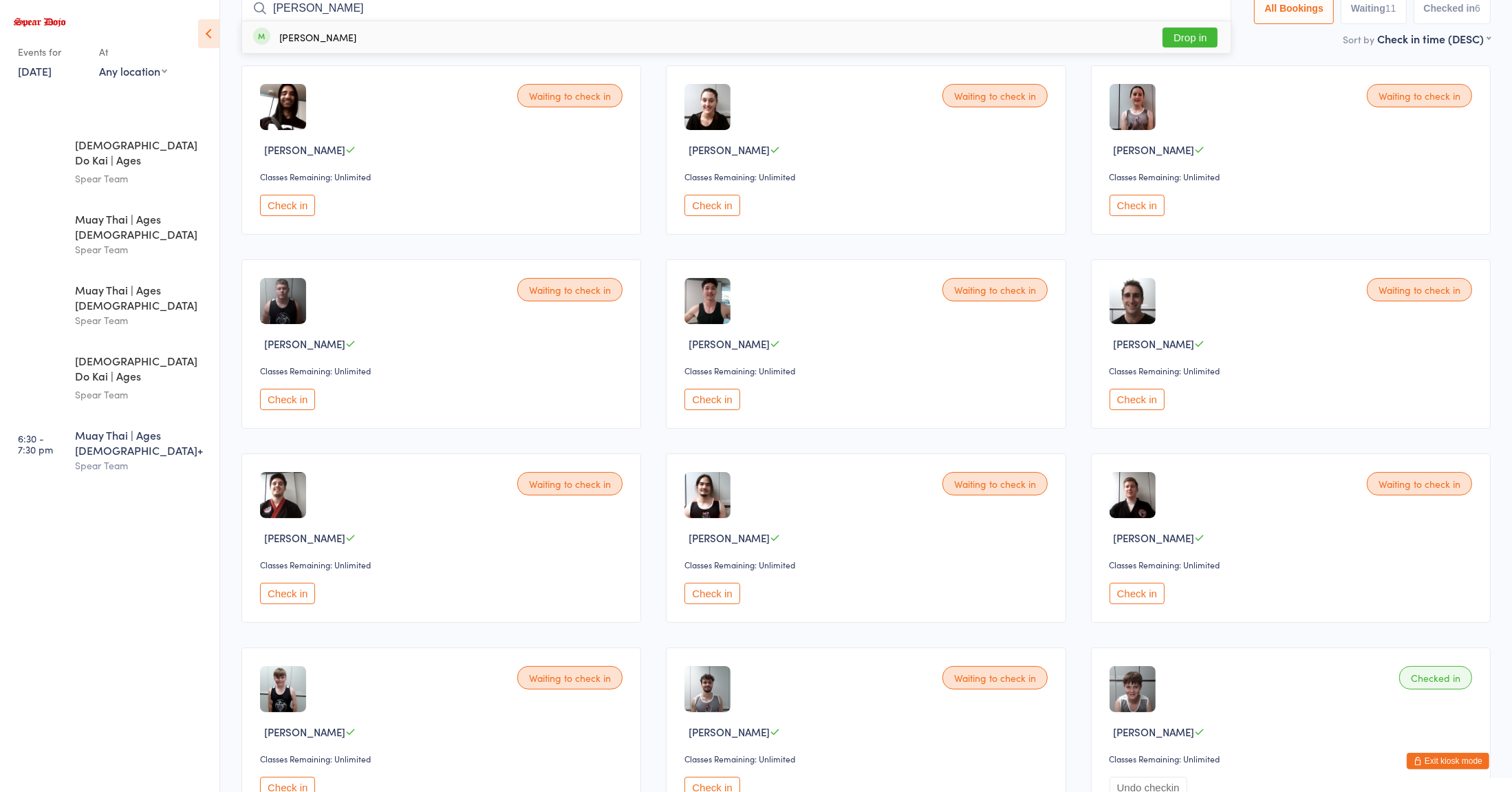
type input "[PERSON_NAME]"
click at [331, 33] on div "[PERSON_NAME]" at bounding box center [318, 37] width 77 height 11
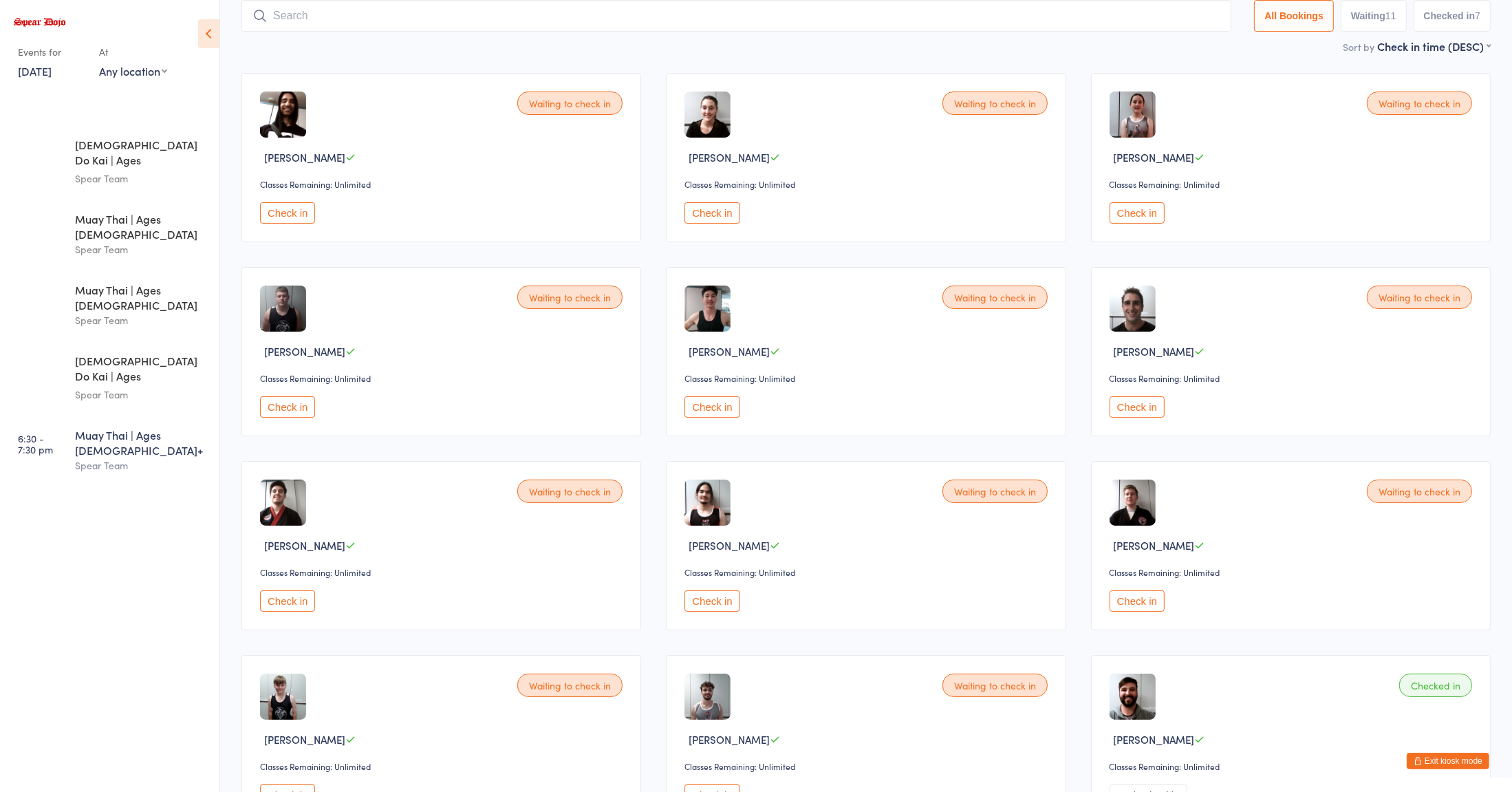
click at [113, 428] on div "Muay Thai | Ages [DEMOGRAPHIC_DATA]+" at bounding box center [141, 442] width 133 height 30
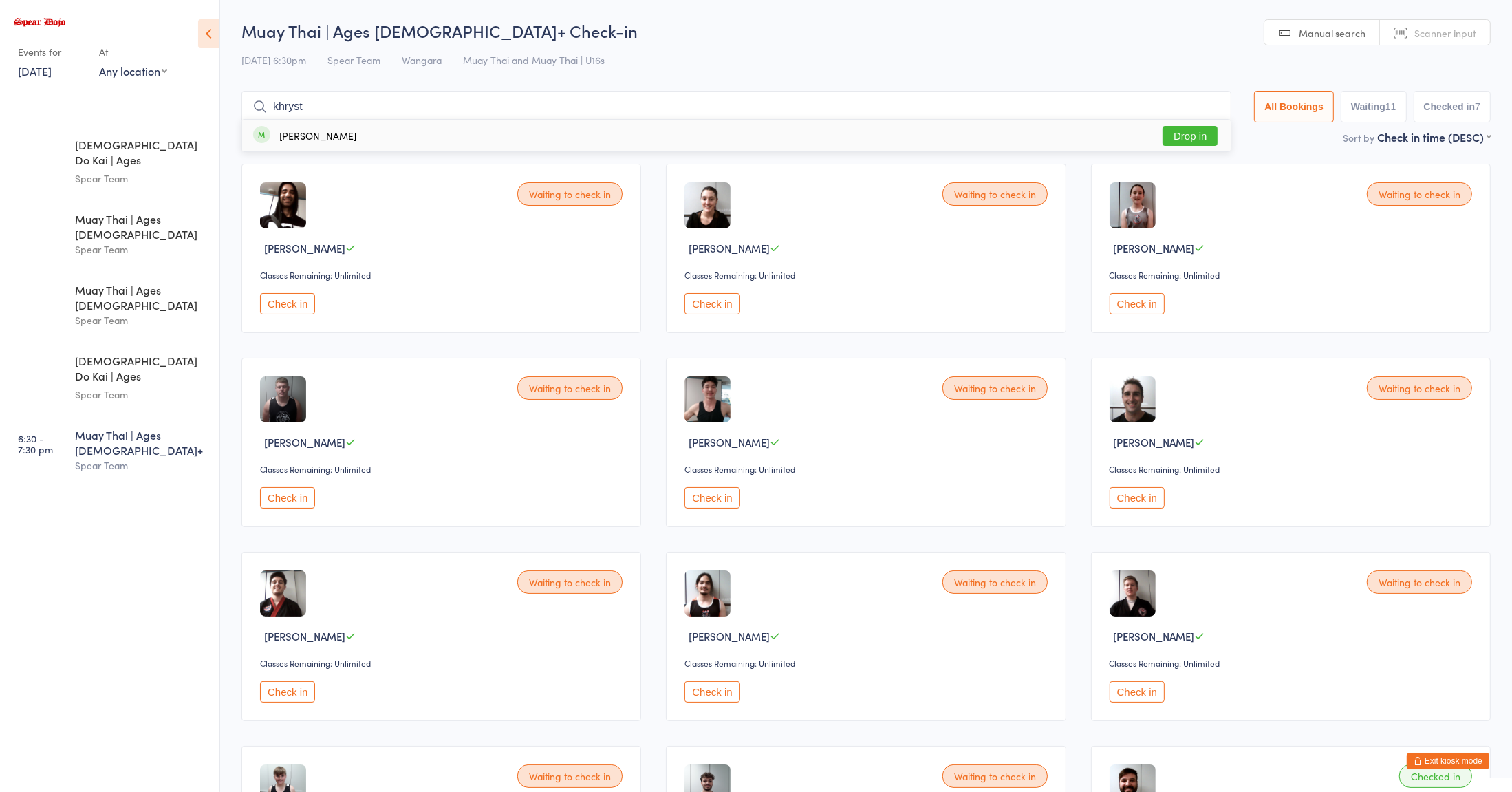
type input "khryst"
click at [1172, 144] on button "Drop in" at bounding box center [1190, 136] width 55 height 20
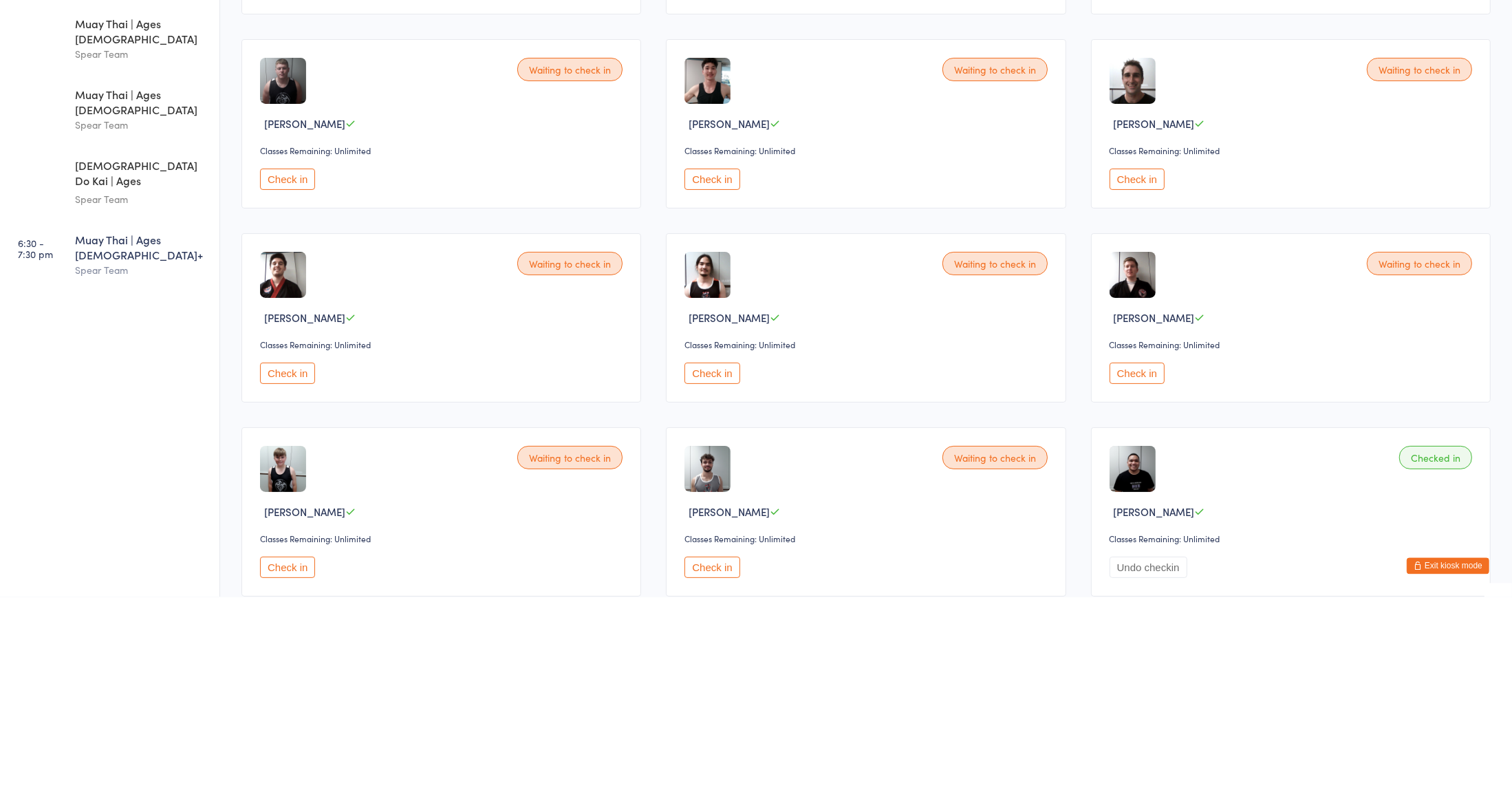
scroll to position [127, 0]
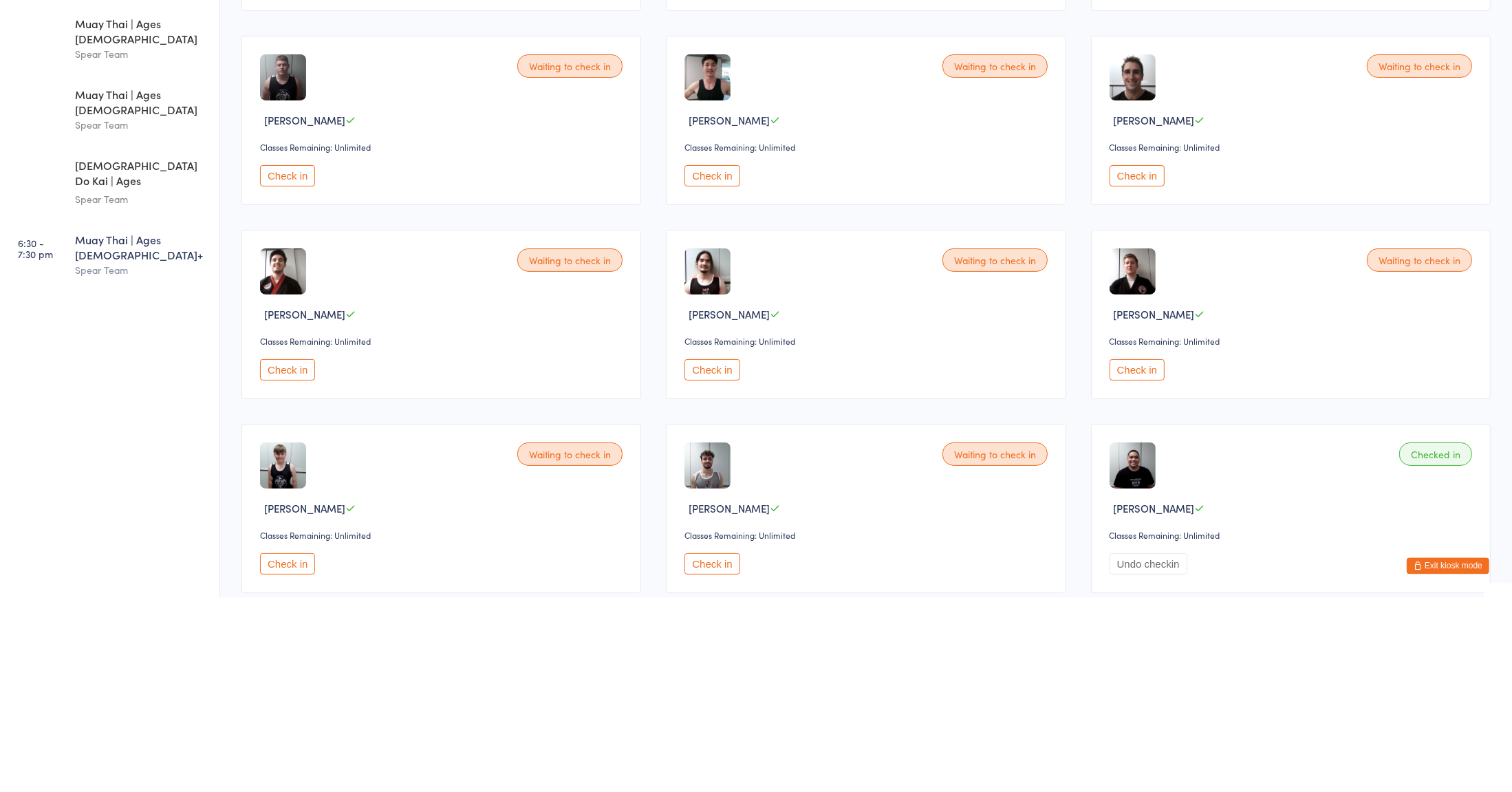
click at [292, 569] on button "Check in" at bounding box center [288, 565] width 55 height 21
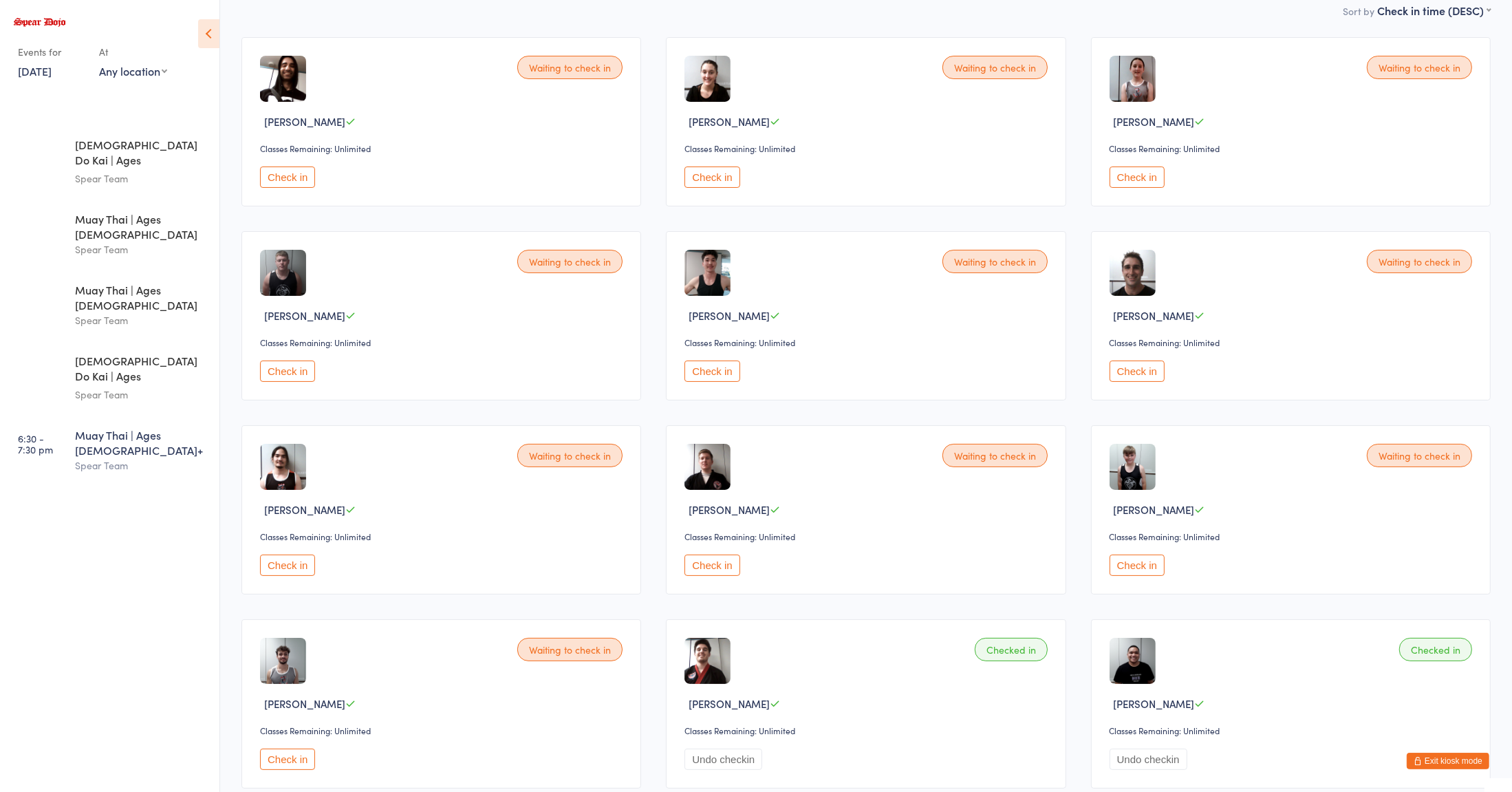
click at [304, 187] on button "Check in" at bounding box center [288, 177] width 55 height 21
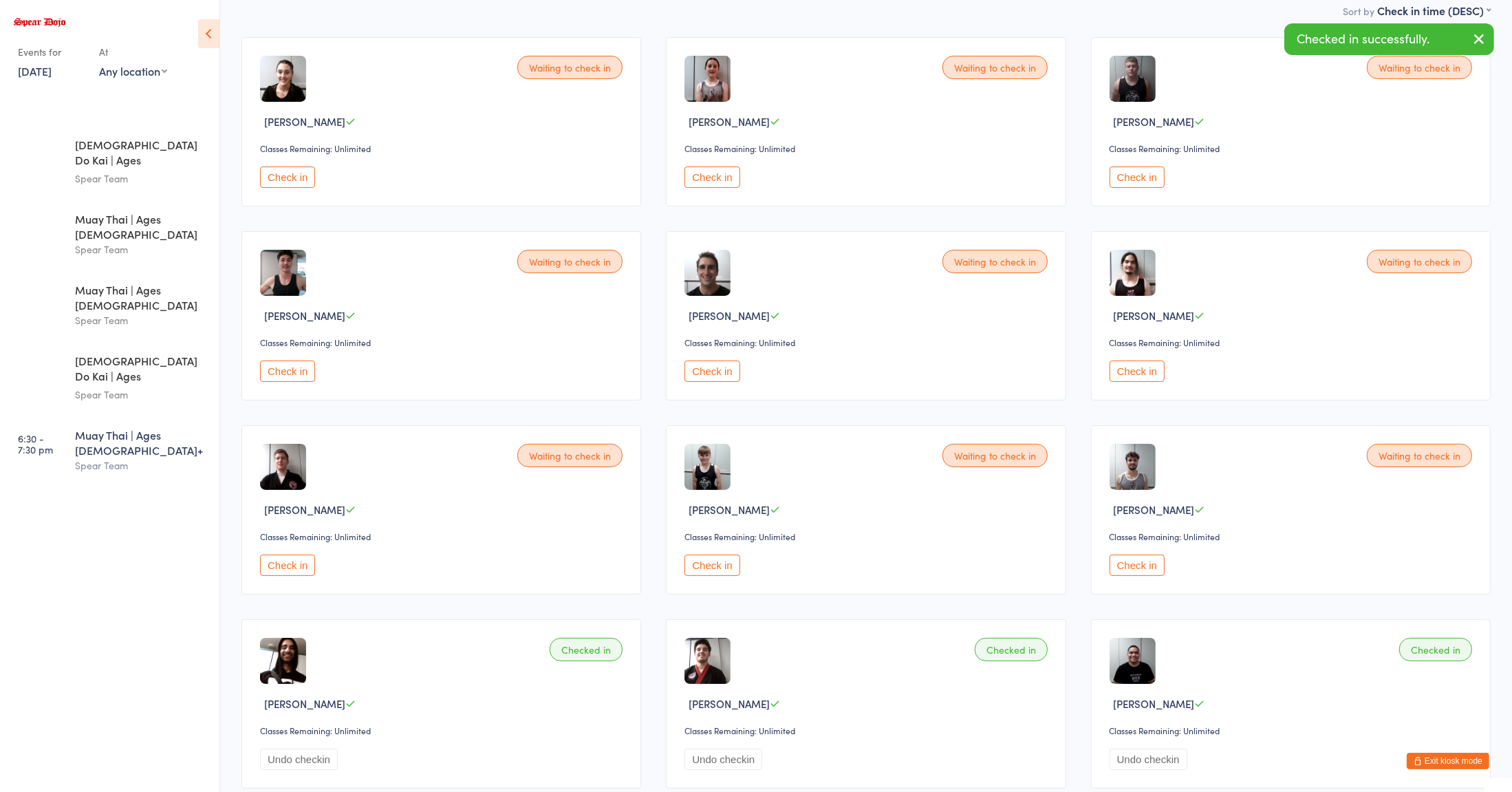
click at [124, 457] on div "Spear Team" at bounding box center [141, 466] width 133 height 16
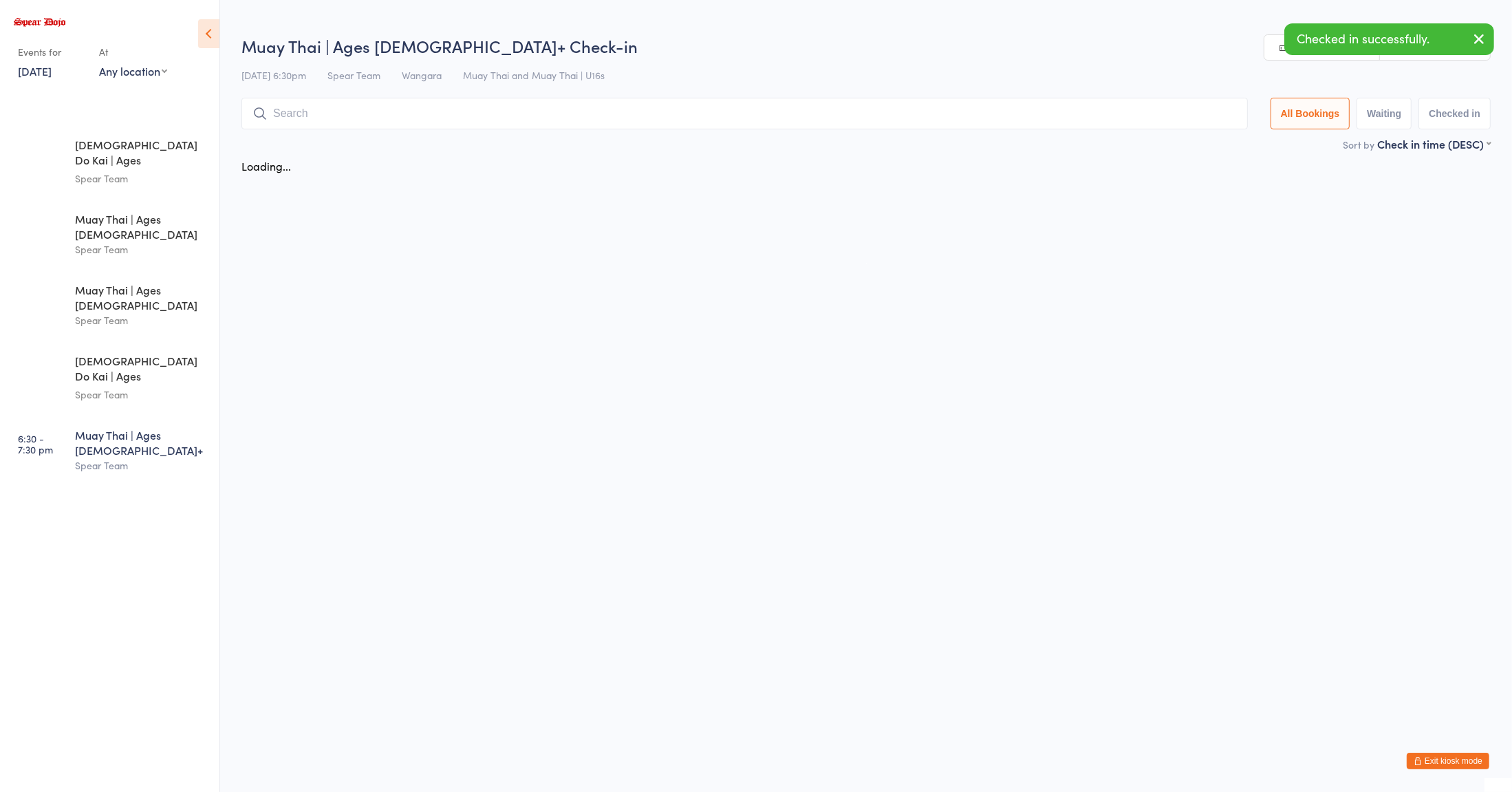
scroll to position [0, 0]
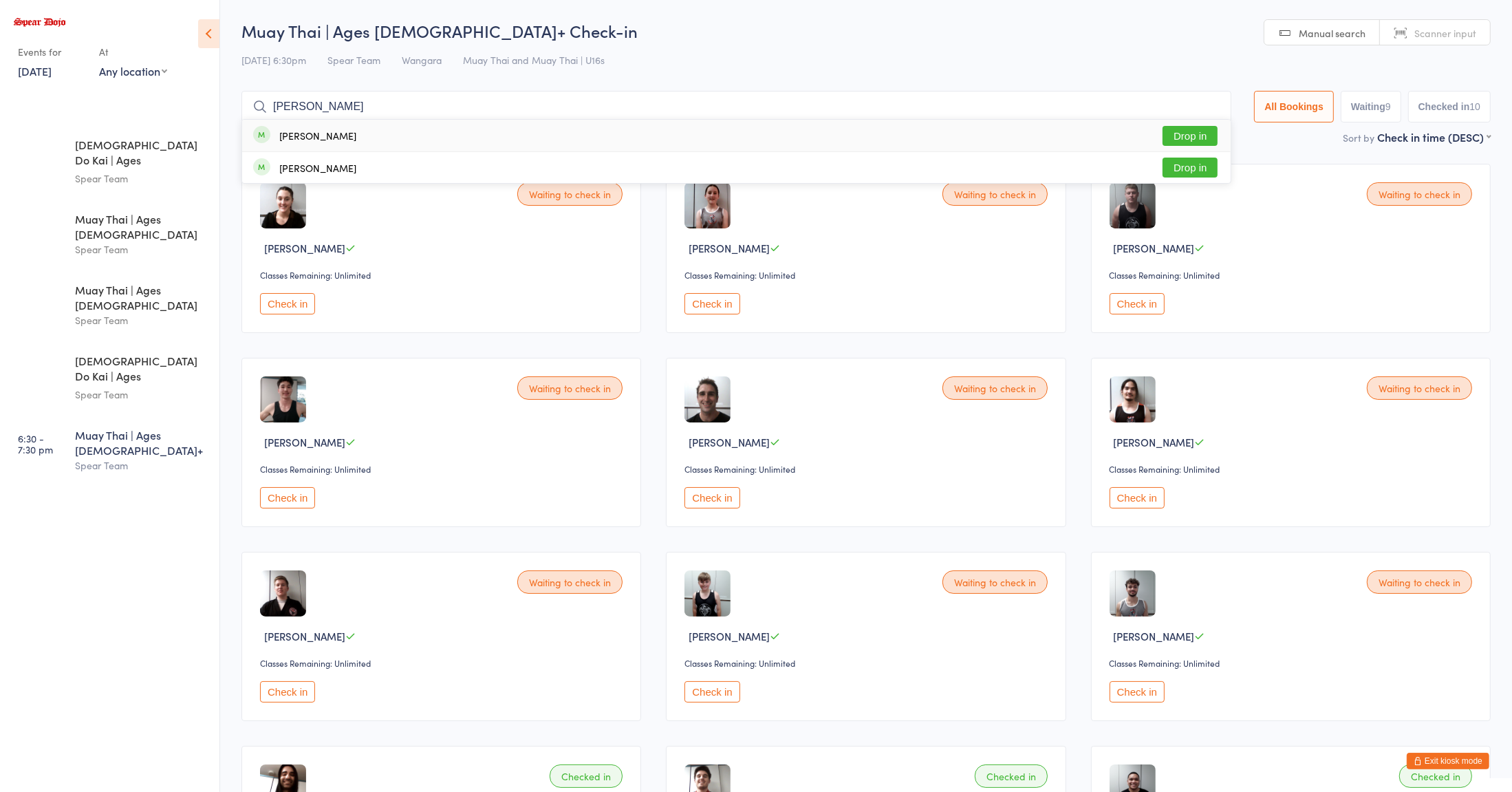
type input "[PERSON_NAME]"
click at [1174, 140] on button "Drop in" at bounding box center [1190, 136] width 55 height 20
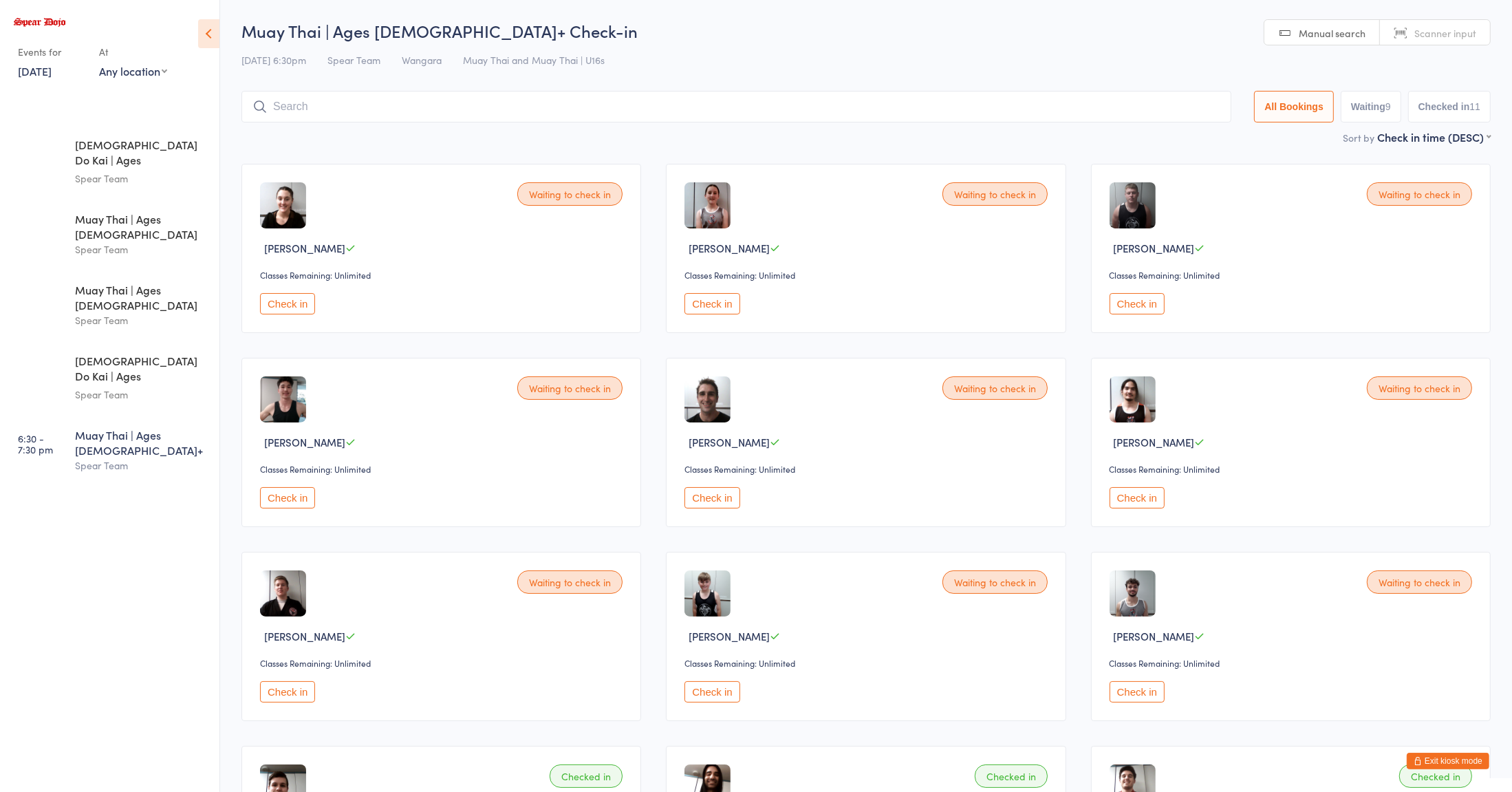
type input "b"
type input "gea"
click at [1180, 132] on button "Drop in" at bounding box center [1190, 136] width 55 height 20
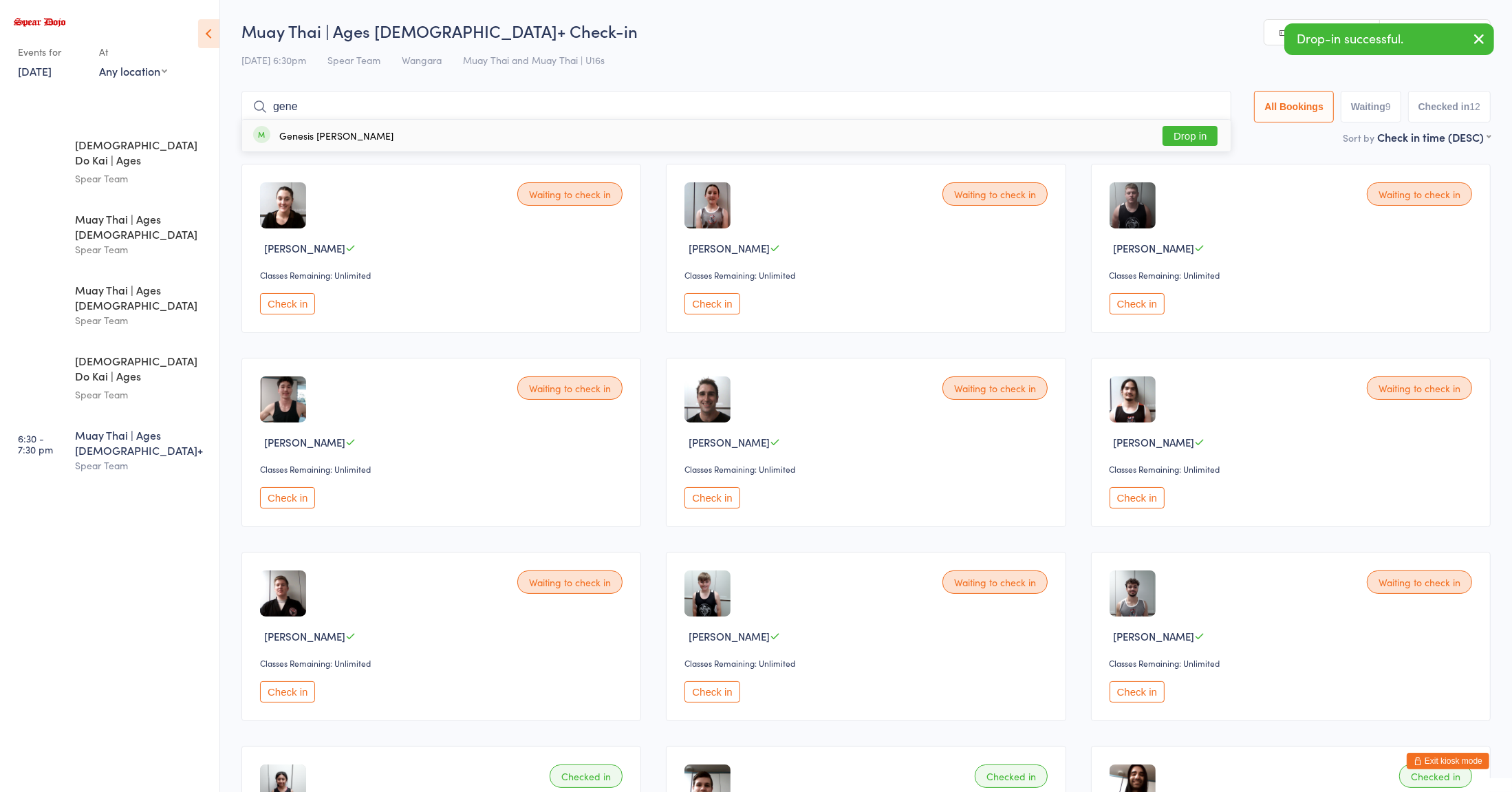
type input "gene"
click at [1190, 140] on button "Drop in" at bounding box center [1190, 136] width 55 height 20
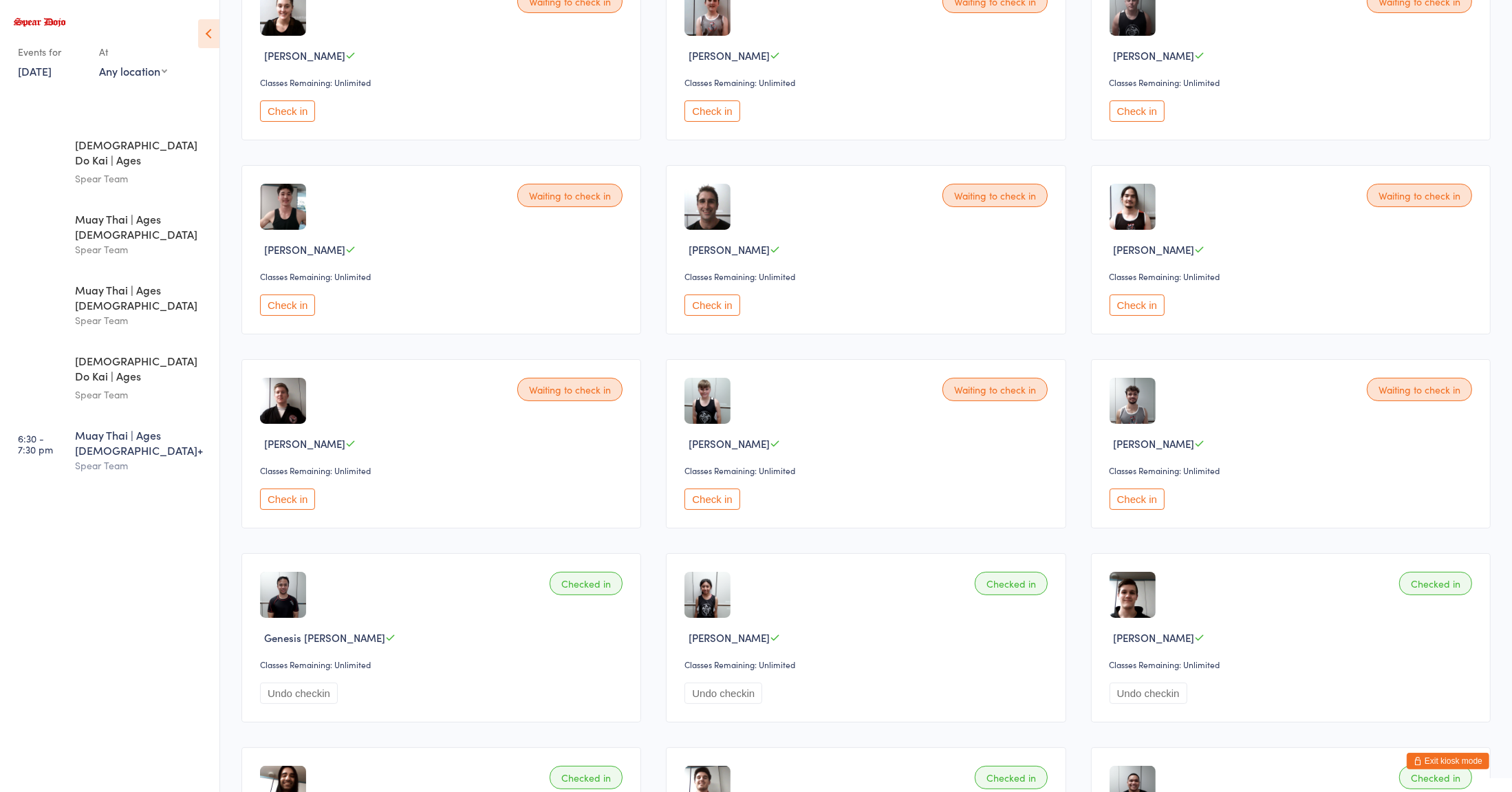
scroll to position [100, 0]
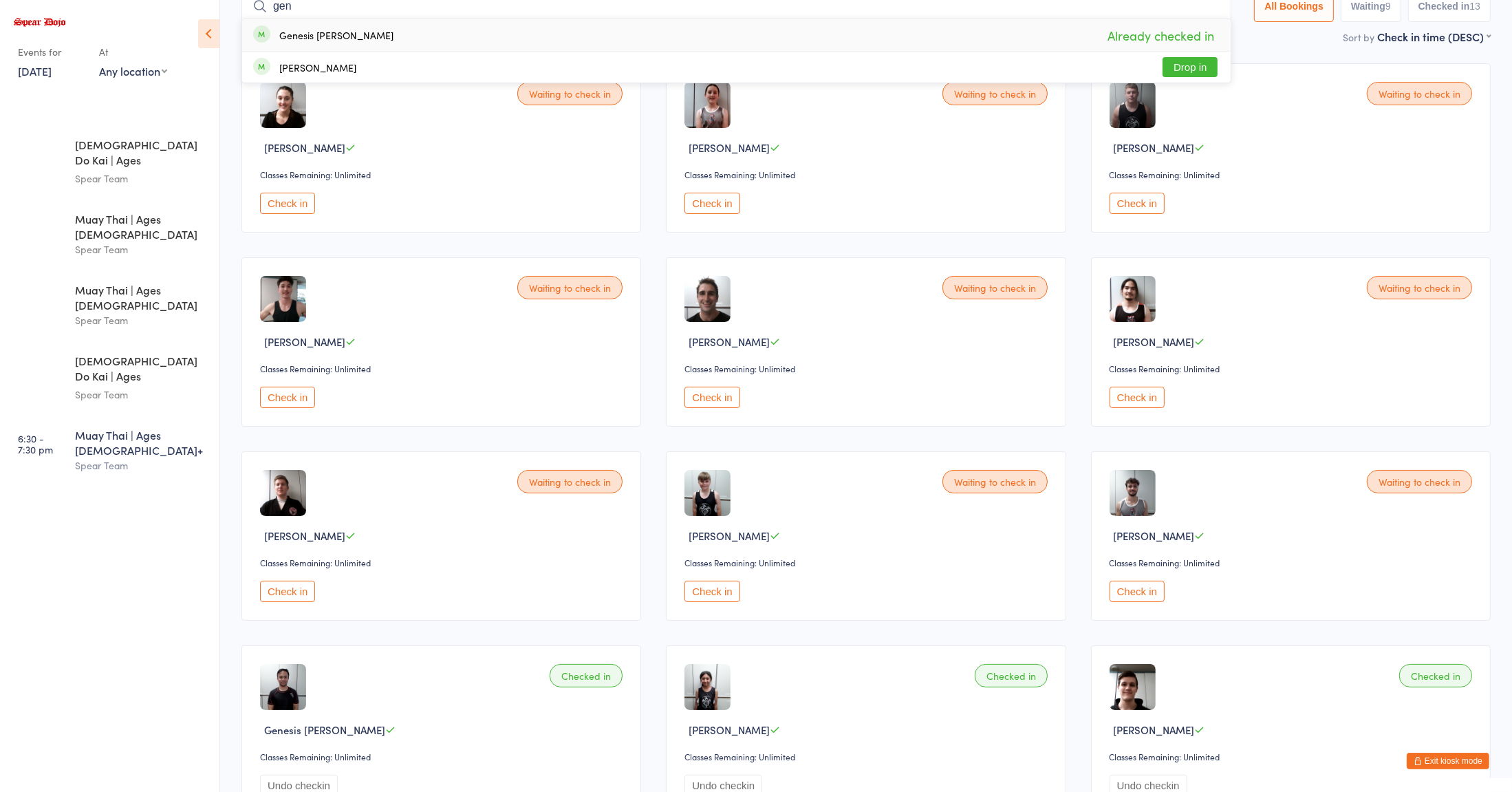
type input "gen"
click at [1180, 67] on button "Drop in" at bounding box center [1190, 67] width 55 height 20
type input "trav"
click at [1190, 66] on button "Drop in" at bounding box center [1190, 67] width 55 height 20
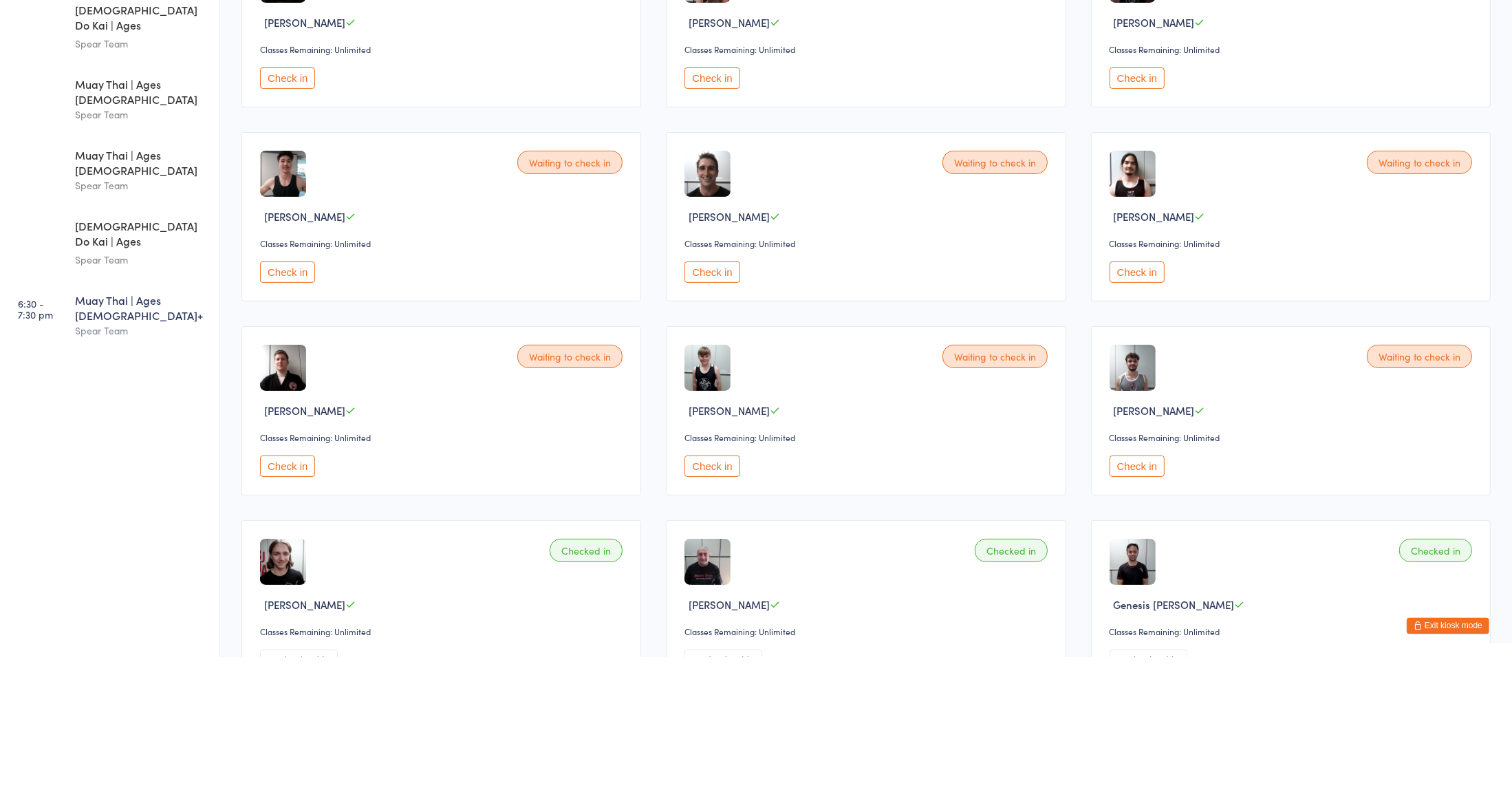
scroll to position [91, 0]
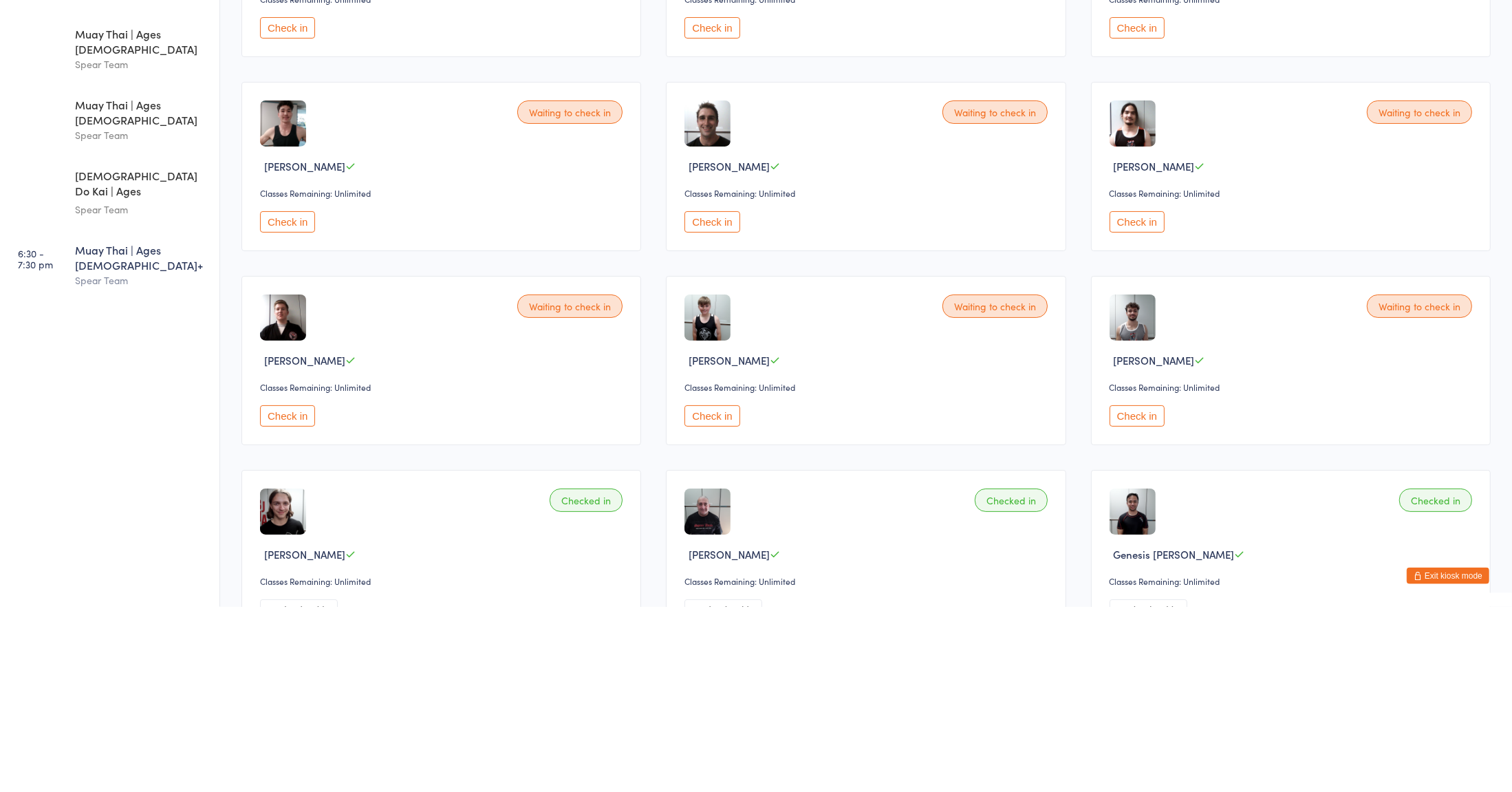
click at [108, 457] on div "Spear Team" at bounding box center [141, 466] width 133 height 16
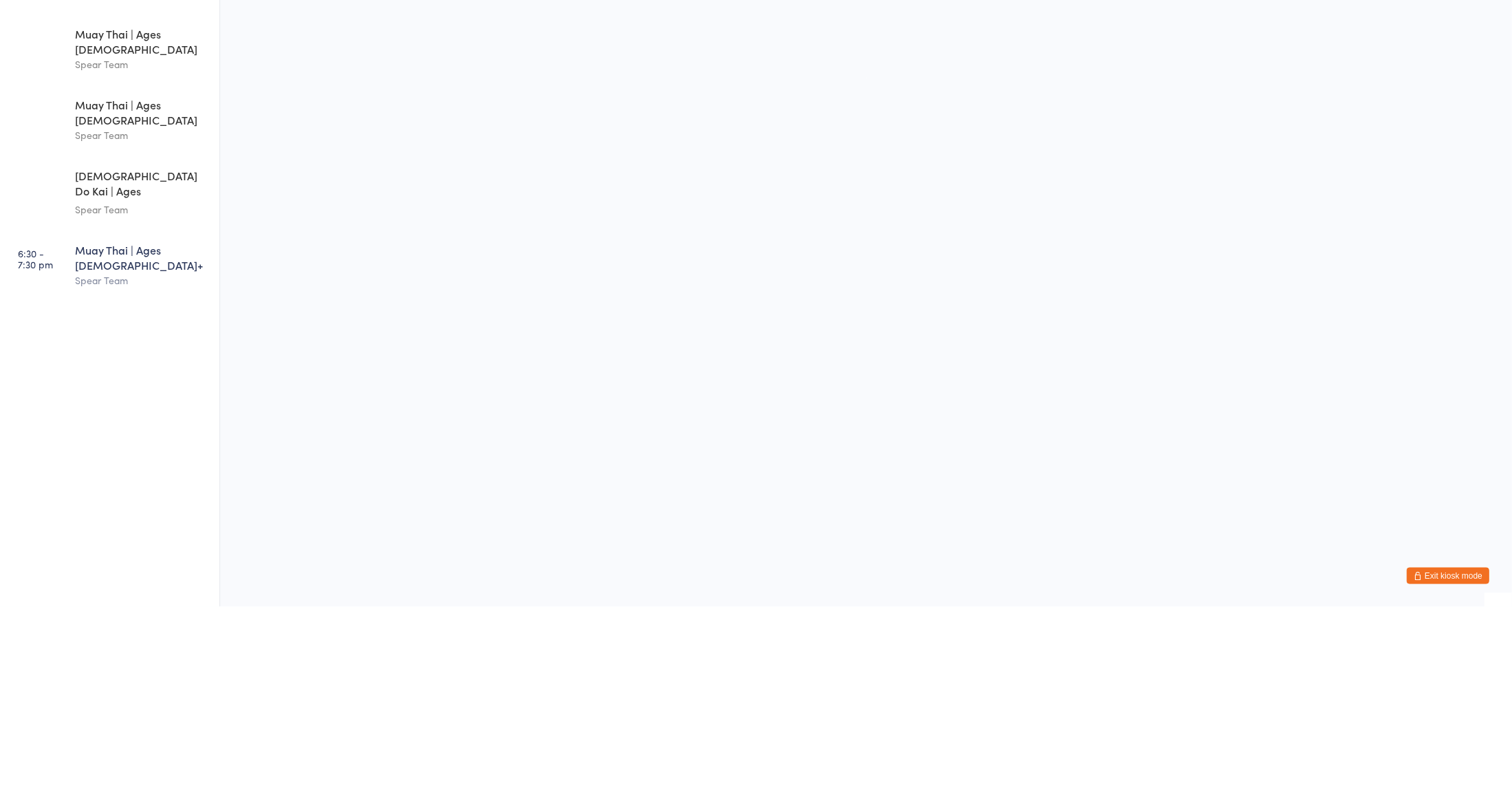
scroll to position [0, 0]
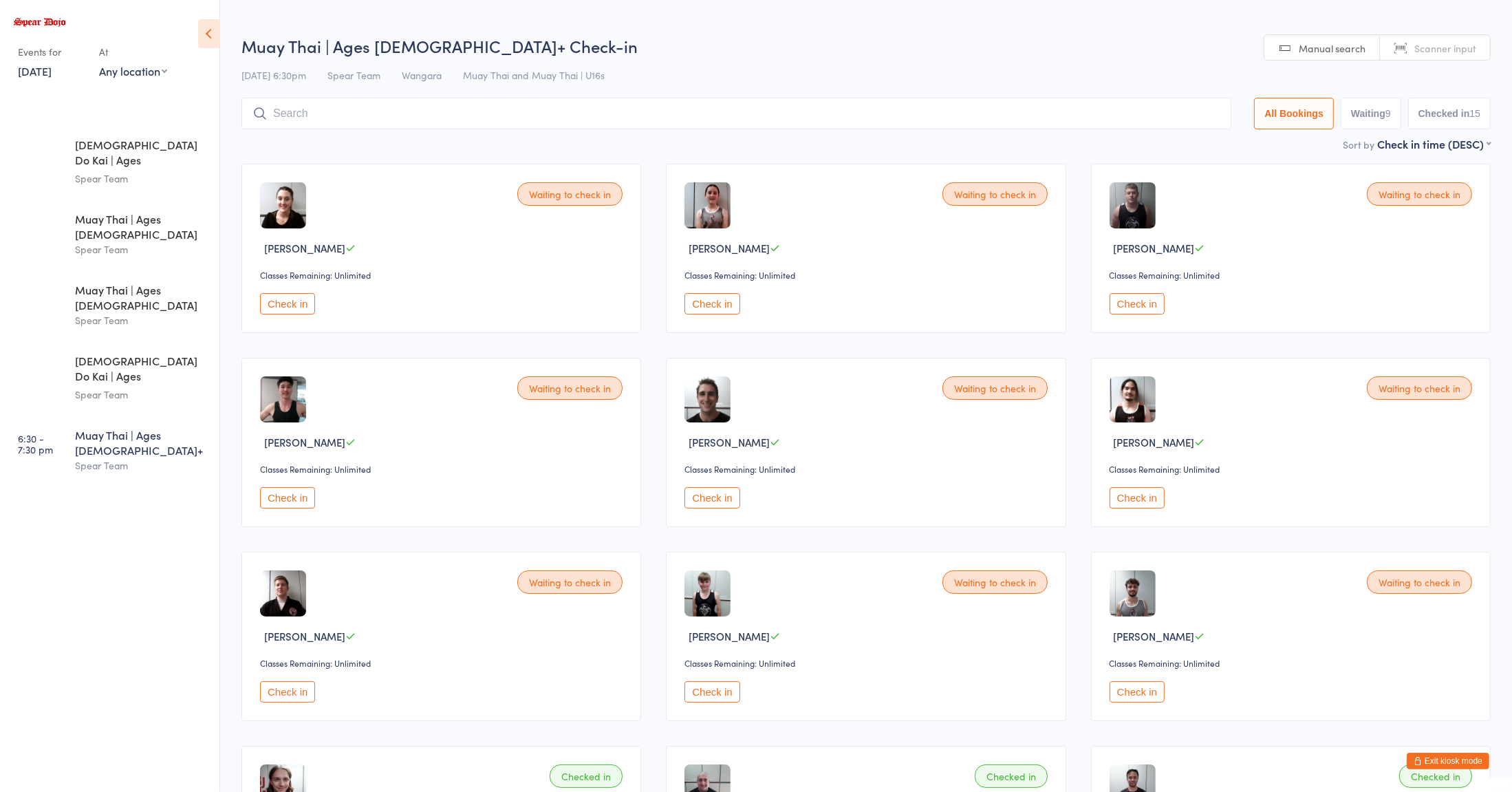
click at [316, 116] on input "search" at bounding box center [736, 113] width 990 height 32
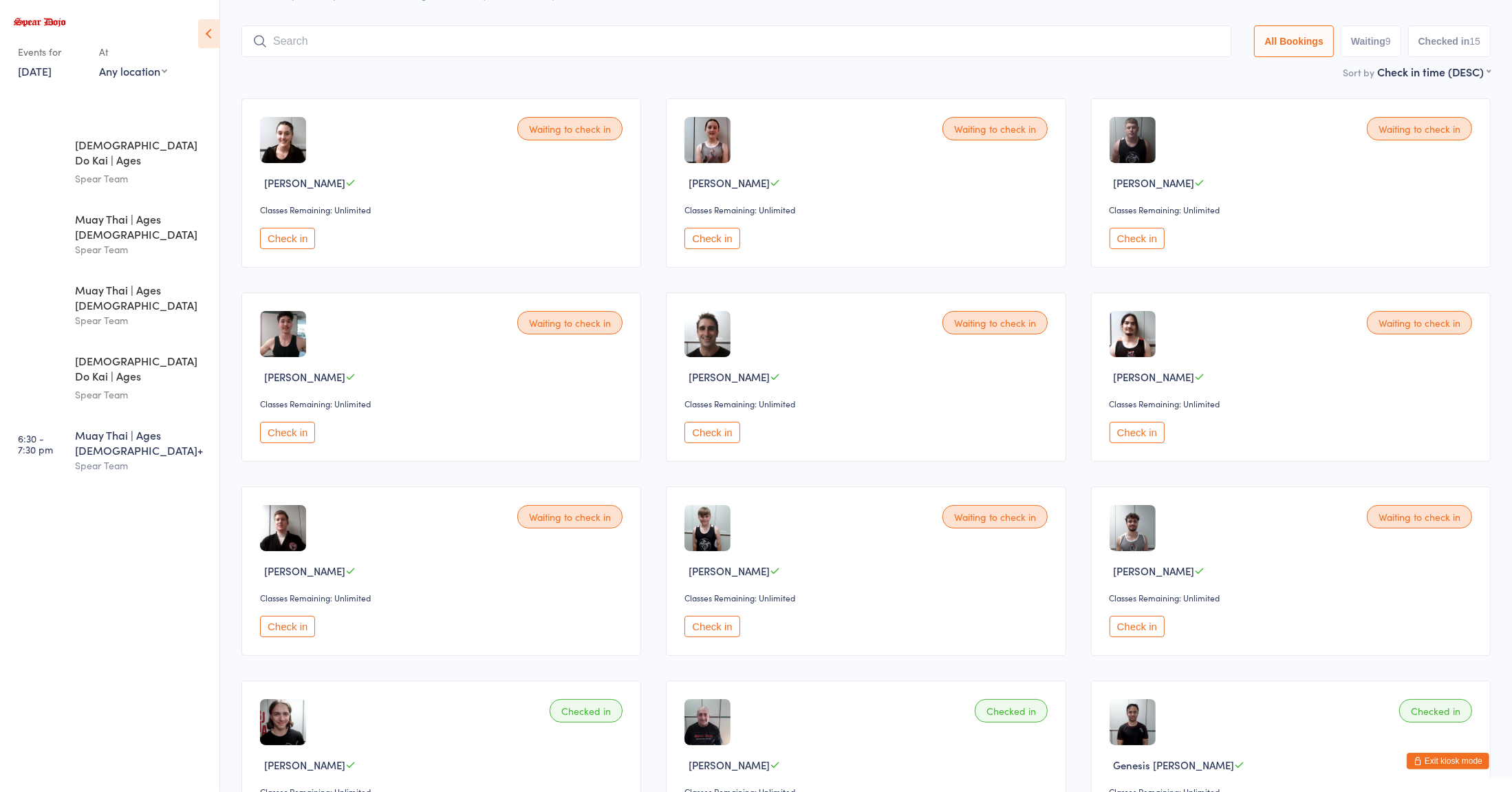
scroll to position [91, 0]
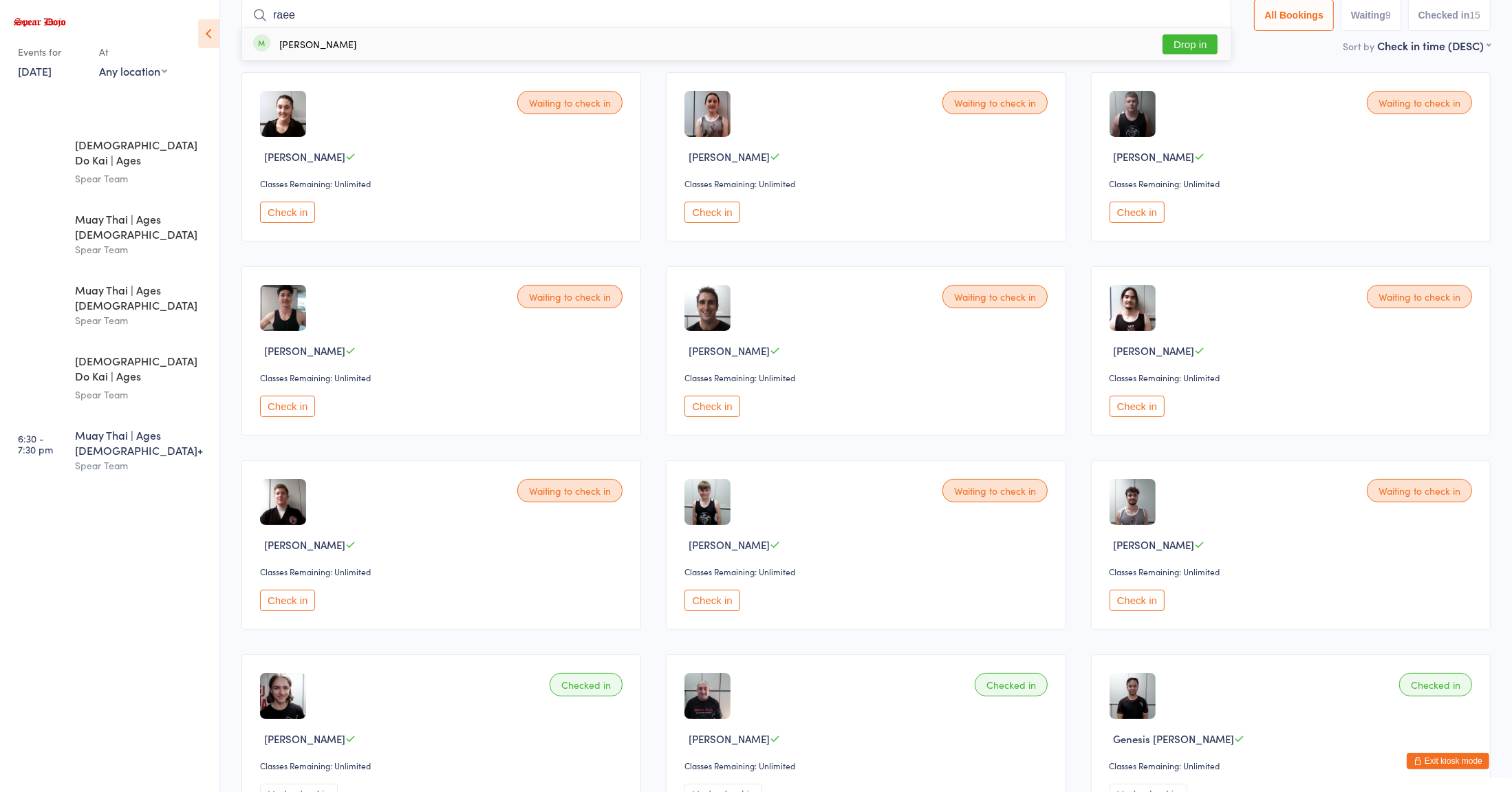
type input "raee"
click at [1178, 49] on button "Drop in" at bounding box center [1190, 44] width 55 height 20
click at [1087, 16] on input "search" at bounding box center [736, 15] width 990 height 32
type input "l"
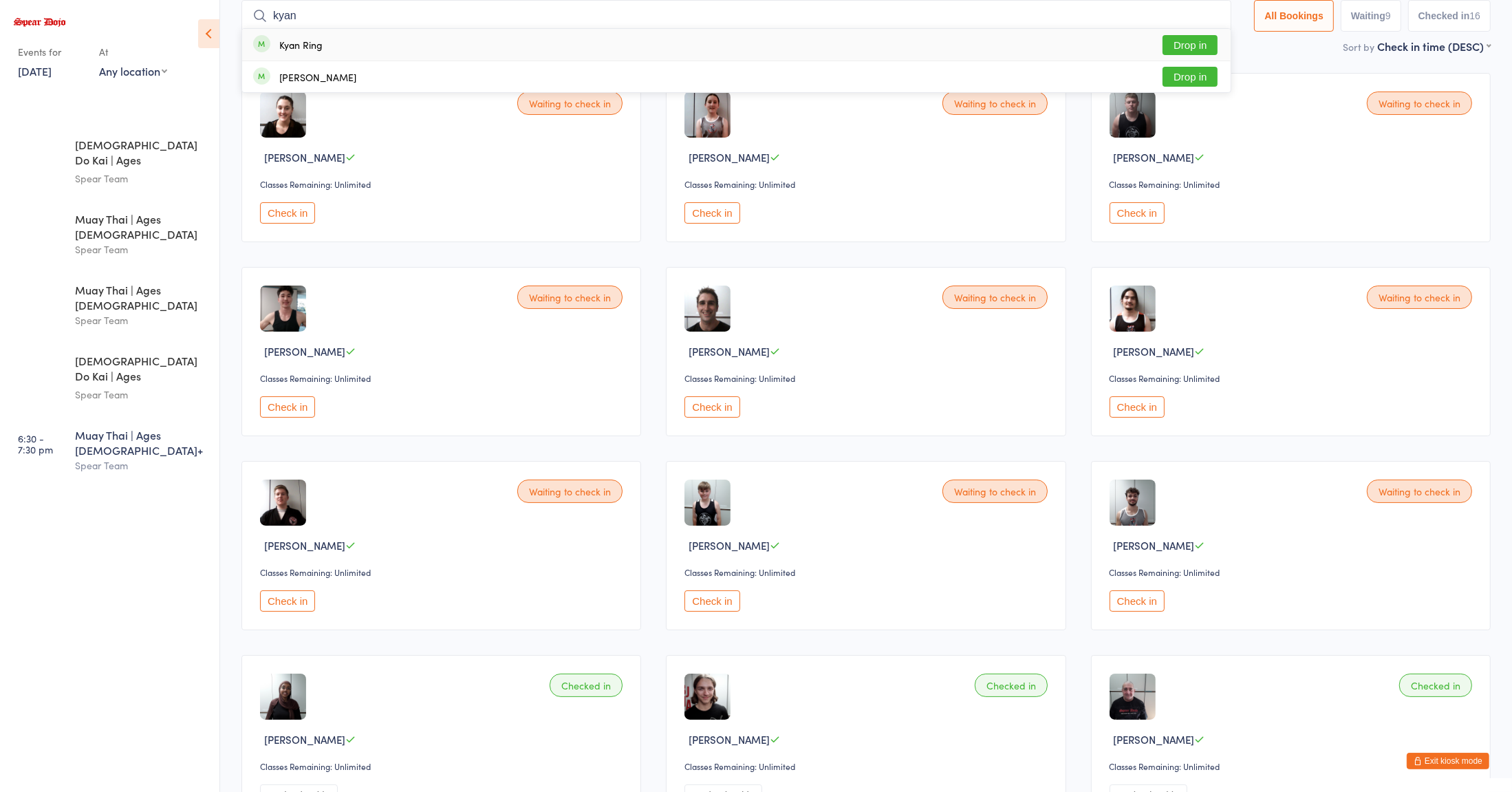
type input "kyan"
click at [1183, 48] on button "Drop in" at bounding box center [1190, 44] width 55 height 20
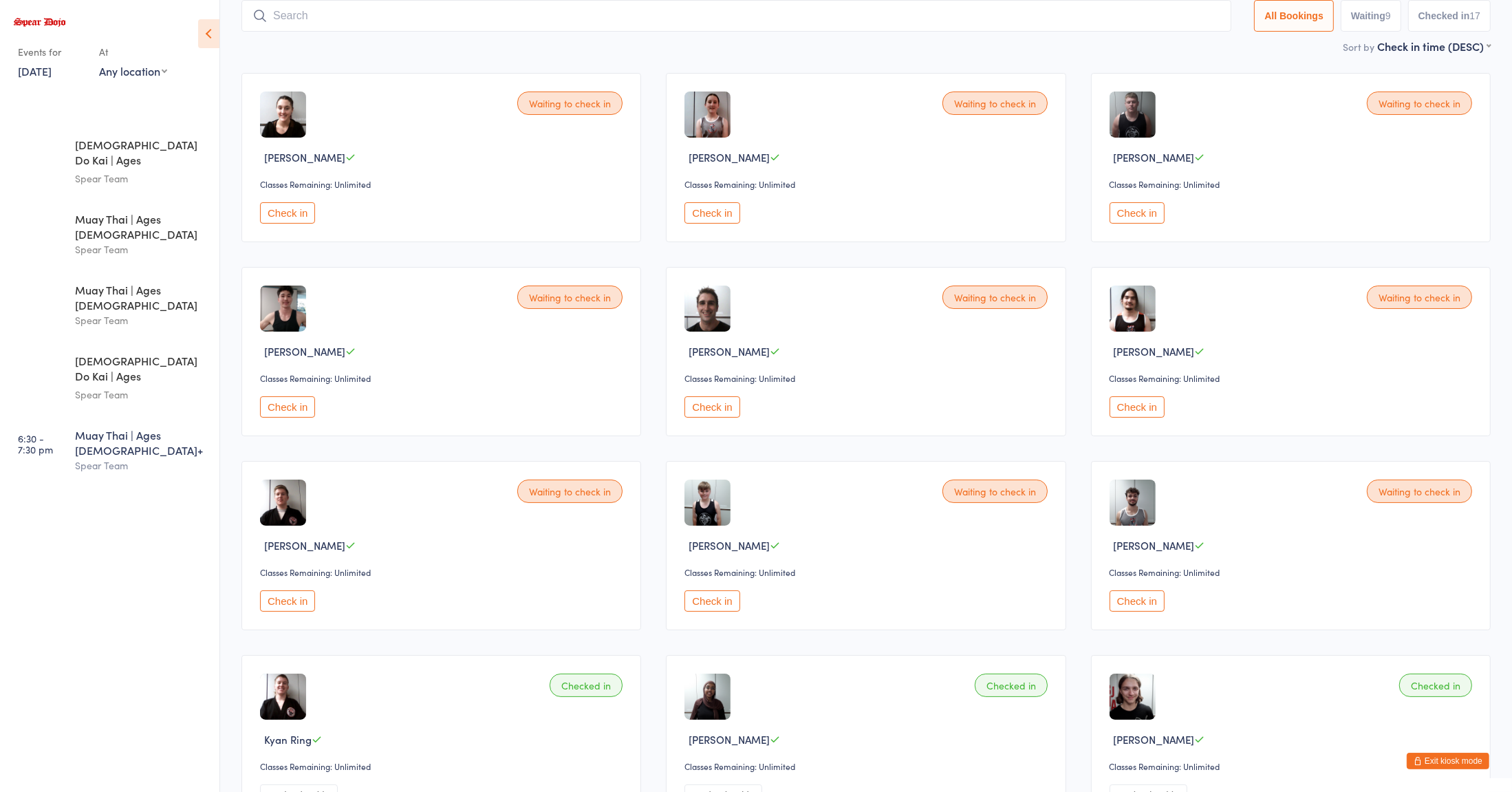
click at [292, 407] on button "Check in" at bounding box center [288, 407] width 55 height 21
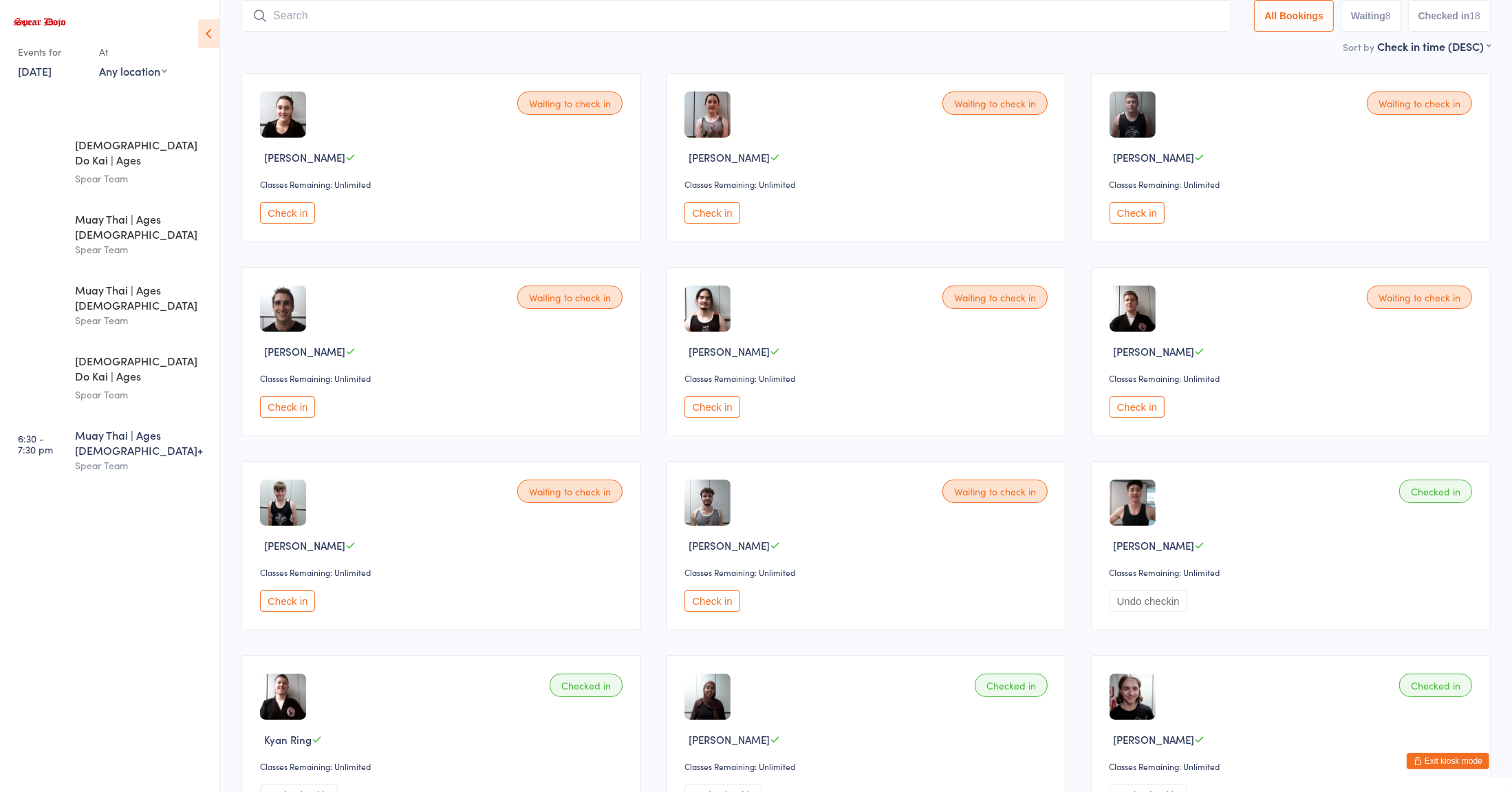
click at [413, 10] on input "search" at bounding box center [736, 15] width 990 height 32
type input "asw"
click at [1186, 49] on button "Drop in" at bounding box center [1190, 44] width 55 height 20
